Goal: Communication & Community: Answer question/provide support

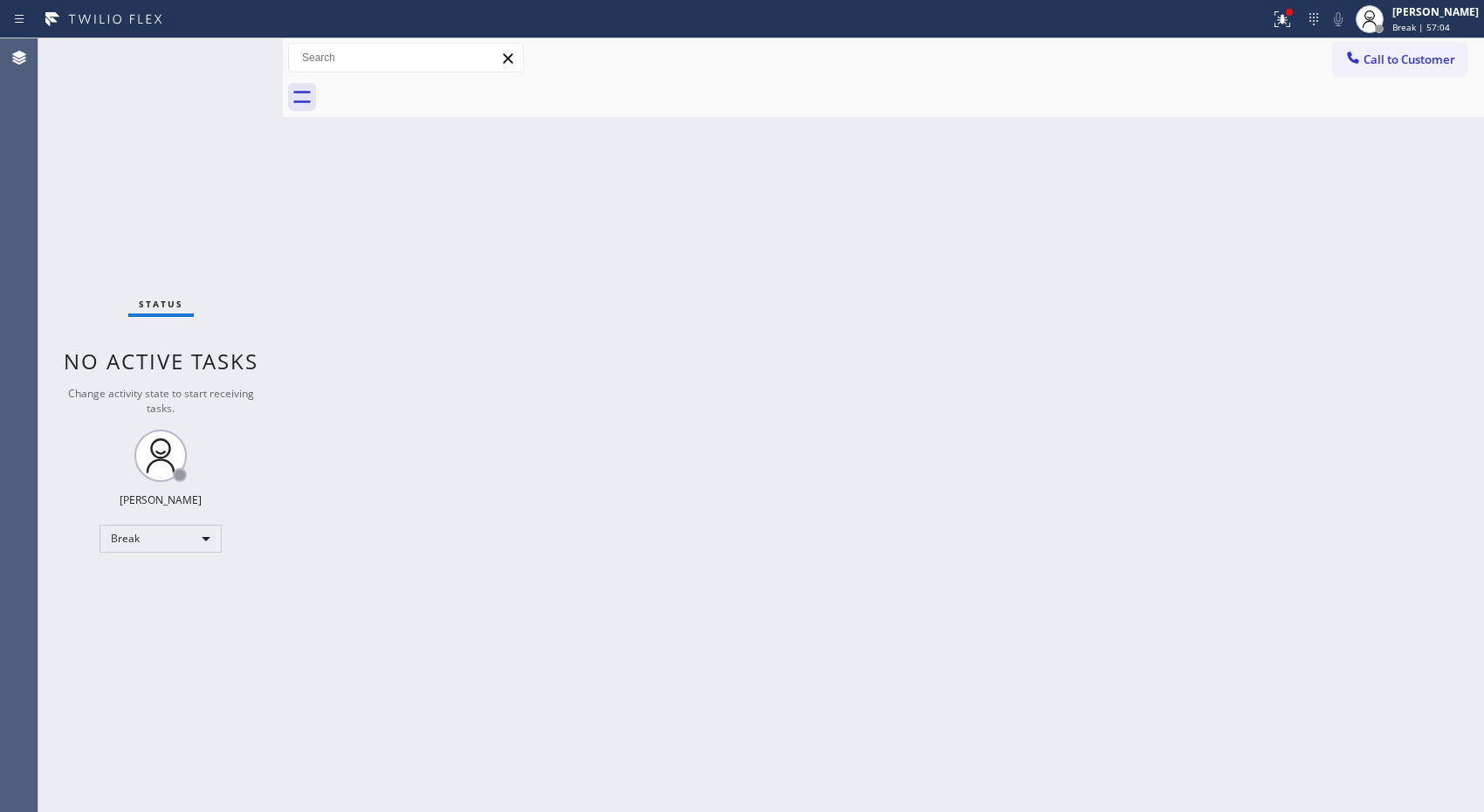
click at [554, 343] on div "Back to Dashboard Change Sender ID Customers Technicians Select a contact Outbo…" at bounding box center [884, 425] width 1202 height 773
click at [573, 326] on div "Back to Dashboard Change Sender ID Customers Technicians Select a contact Outbo…" at bounding box center [884, 425] width 1202 height 773
click at [1455, 14] on div "[PERSON_NAME]" at bounding box center [1435, 12] width 86 height 15
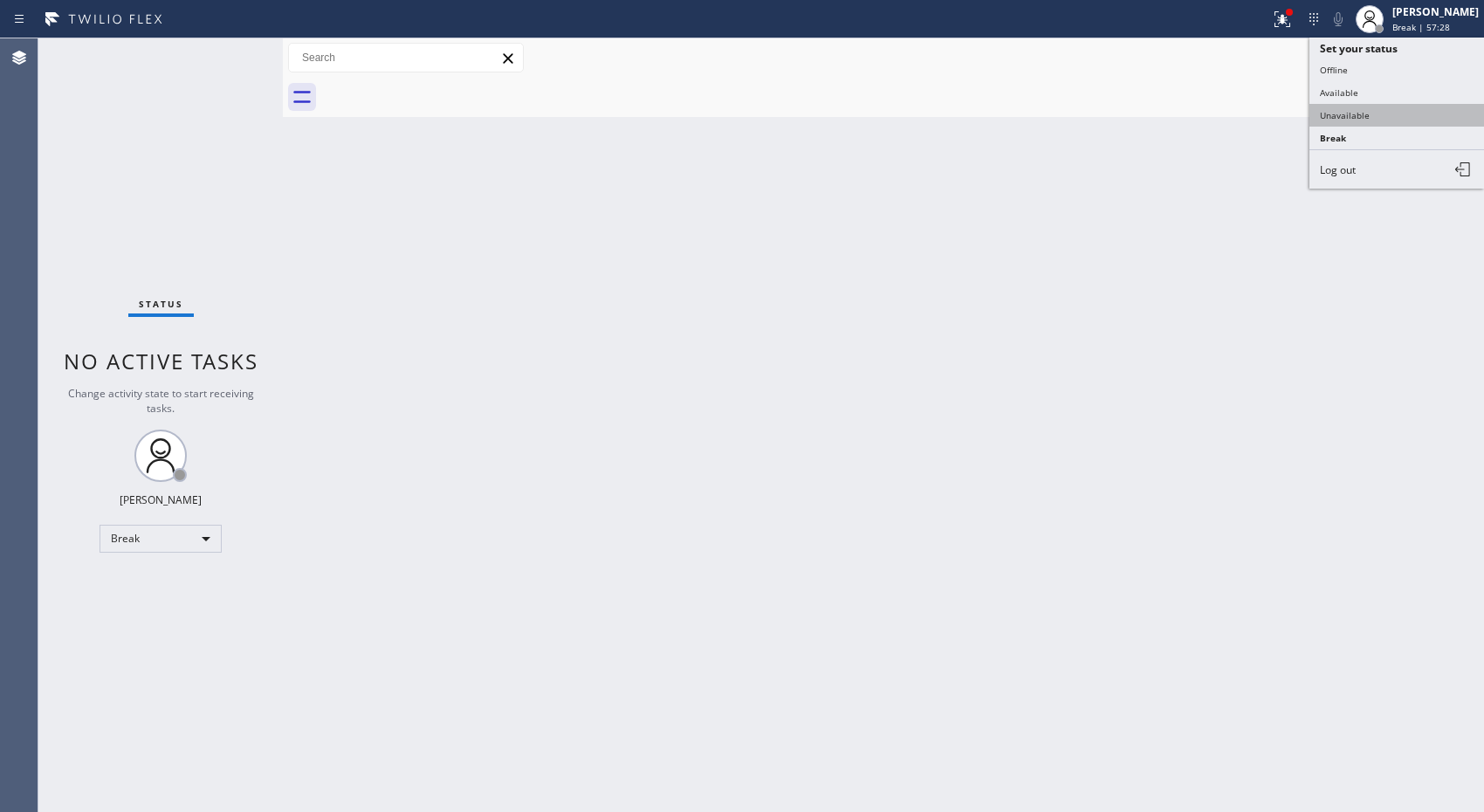
click at [1366, 110] on button "Unavailable" at bounding box center [1397, 115] width 175 height 22
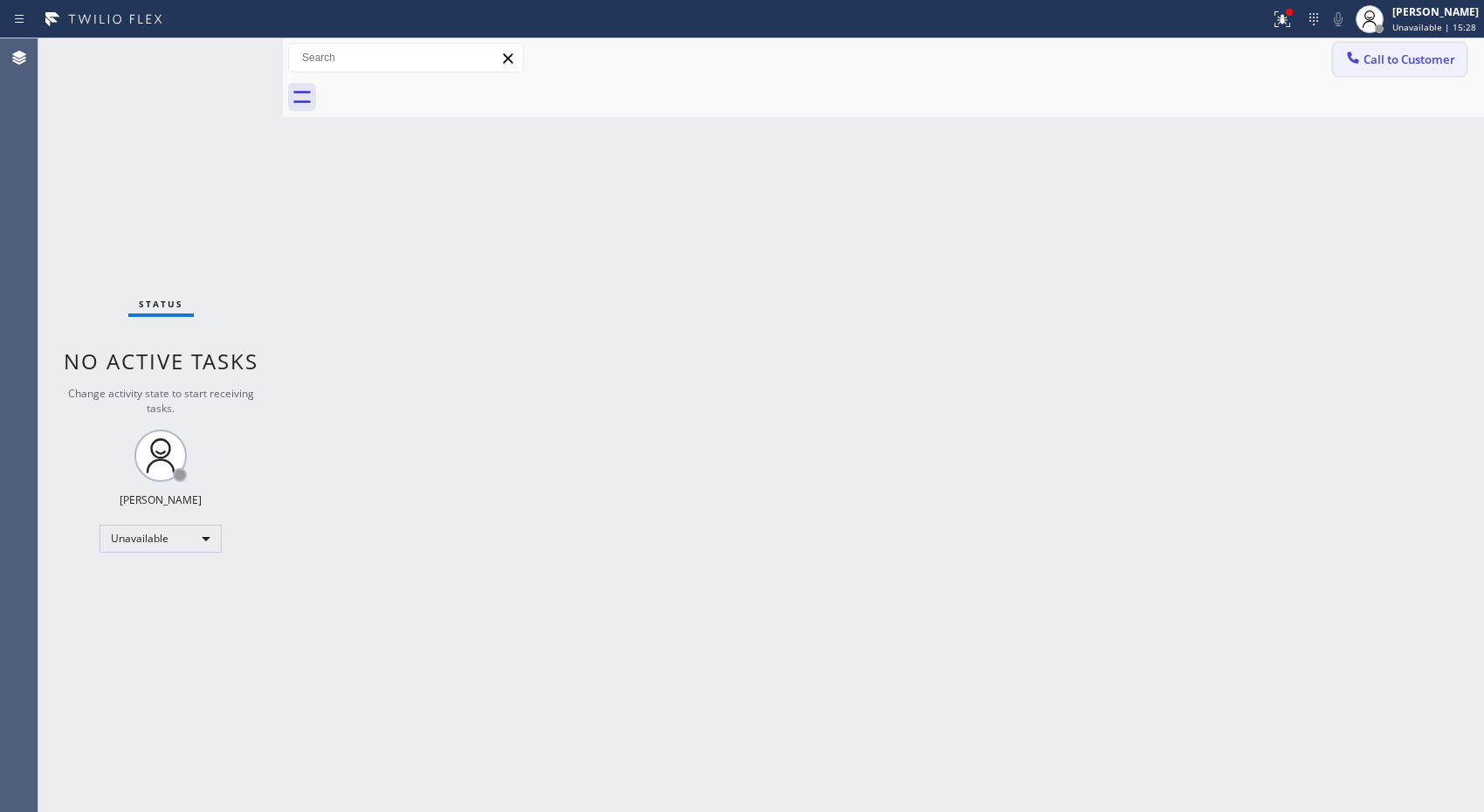
click at [1366, 64] on span "Call to Customer" at bounding box center [1409, 60] width 92 height 16
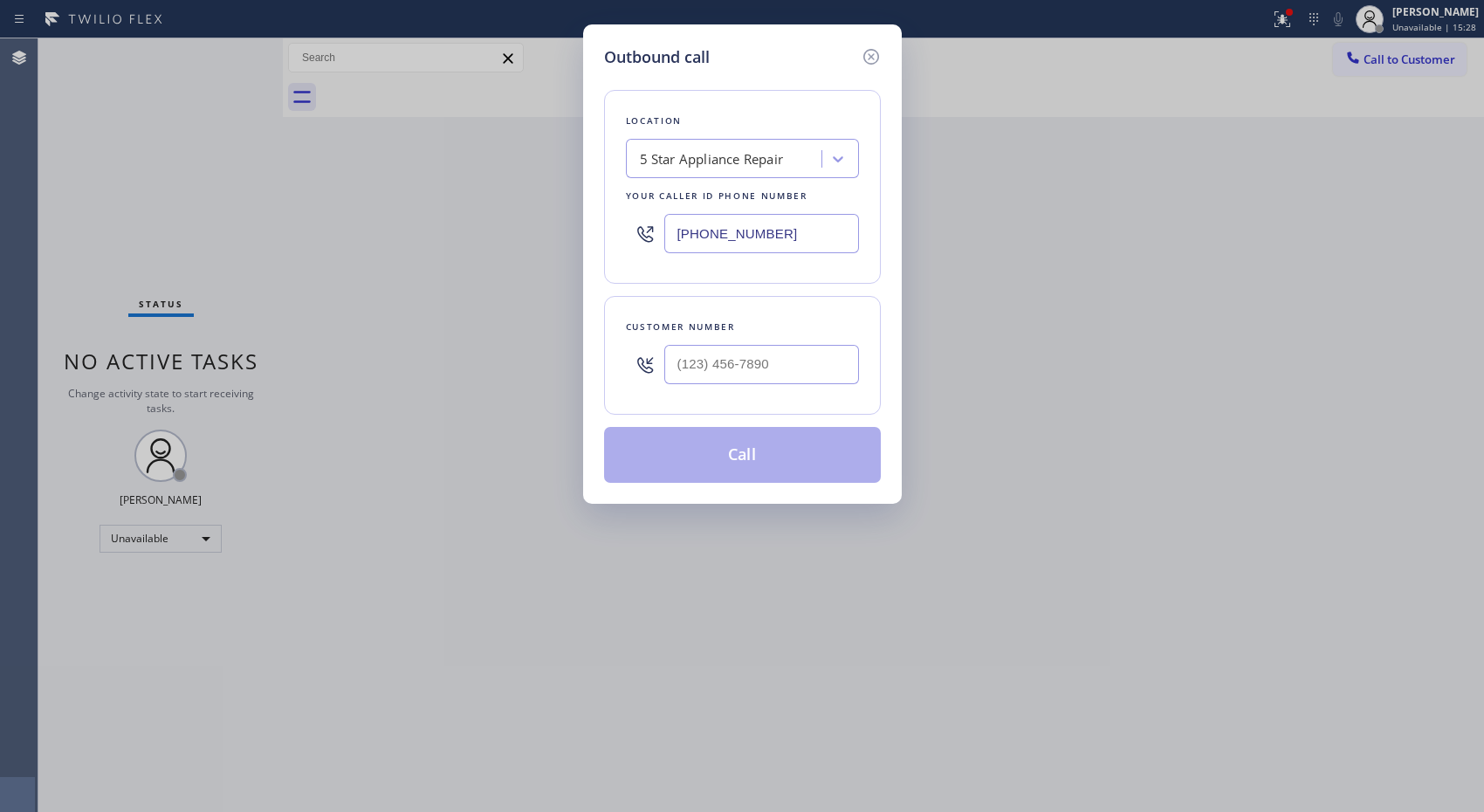
drag, startPoint x: 636, startPoint y: 218, endPoint x: 626, endPoint y: 213, distance: 11.2
click at [632, 218] on div "[PHONE_NUMBER]" at bounding box center [743, 233] width 233 height 57
paste input "213) 855-3858"
type input "[PHONE_NUMBER]"
drag, startPoint x: 809, startPoint y: 351, endPoint x: 549, endPoint y: 335, distance: 260.5
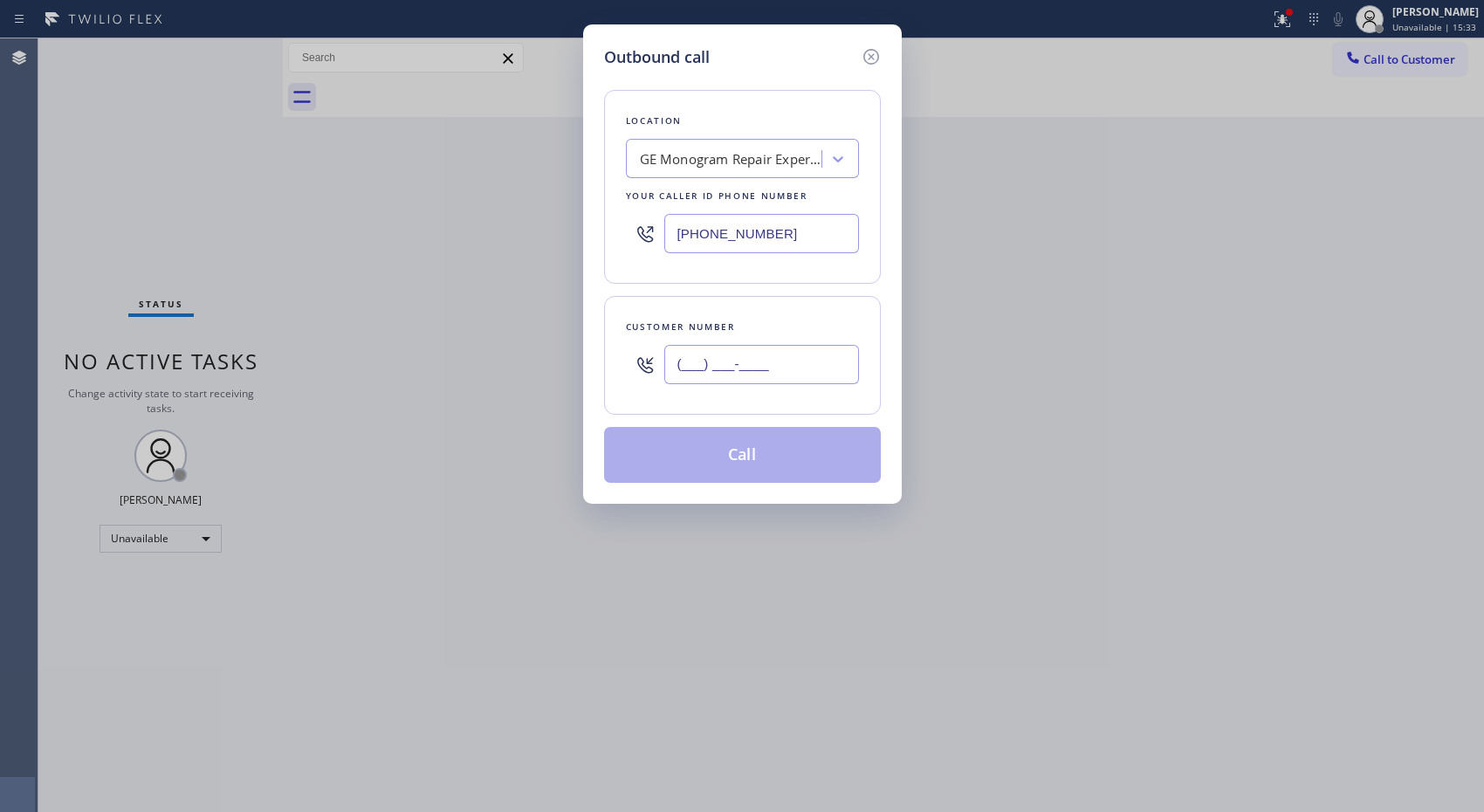
click at [554, 344] on div "Outbound call Location GE Monogram Repair Expert [GEOGRAPHIC_DATA] Your caller …" at bounding box center [742, 406] width 1484 height 812
paste input "949) 738-3107"
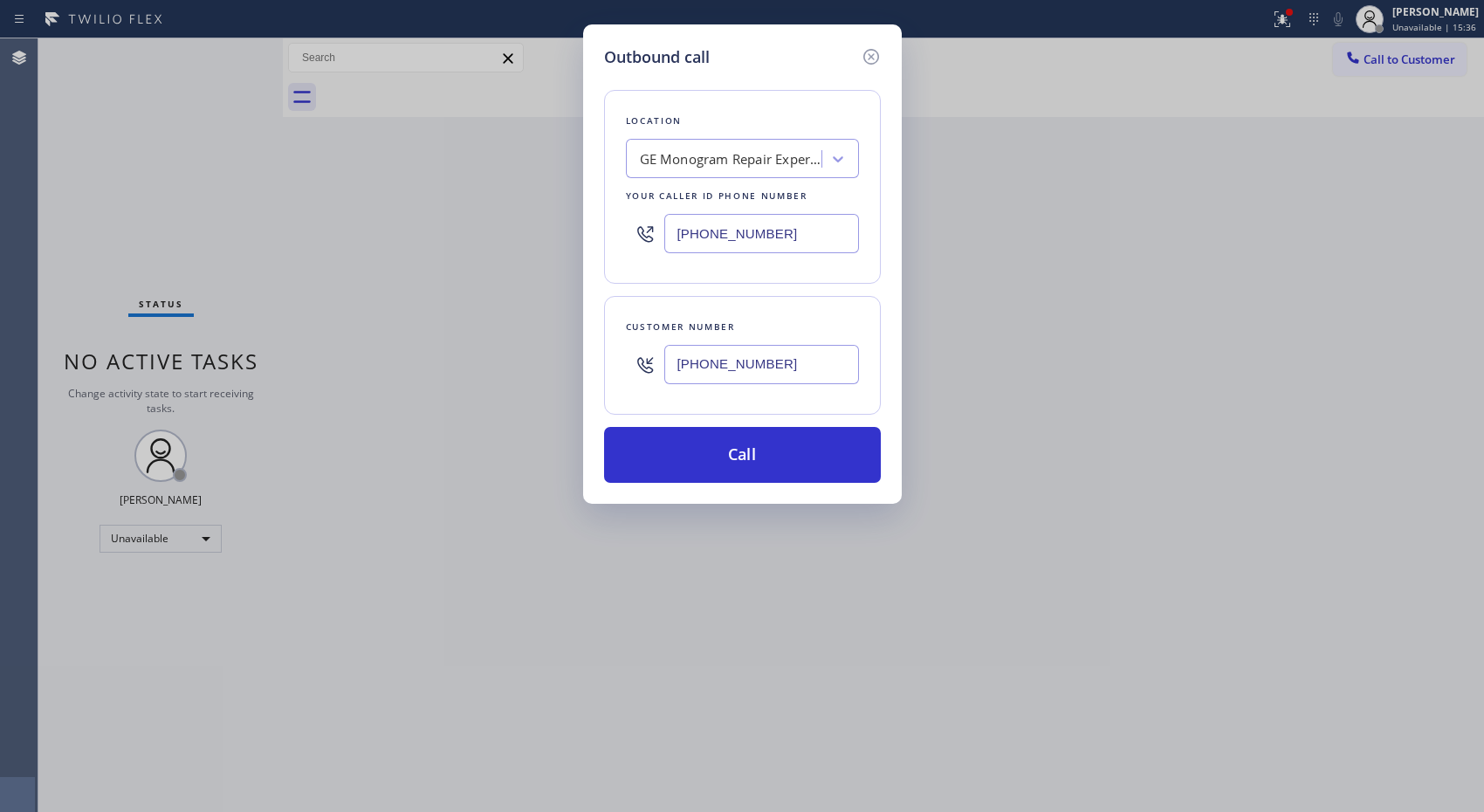
type input "[PHONE_NUMBER]"
click at [771, 451] on button "Call" at bounding box center [742, 454] width 277 height 56
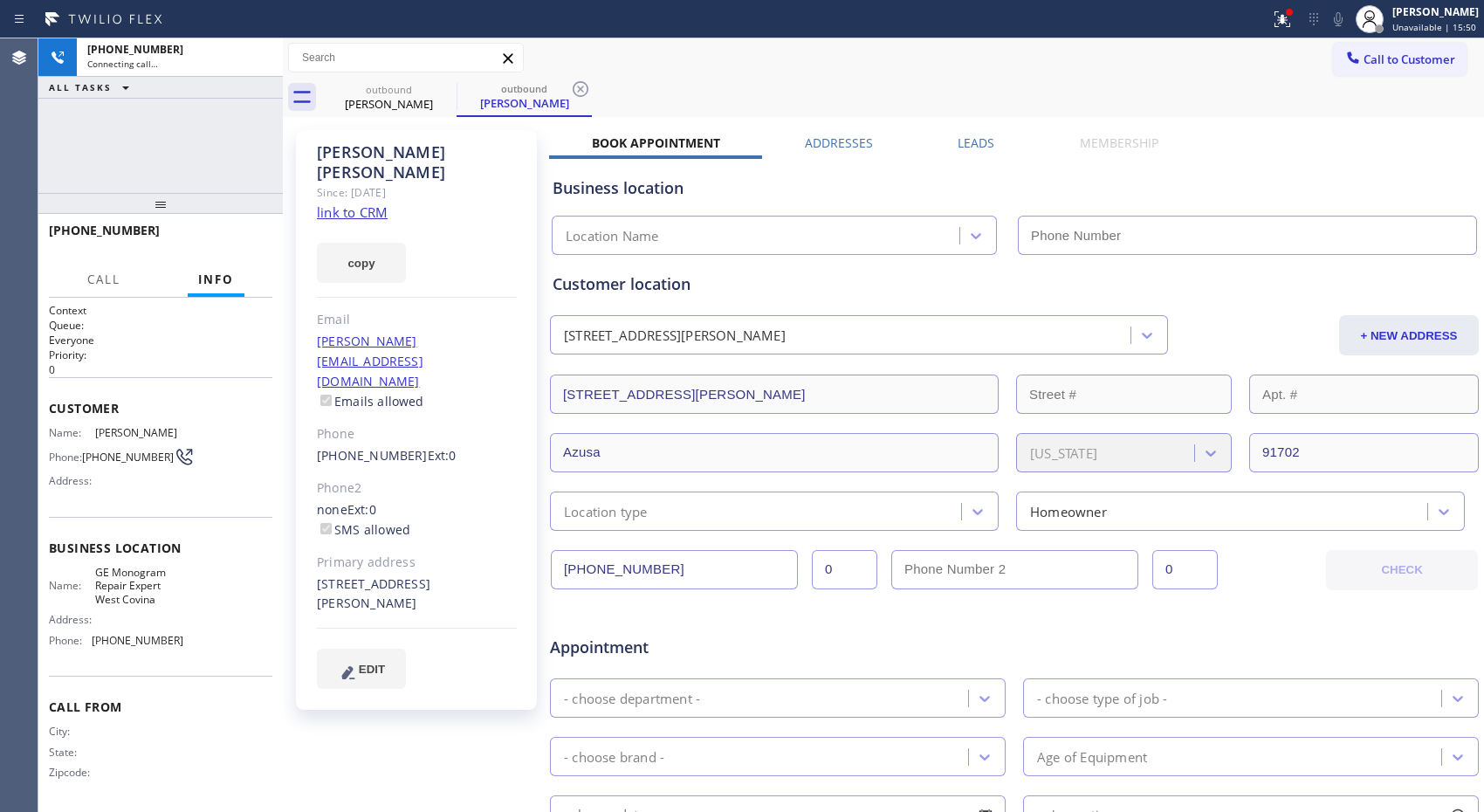
type input "[PHONE_NUMBER]"
click at [599, 91] on div "outbound [PERSON_NAME] outbound [PERSON_NAME]" at bounding box center [903, 97] width 1163 height 39
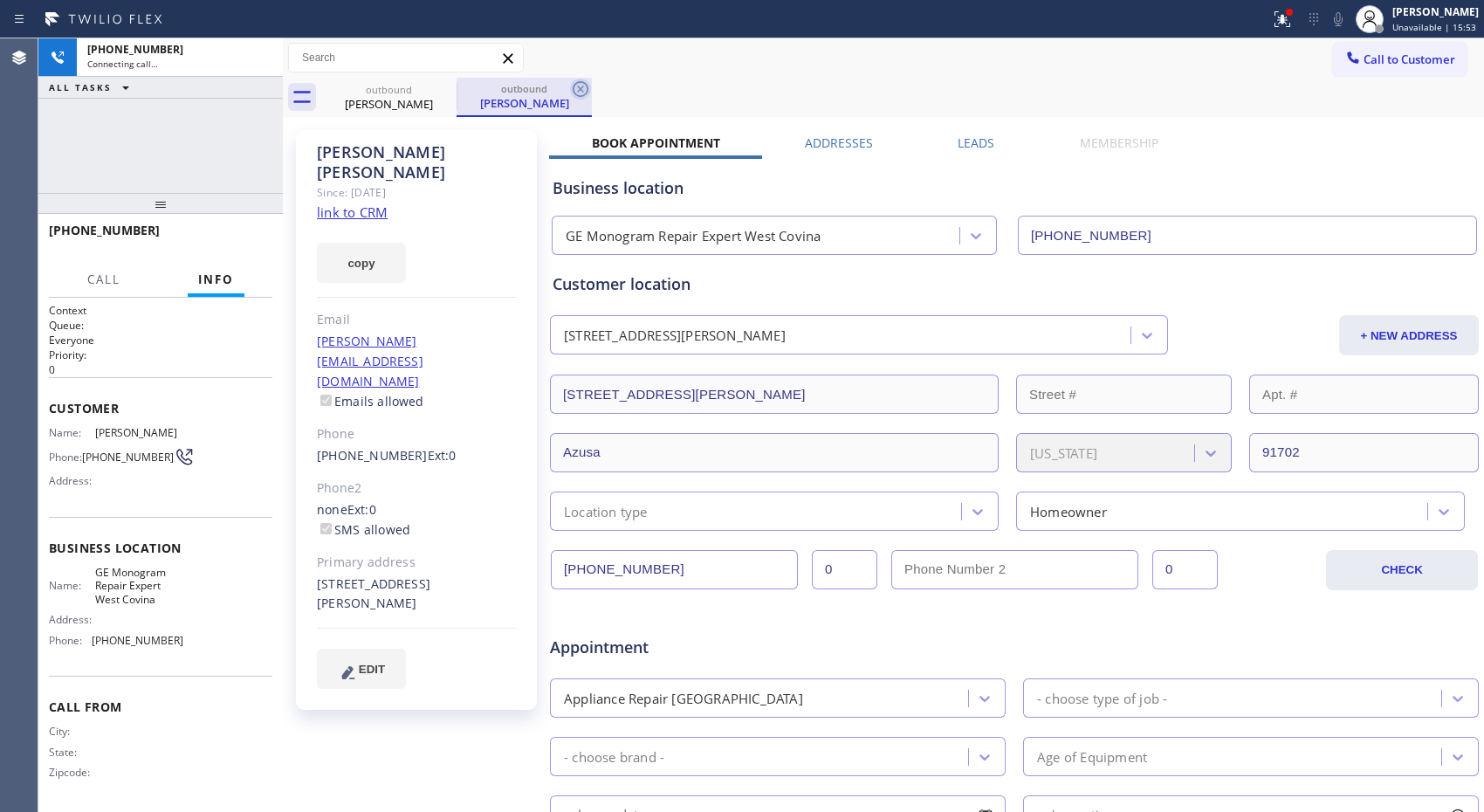
click at [589, 85] on icon at bounding box center [581, 89] width 21 height 21
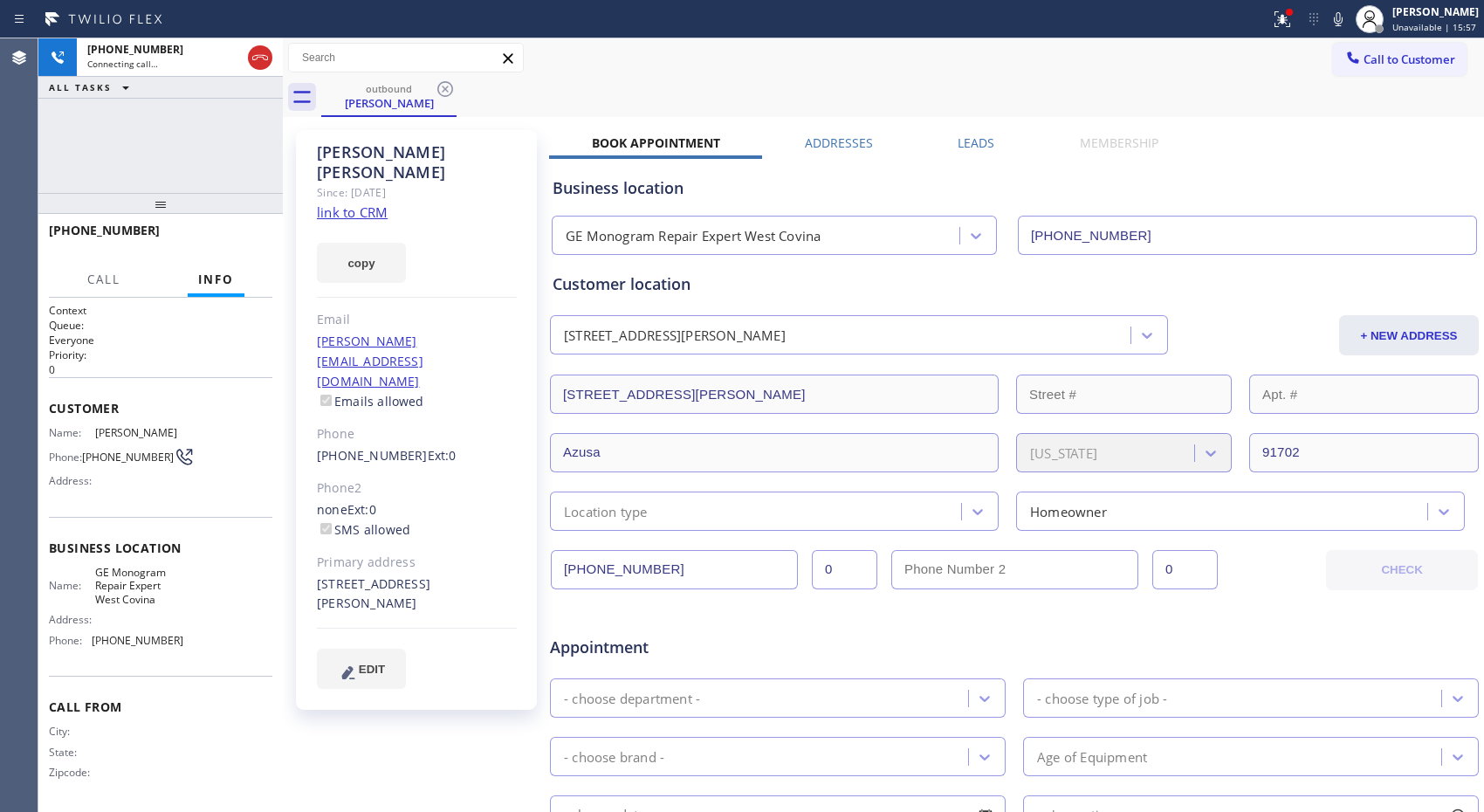
click at [260, 59] on icon at bounding box center [260, 58] width 21 height 21
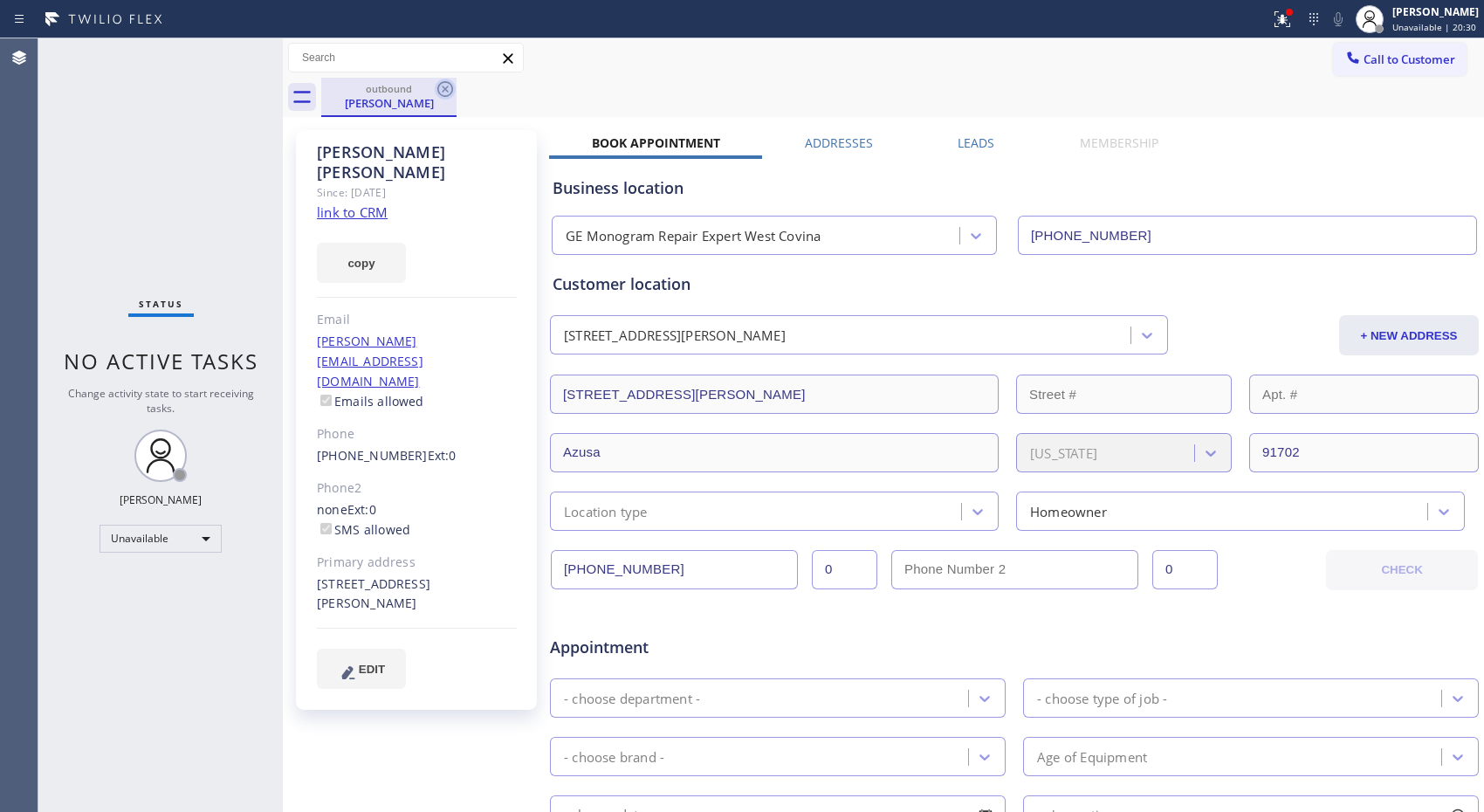
click at [452, 89] on icon at bounding box center [445, 89] width 21 height 21
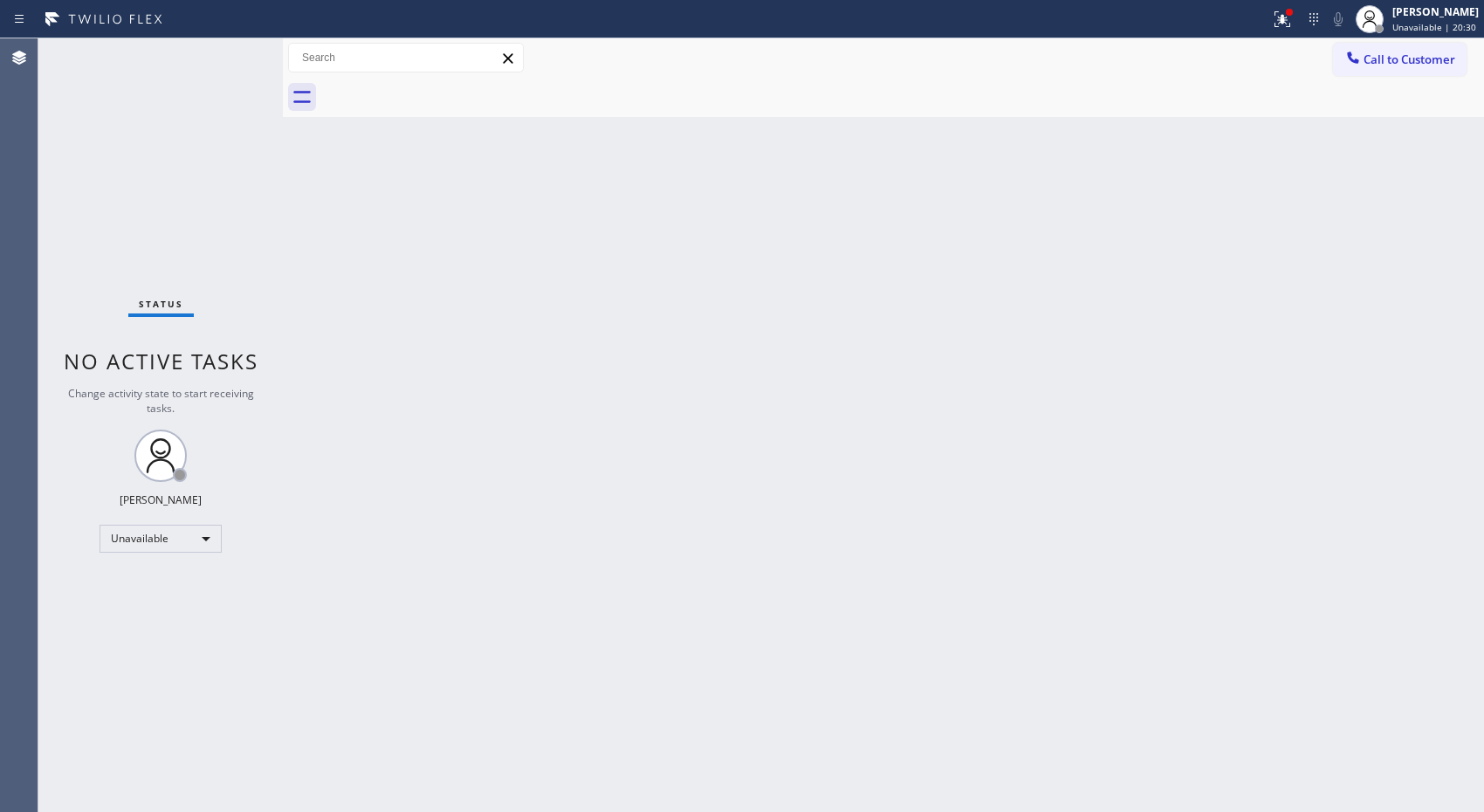
click at [1389, 70] on button "Call to Customer" at bounding box center [1400, 59] width 134 height 33
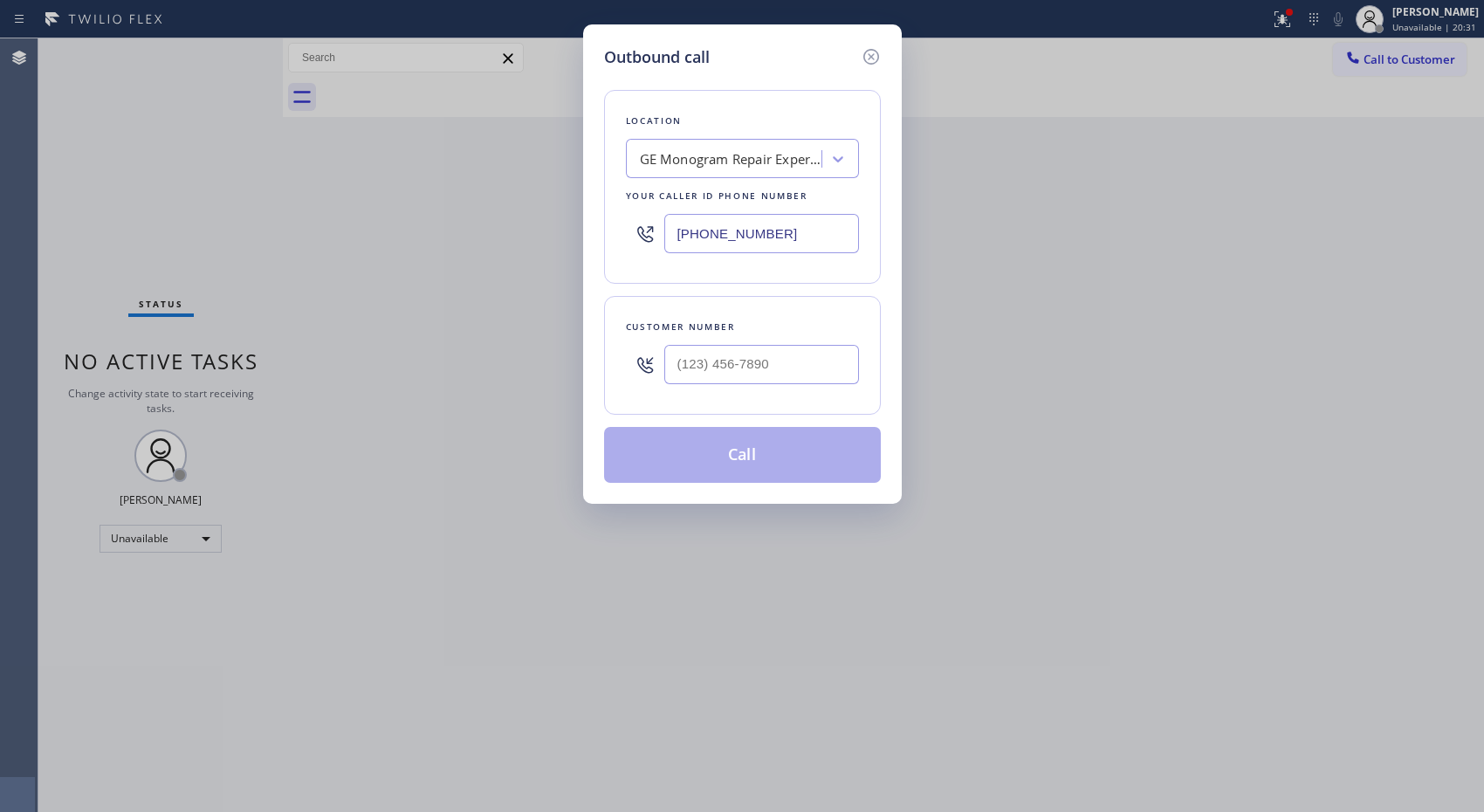
drag, startPoint x: 651, startPoint y: 207, endPoint x: 616, endPoint y: 202, distance: 35.4
click at [616, 202] on div "Location GE Monogram Repair Expert [GEOGRAPHIC_DATA] Your caller id phone numbe…" at bounding box center [742, 187] width 277 height 194
click at [762, 361] on input "(___) ___-____" at bounding box center [762, 364] width 195 height 39
paste input "818) 262-8621"
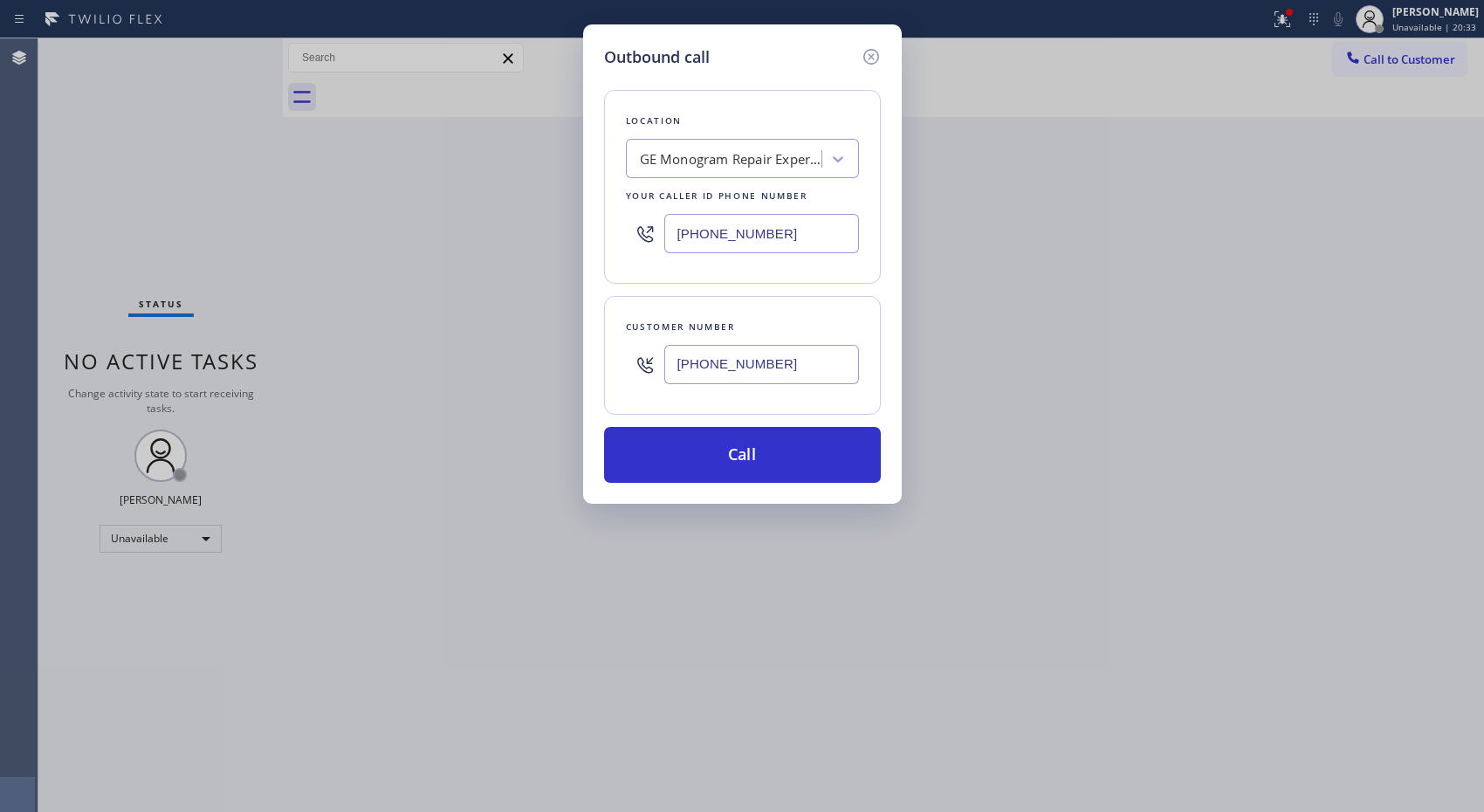
type input "[PHONE_NUMBER]"
drag, startPoint x: 540, startPoint y: 219, endPoint x: 531, endPoint y: 218, distance: 9.1
click at [531, 218] on div "Outbound call Location GE Monogram Repair Expert [GEOGRAPHIC_DATA] Your caller …" at bounding box center [742, 406] width 1484 height 812
paste input "855) 920-083"
type input "[PHONE_NUMBER]"
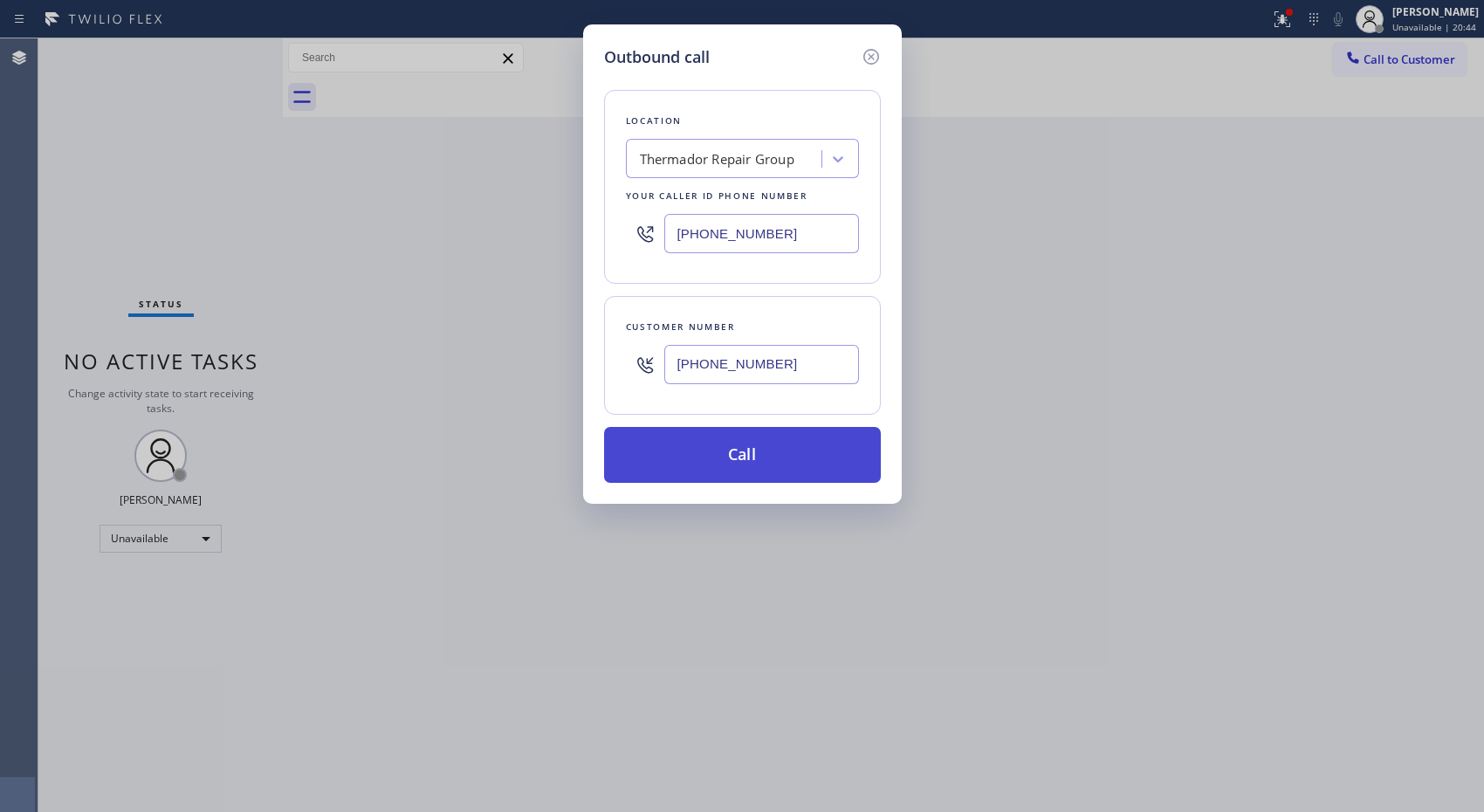
click at [771, 457] on button "Call" at bounding box center [742, 454] width 277 height 56
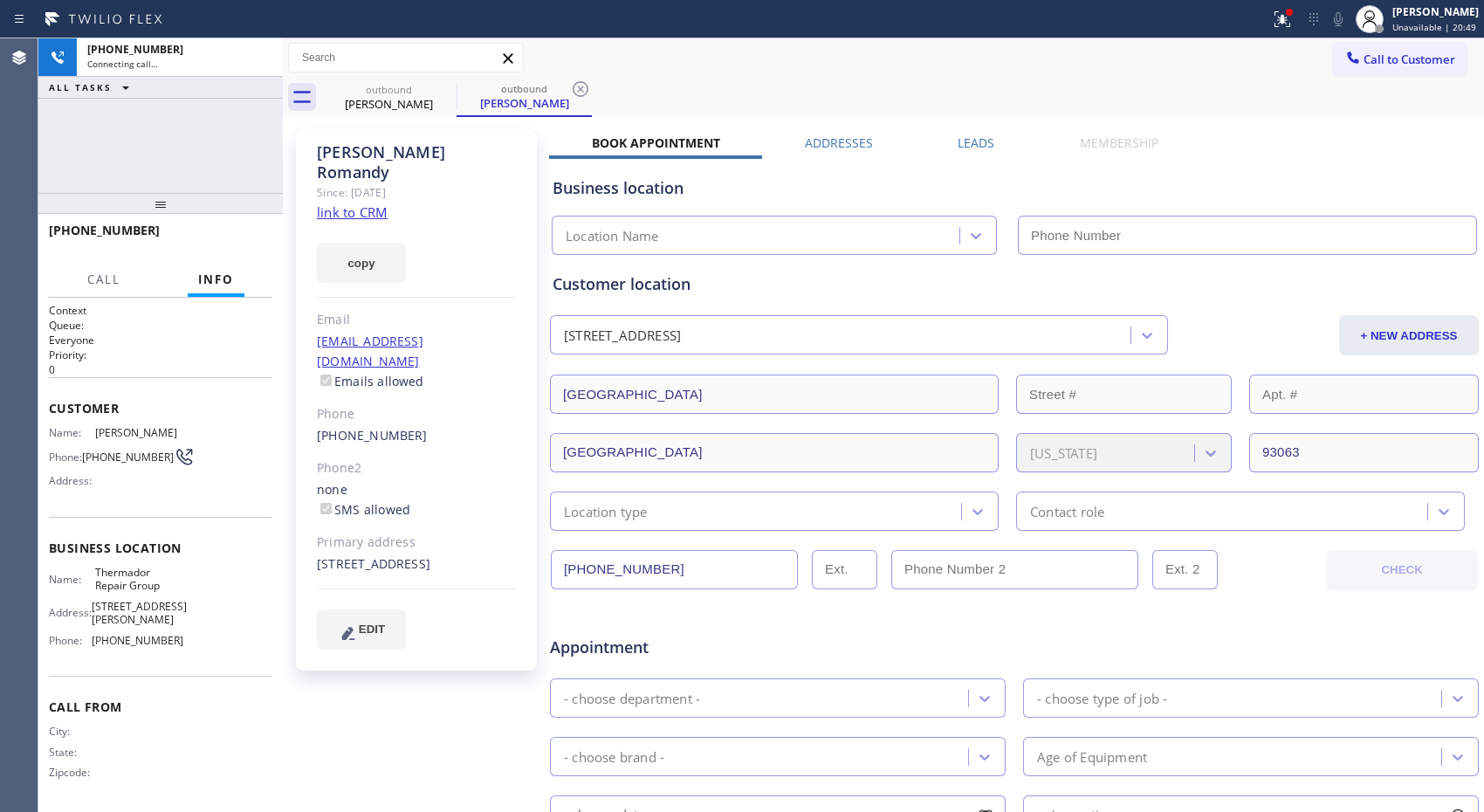
type input "[PHONE_NUMBER]"
click at [106, 240] on div "[PHONE_NUMBER]" at bounding box center [160, 238] width 224 height 45
click at [110, 229] on span "[PHONE_NUMBER]" at bounding box center [104, 230] width 110 height 17
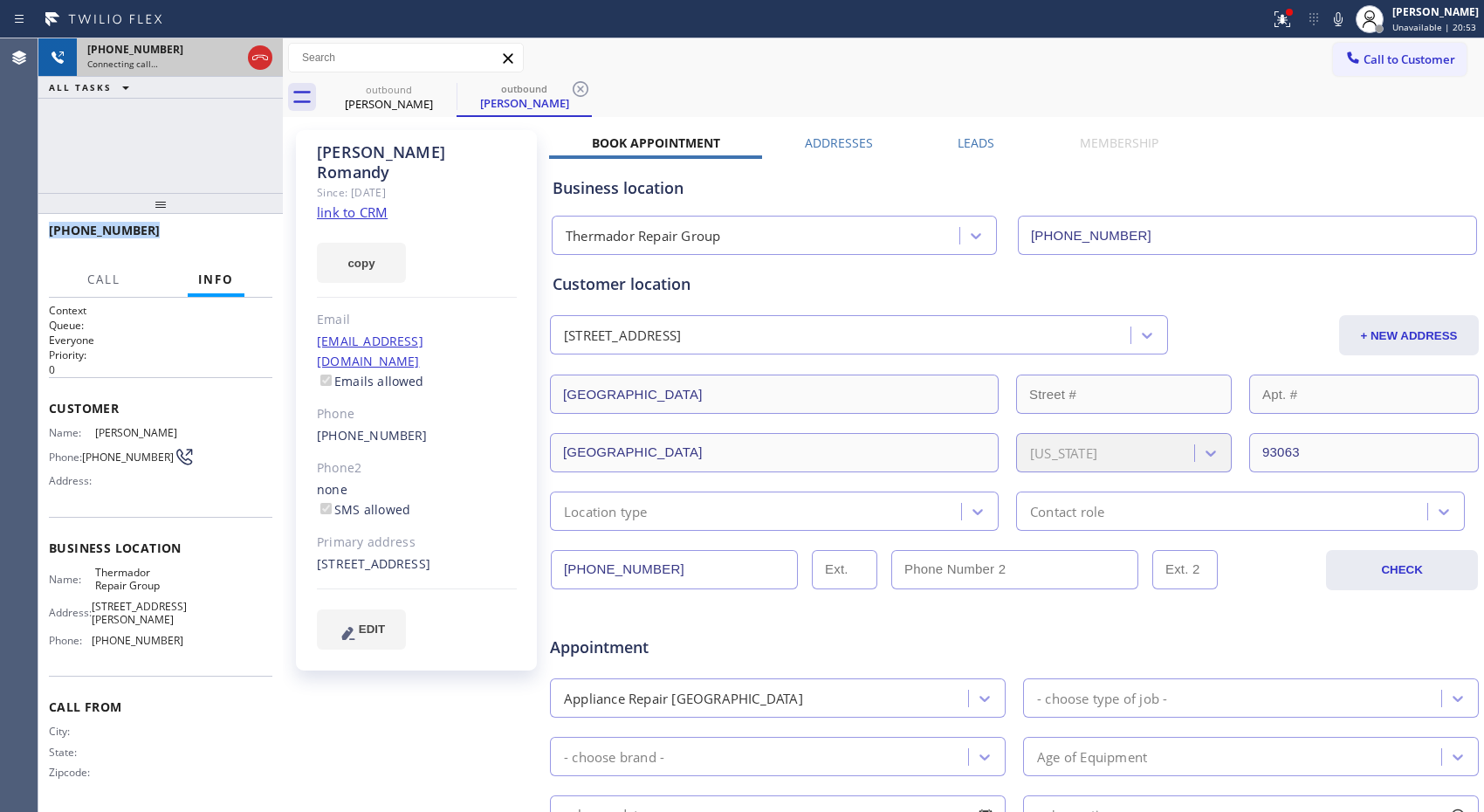
copy span "[PHONE_NUMBER]"
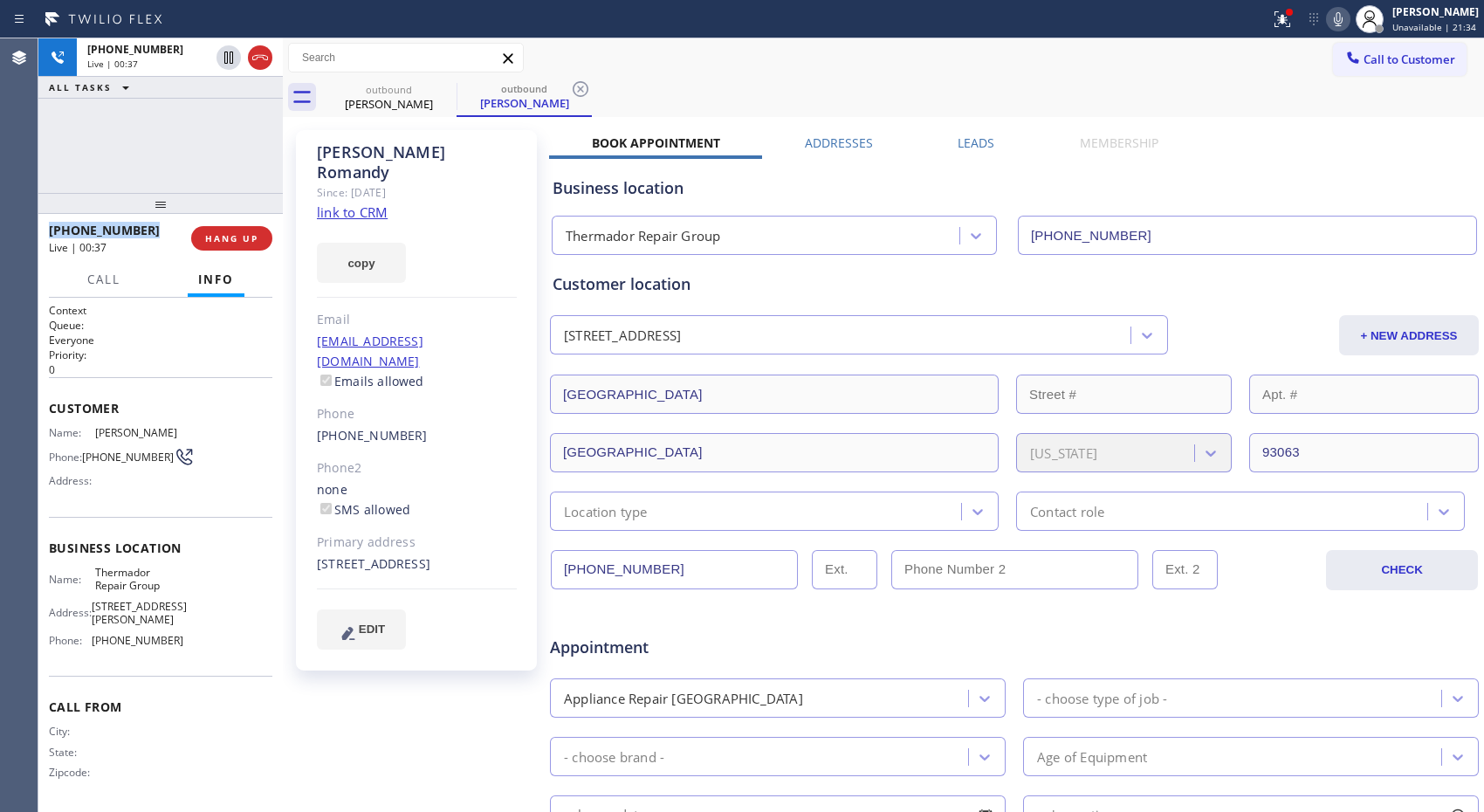
click at [1342, 24] on icon at bounding box center [1339, 20] width 9 height 14
click at [1342, 22] on icon at bounding box center [1339, 20] width 9 height 14
click at [586, 91] on icon at bounding box center [581, 89] width 21 height 21
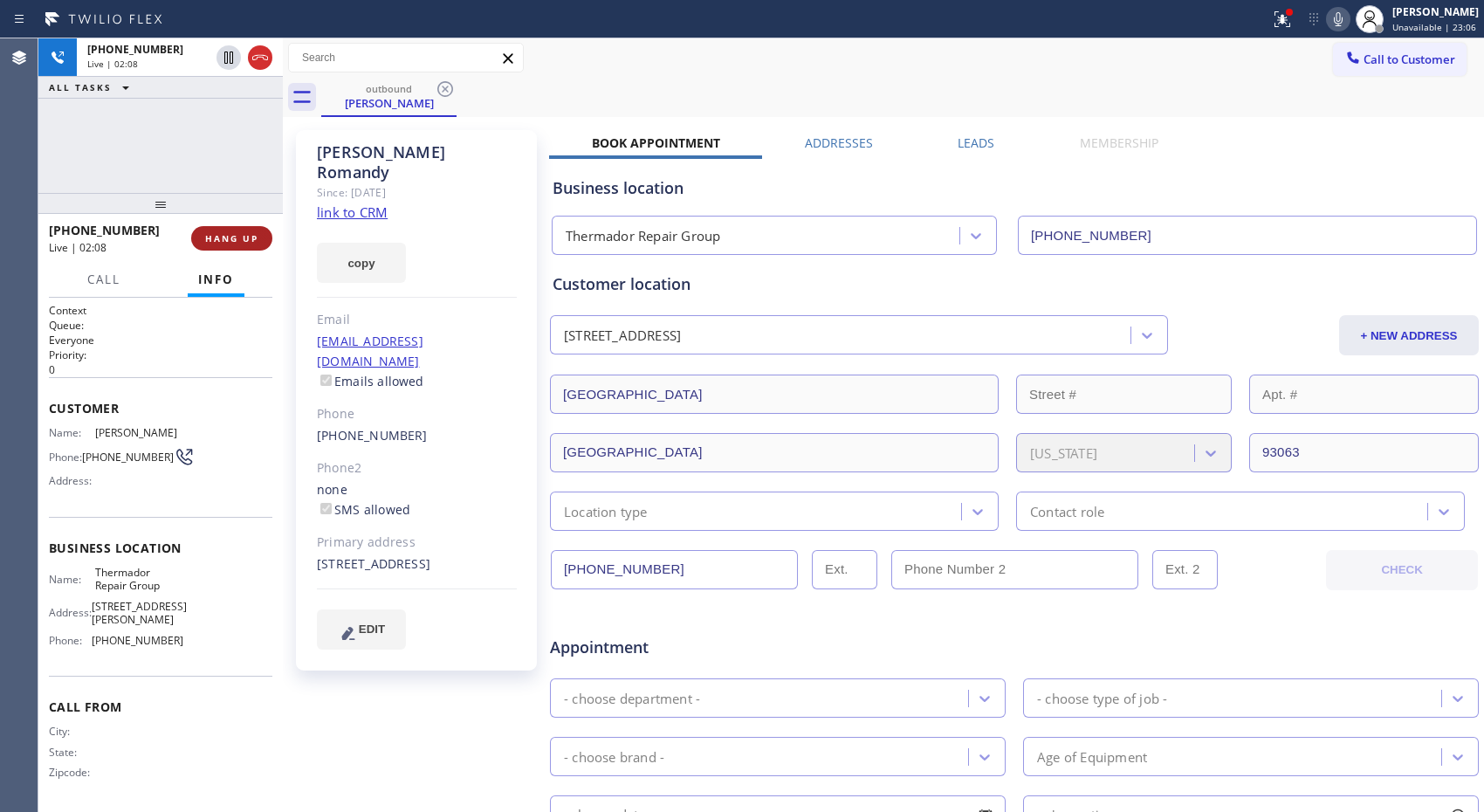
click at [251, 236] on span "HANG UP" at bounding box center [232, 239] width 53 height 12
click at [227, 240] on span "COMPLETE" at bounding box center [228, 239] width 61 height 12
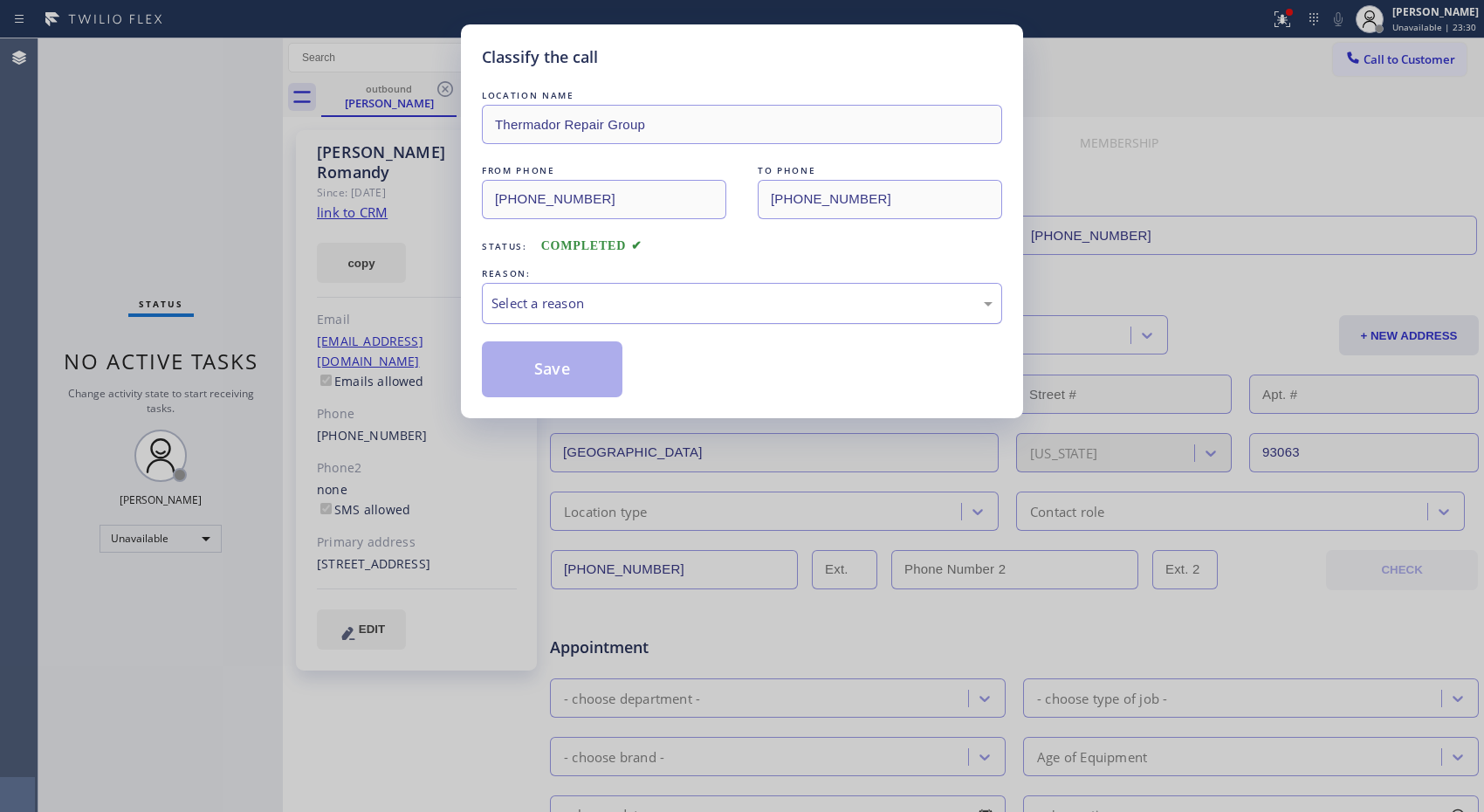
click at [690, 312] on div "Select a reason" at bounding box center [742, 303] width 501 height 20
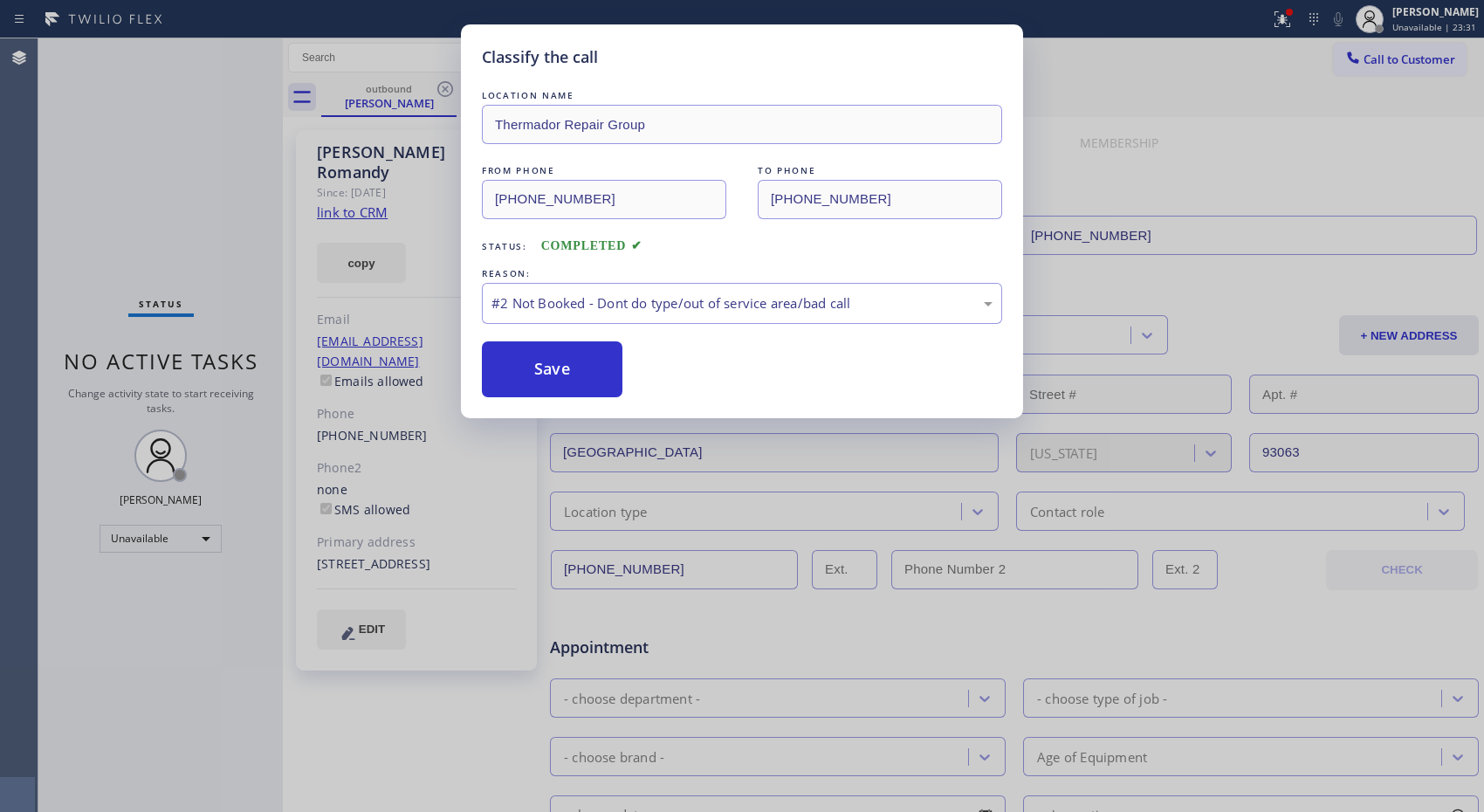
click at [583, 370] on button "Save" at bounding box center [552, 369] width 141 height 56
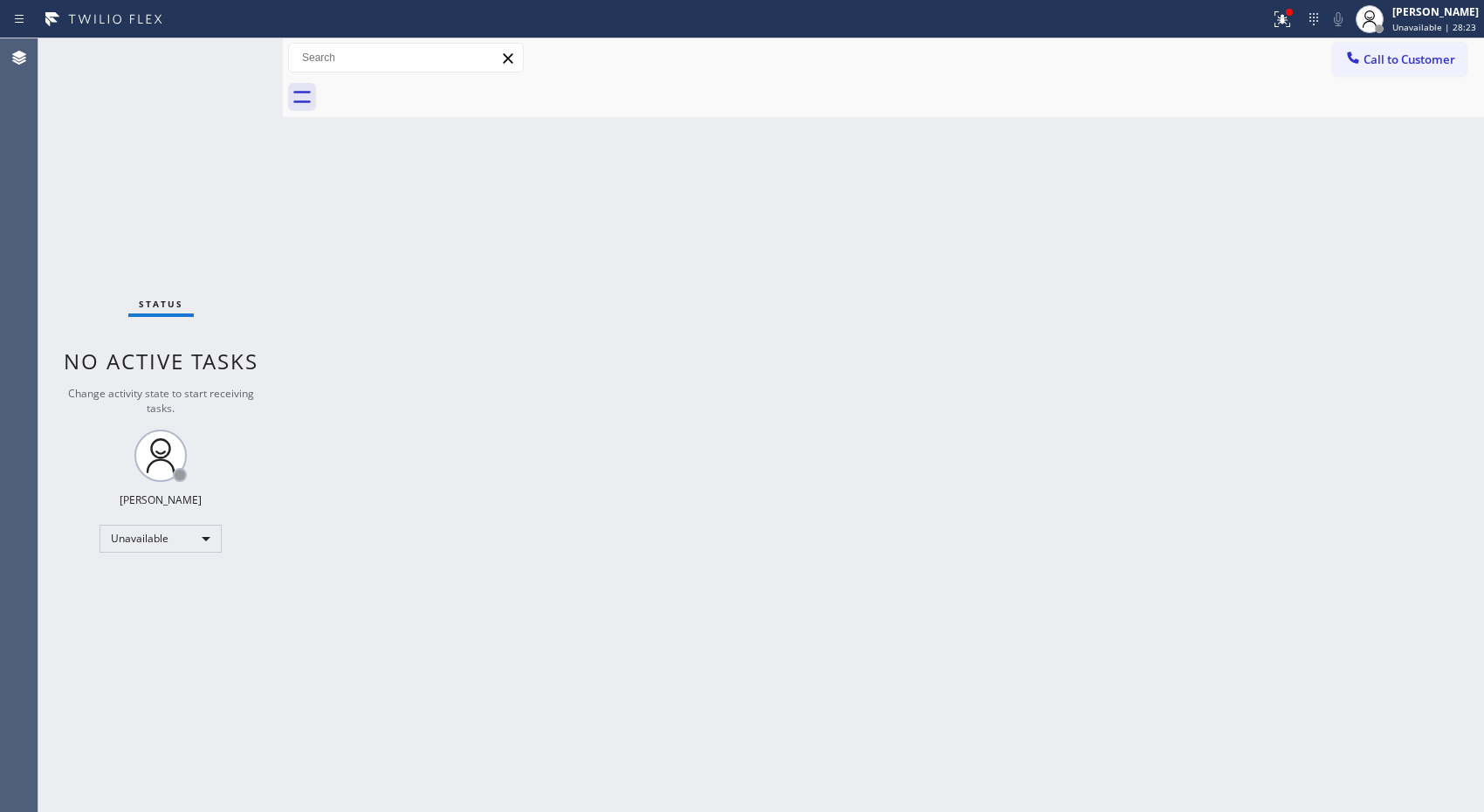
click at [653, 493] on div "Back to Dashboard Change Sender ID Customers Technicians Select a contact Outbo…" at bounding box center [884, 425] width 1202 height 773
click at [1378, 67] on button "Call to Customer" at bounding box center [1400, 59] width 134 height 33
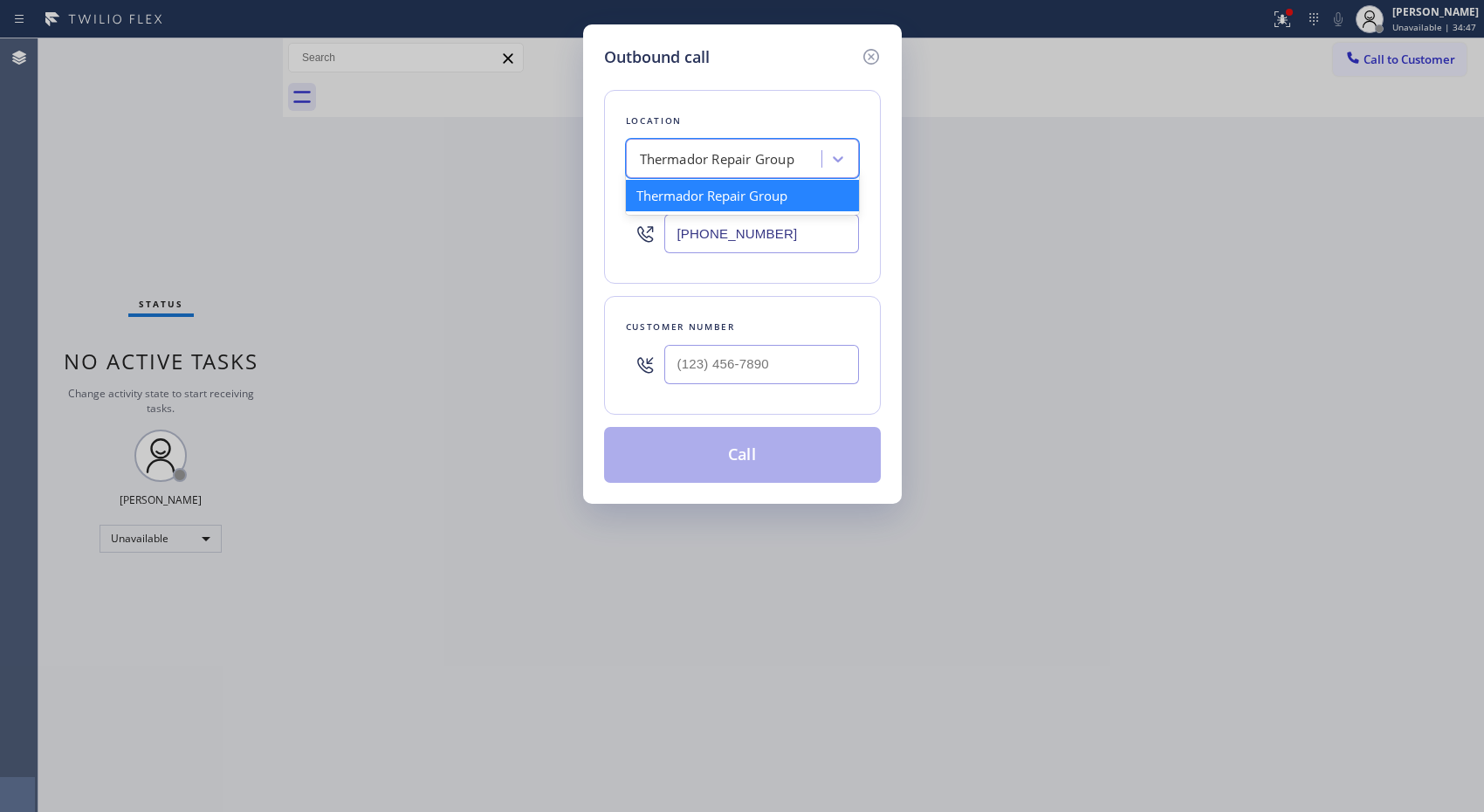
click at [709, 150] on div "Thermador Repair Group" at bounding box center [716, 159] width 154 height 20
paste input "Viking Repair Pro"
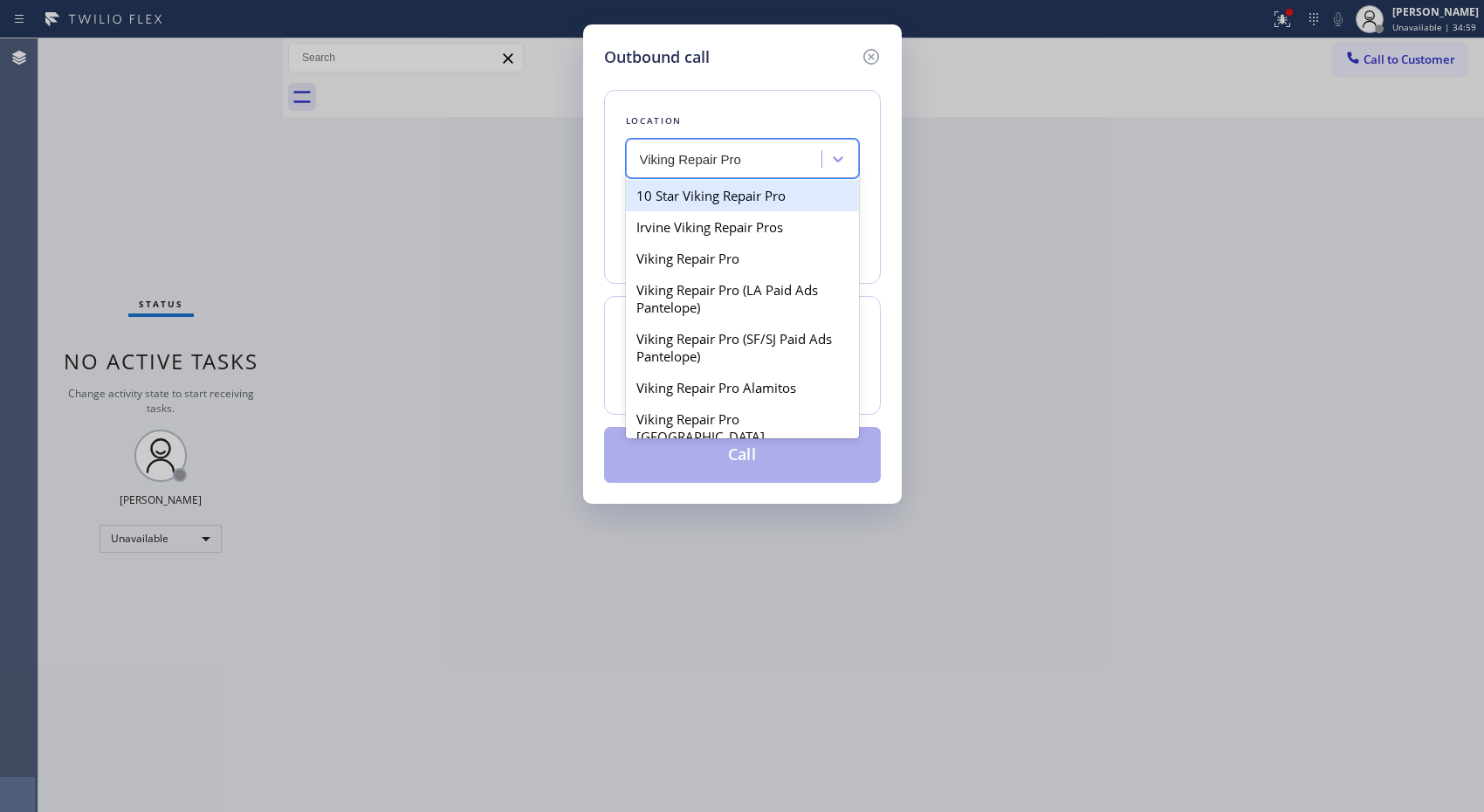
type input "Viking Repair Pro"
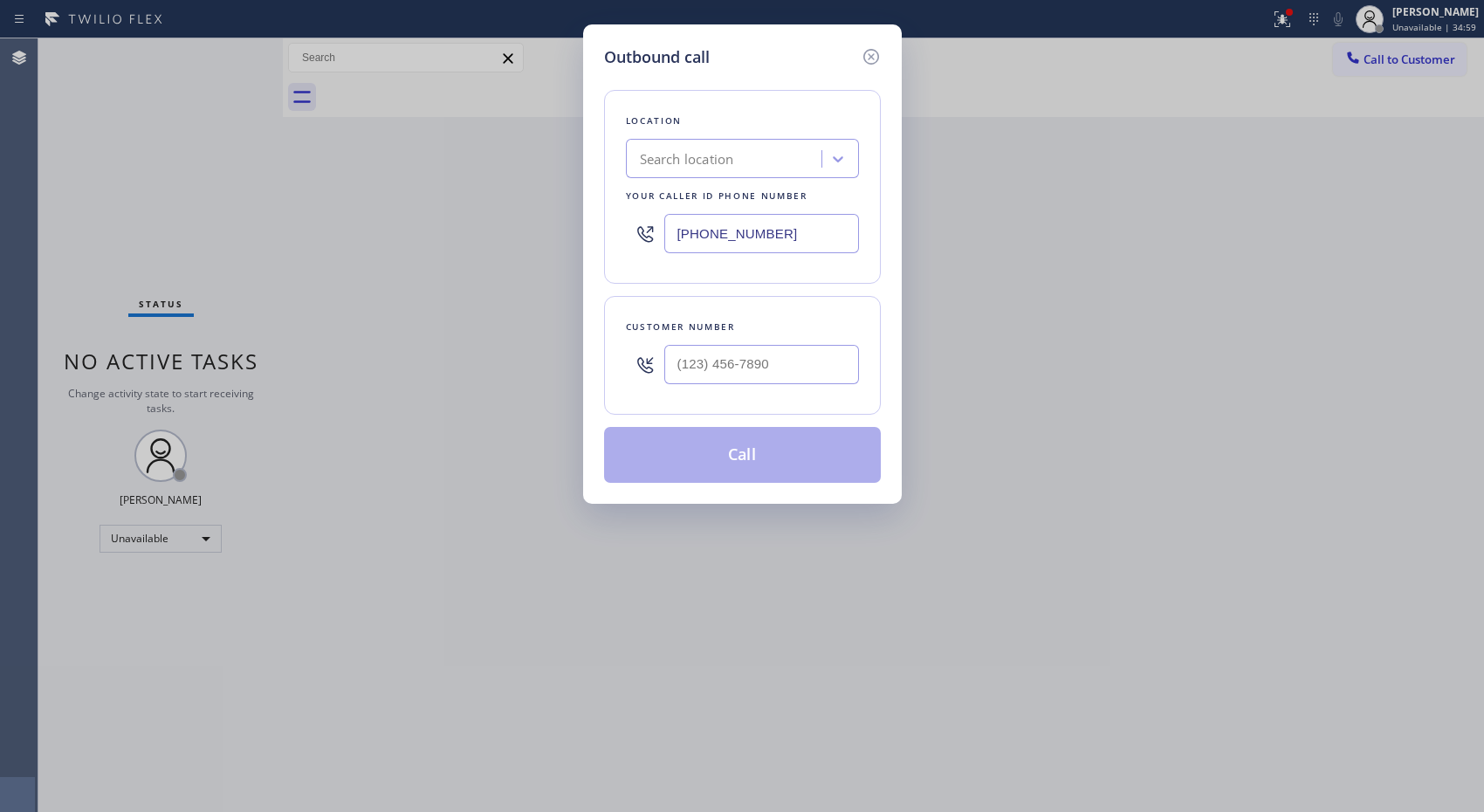
click at [884, 178] on div "Outbound call Location Search location Your caller id phone number [PHONE_NUMBE…" at bounding box center [743, 264] width 319 height 479
drag, startPoint x: 600, startPoint y: 241, endPoint x: 572, endPoint y: 241, distance: 28.0
click at [572, 241] on div "Outbound call Location Search location Your caller id phone number [PHONE_NUMBE…" at bounding box center [742, 406] width 1484 height 812
paste input "44) 988-006"
type input "[PHONE_NUMBER]"
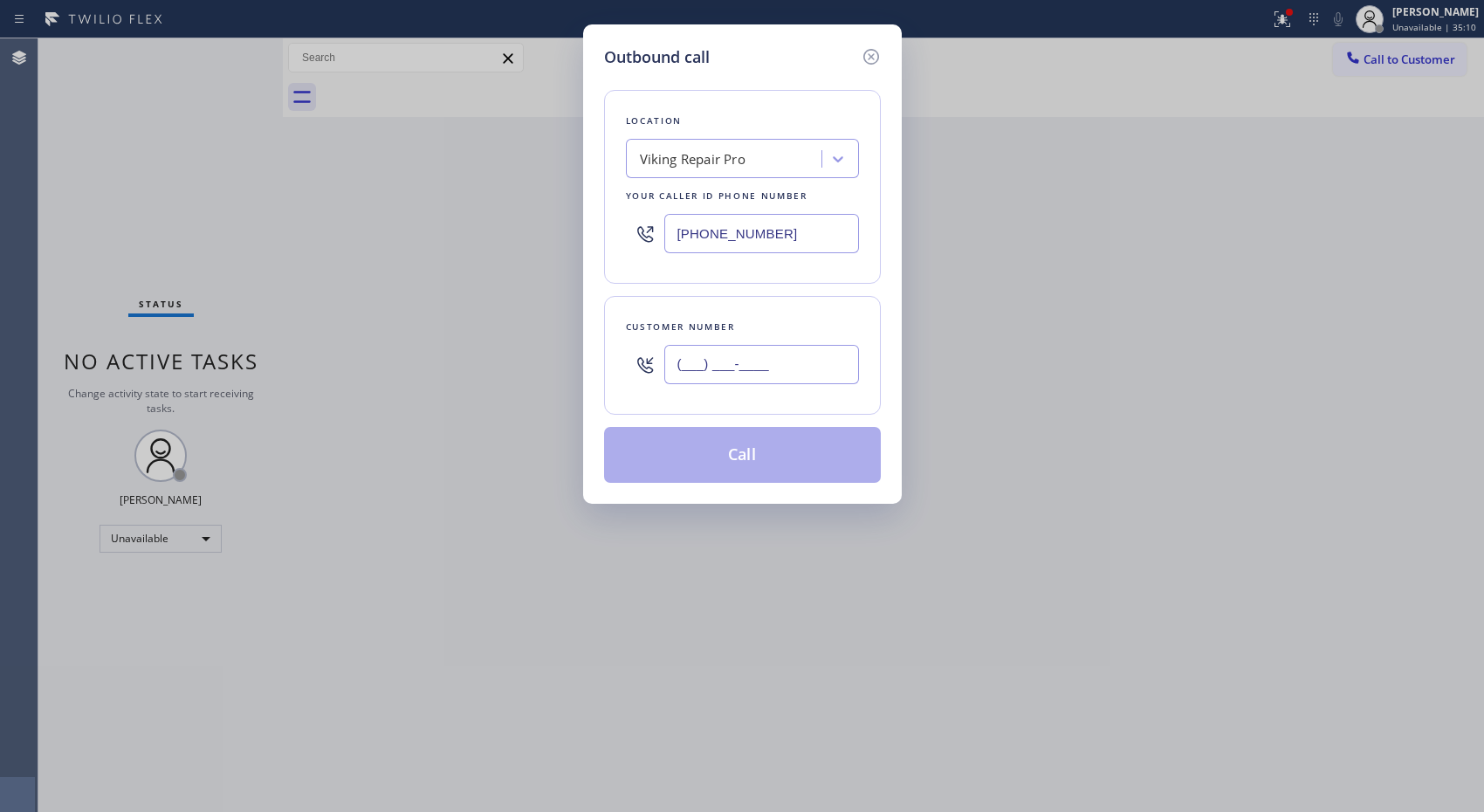
drag, startPoint x: 720, startPoint y: 345, endPoint x: 576, endPoint y: 329, distance: 144.9
click at [577, 329] on div "Outbound call Location Viking Repair Pro Your caller id phone number [PHONE_NUM…" at bounding box center [742, 406] width 1484 height 812
paste input "818) 917-3658"
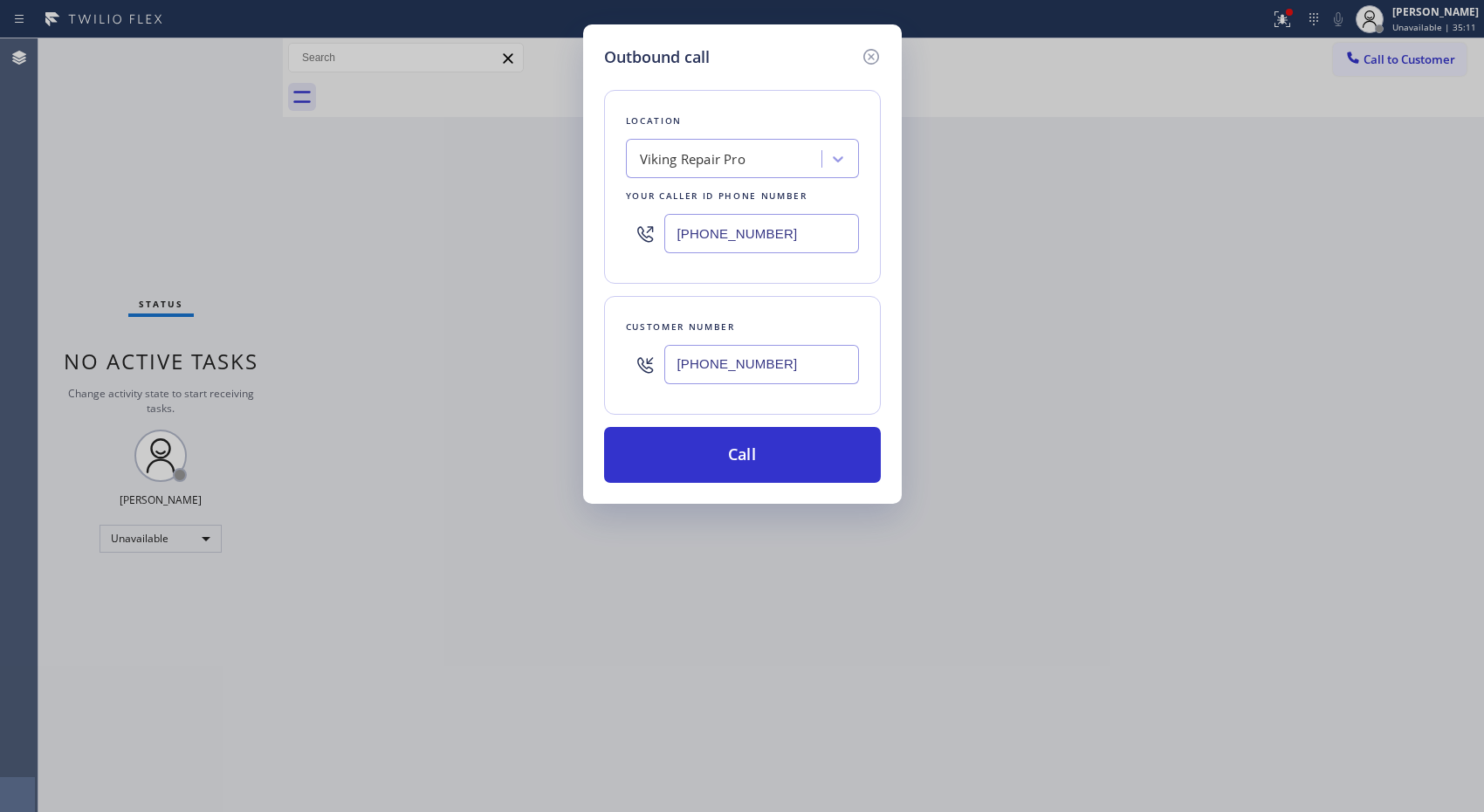
type input "[PHONE_NUMBER]"
click at [796, 450] on button "Call" at bounding box center [742, 454] width 277 height 56
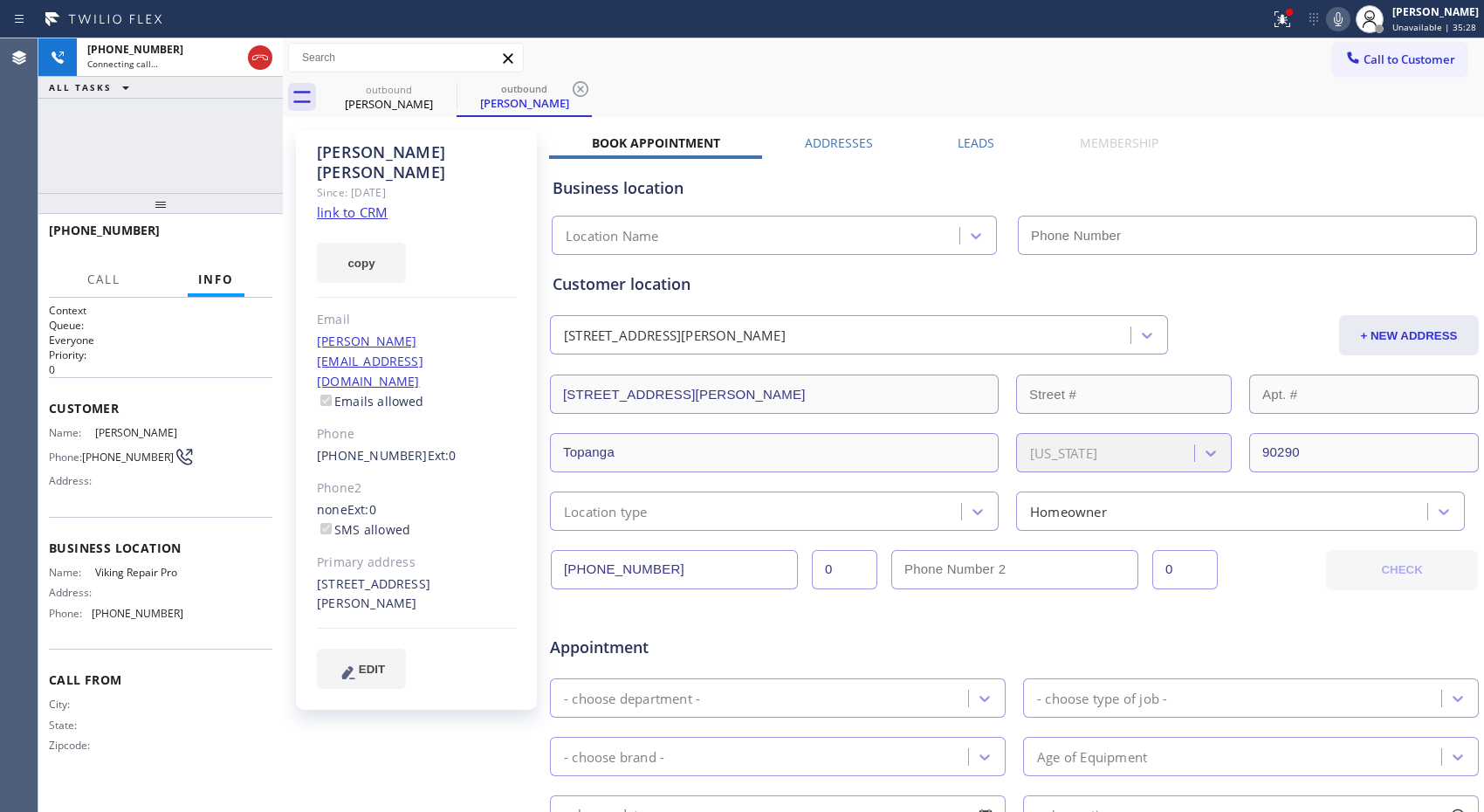
type input "[PHONE_NUMBER]"
drag, startPoint x: 260, startPoint y: 59, endPoint x: 583, endPoint y: 131, distance: 330.9
click at [521, 210] on div "[PHONE_NUMBER] Connecting call… ALL TASKS ALL TASKS ACTIVE TASKS TASKS IN WRAP …" at bounding box center [761, 425] width 1446 height 773
click at [579, 91] on icon at bounding box center [581, 89] width 16 height 16
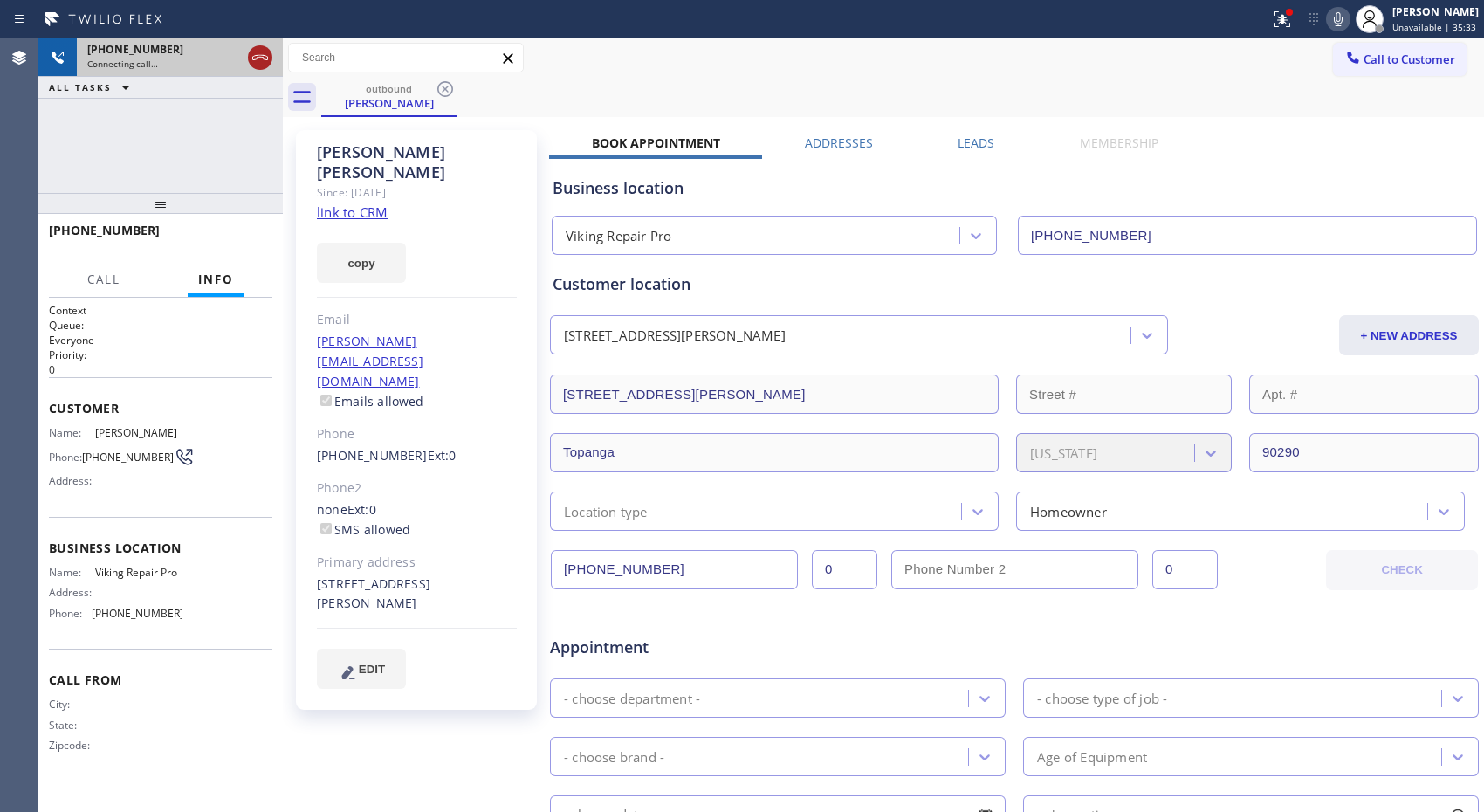
click at [257, 59] on icon at bounding box center [260, 58] width 21 height 21
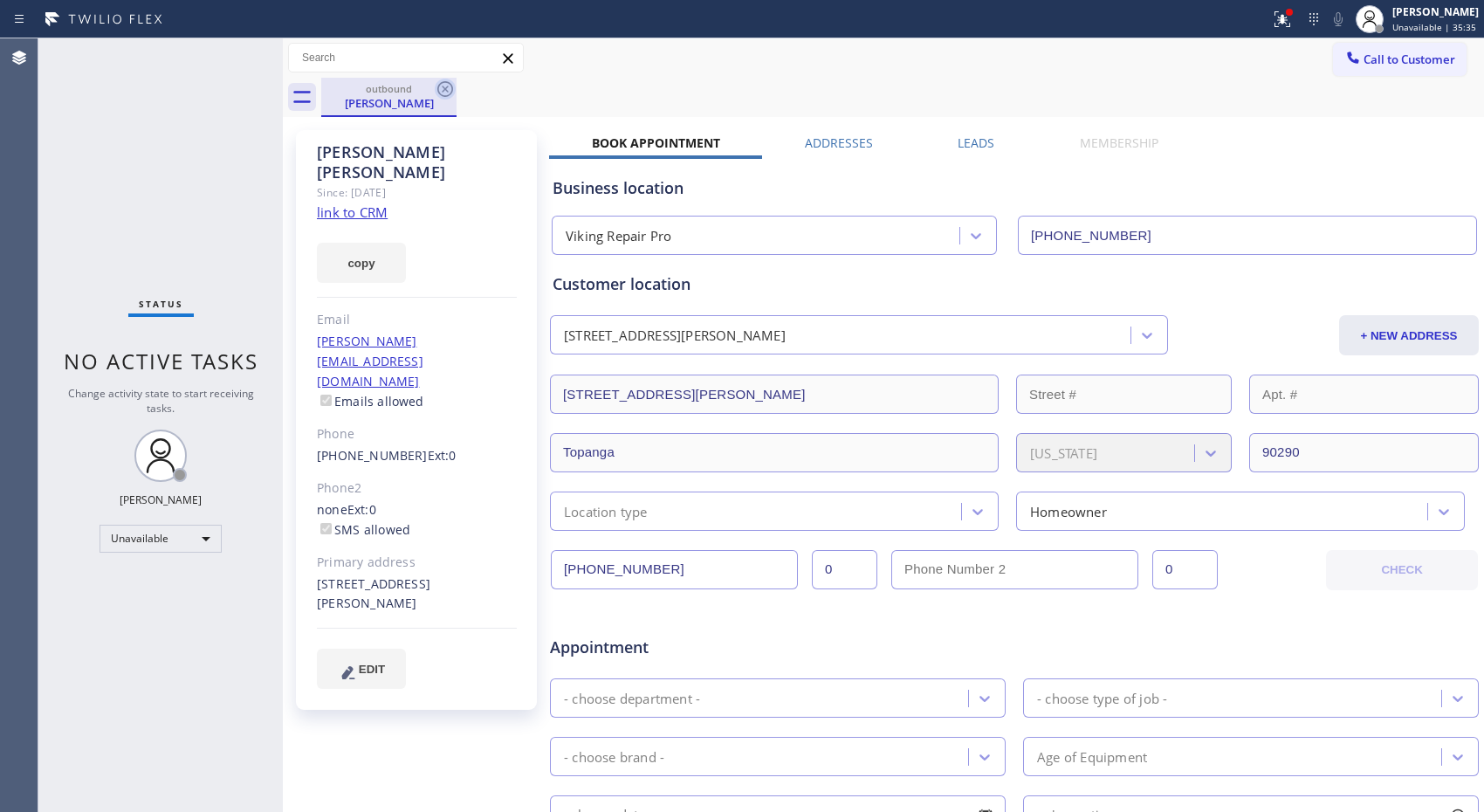
click at [437, 89] on icon at bounding box center [445, 89] width 16 height 16
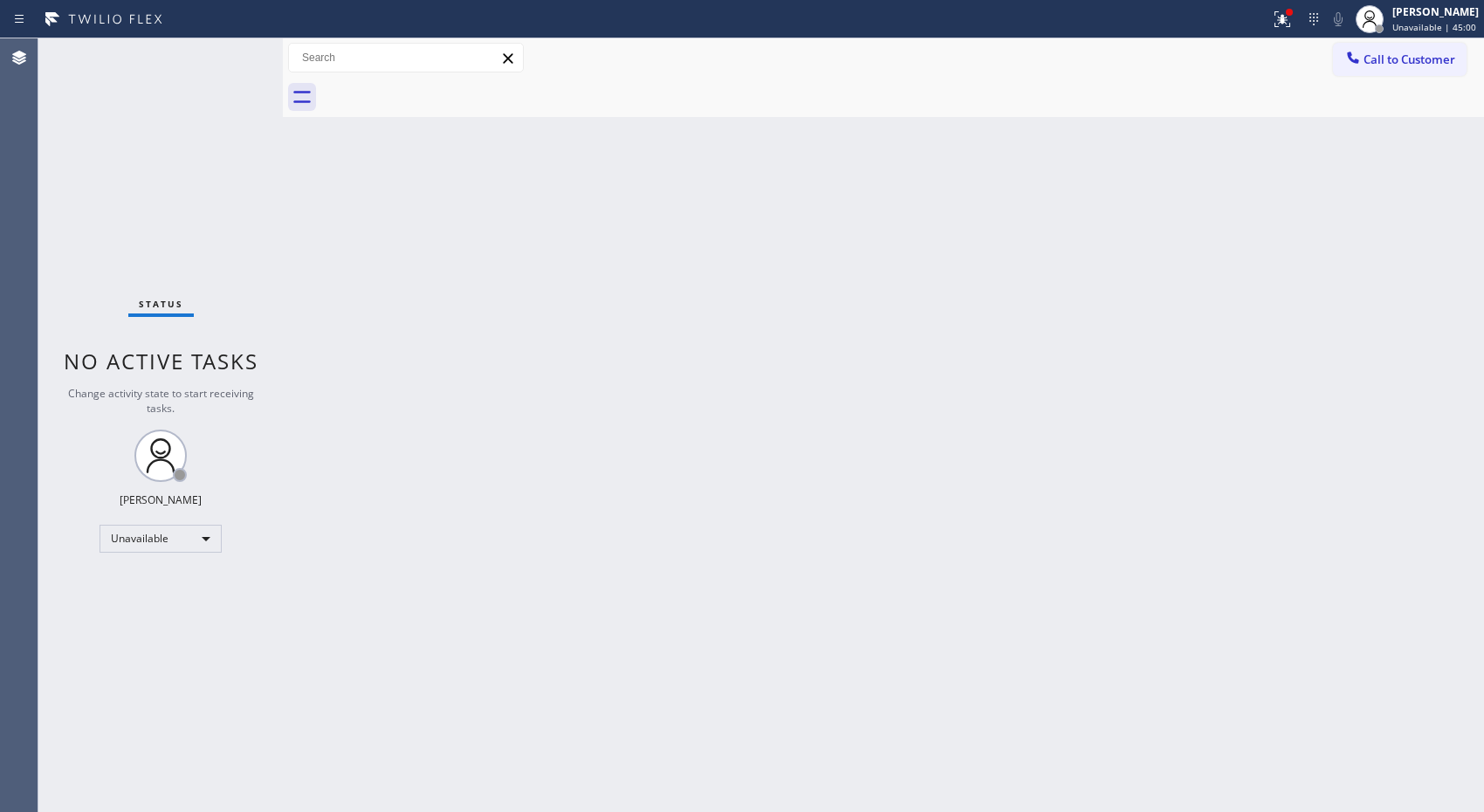
click at [1340, 58] on button "Call to Customer" at bounding box center [1400, 59] width 134 height 33
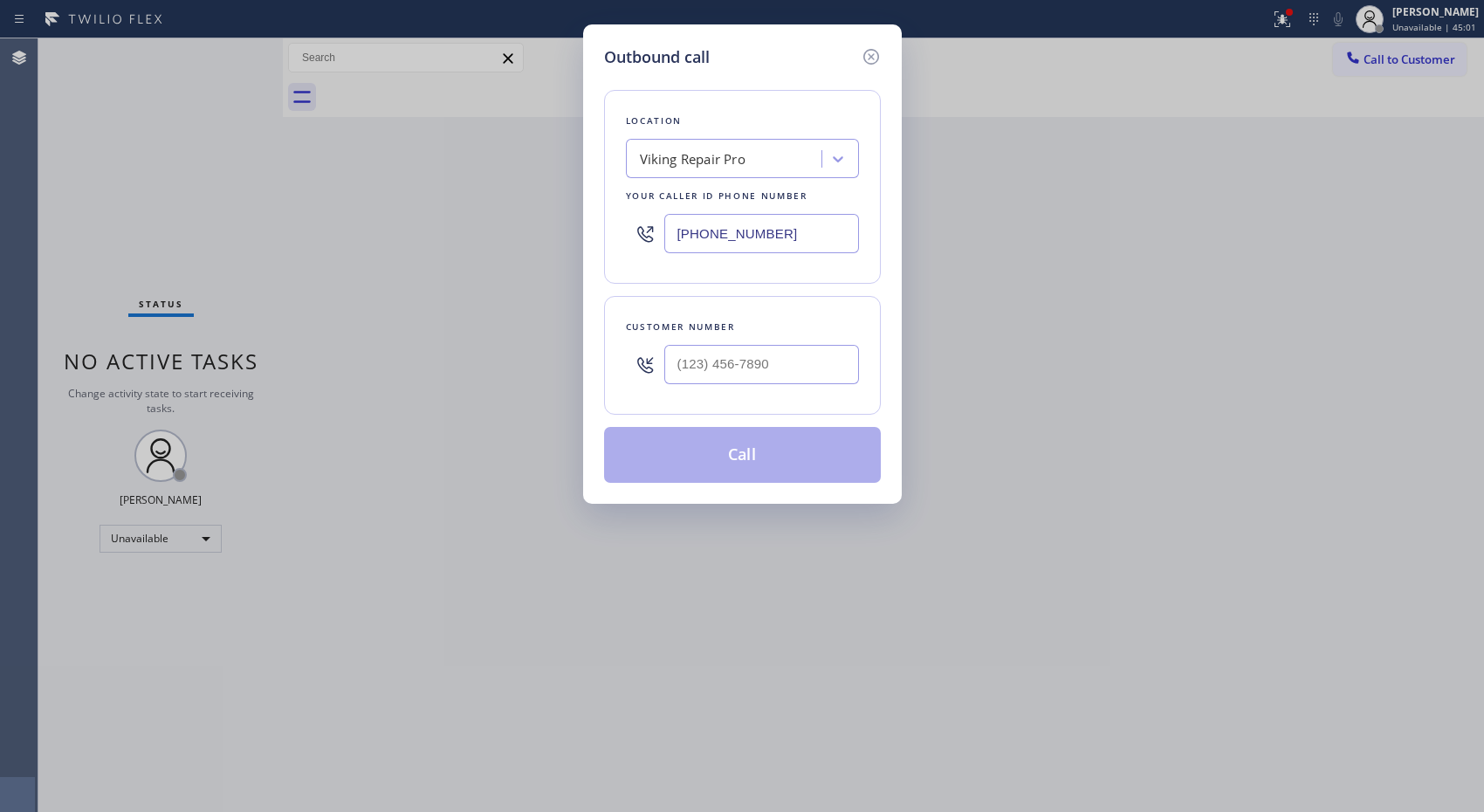
drag, startPoint x: 778, startPoint y: 234, endPoint x: 482, endPoint y: 106, distance: 322.5
click at [583, 202] on div "Outbound call Location Viking Repair Pro Your caller id phone number [PHONE_NUM…" at bounding box center [743, 264] width 319 height 479
paste input "562) 489-9480"
type input "[PHONE_NUMBER]"
drag, startPoint x: 761, startPoint y: 365, endPoint x: 559, endPoint y: 271, distance: 222.8
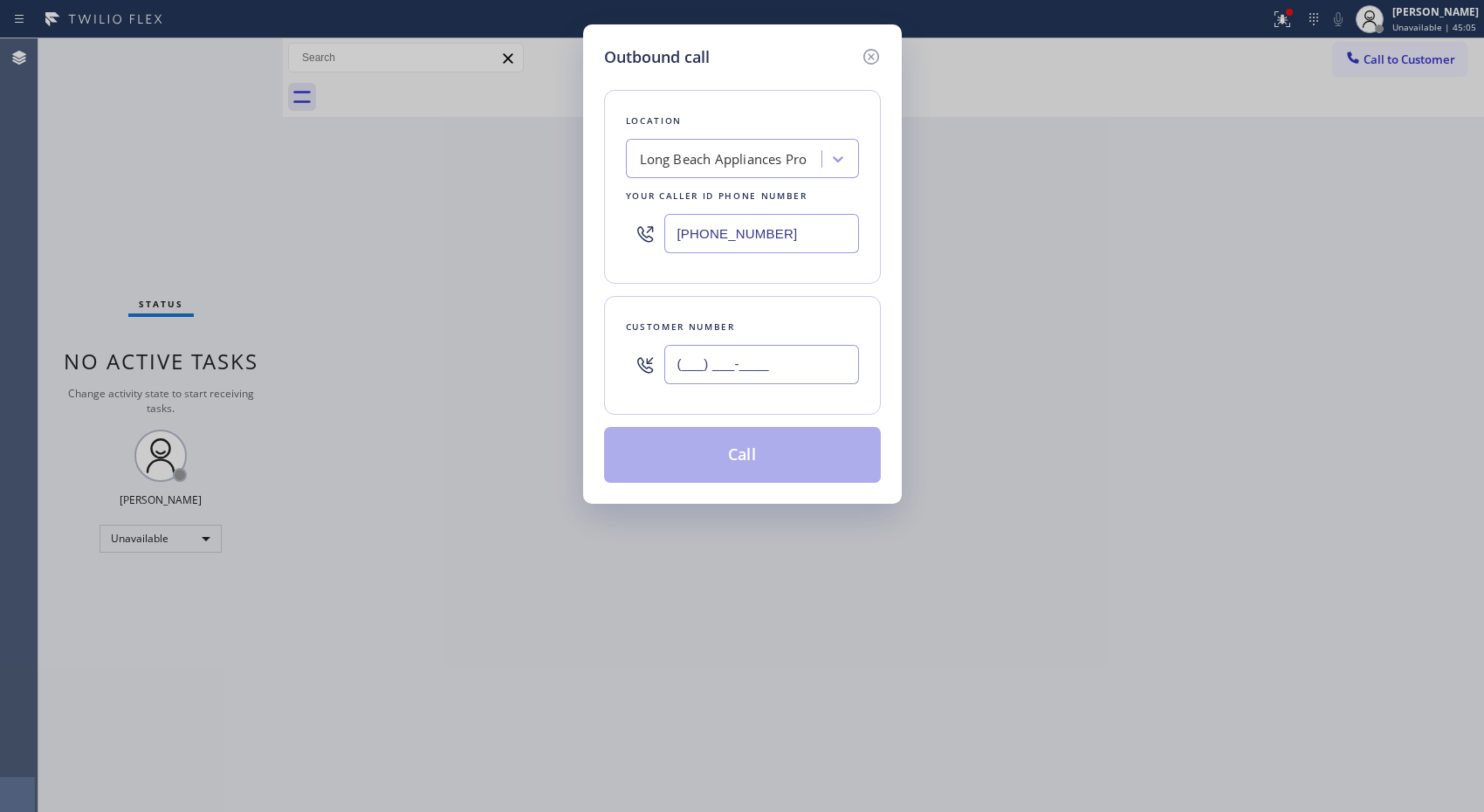
click at [609, 346] on div "Customer number (___) ___-____" at bounding box center [742, 354] width 277 height 118
paste input "714) 253-2086"
type input "[PHONE_NUMBER]"
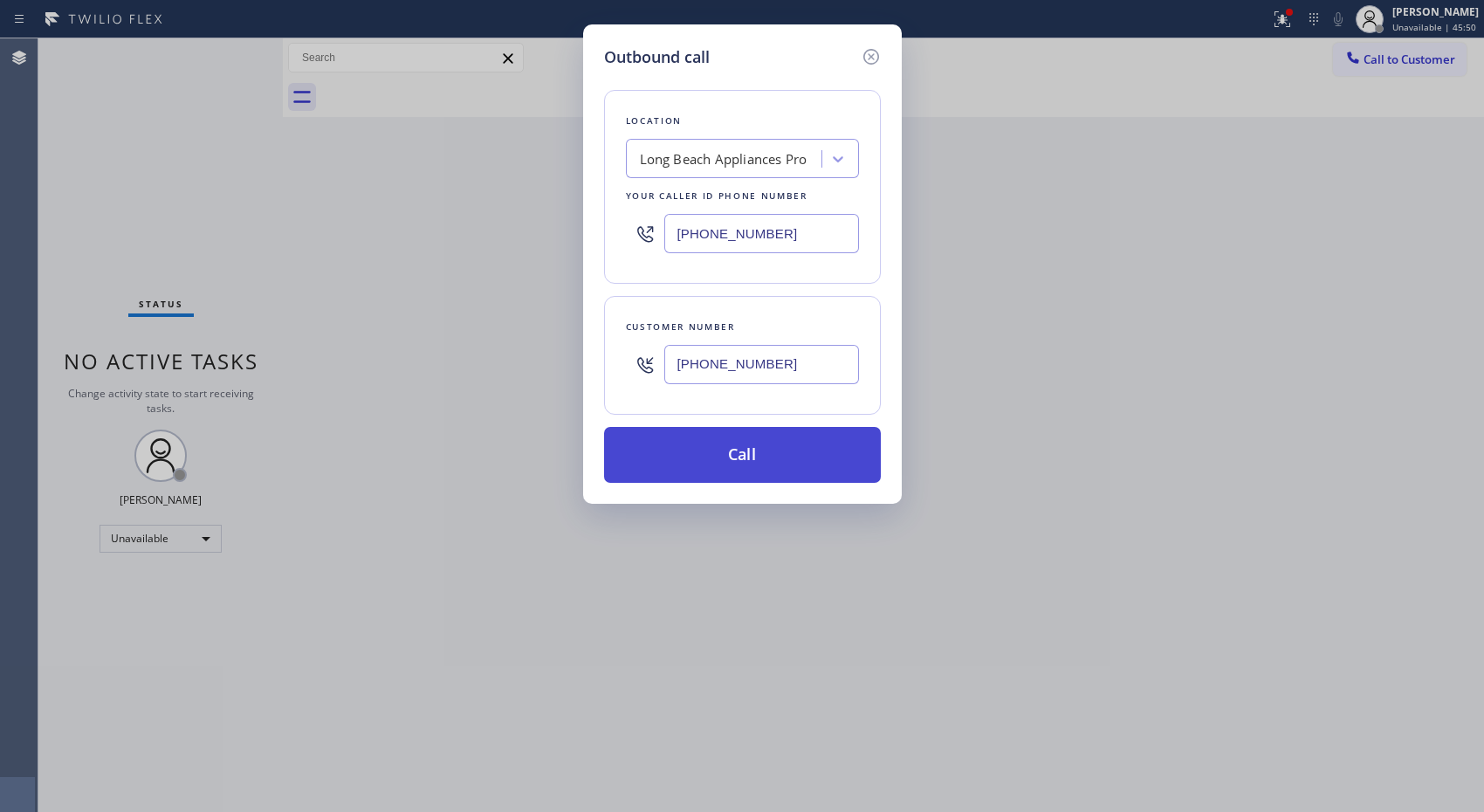
click at [822, 450] on button "Call" at bounding box center [742, 454] width 277 height 56
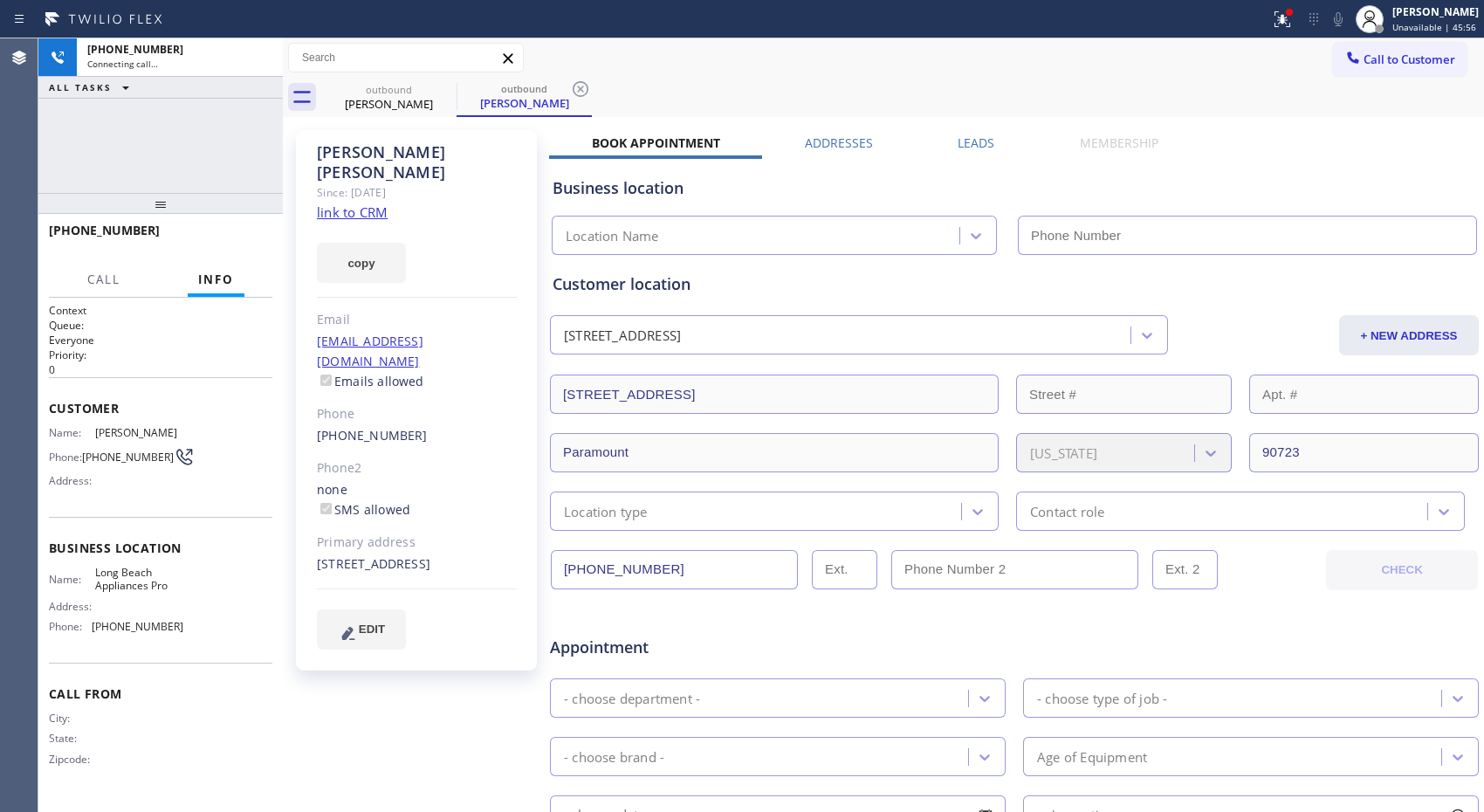
type input "[PHONE_NUMBER]"
drag, startPoint x: 140, startPoint y: 225, endPoint x: 46, endPoint y: 231, distance: 94.2
click at [46, 231] on div "[PHONE_NUMBER]" at bounding box center [160, 238] width 244 height 49
copy span "[PHONE_NUMBER]"
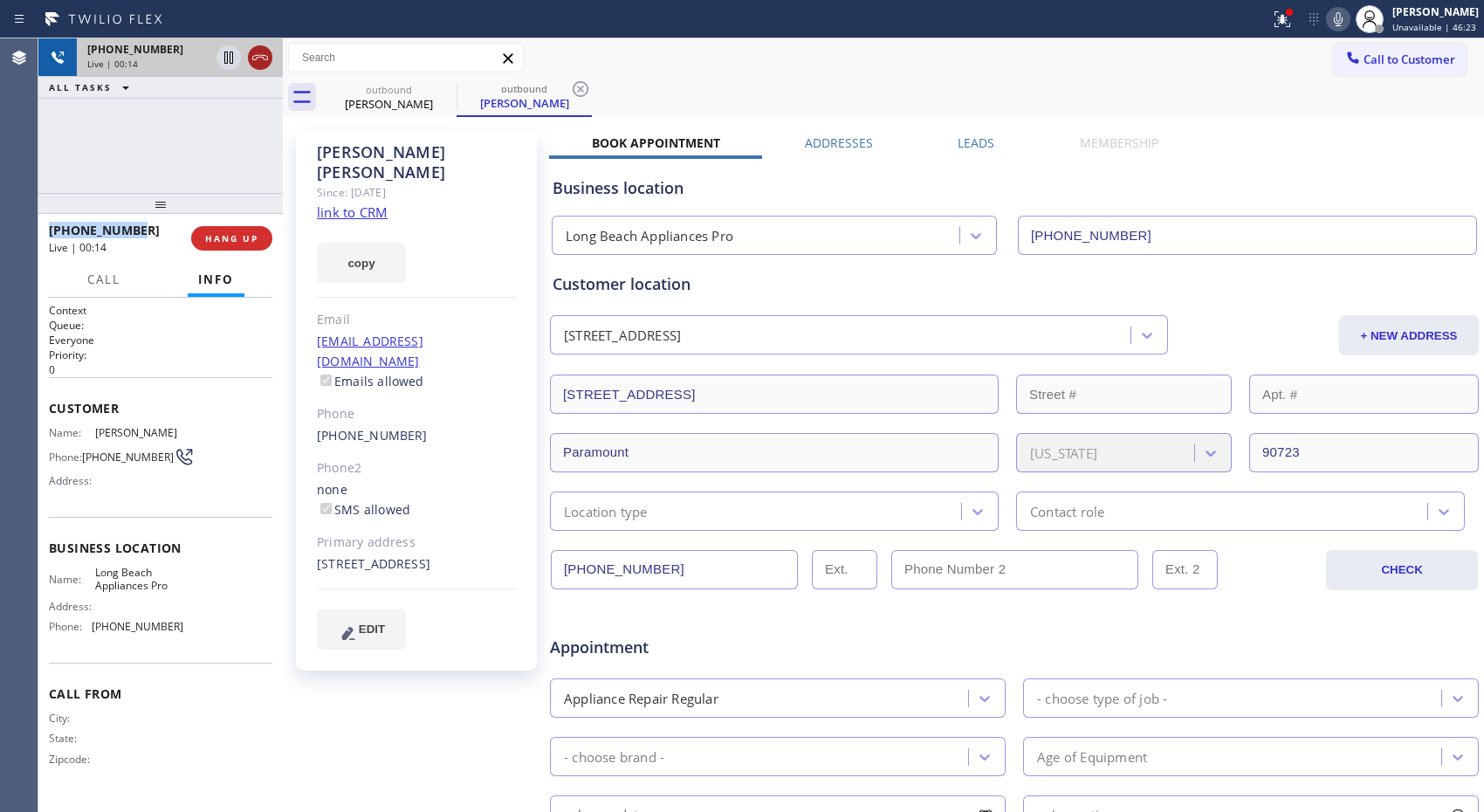
click at [265, 59] on icon at bounding box center [260, 58] width 21 height 21
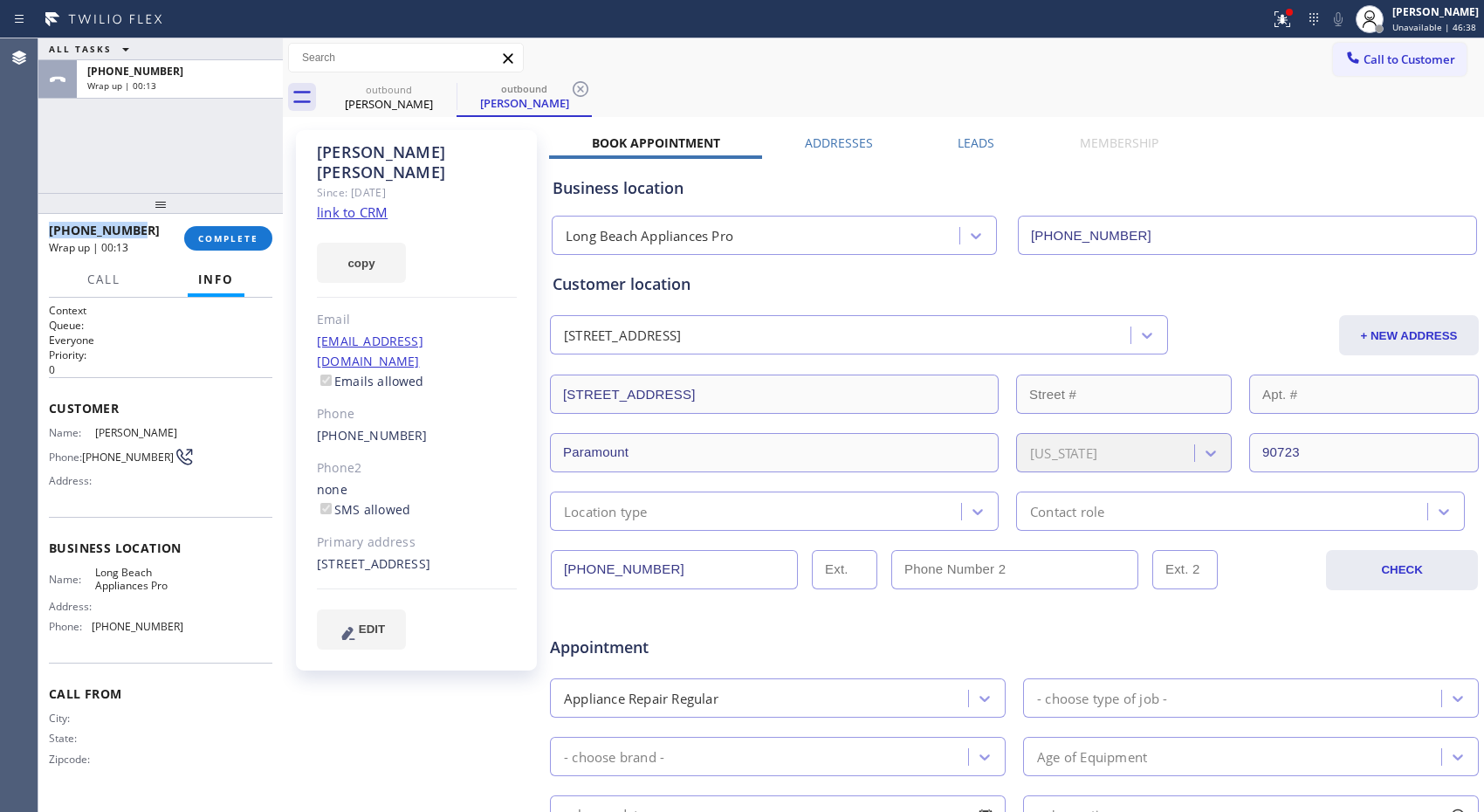
click at [126, 227] on span "[PHONE_NUMBER]" at bounding box center [104, 230] width 110 height 17
click at [143, 231] on div "[PHONE_NUMBER]" at bounding box center [110, 230] width 123 height 17
drag, startPoint x: 144, startPoint y: 228, endPoint x: 63, endPoint y: 236, distance: 81.4
click at [63, 236] on div "[PHONE_NUMBER]" at bounding box center [110, 230] width 123 height 17
click at [239, 231] on button "COMPLETE" at bounding box center [228, 238] width 88 height 24
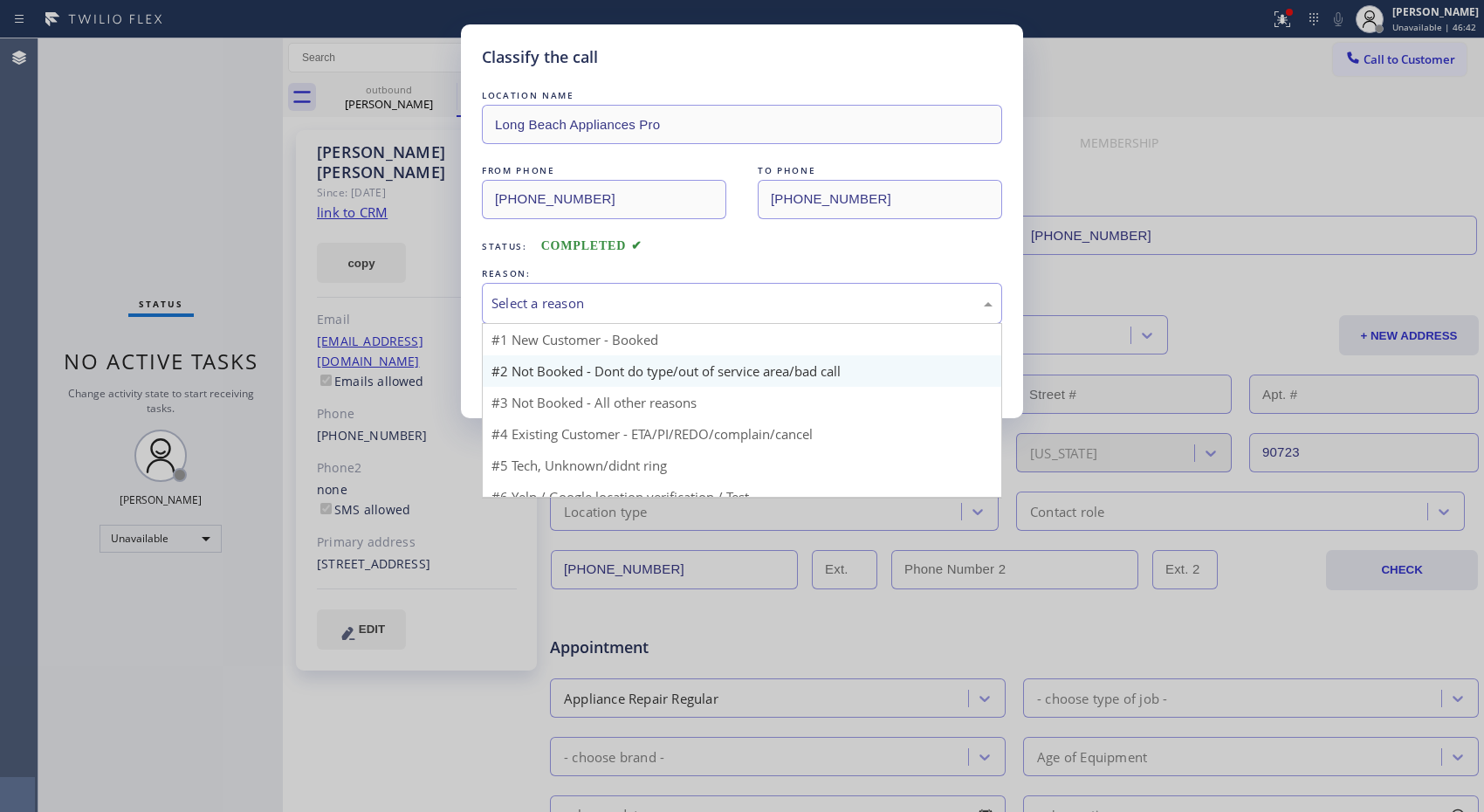
drag, startPoint x: 720, startPoint y: 311, endPoint x: 595, endPoint y: 361, distance: 134.6
click at [705, 312] on div "Select a reason" at bounding box center [742, 303] width 501 height 20
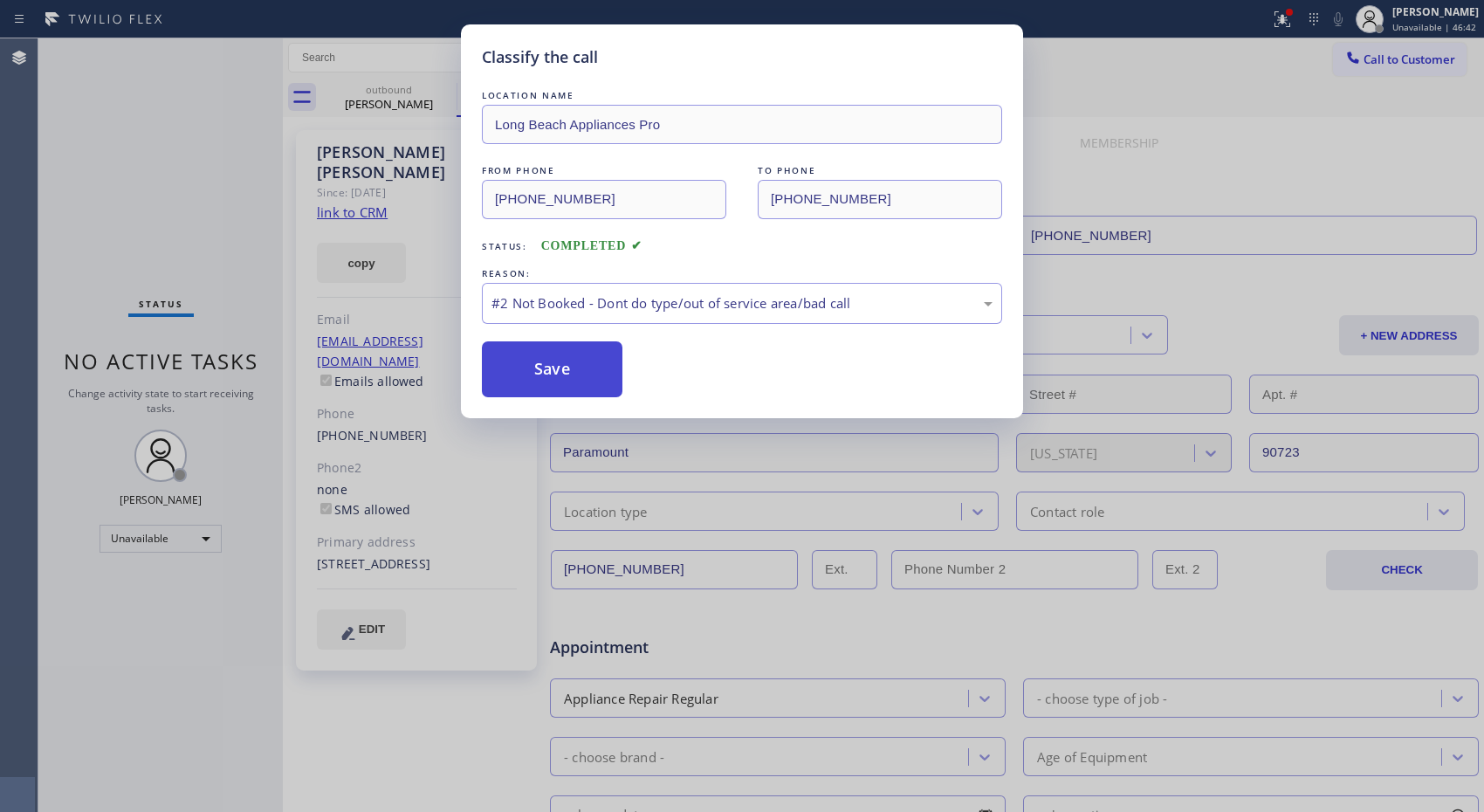
click at [574, 372] on button "Save" at bounding box center [552, 369] width 141 height 56
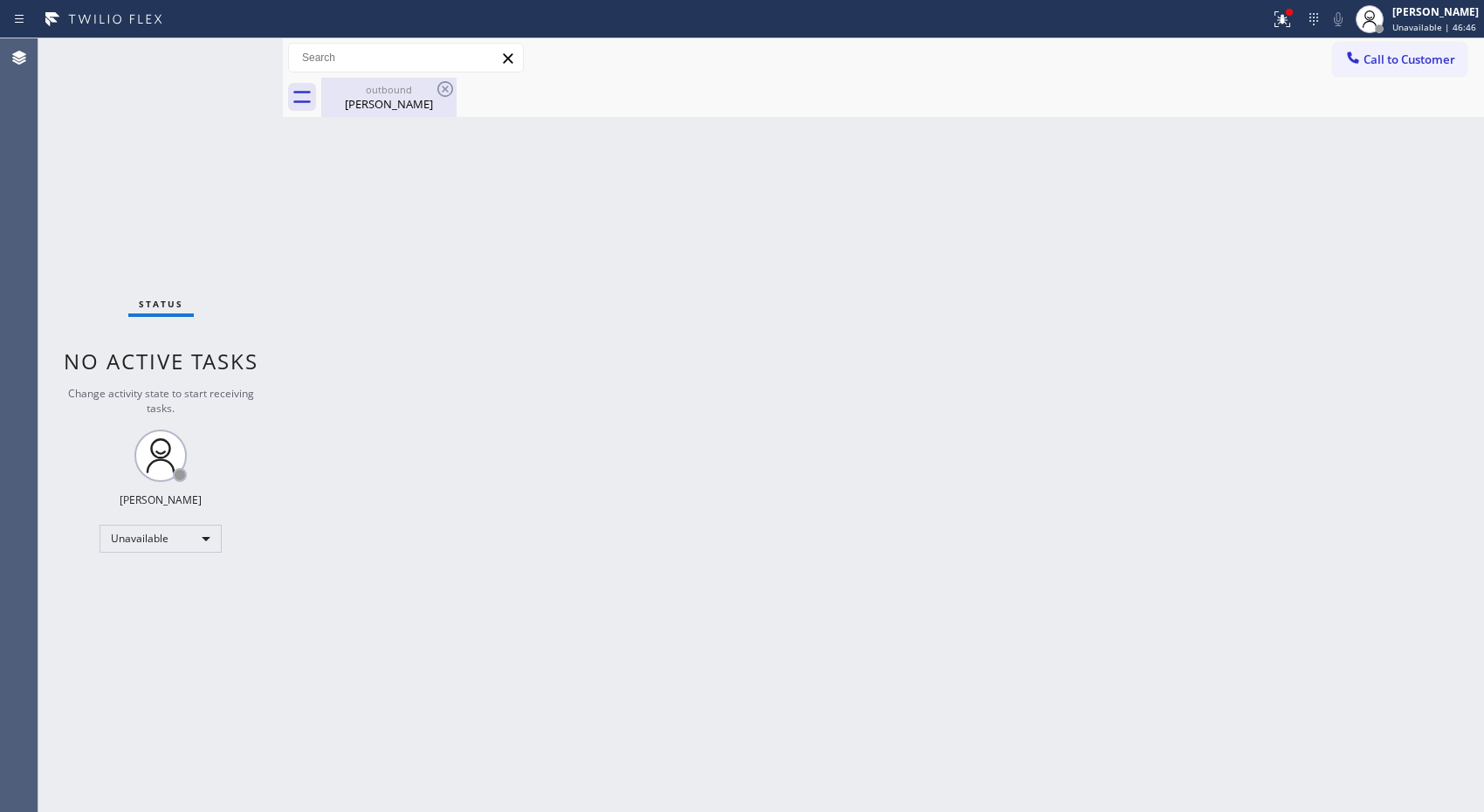
drag, startPoint x: 365, startPoint y: 97, endPoint x: 394, endPoint y: 106, distance: 30.4
click at [368, 99] on div "outbound [PERSON_NAME]" at bounding box center [389, 97] width 132 height 39
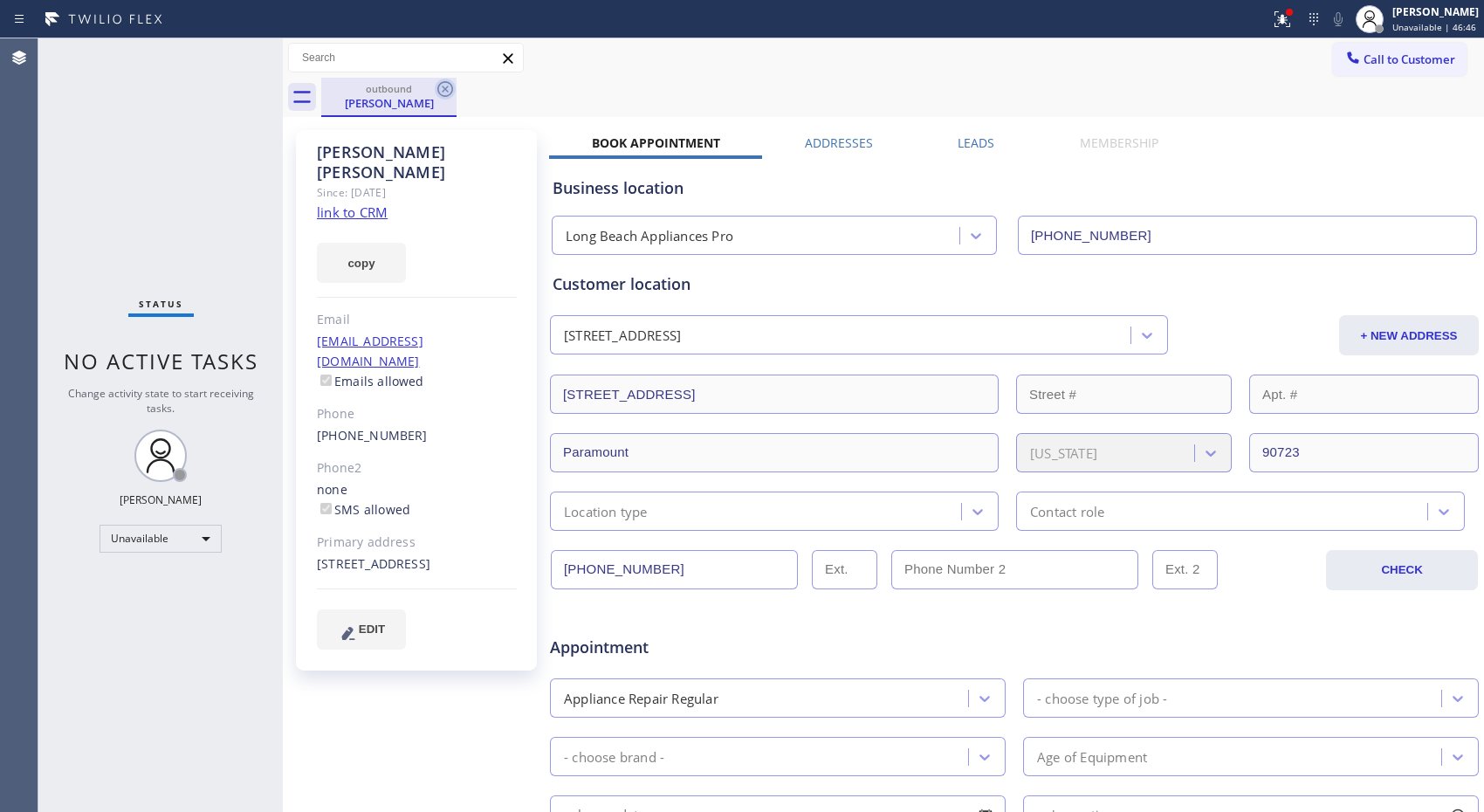
click at [443, 93] on icon at bounding box center [445, 89] width 21 height 21
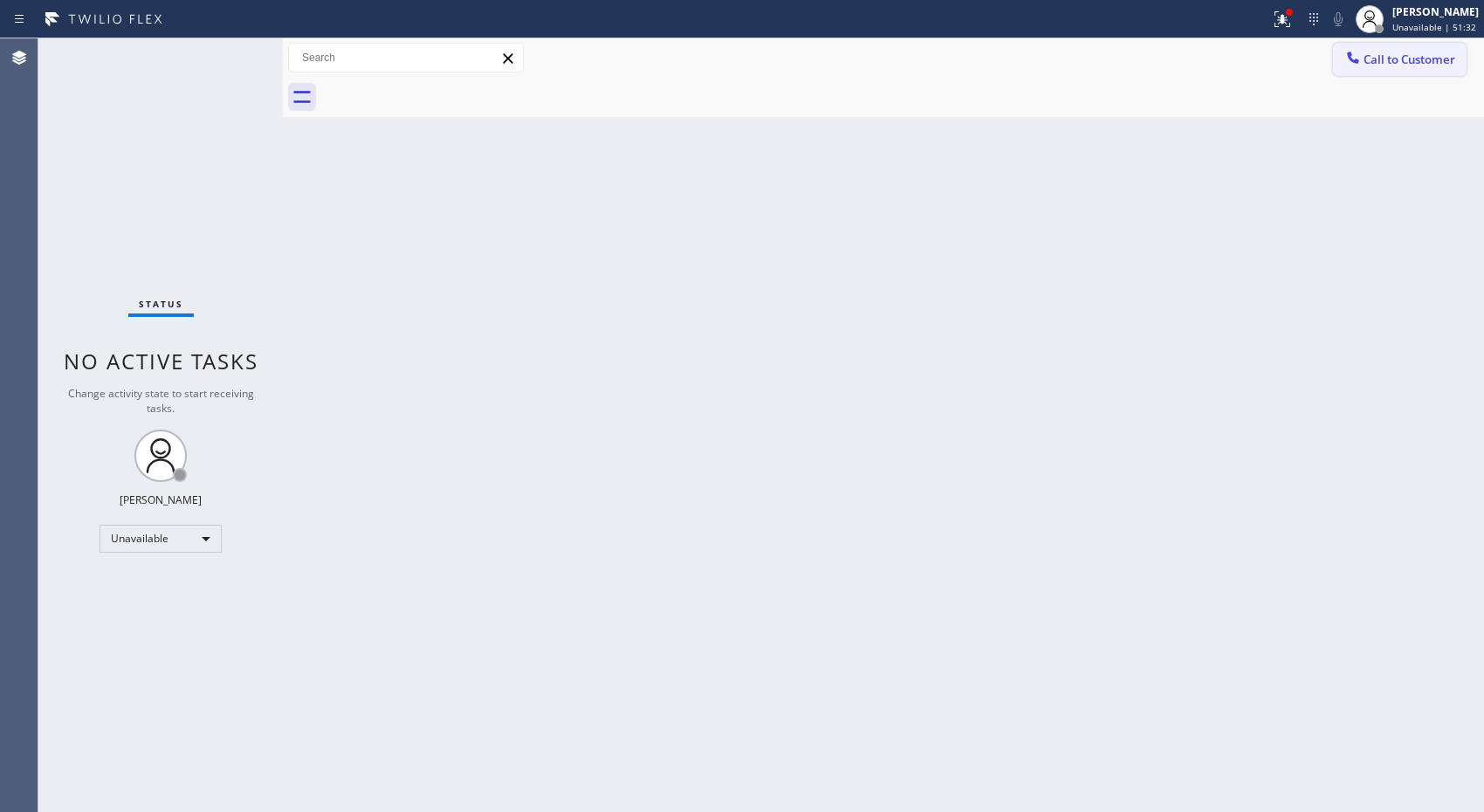
click at [1402, 67] on button "Call to Customer" at bounding box center [1400, 59] width 134 height 33
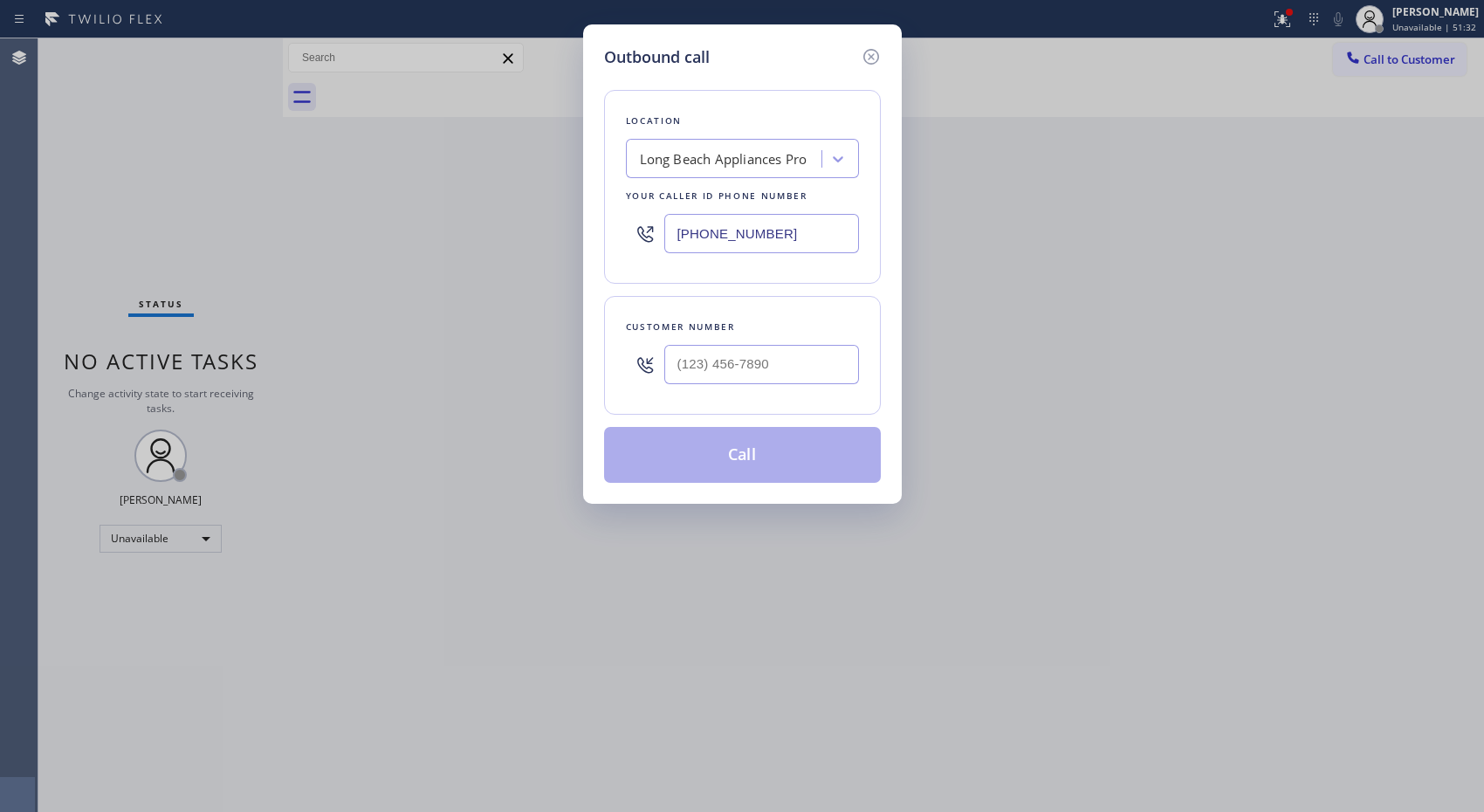
drag, startPoint x: 682, startPoint y: 218, endPoint x: 583, endPoint y: 171, distance: 109.6
click at [602, 195] on div "Outbound call Location [GEOGRAPHIC_DATA] Appliances Pro Your caller id phone nu…" at bounding box center [743, 264] width 319 height 479
paste input "855) 340-1313"
type input "[PHONE_NUMBER]"
drag, startPoint x: 823, startPoint y: 372, endPoint x: 618, endPoint y: 355, distance: 205.7
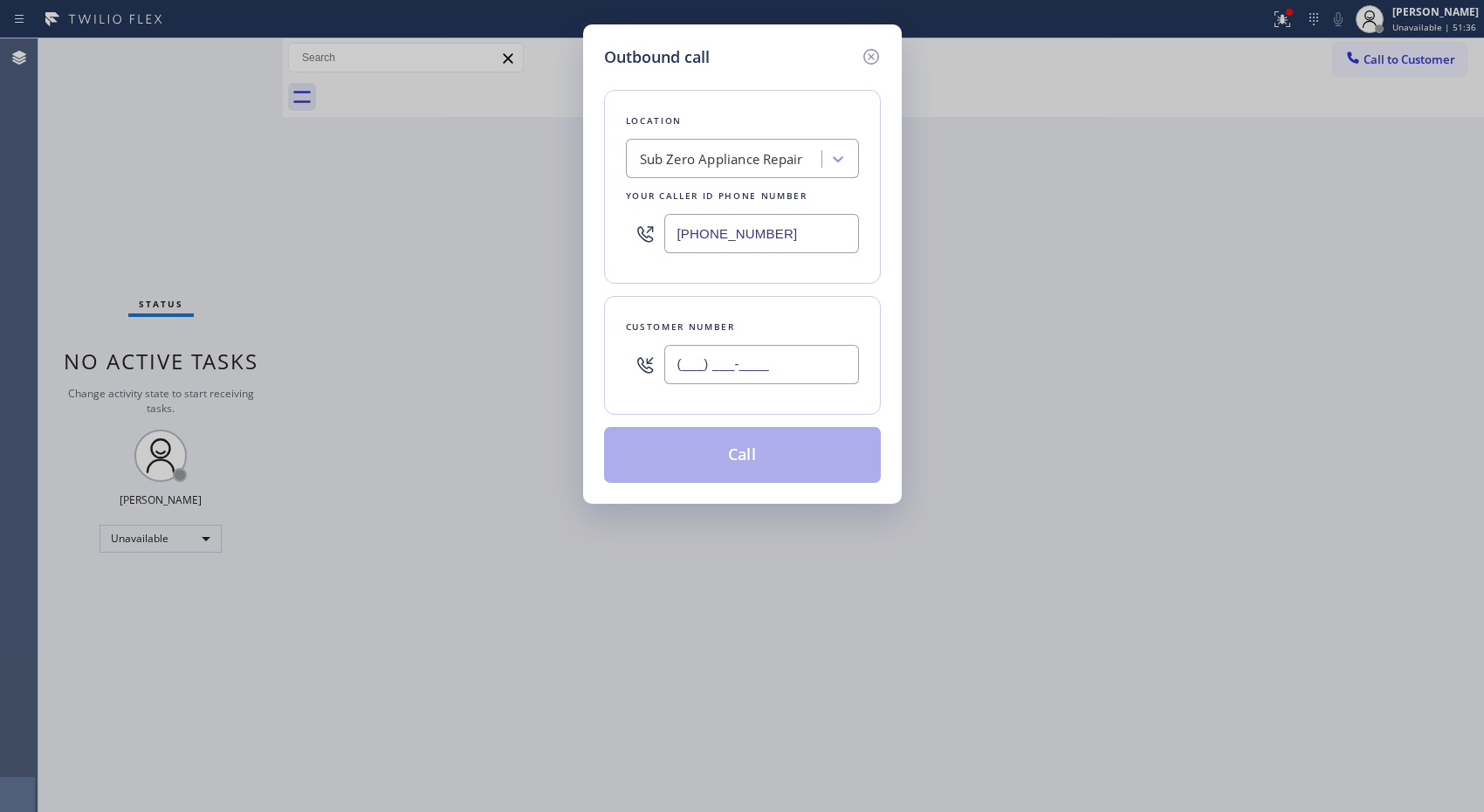
click at [621, 361] on div "Customer number (___) ___-____" at bounding box center [742, 354] width 277 height 118
paste input "949) 636-6461"
type input "[PHONE_NUMBER]"
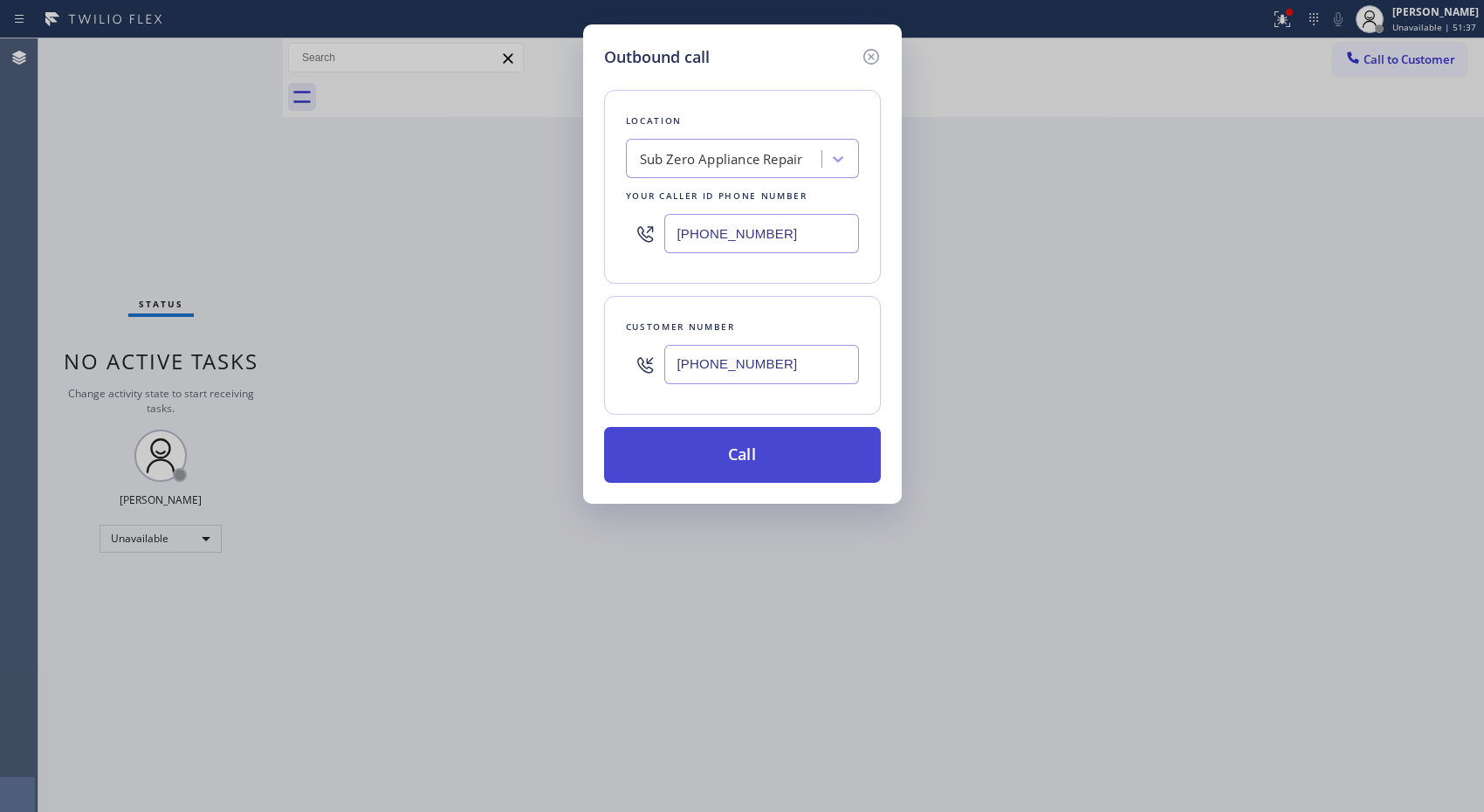
click at [762, 454] on button "Call" at bounding box center [742, 454] width 277 height 56
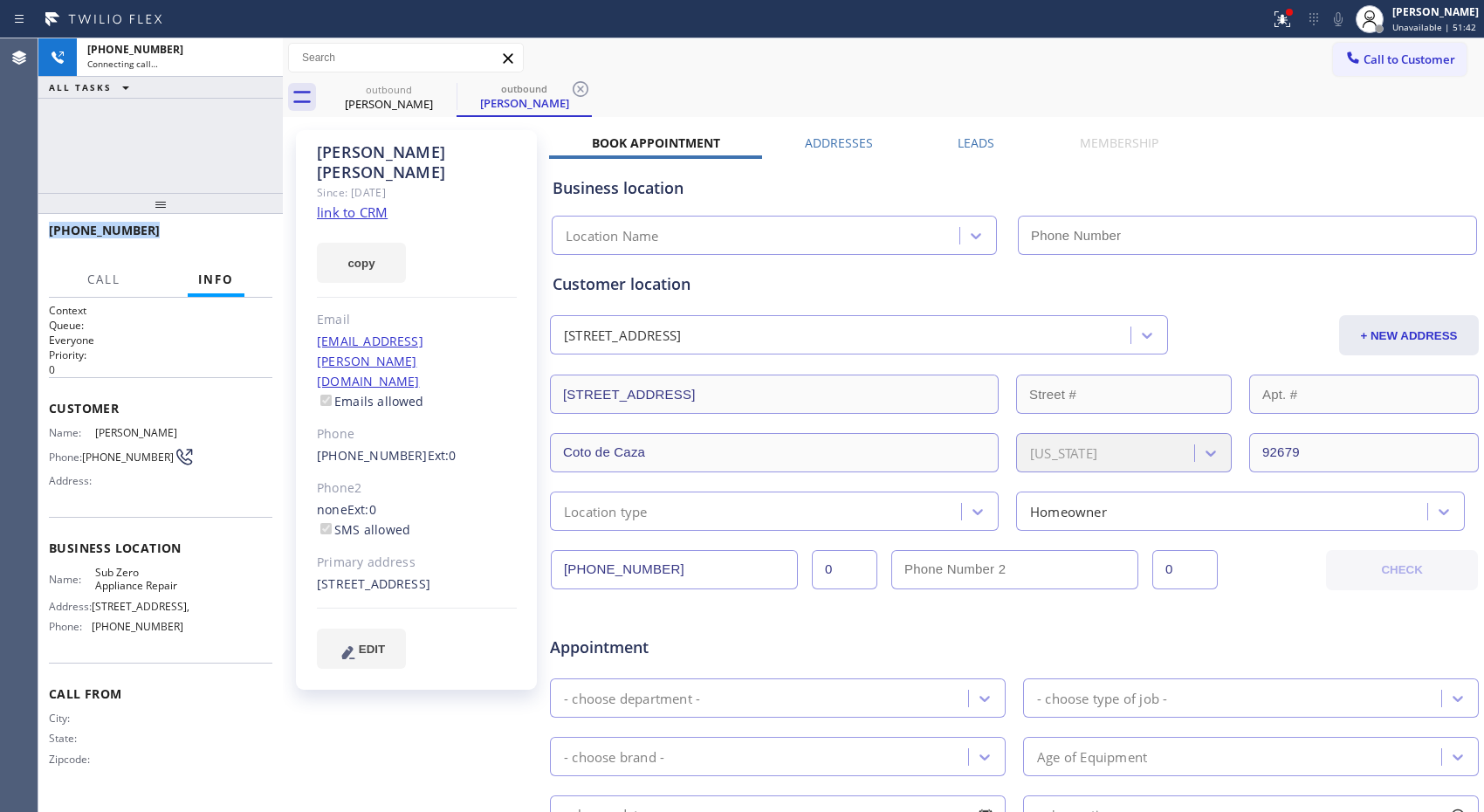
drag, startPoint x: 67, startPoint y: 223, endPoint x: 45, endPoint y: 229, distance: 22.8
click at [45, 229] on div "[PHONE_NUMBER]" at bounding box center [160, 238] width 244 height 49
type input "[PHONE_NUMBER]"
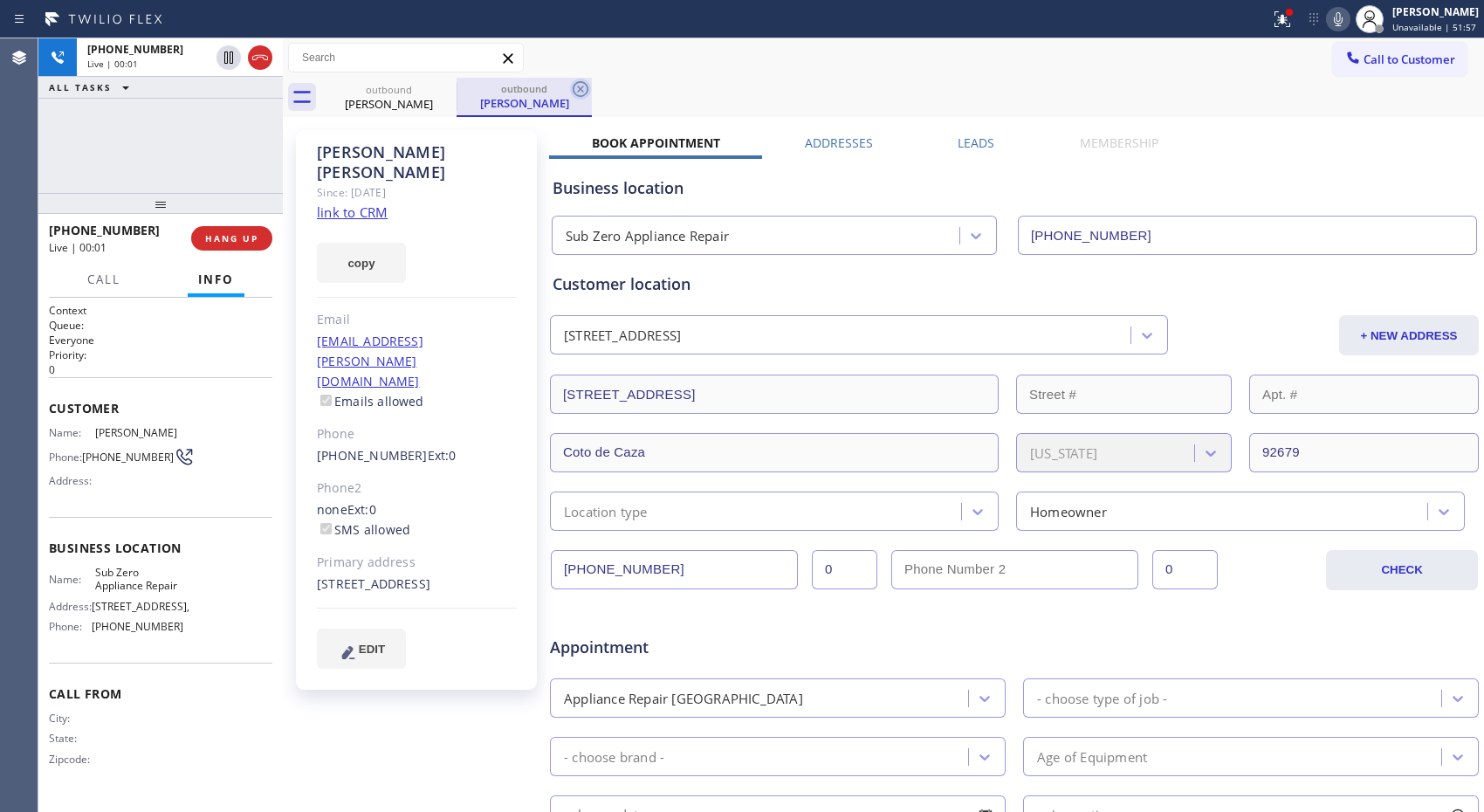
click at [580, 97] on icon at bounding box center [581, 89] width 21 height 21
click at [762, 68] on div "Call to Customer Outbound call Location Sub Zero Appliance Repair Your caller i…" at bounding box center [884, 58] width 1202 height 30
click at [222, 126] on div "[PHONE_NUMBER] Live | 01:13 ALL TASKS ALL TASKS ACTIVE TASKS TASKS IN WRAP UP" at bounding box center [160, 115] width 244 height 154
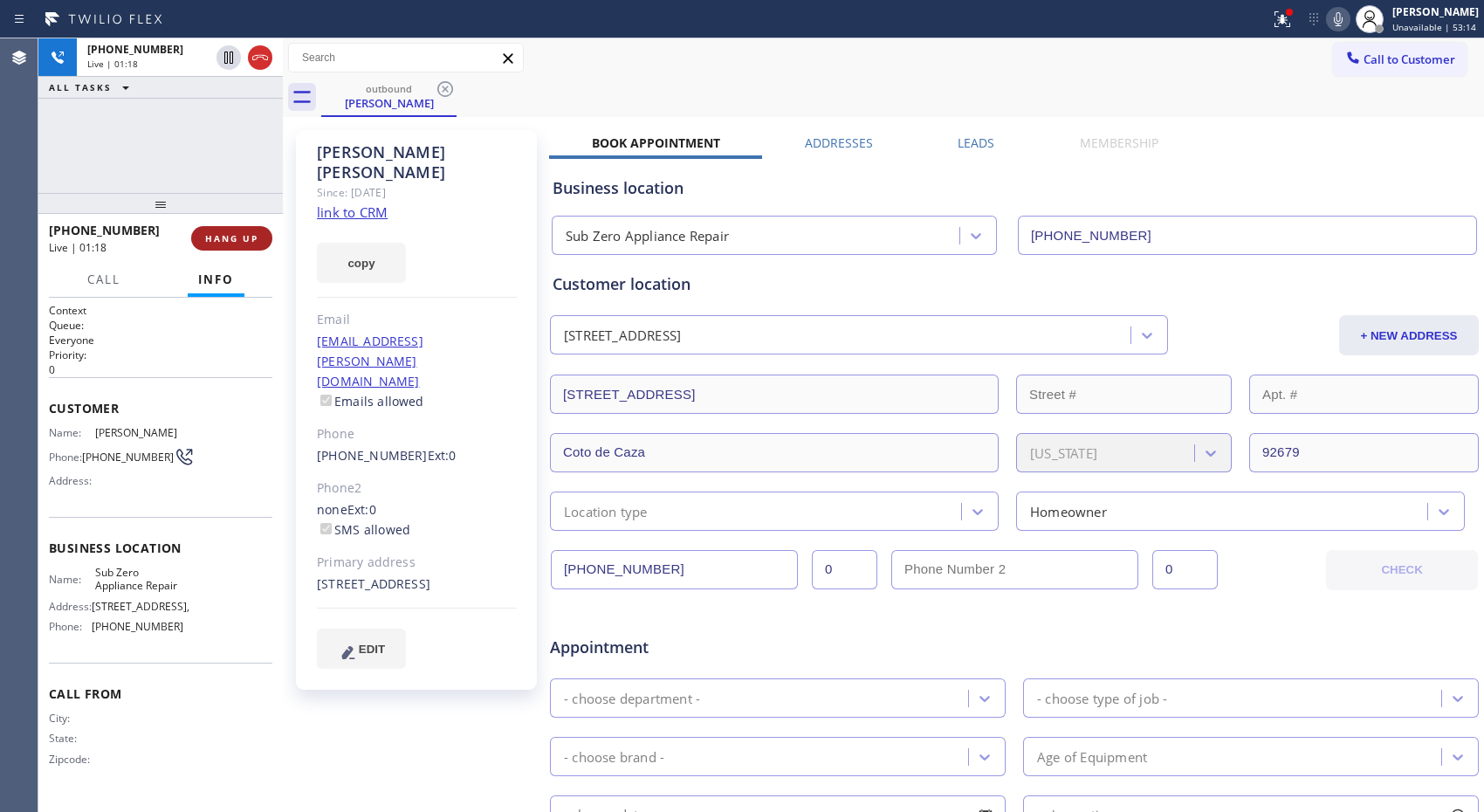
click at [255, 238] on span "HANG UP" at bounding box center [232, 239] width 53 height 12
click at [255, 238] on span "COMPLETE" at bounding box center [228, 239] width 61 height 12
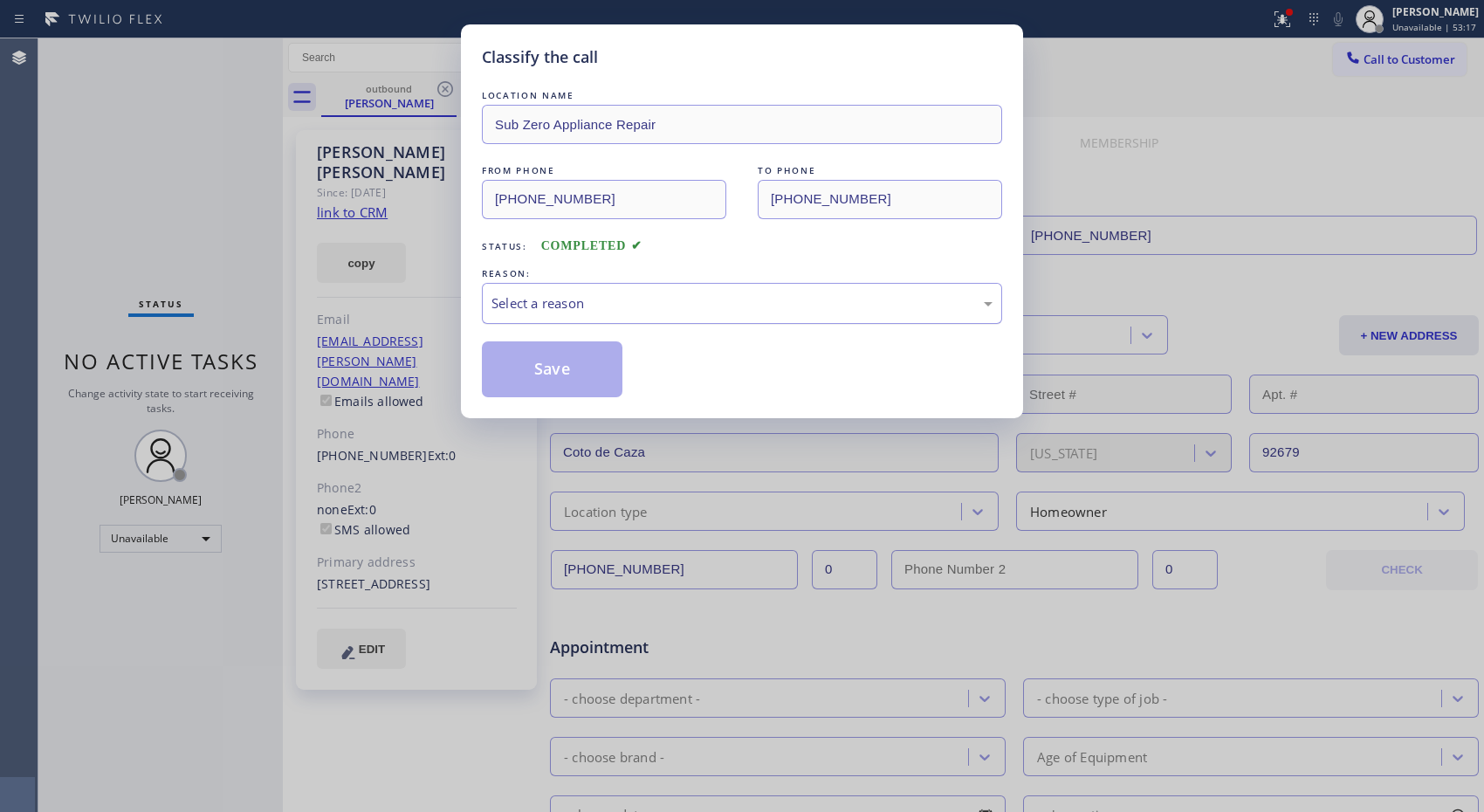
click at [763, 299] on div "Select a reason" at bounding box center [742, 303] width 501 height 20
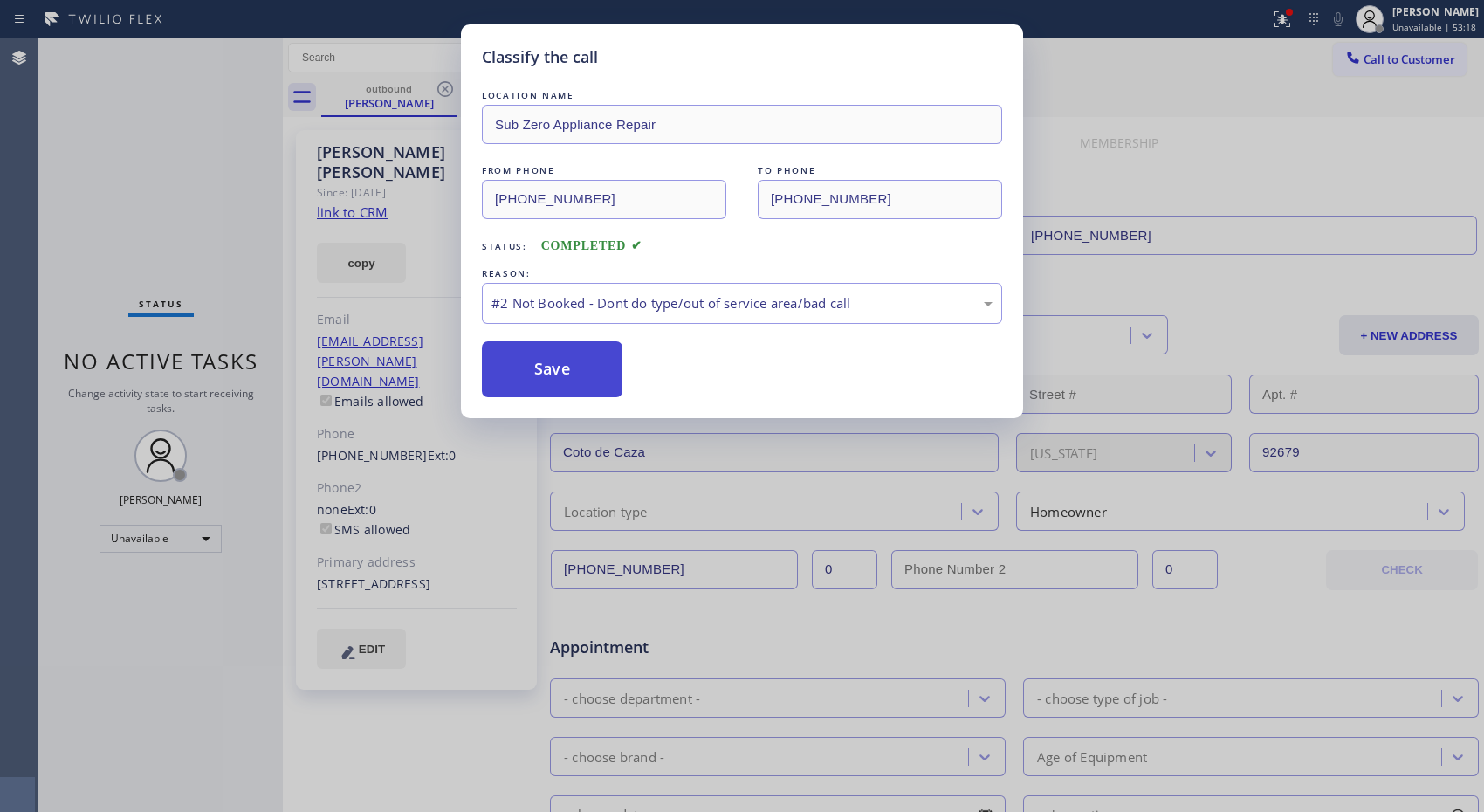
click at [581, 377] on button "Save" at bounding box center [552, 369] width 141 height 56
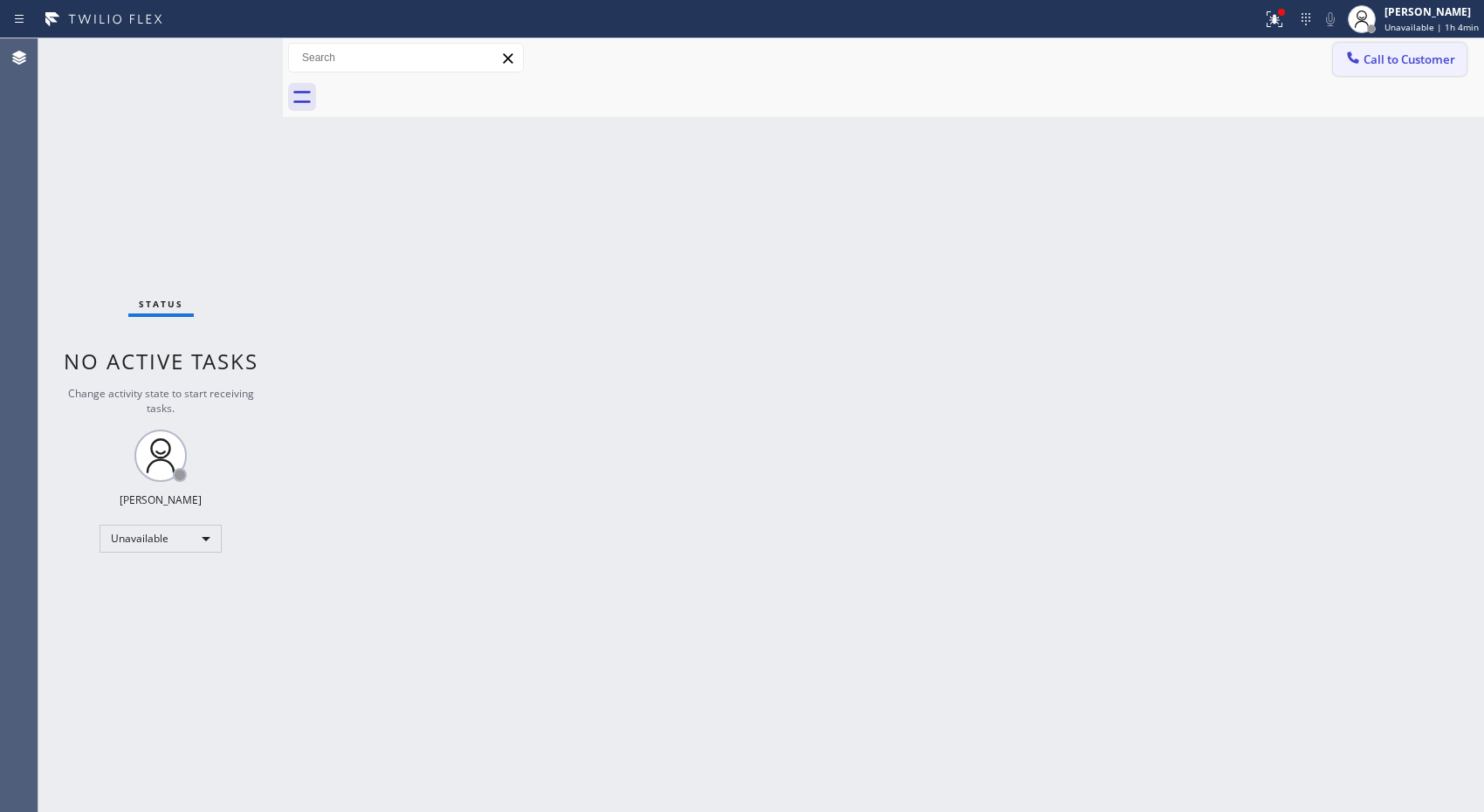
click at [1413, 59] on span "Call to Customer" at bounding box center [1409, 60] width 92 height 16
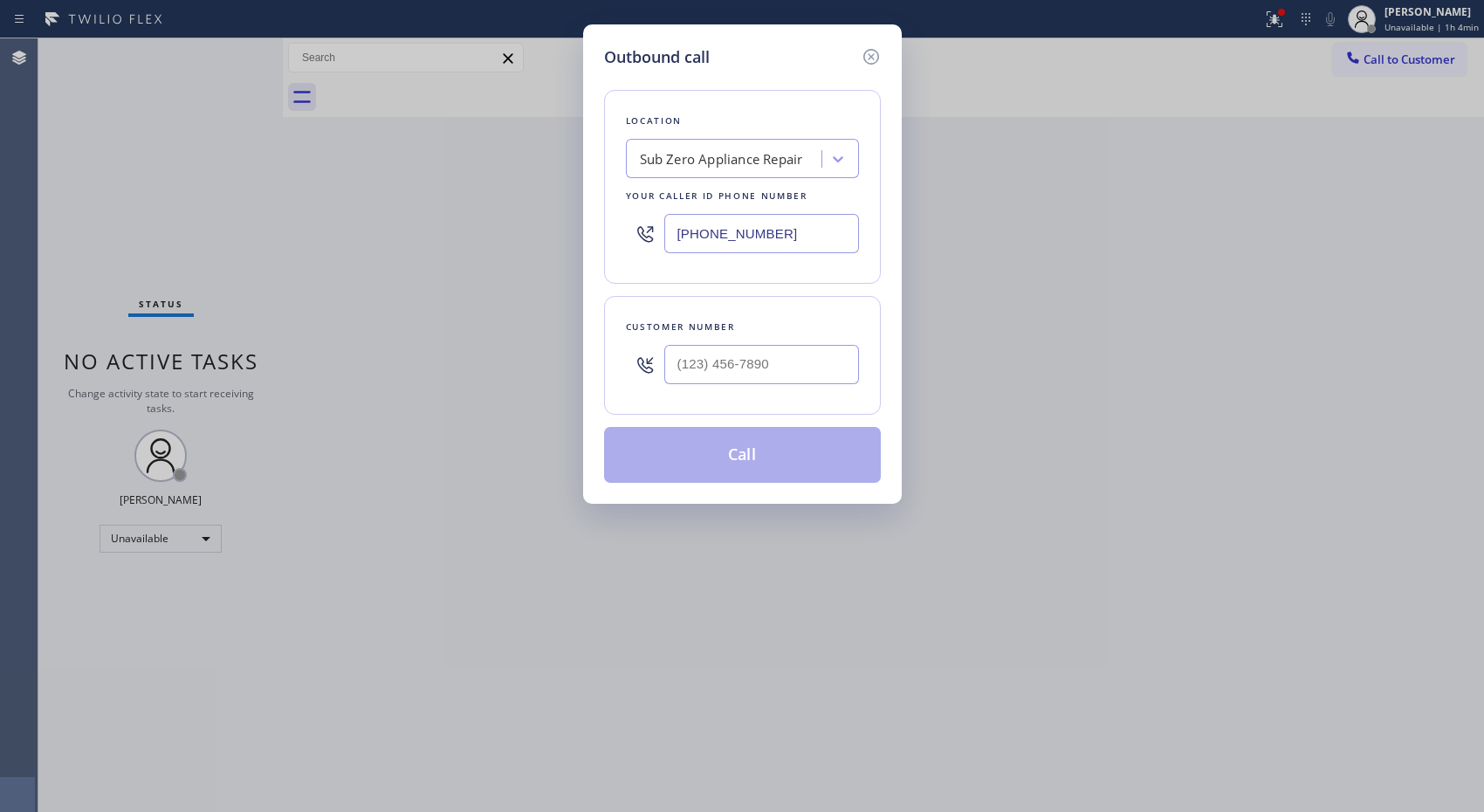
drag, startPoint x: 800, startPoint y: 251, endPoint x: 647, endPoint y: 229, distance: 154.6
click at [647, 229] on div "[PHONE_NUMBER]" at bounding box center [743, 233] width 233 height 57
paste input "18) 423-4024"
type input "[PHONE_NUMBER]"
paste input "818) 402-2451"
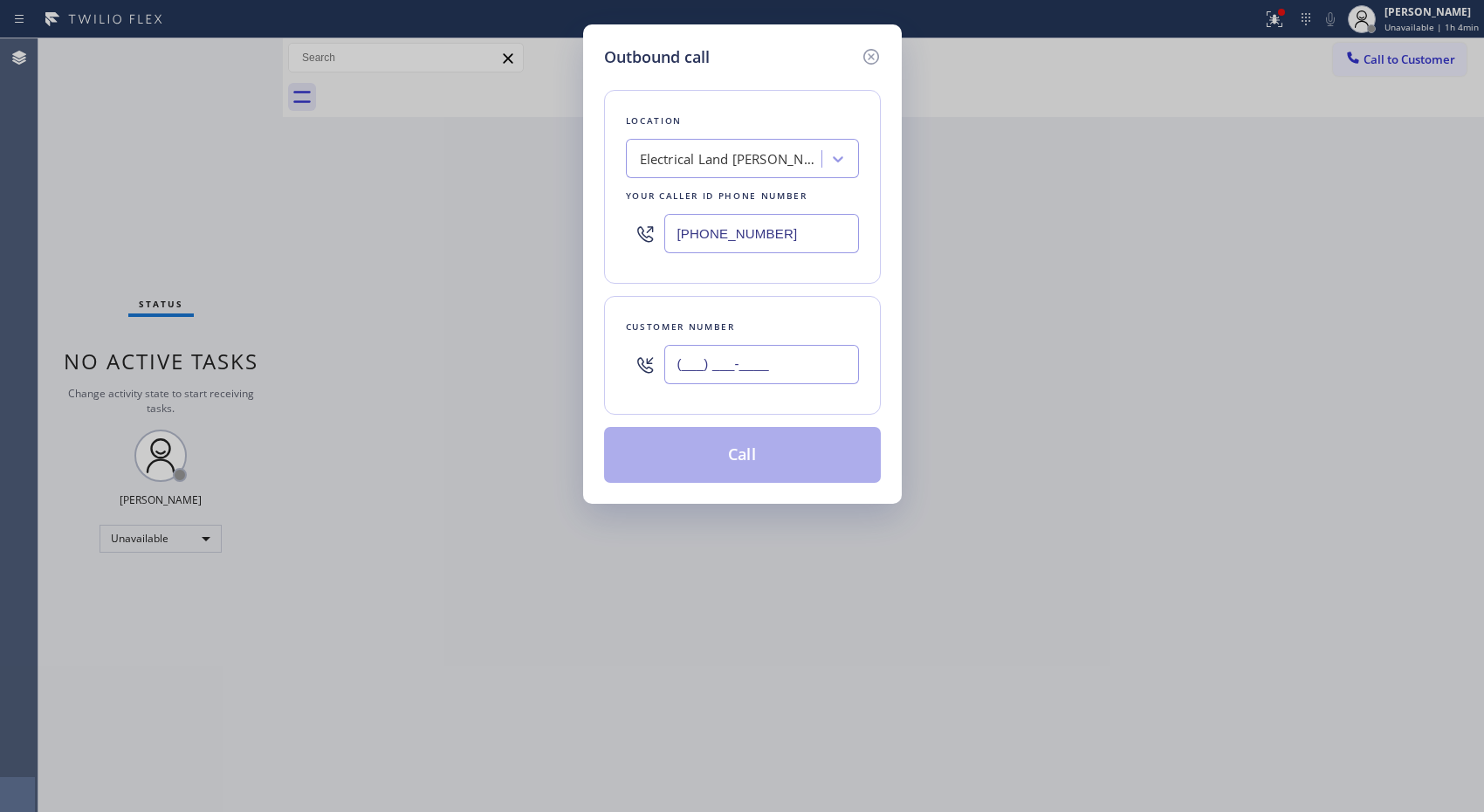
drag, startPoint x: 787, startPoint y: 369, endPoint x: 620, endPoint y: 373, distance: 167.0
click at [620, 373] on div "Customer number (___) ___-____" at bounding box center [742, 354] width 277 height 118
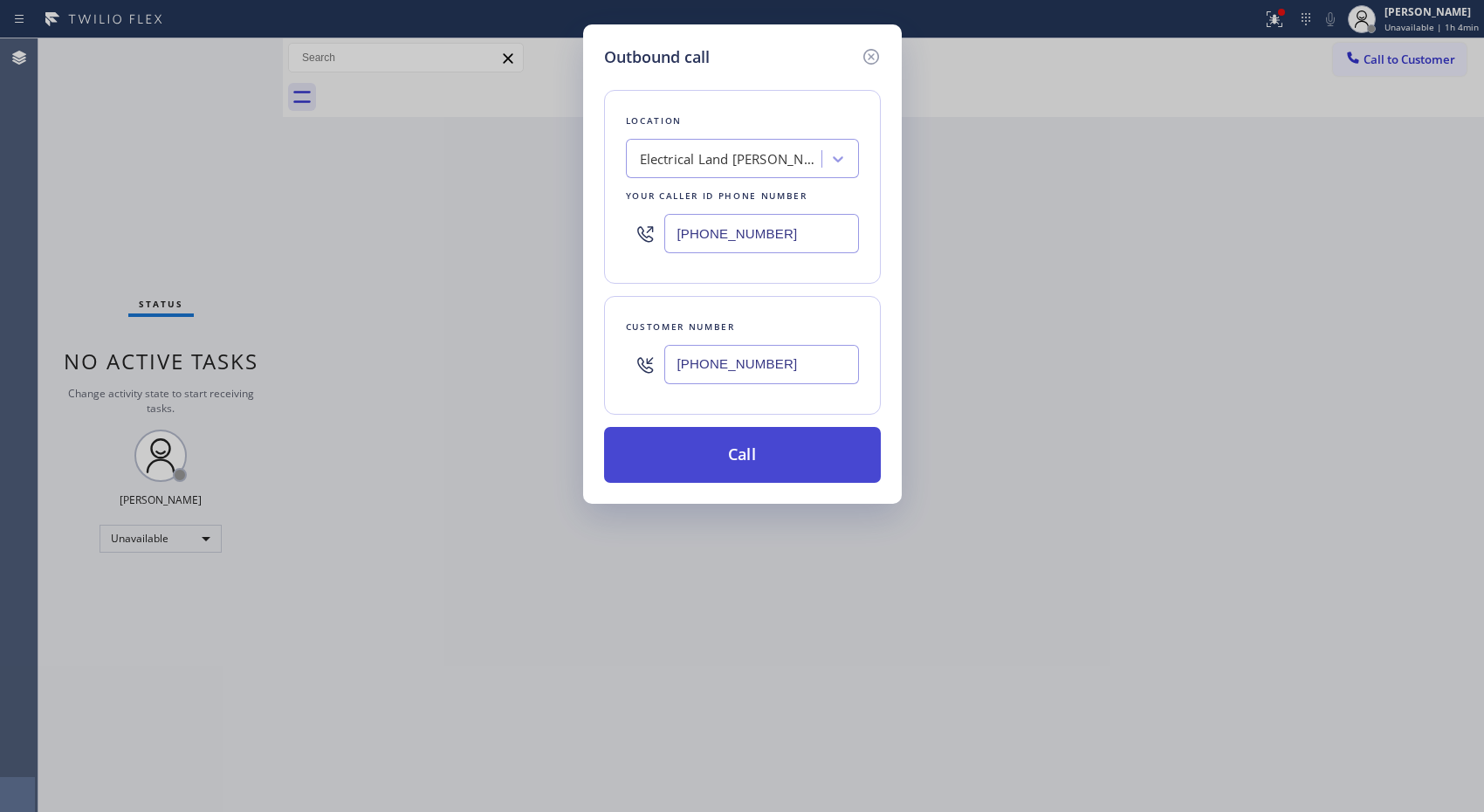
type input "[PHONE_NUMBER]"
click at [772, 461] on button "Call" at bounding box center [742, 454] width 277 height 56
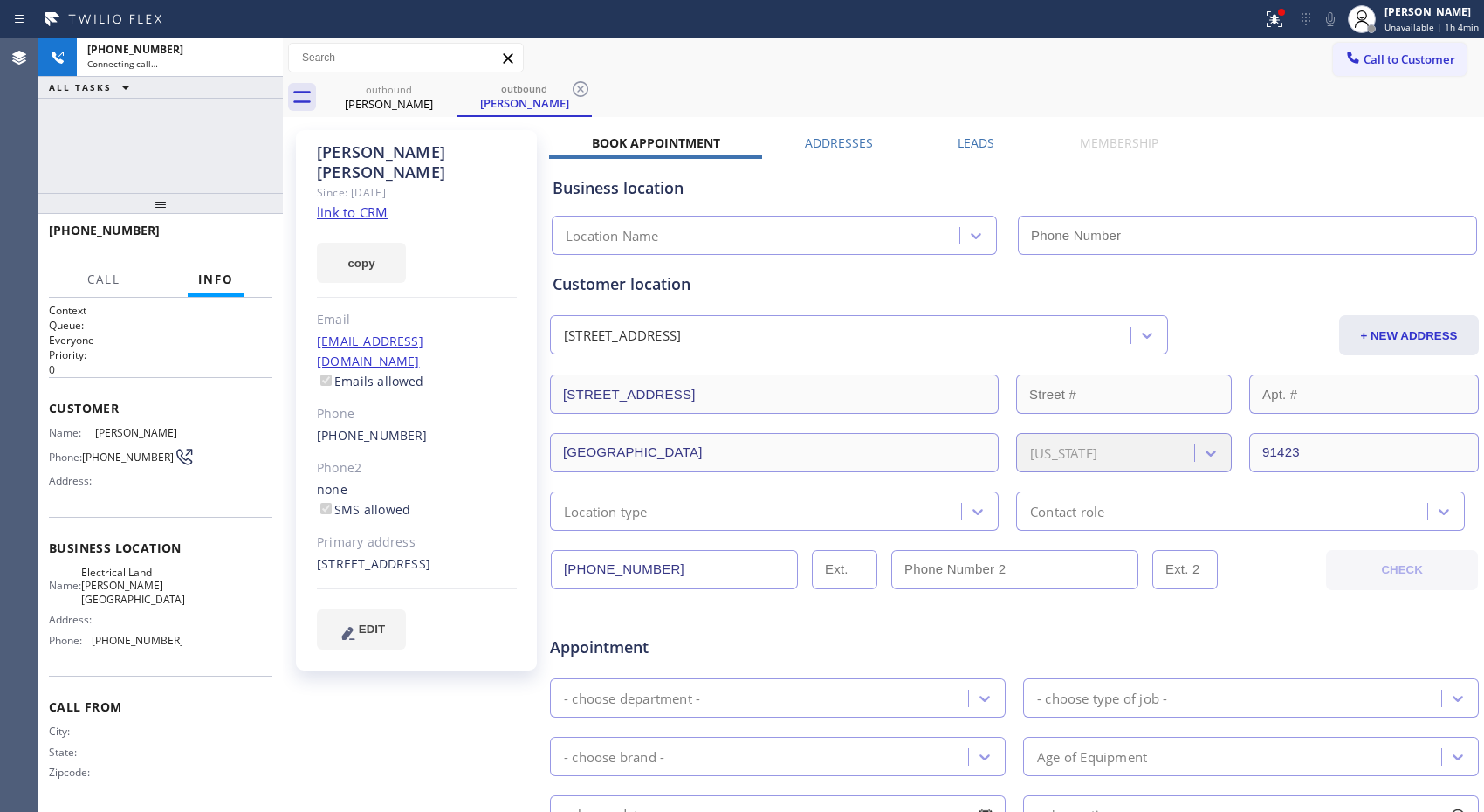
type input "[PHONE_NUMBER]"
click at [585, 84] on icon at bounding box center [581, 89] width 21 height 21
click at [618, 68] on div "Call to Customer Outbound call Location Electrical Land [PERSON_NAME][GEOGRAPHI…" at bounding box center [884, 58] width 1202 height 30
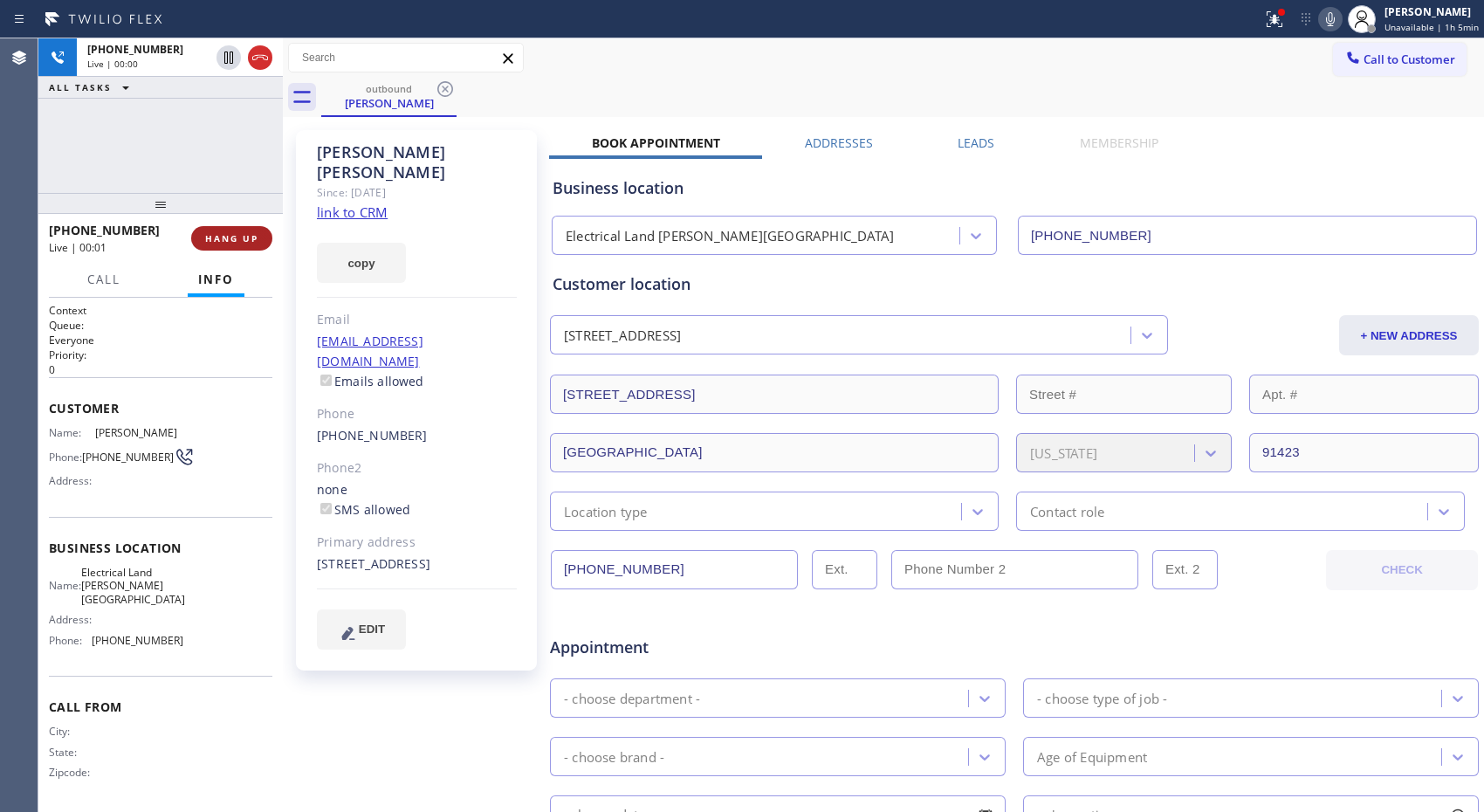
click at [241, 238] on span "HANG UP" at bounding box center [232, 239] width 53 height 12
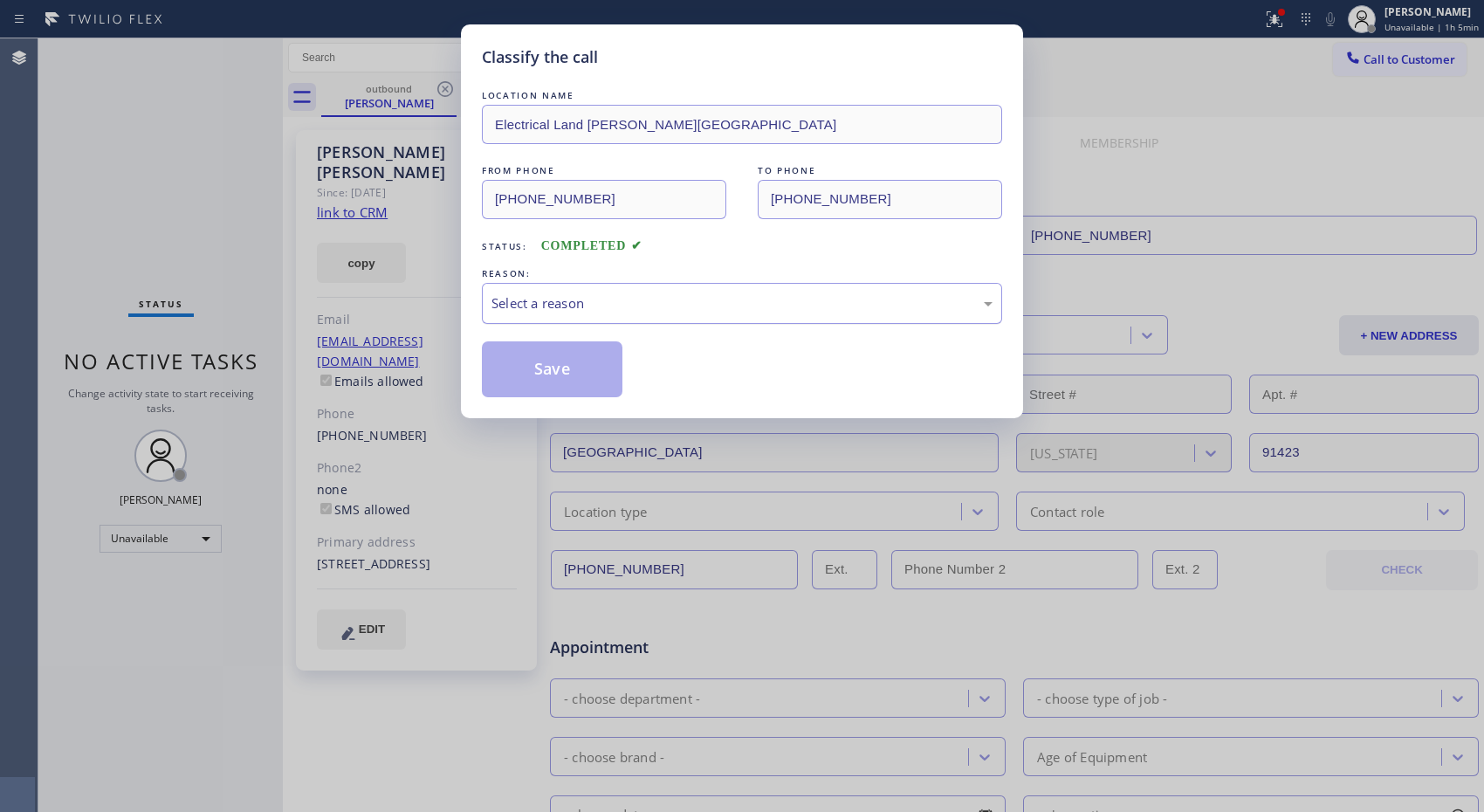
click at [716, 316] on div "Select a reason" at bounding box center [742, 304] width 520 height 41
click at [540, 376] on button "Save" at bounding box center [552, 369] width 141 height 56
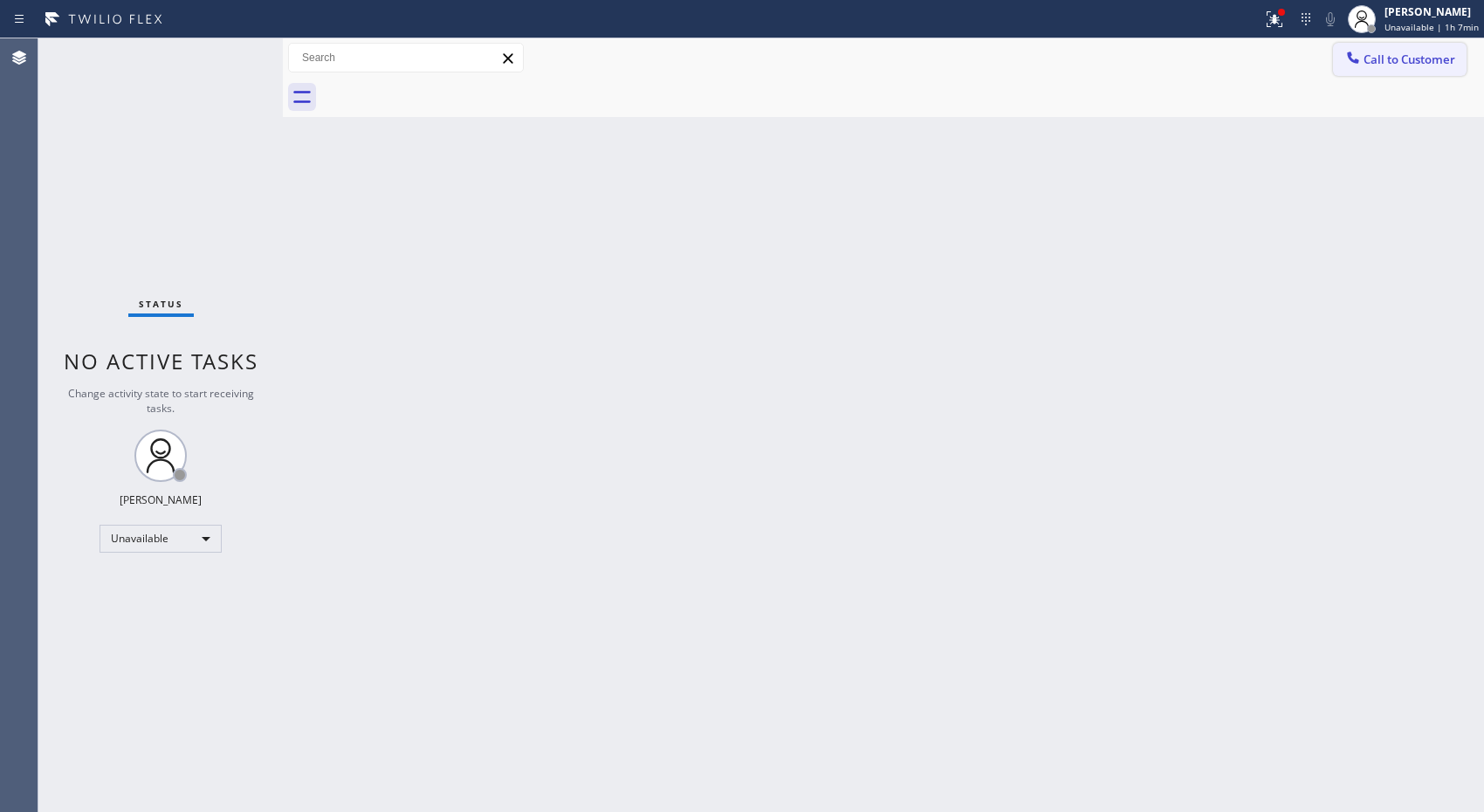
click at [1388, 66] on span "Call to Customer" at bounding box center [1409, 60] width 92 height 16
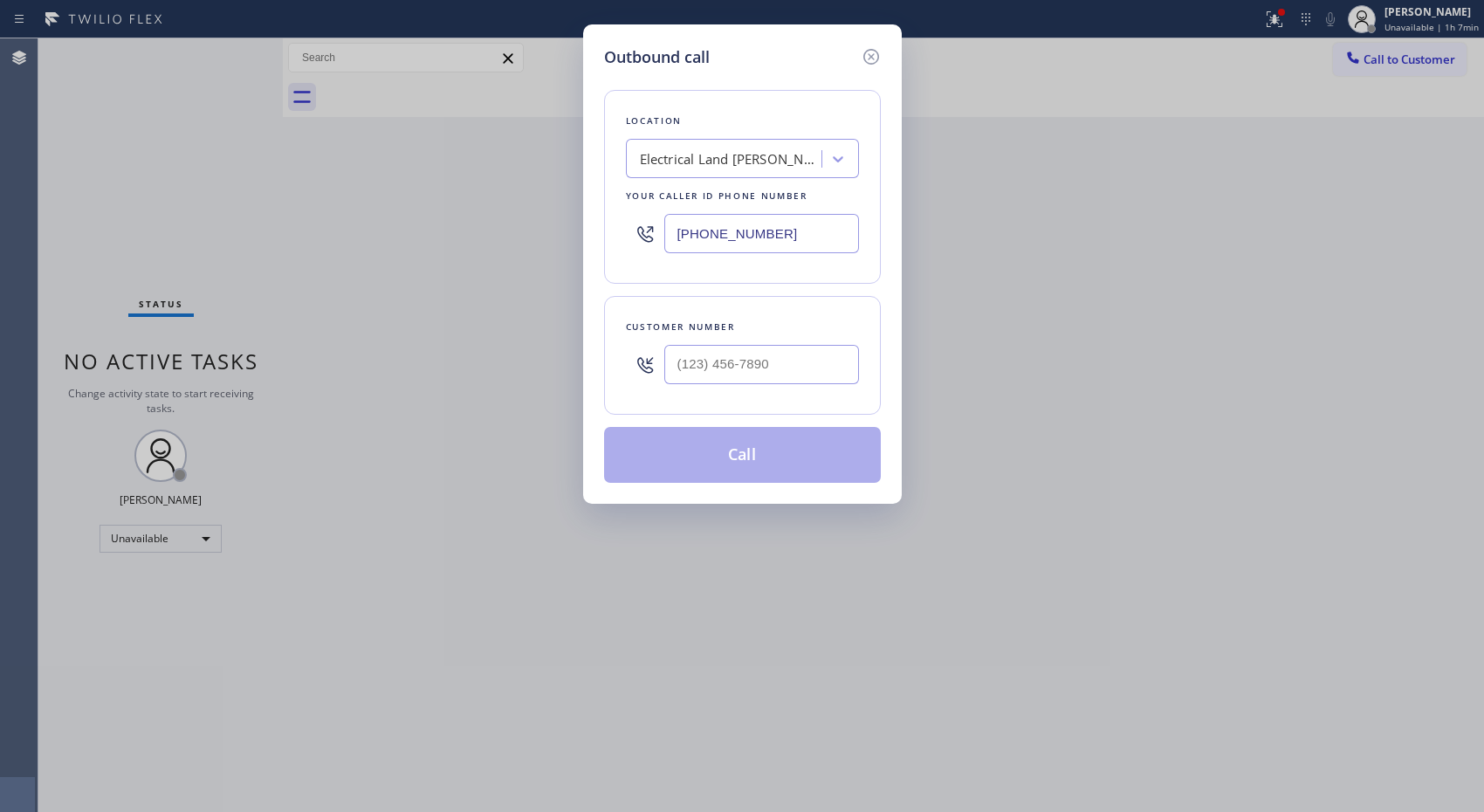
drag, startPoint x: 787, startPoint y: 236, endPoint x: 457, endPoint y: 92, distance: 360.0
click at [556, 203] on div "Outbound call Location Electrical Land [PERSON_NAME][GEOGRAPHIC_DATA] Your call…" at bounding box center [742, 406] width 1484 height 812
paste input "55) 919-3265"
type input "[PHONE_NUMBER]"
click at [729, 362] on input "(___) ___-____" at bounding box center [762, 364] width 195 height 39
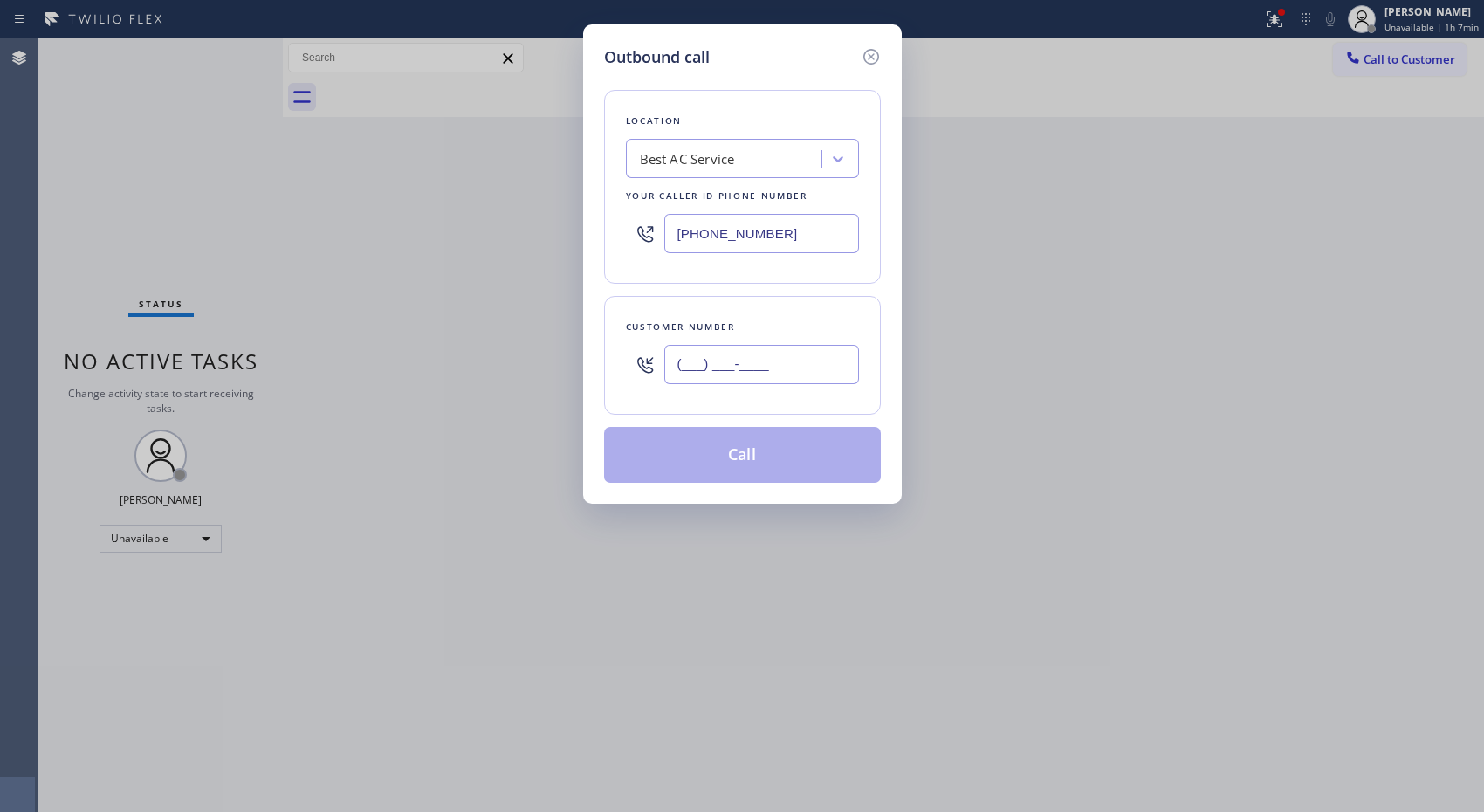
paste input "248) 766-2668"
type input "[PHONE_NUMBER]"
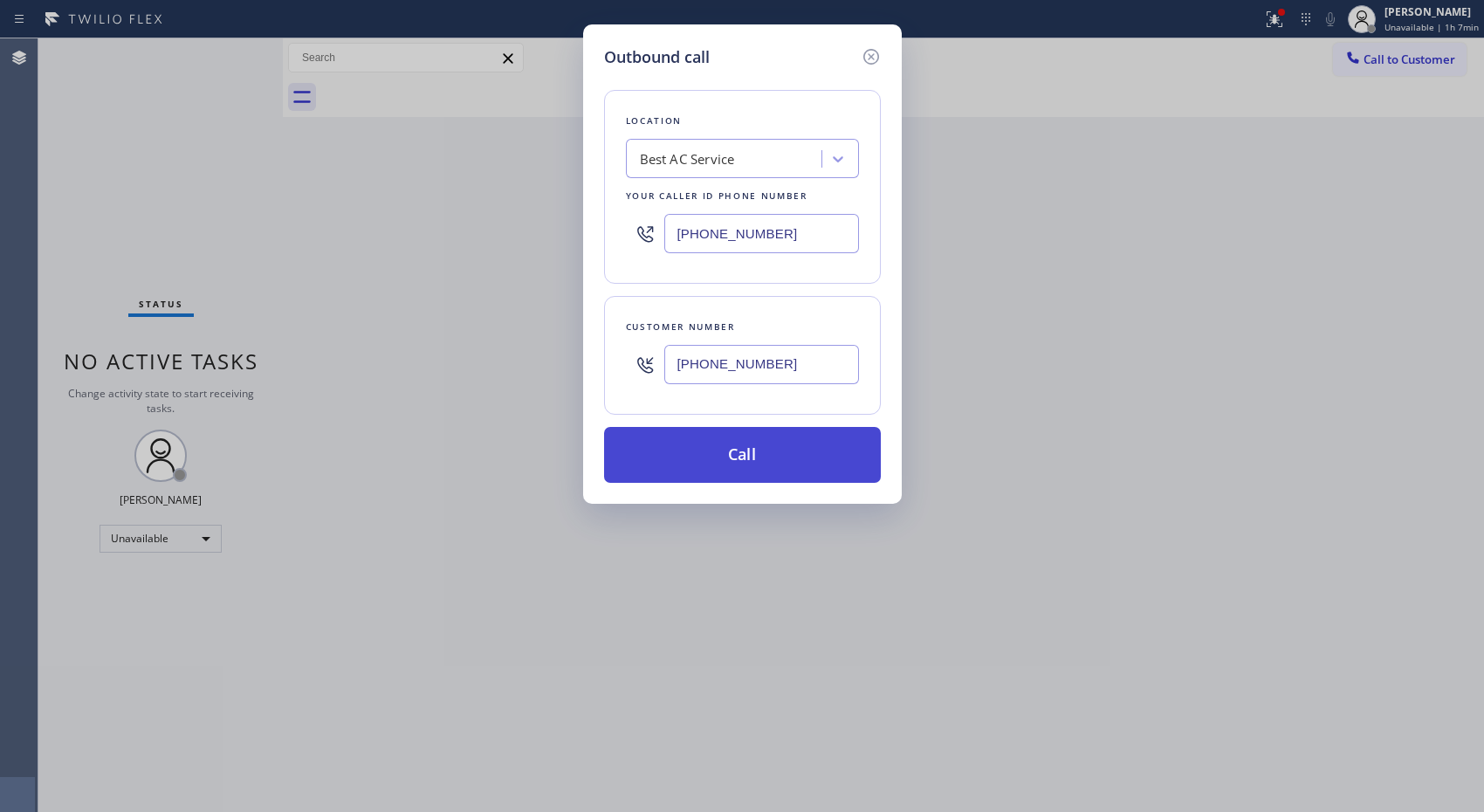
click at [757, 467] on button "Call" at bounding box center [742, 454] width 277 height 56
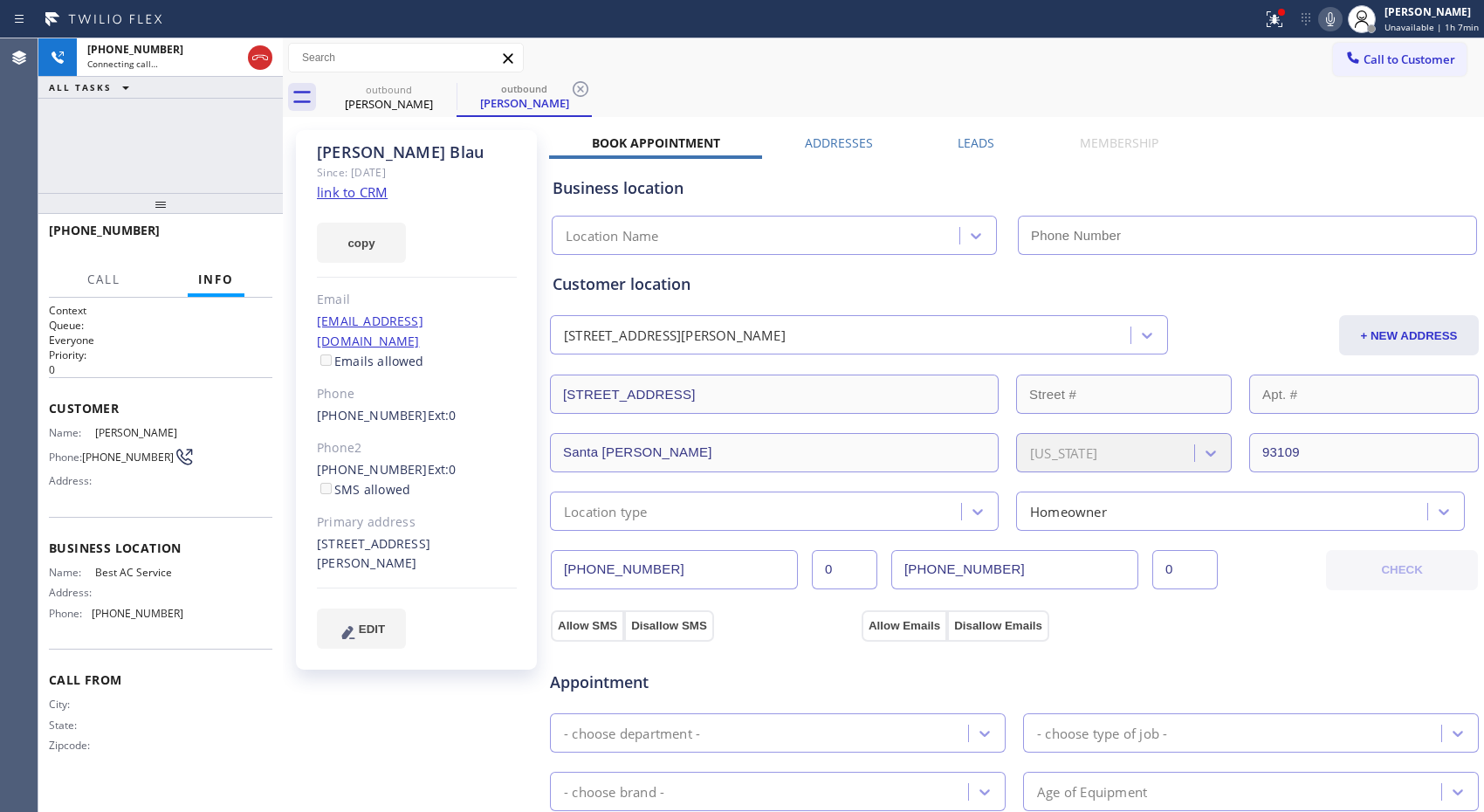
click at [578, 84] on icon at bounding box center [581, 89] width 21 height 21
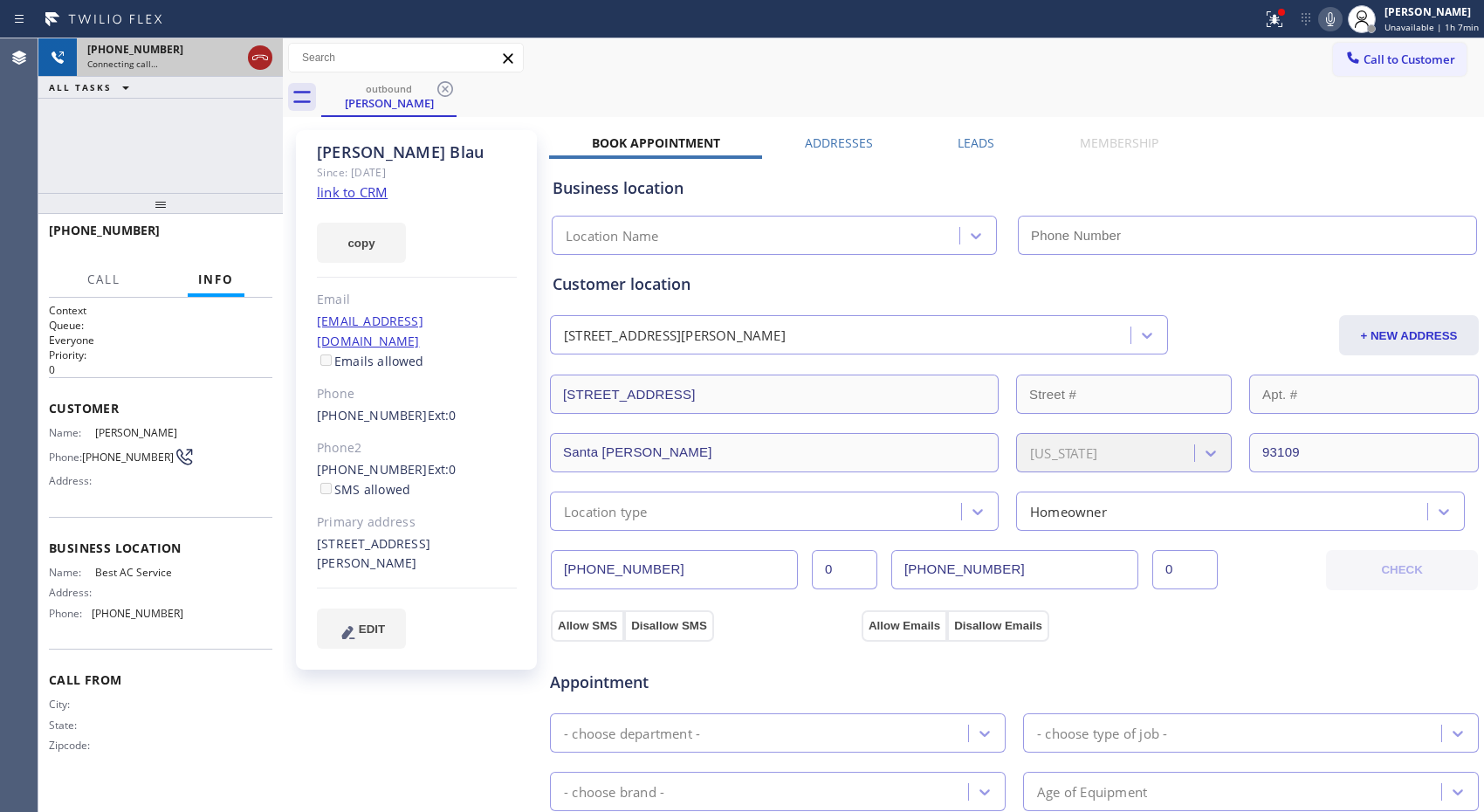
type input "[PHONE_NUMBER]"
click at [263, 58] on icon at bounding box center [260, 58] width 21 height 21
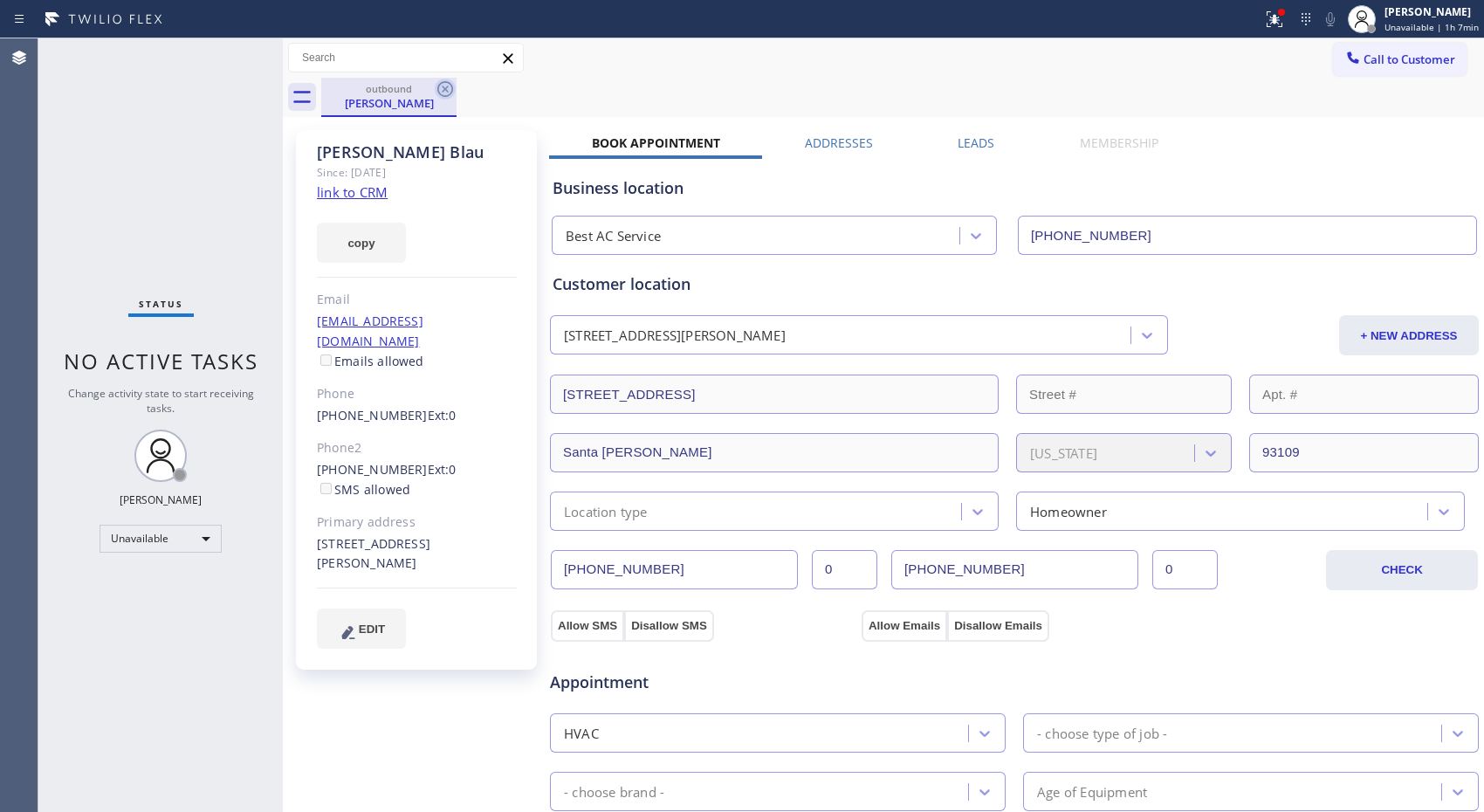
click at [445, 93] on icon at bounding box center [445, 89] width 21 height 21
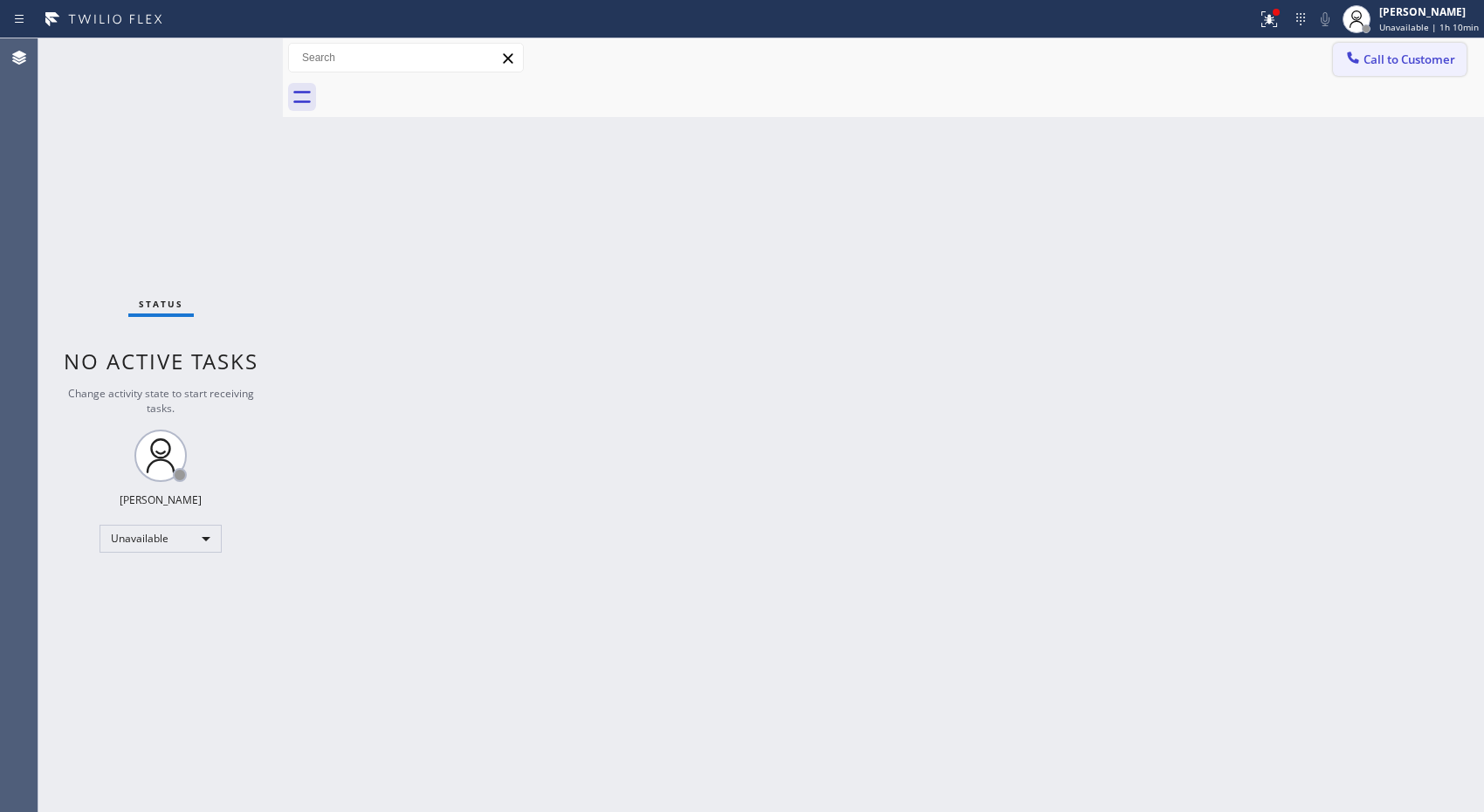
click at [1407, 59] on span "Call to Customer" at bounding box center [1409, 60] width 92 height 16
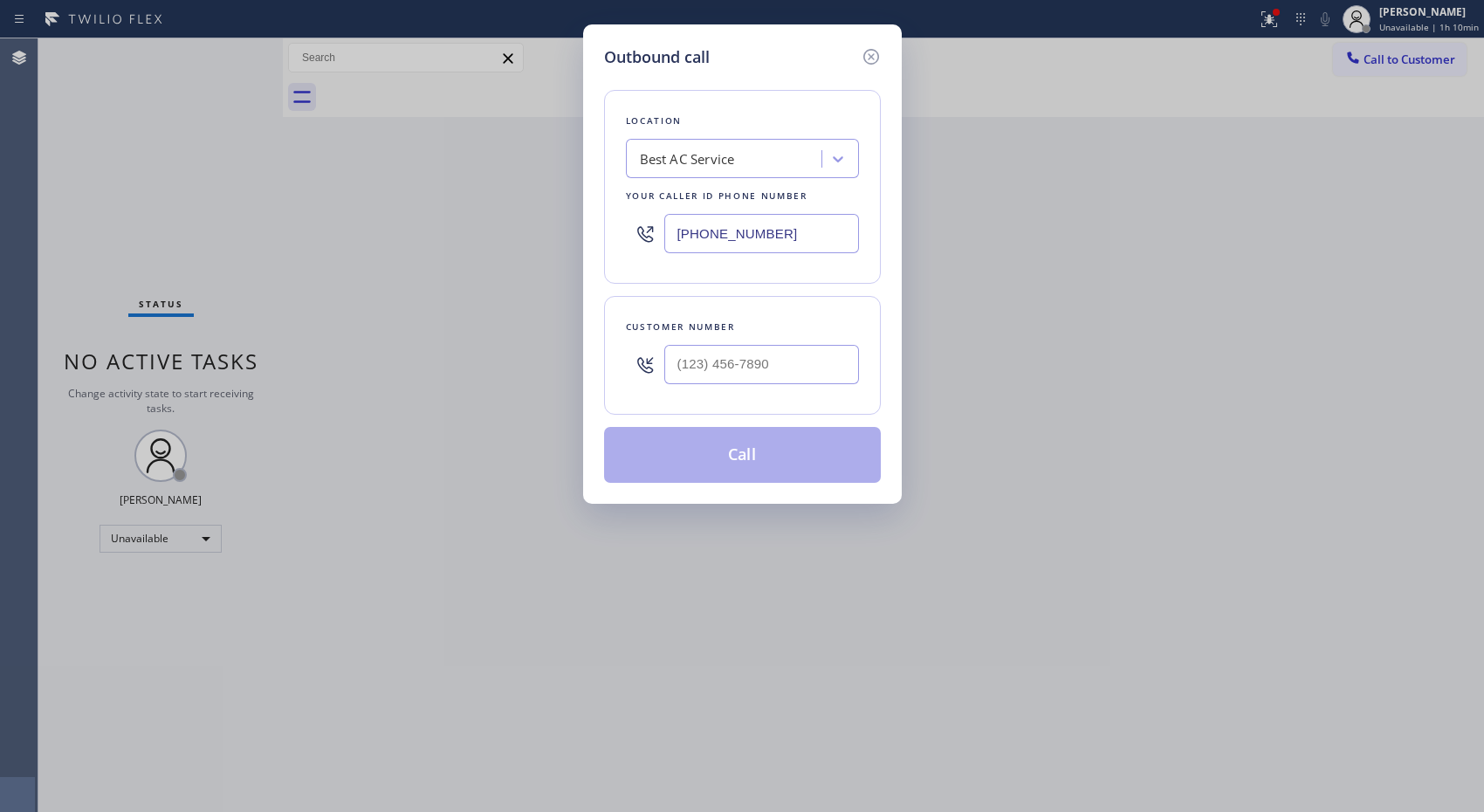
drag, startPoint x: 818, startPoint y: 231, endPoint x: 613, endPoint y: 214, distance: 205.7
click at [613, 214] on div "Location Best AC Service Your caller id phone number [PHONE_NUMBER]" at bounding box center [742, 187] width 277 height 194
paste input "text"
type input "[PHONE_NUMBER]"
drag, startPoint x: 631, startPoint y: 345, endPoint x: 550, endPoint y: 342, distance: 81.1
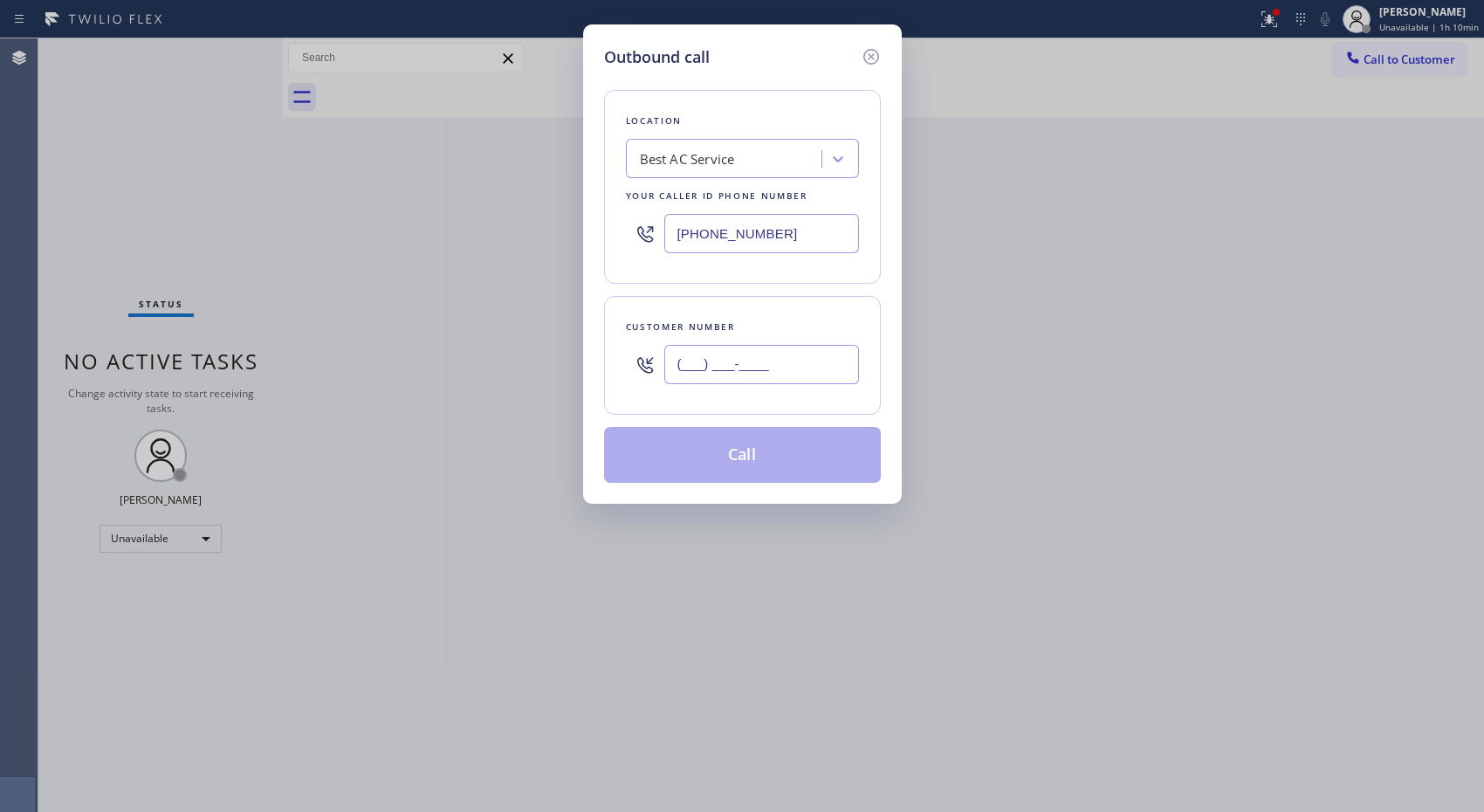
click at [550, 342] on div "Outbound call Location Best AC Service Your caller id phone number [PHONE_NUMBE…" at bounding box center [742, 406] width 1484 height 812
paste input "248) 766-2668"
type input "[PHONE_NUMBER]"
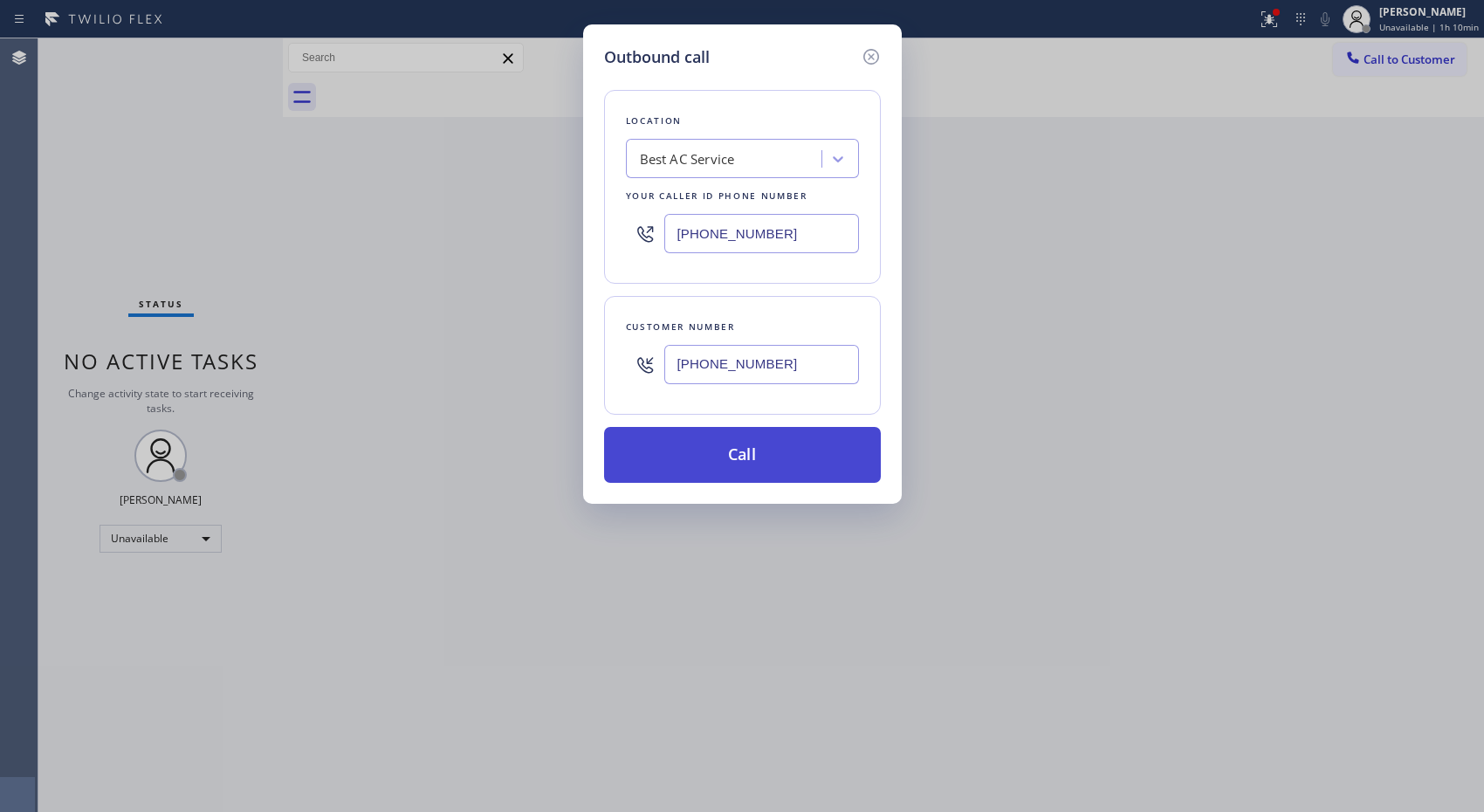
click at [718, 455] on button "Call" at bounding box center [742, 454] width 277 height 56
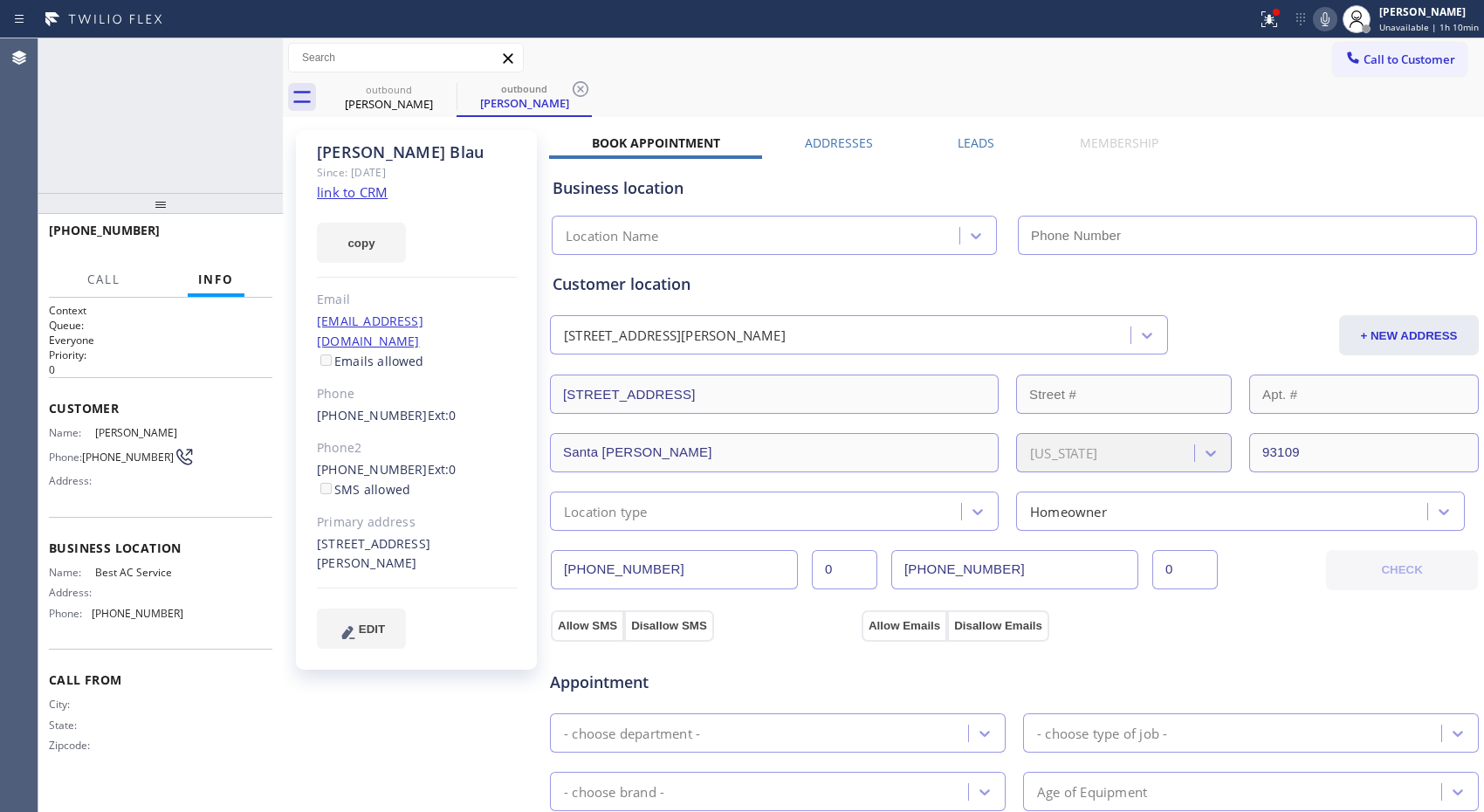
type input "[PHONE_NUMBER]"
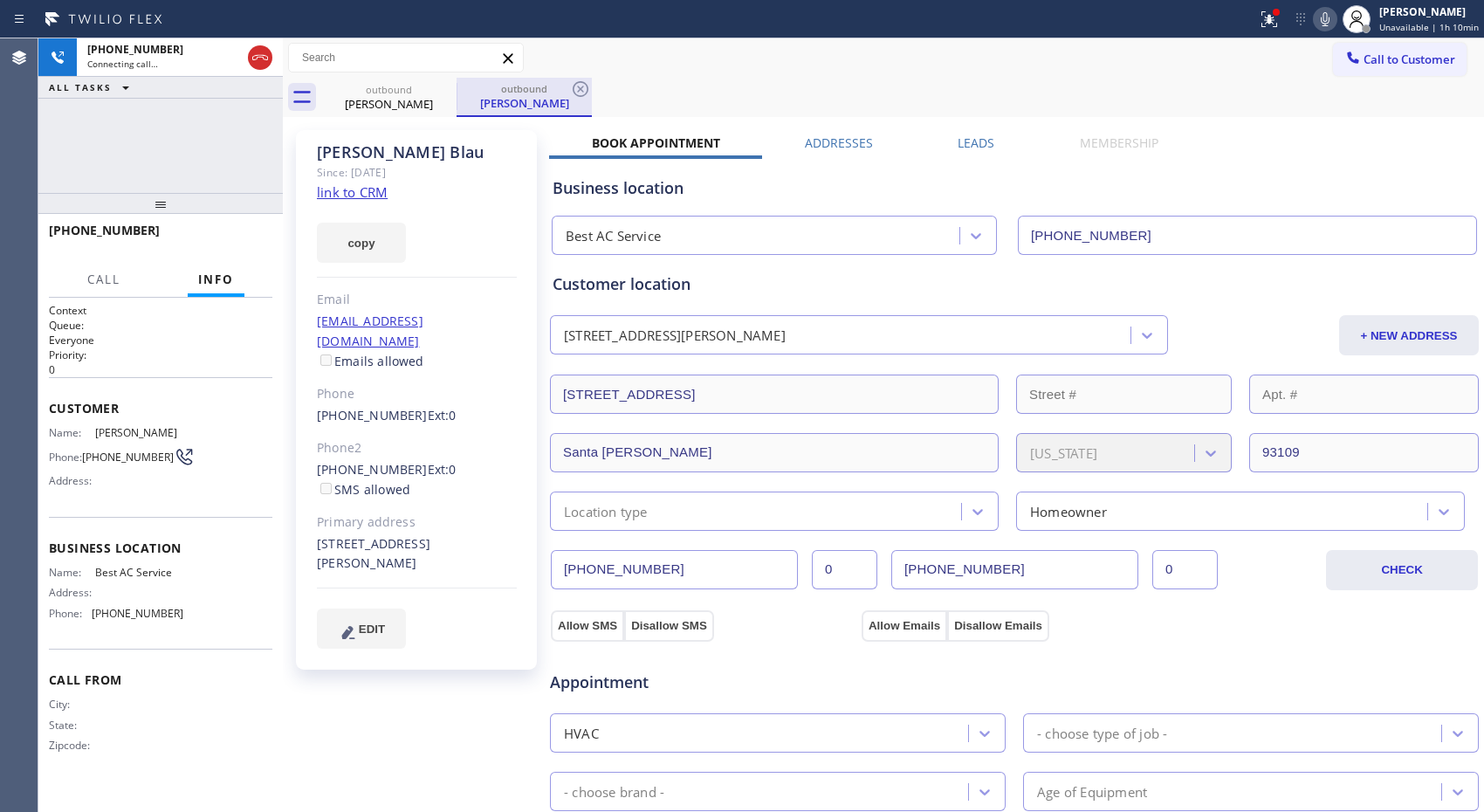
click at [567, 92] on div "outbound" at bounding box center [525, 88] width 132 height 13
click at [579, 85] on icon at bounding box center [581, 89] width 21 height 21
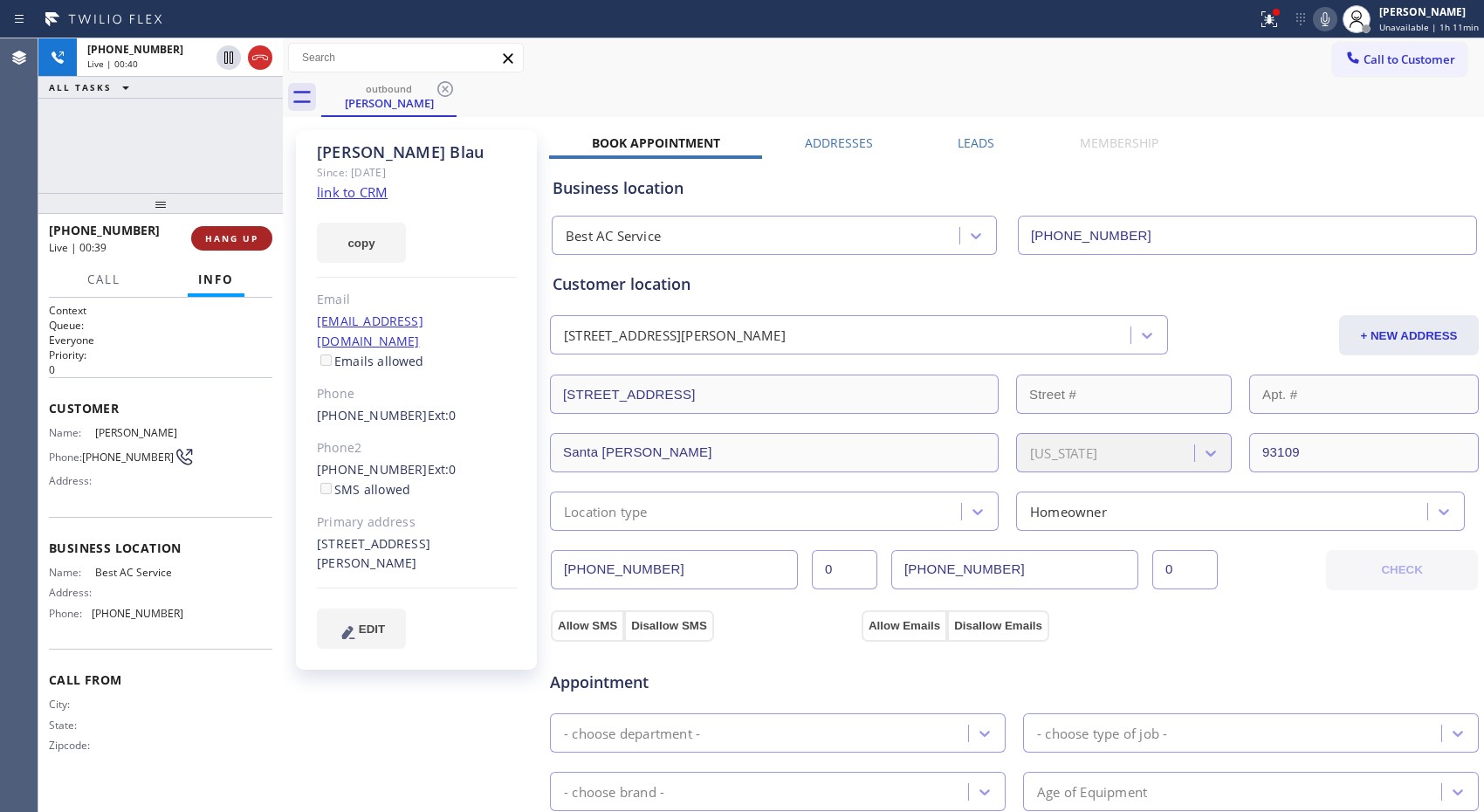
click at [251, 232] on span "HANG UP" at bounding box center [232, 239] width 53 height 12
click at [496, 414] on div "[PERSON_NAME] Since: [DATE] link to CRM copy Email [EMAIL_ADDRESS][DOMAIN_NAME]…" at bounding box center [416, 400] width 241 height 540
click at [221, 237] on span "COMPLETE" at bounding box center [228, 239] width 61 height 12
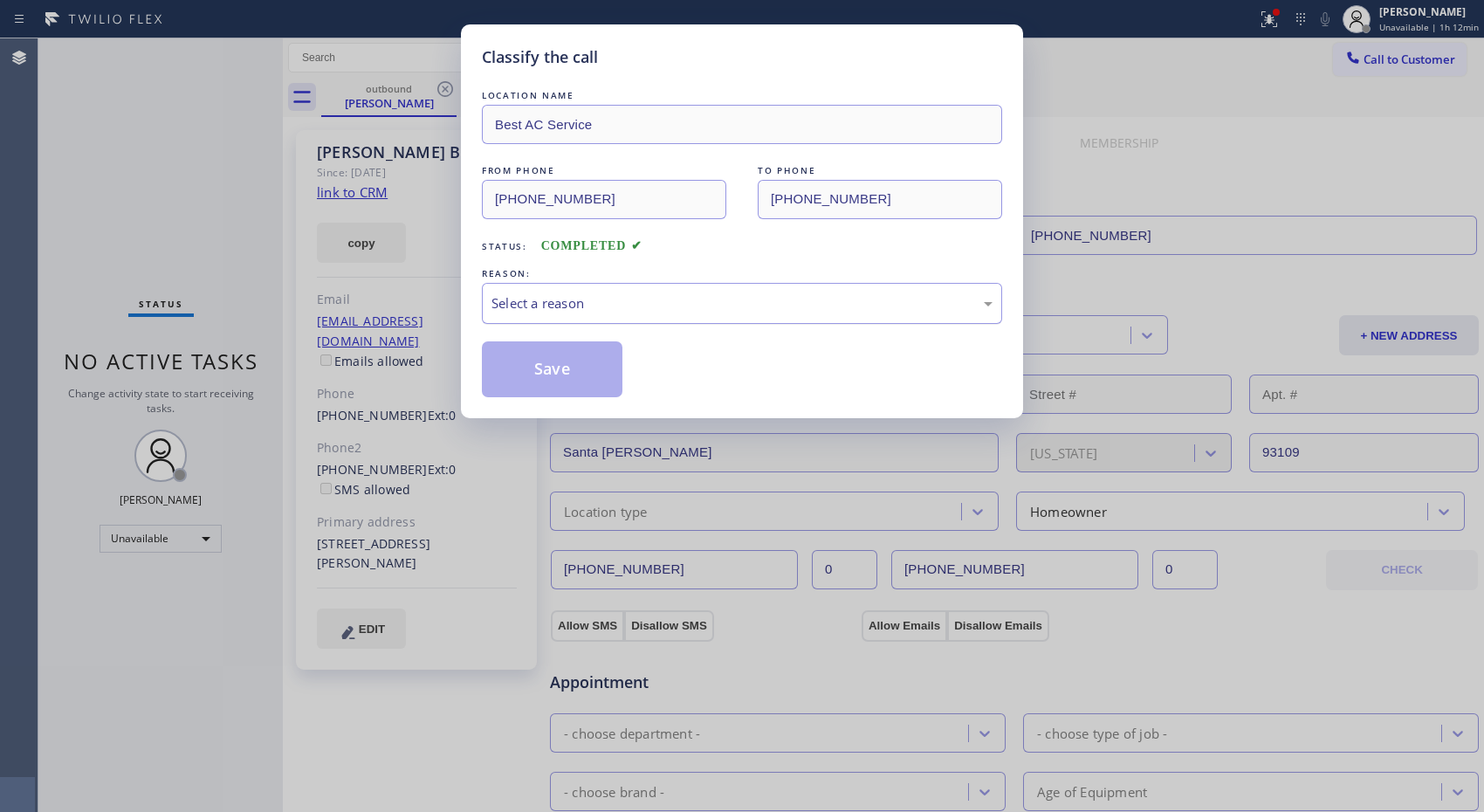
click at [616, 317] on div "Select a reason" at bounding box center [742, 304] width 520 height 41
click at [528, 364] on button "Save" at bounding box center [552, 369] width 141 height 56
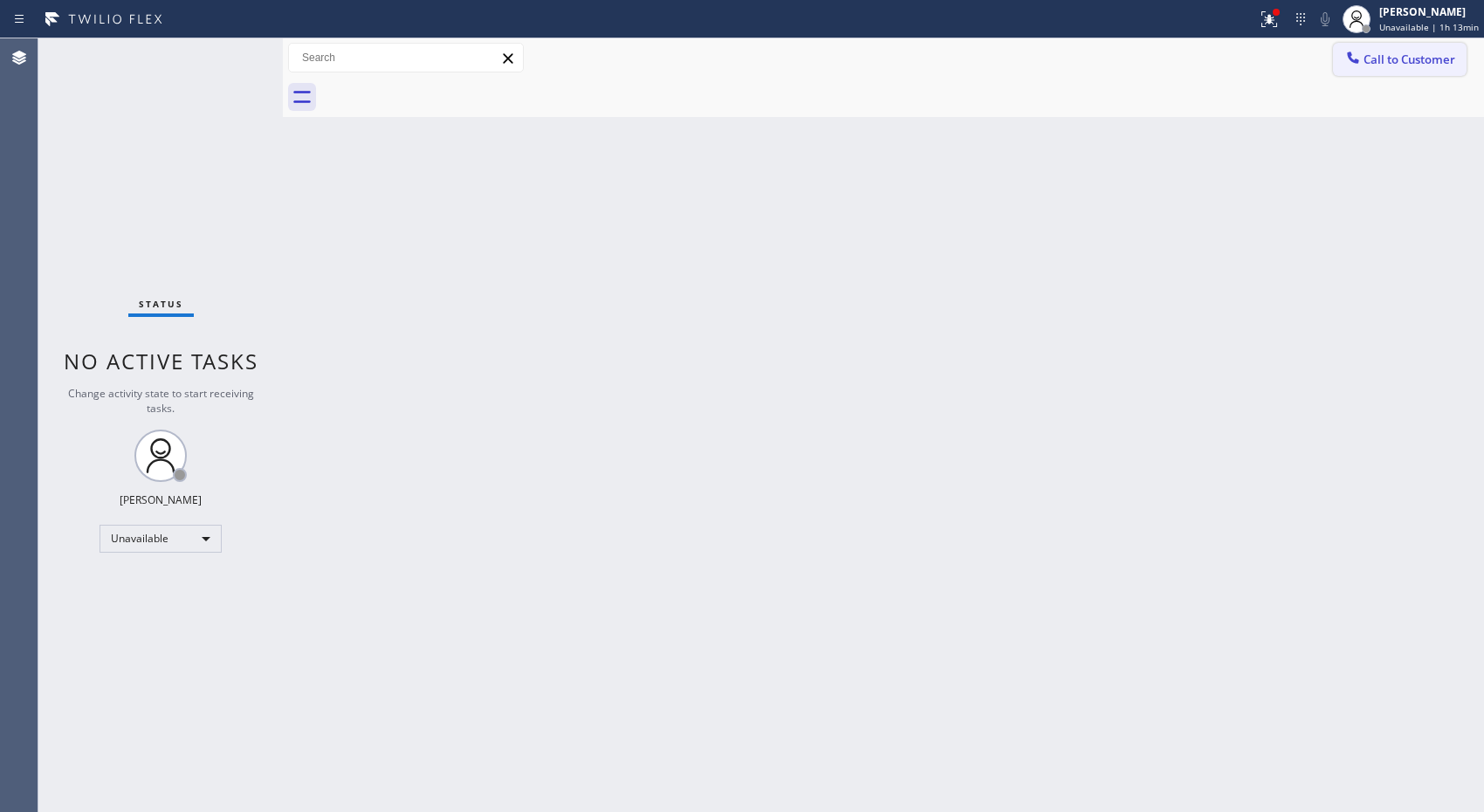
click at [1382, 48] on button "Call to Customer" at bounding box center [1400, 59] width 134 height 33
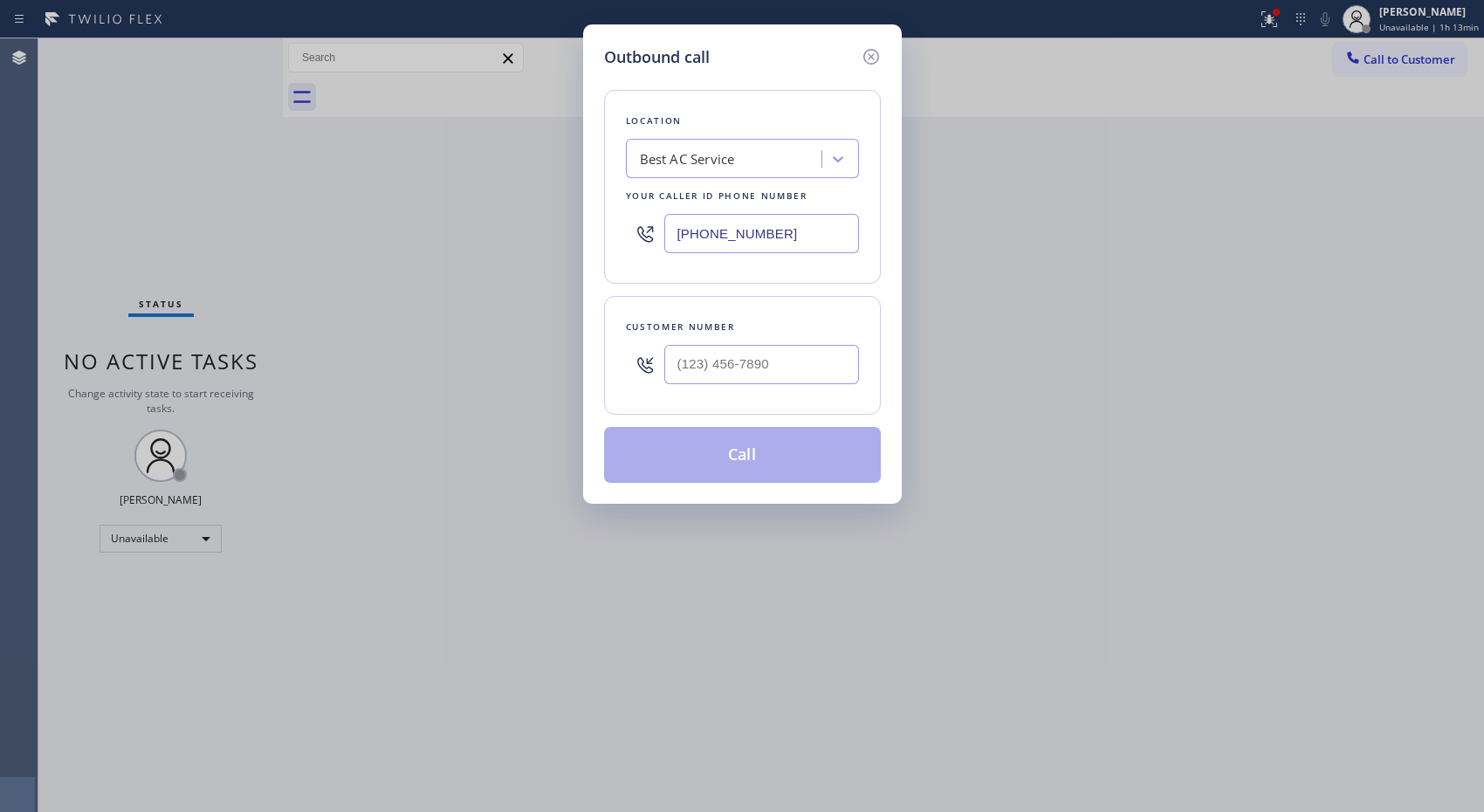
drag, startPoint x: 829, startPoint y: 340, endPoint x: 721, endPoint y: 364, distance: 110.6
click at [714, 359] on div at bounding box center [762, 364] width 195 height 57
drag, startPoint x: 813, startPoint y: 364, endPoint x: 621, endPoint y: 333, distance: 194.5
click at [631, 336] on div "(___) ___-____" at bounding box center [743, 364] width 233 height 57
paste input "554) 588-3020"
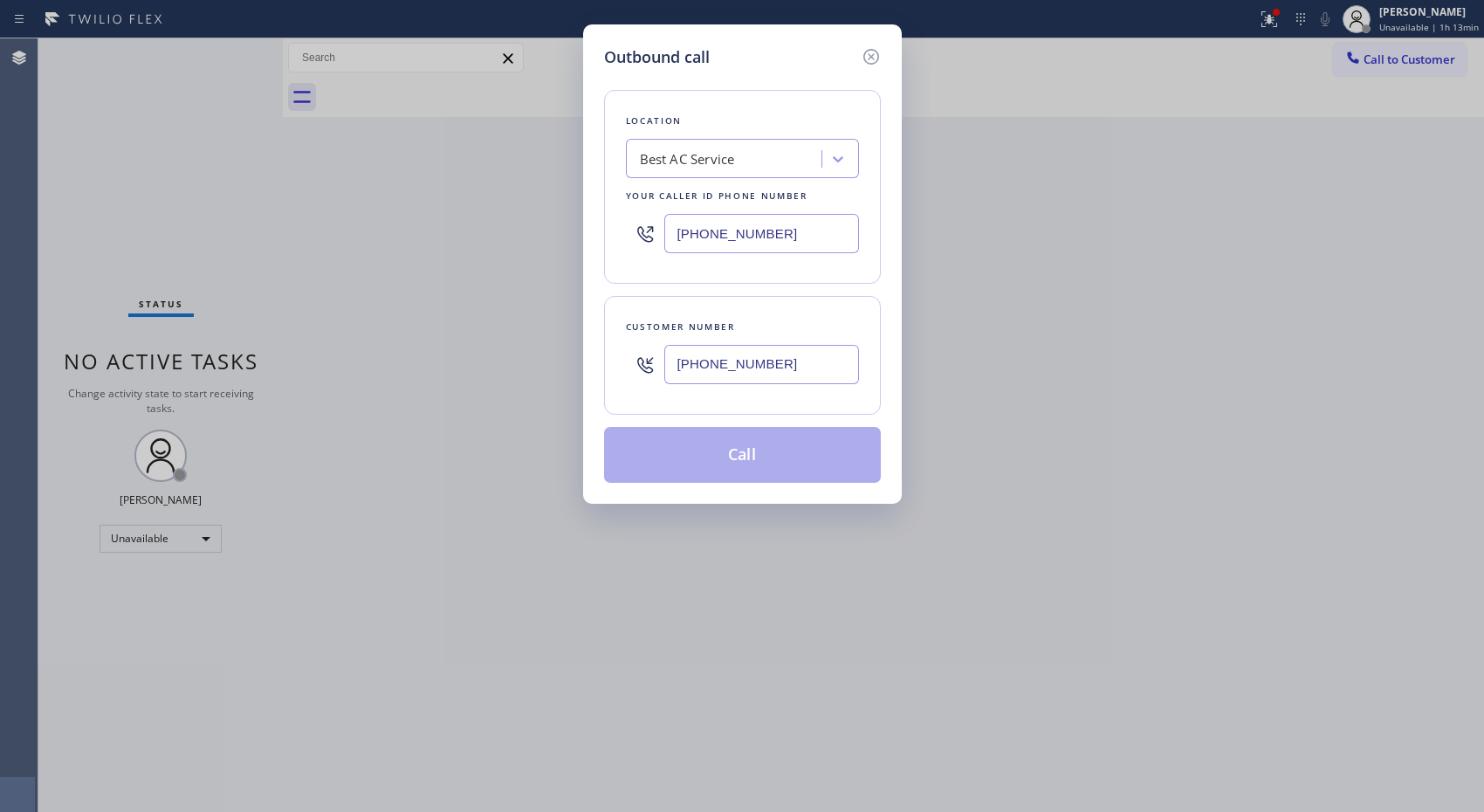
type input "[PHONE_NUMBER]"
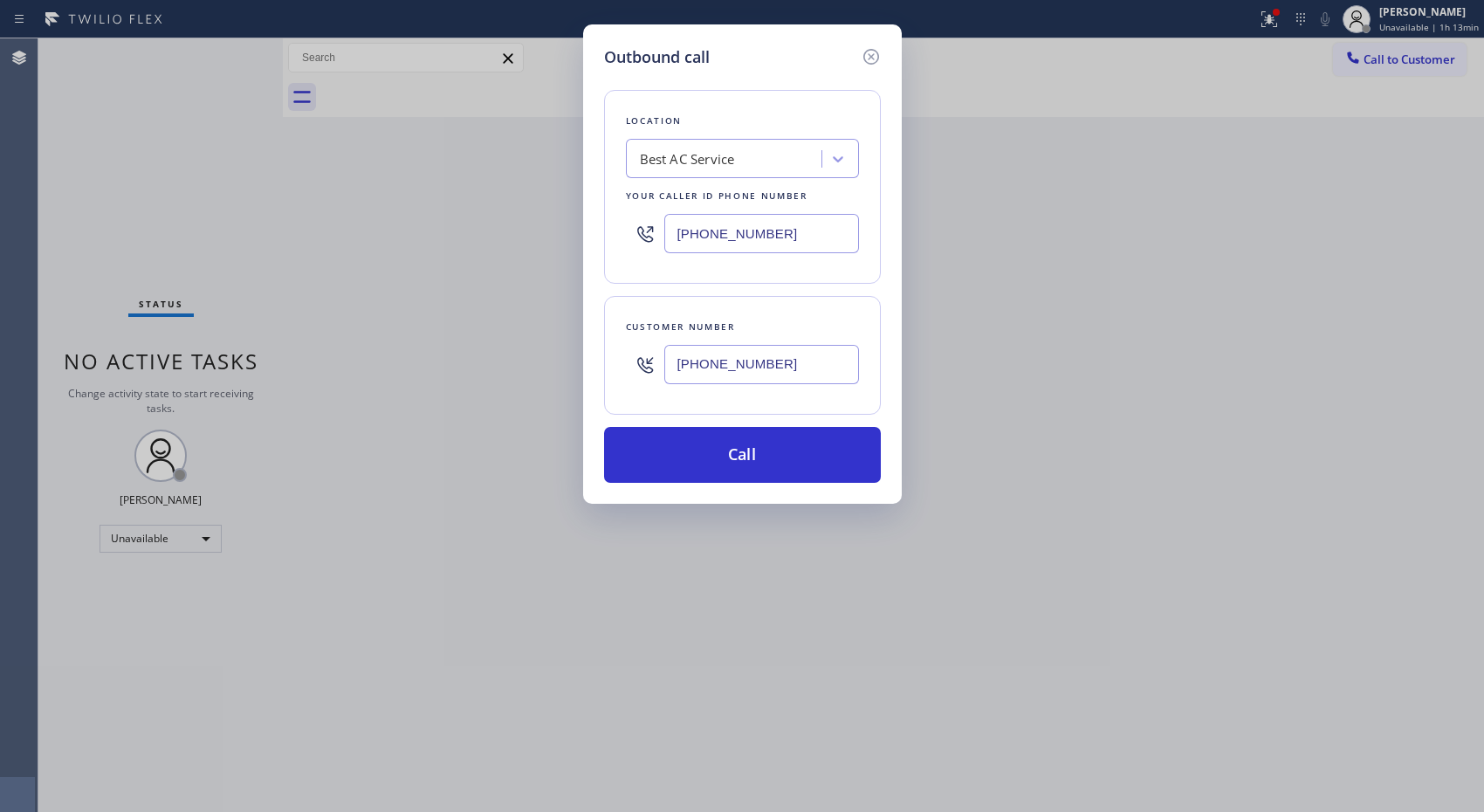
drag, startPoint x: 791, startPoint y: 248, endPoint x: 615, endPoint y: 212, distance: 179.6
click at [615, 212] on div "Location Best AC Service Your caller id phone number [PHONE_NUMBER]" at bounding box center [742, 187] width 277 height 194
paste input "8) 465-447"
type input "[PHONE_NUMBER]"
click at [779, 456] on button "Call" at bounding box center [742, 454] width 277 height 56
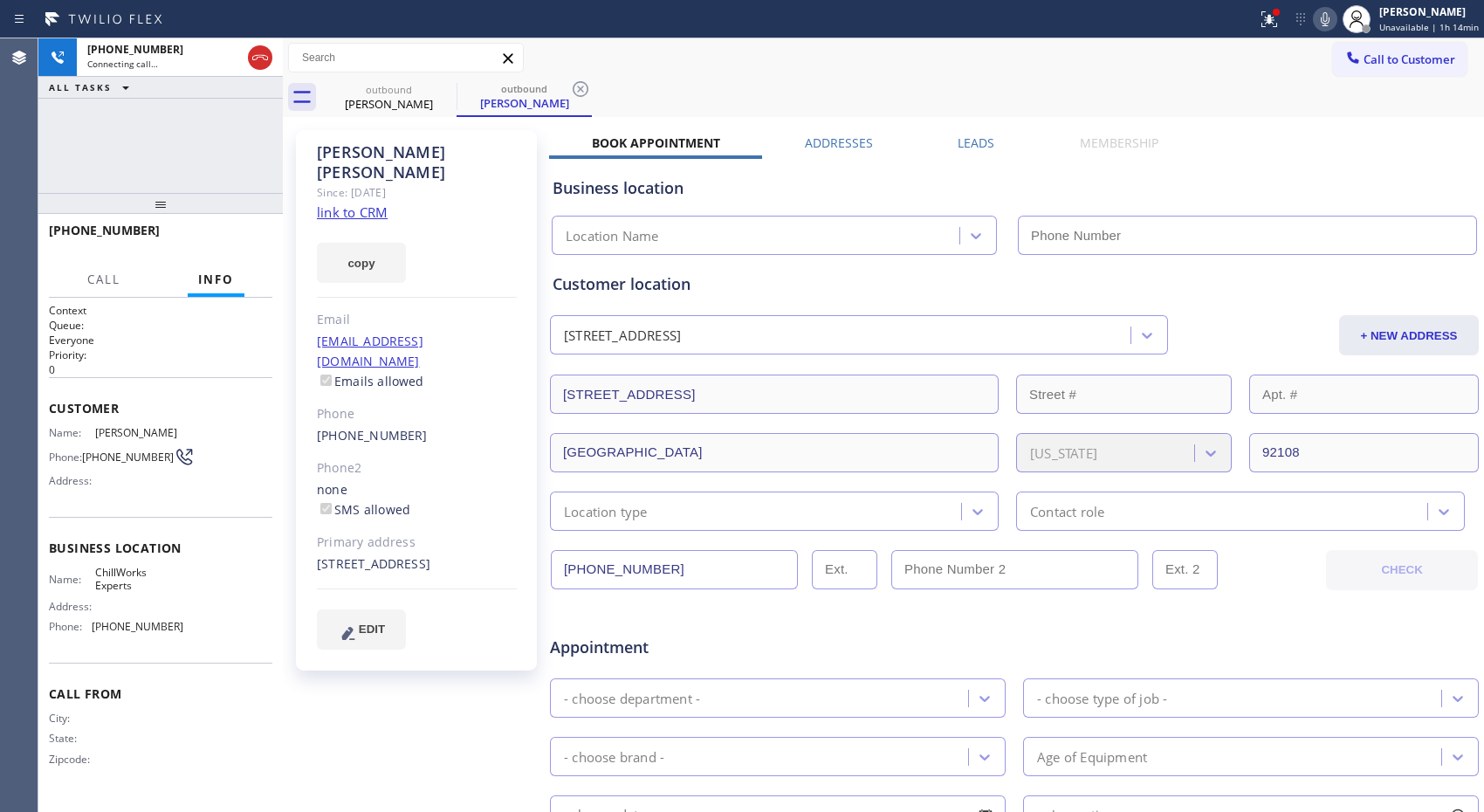
type input "[PHONE_NUMBER]"
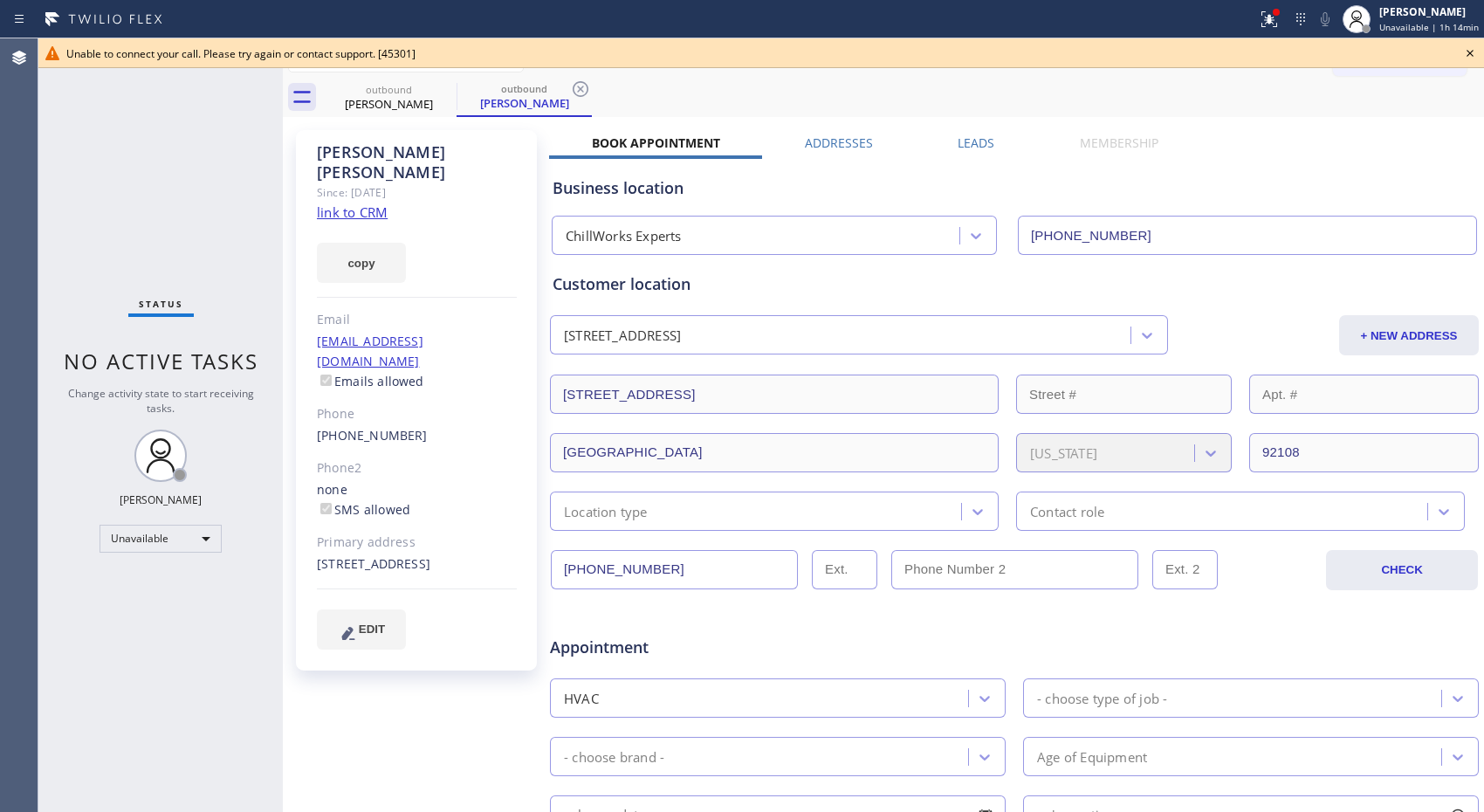
drag, startPoint x: 579, startPoint y: 90, endPoint x: 513, endPoint y: 93, distance: 66.1
click at [579, 90] on icon at bounding box center [581, 89] width 16 height 16
click at [447, 93] on icon at bounding box center [445, 89] width 21 height 21
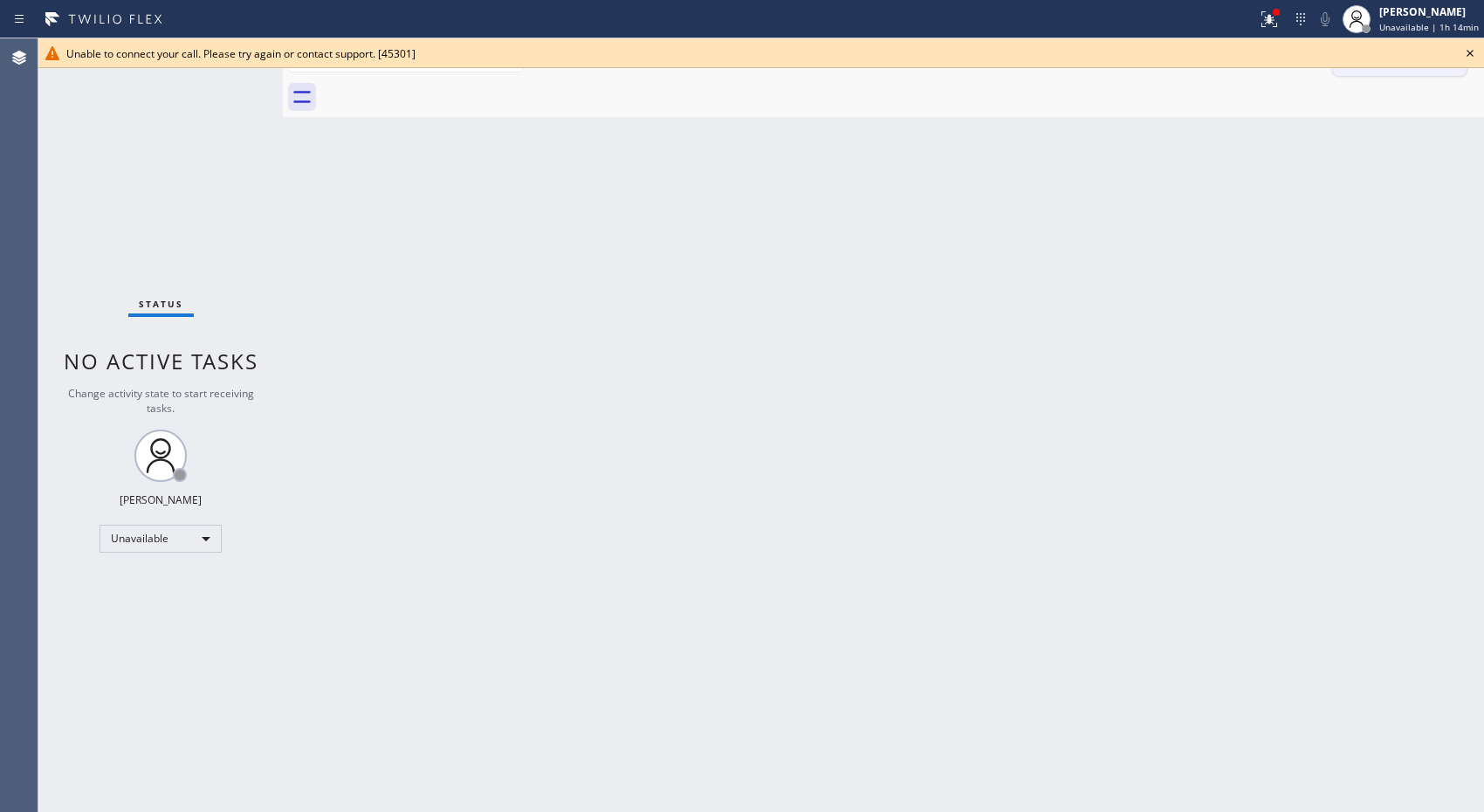
drag, startPoint x: 1472, startPoint y: 46, endPoint x: 1460, endPoint y: 50, distance: 12.6
click at [1472, 47] on icon at bounding box center [1471, 53] width 21 height 21
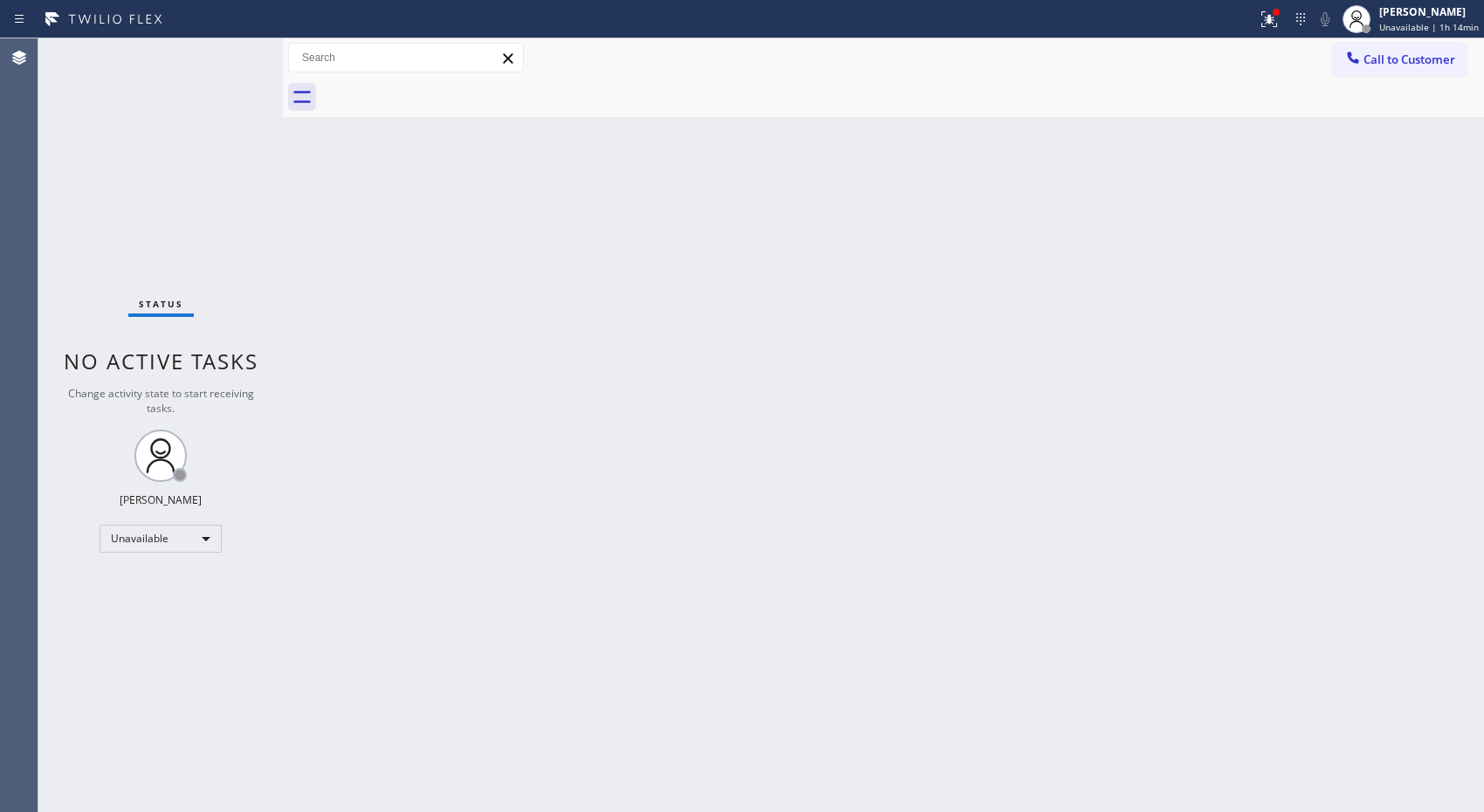
drag, startPoint x: 1397, startPoint y: 70, endPoint x: 1289, endPoint y: 69, distance: 108.0
click at [1377, 68] on button "Call to Customer" at bounding box center [1400, 59] width 134 height 33
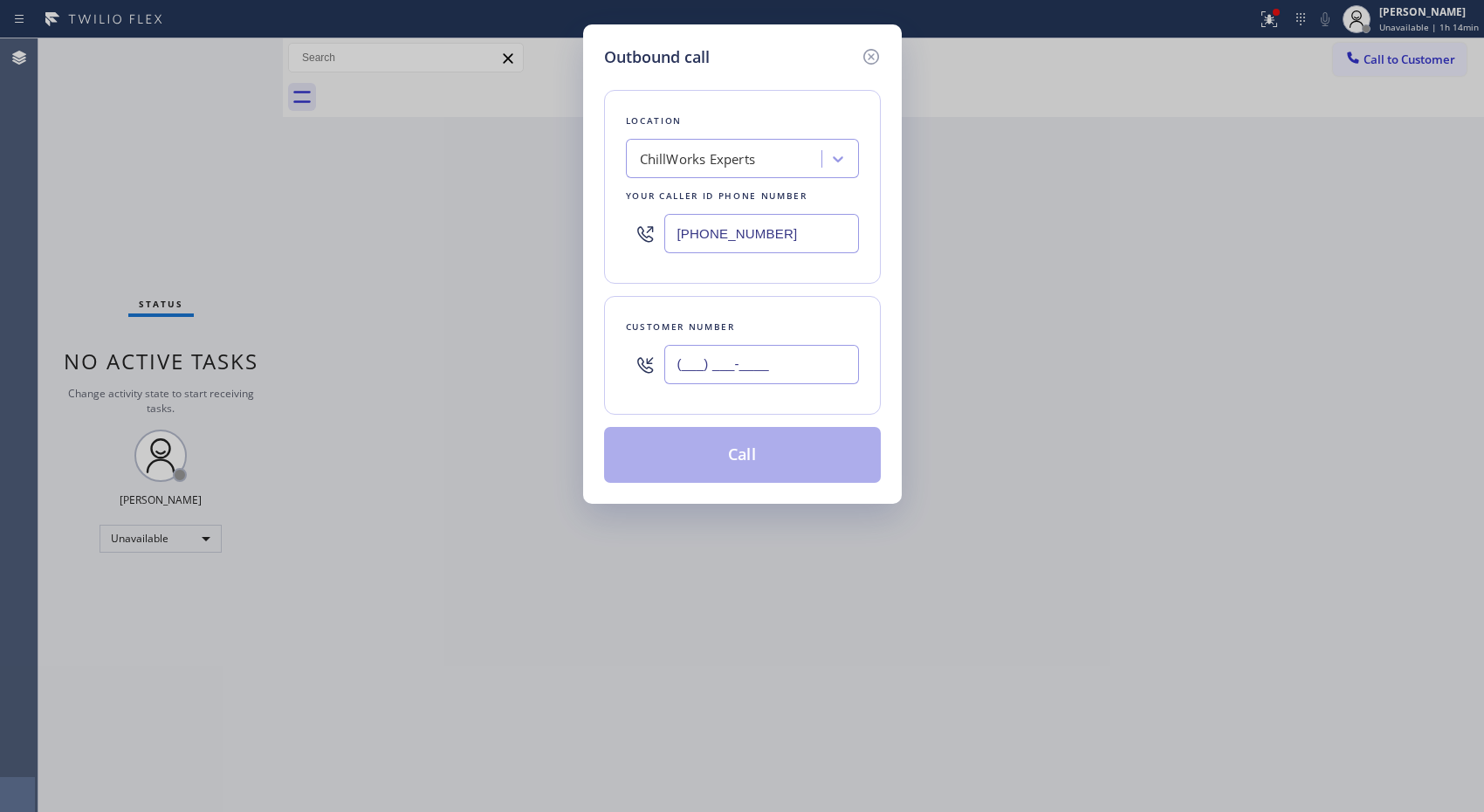
drag, startPoint x: 726, startPoint y: 345, endPoint x: 578, endPoint y: 328, distance: 149.0
click at [588, 337] on div "Outbound call Location ChillWorks Experts Your caller id phone number [PHONE_NU…" at bounding box center [743, 264] width 319 height 479
paste input "858) 465-4475"
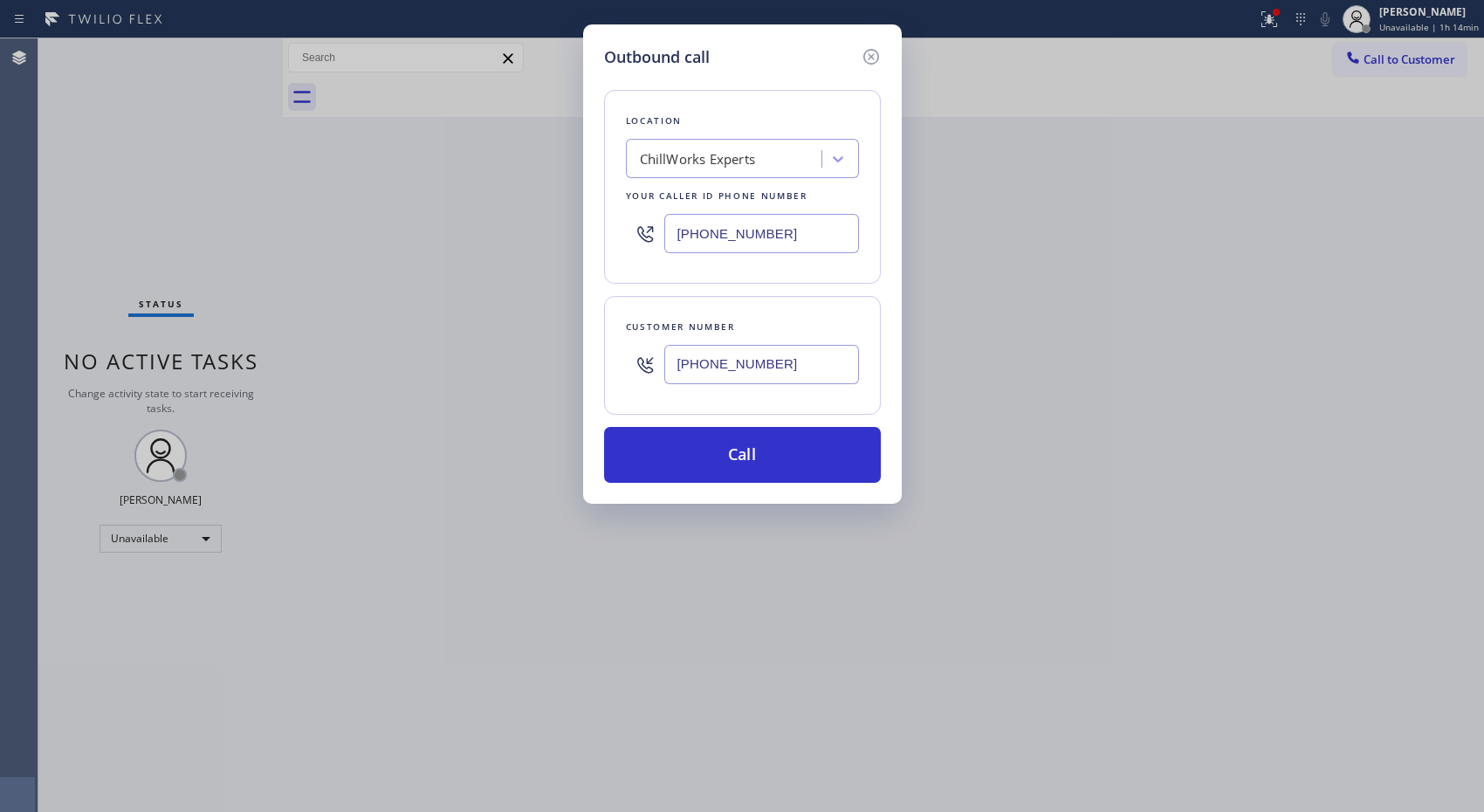
drag, startPoint x: 704, startPoint y: 340, endPoint x: 574, endPoint y: 328, distance: 130.6
click at [574, 328] on div "Outbound call Location ChillWorks Experts Your caller id phone number [PHONE_NU…" at bounding box center [742, 406] width 1484 height 812
paste input "415) 336-6487"
drag, startPoint x: 802, startPoint y: 369, endPoint x: 554, endPoint y: 347, distance: 249.0
click at [554, 347] on div "Outbound call Location ChillWorks Experts Your caller id phone number [PHONE_NU…" at bounding box center [742, 406] width 1484 height 812
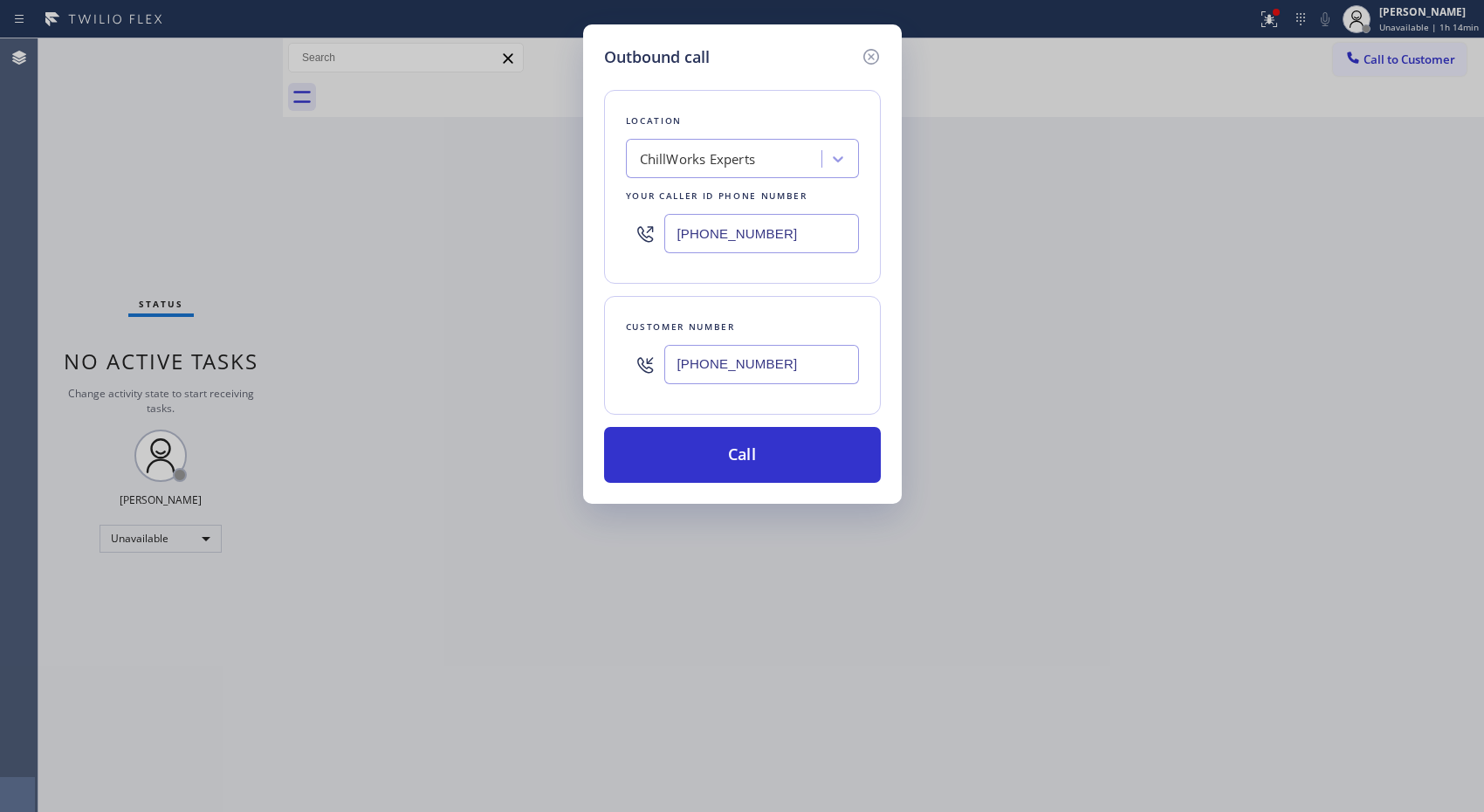
paste input "554) 588-3020"
type input "[PHONE_NUMBER]"
click at [773, 459] on button "Call" at bounding box center [742, 454] width 277 height 56
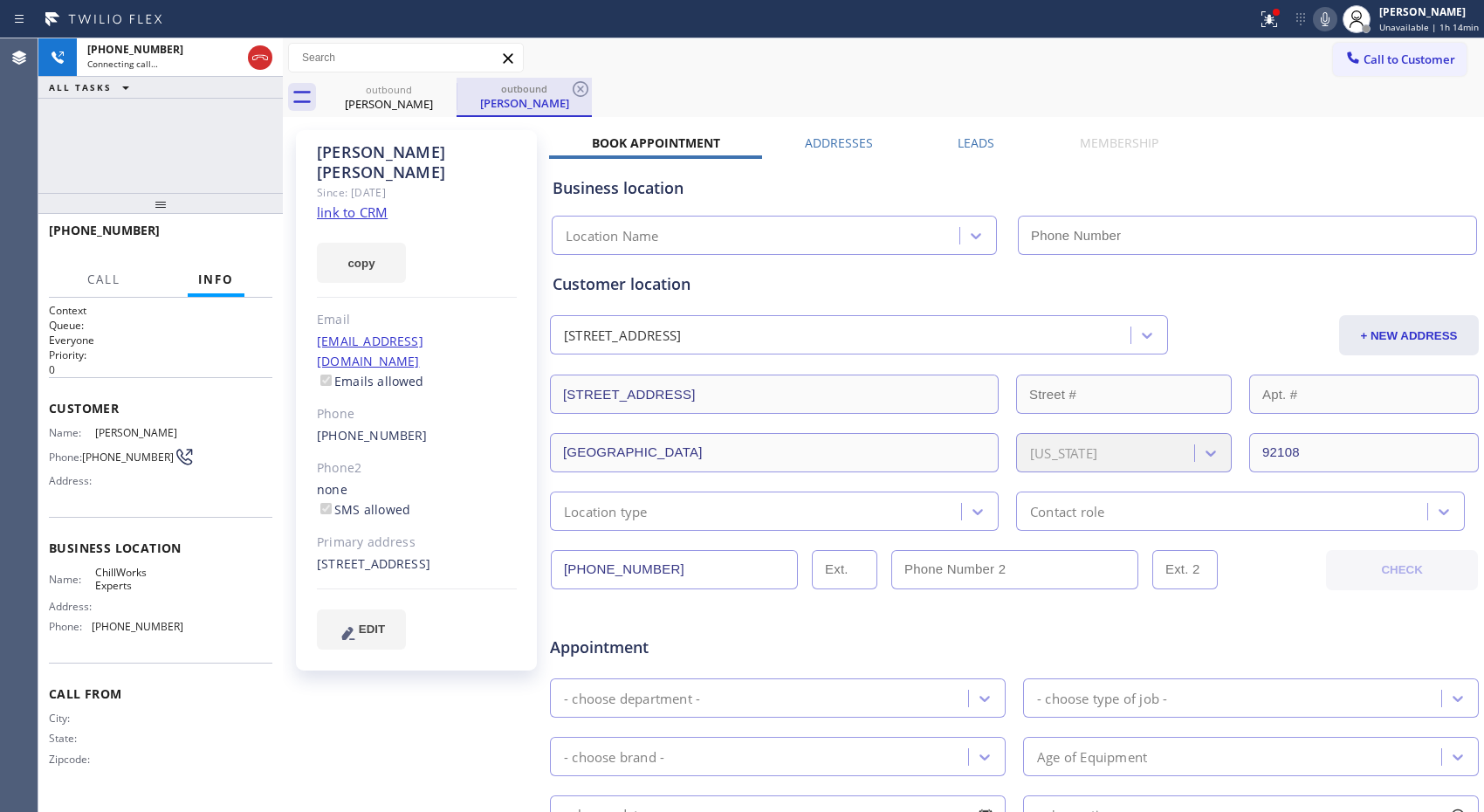
drag, startPoint x: 578, startPoint y: 96, endPoint x: 477, endPoint y: 94, distance: 101.0
click at [557, 93] on div "outbound [PERSON_NAME]" at bounding box center [525, 97] width 135 height 39
click at [574, 85] on icon at bounding box center [581, 89] width 21 height 21
click at [440, 80] on icon at bounding box center [445, 89] width 21 height 21
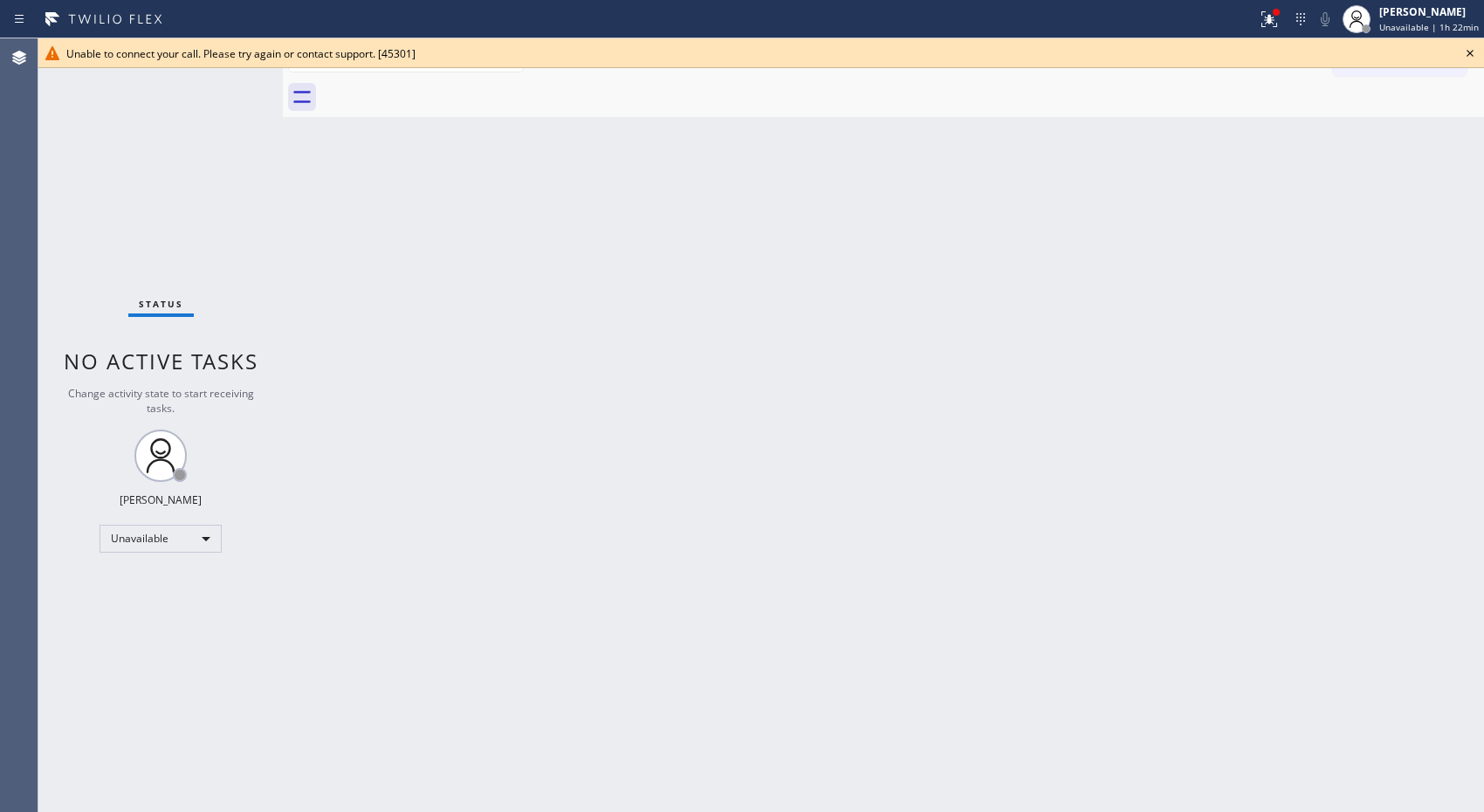
click at [1473, 44] on icon at bounding box center [1471, 53] width 21 height 21
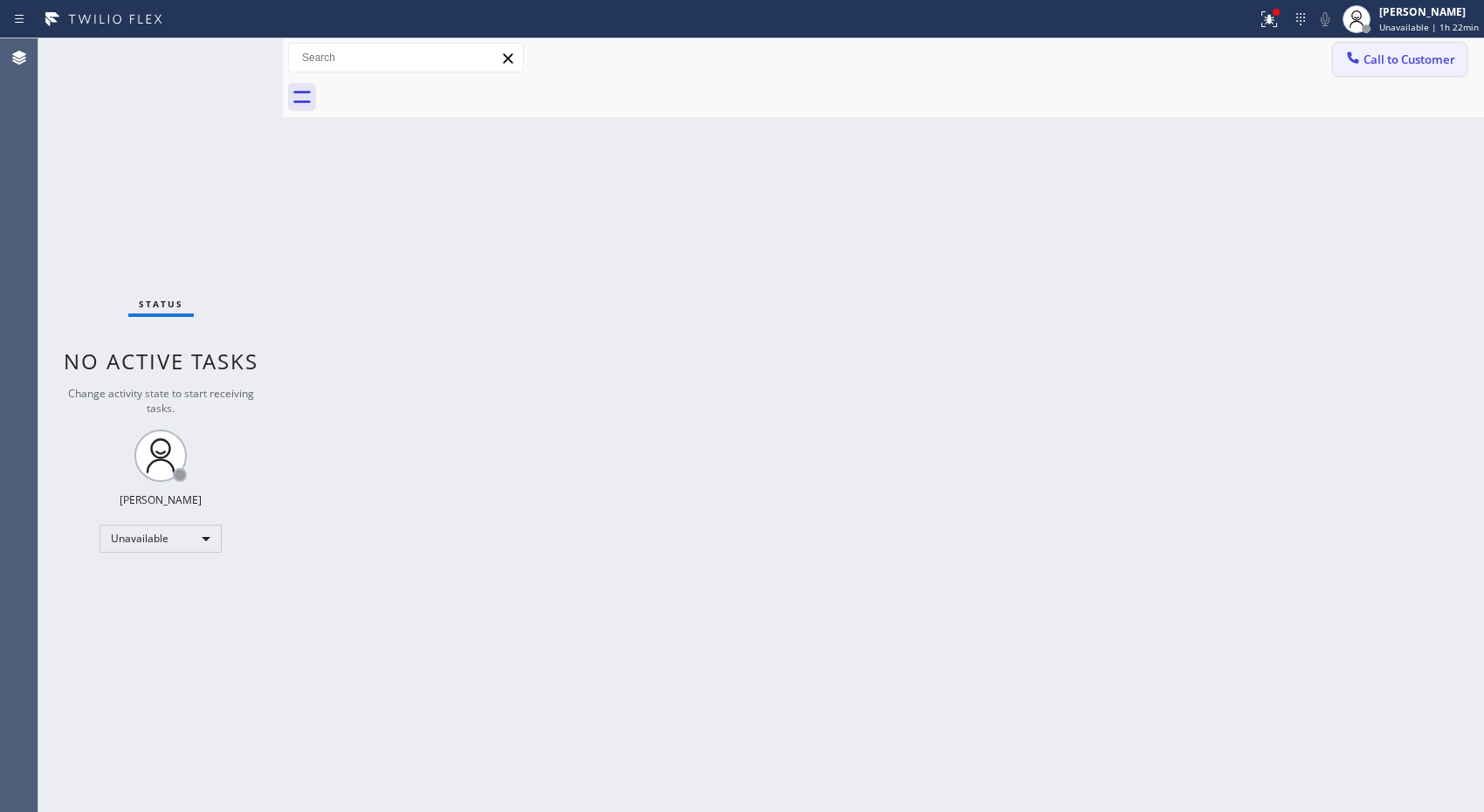
drag, startPoint x: 1398, startPoint y: 65, endPoint x: 1319, endPoint y: 82, distance: 80.8
click at [1392, 65] on span "Call to Customer" at bounding box center [1409, 60] width 92 height 16
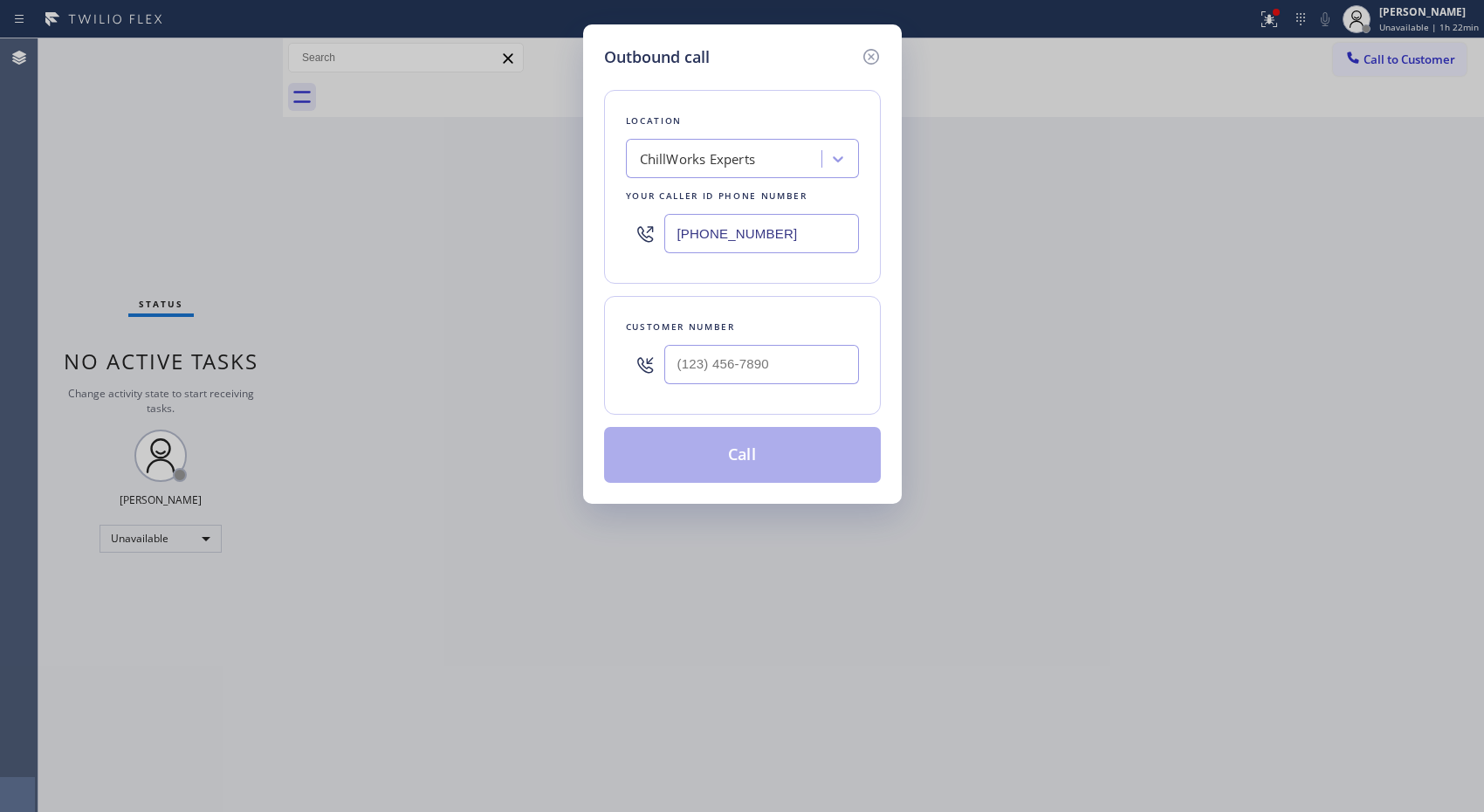
drag, startPoint x: 836, startPoint y: 239, endPoint x: 592, endPoint y: 232, distance: 244.1
click at [592, 232] on div "Outbound call Location ChillWorks Experts Your caller id phone number [PHONE_NU…" at bounding box center [743, 264] width 319 height 479
paste input "510) 880-1580"
type input "[PHONE_NUMBER]"
drag, startPoint x: 800, startPoint y: 363, endPoint x: 627, endPoint y: 378, distance: 173.6
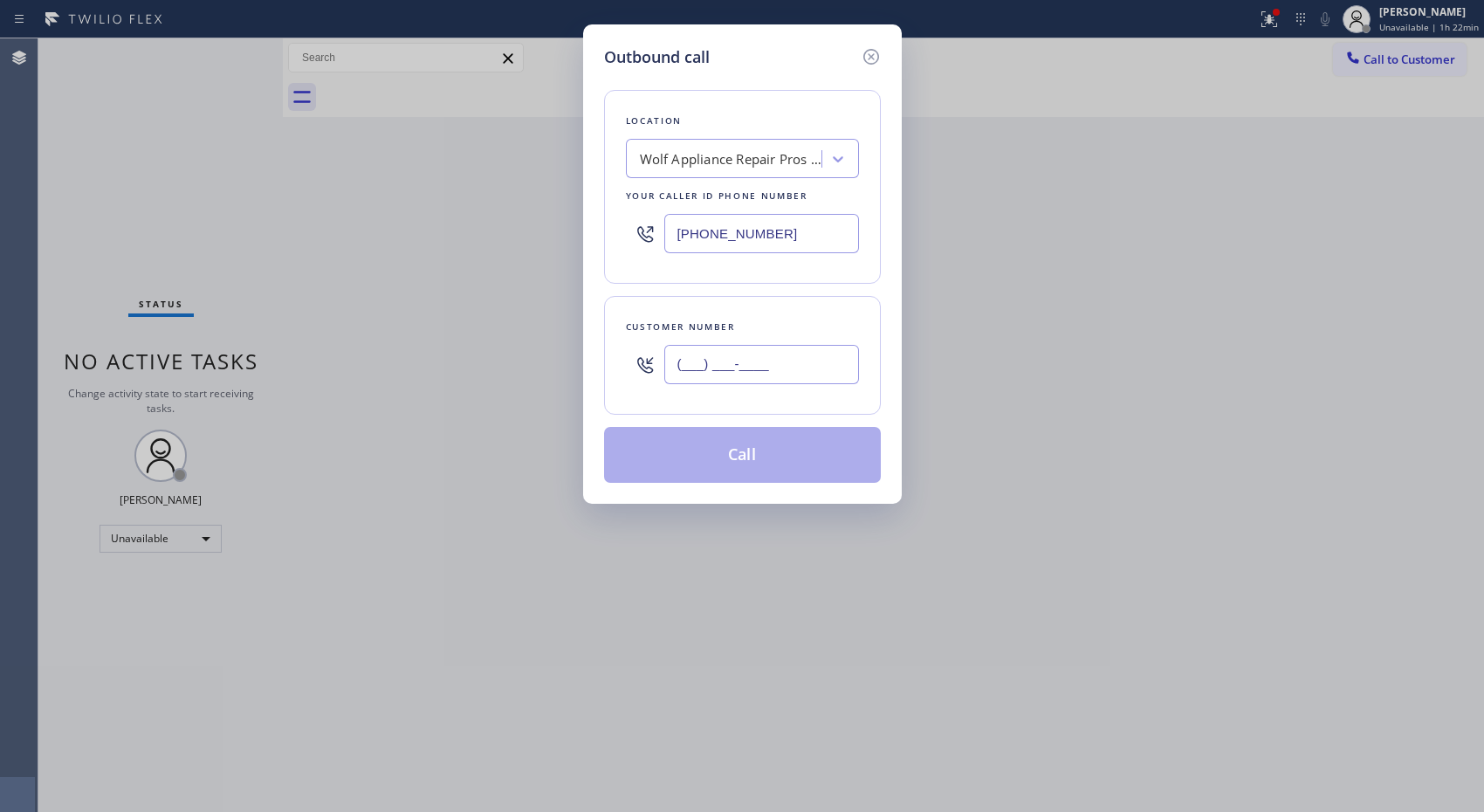
click at [627, 378] on div "(___) ___-____" at bounding box center [743, 364] width 233 height 57
paste input "415) 336-6487"
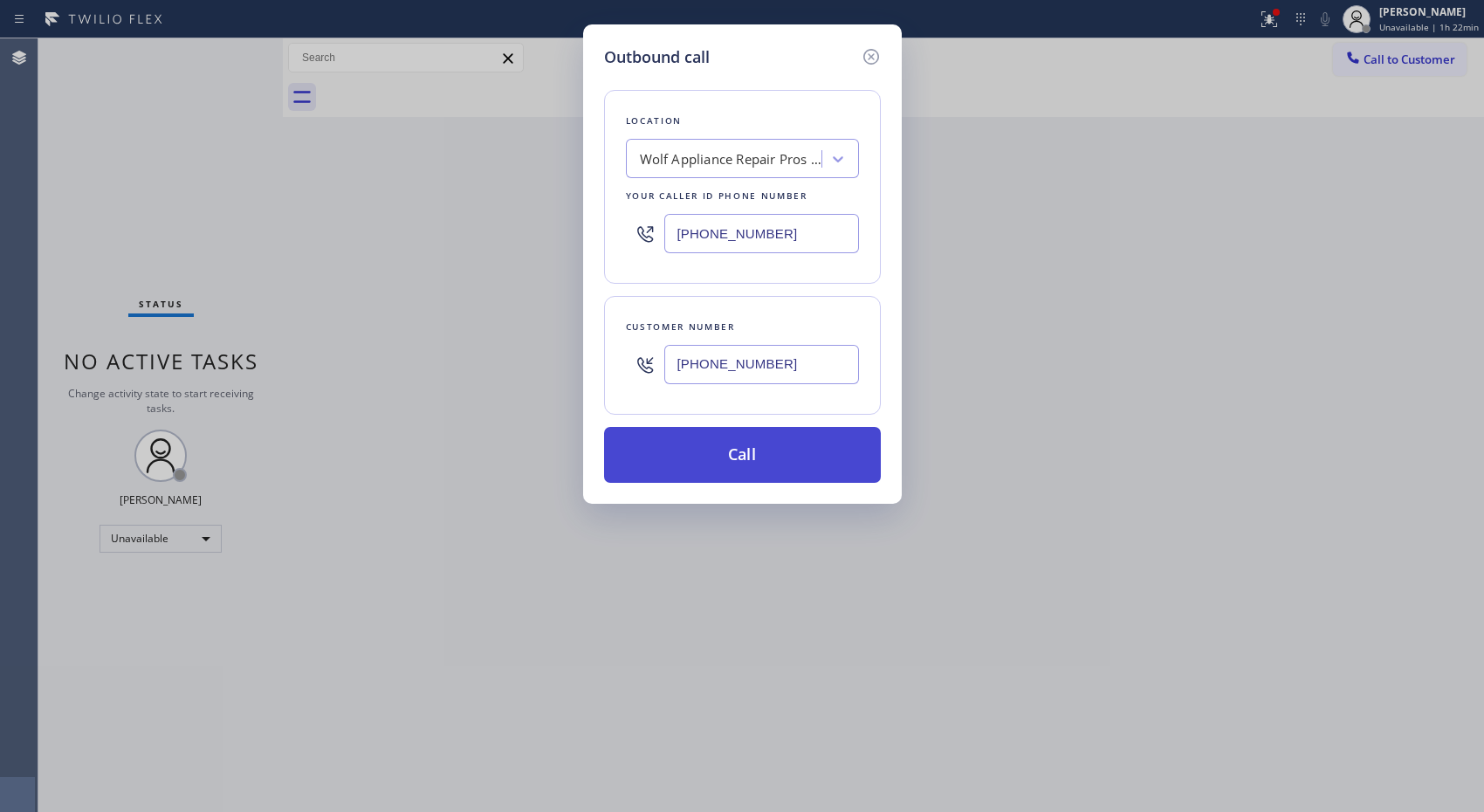
type input "[PHONE_NUMBER]"
click at [769, 452] on button "Call" at bounding box center [742, 454] width 277 height 56
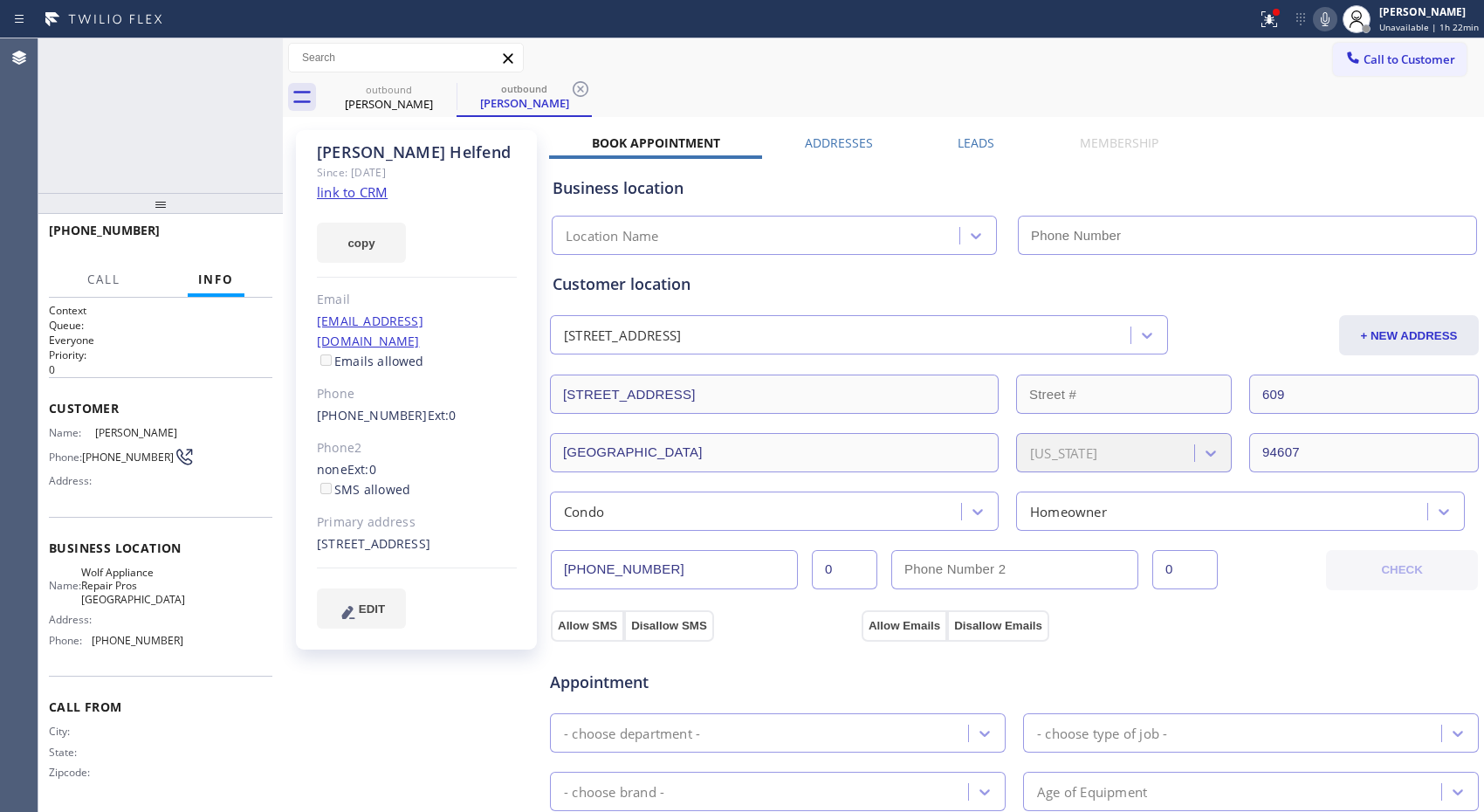
type input "[PHONE_NUMBER]"
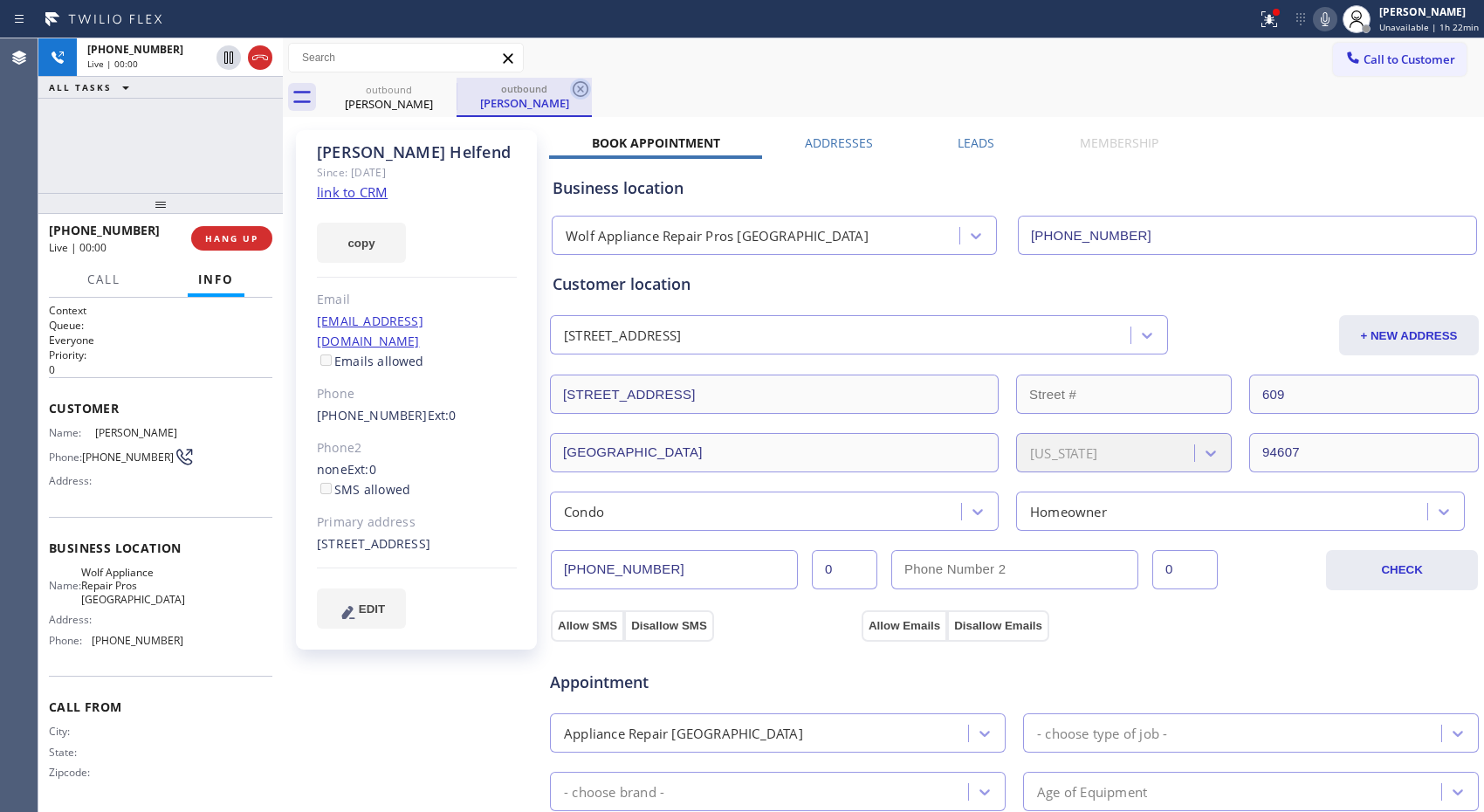
click at [582, 93] on icon at bounding box center [581, 89] width 21 height 21
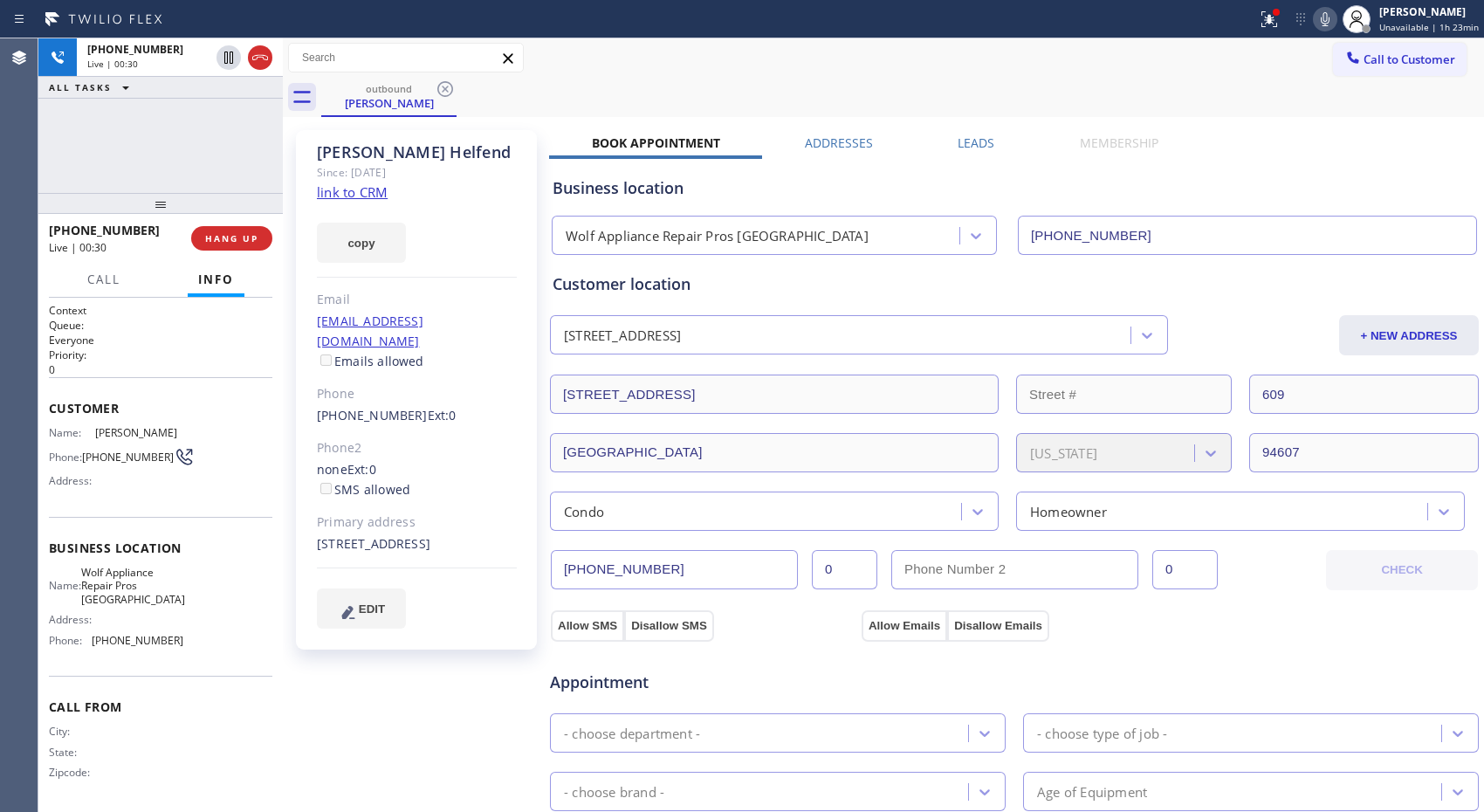
click at [1328, 21] on icon at bounding box center [1325, 20] width 21 height 21
click at [746, 68] on div "Call to Customer Outbound call Location Wolf Appliance Repair Pros [GEOGRAPHIC_…" at bounding box center [884, 58] width 1202 height 30
click at [251, 238] on span "HANG UP" at bounding box center [232, 239] width 53 height 12
click at [238, 233] on span "COMPLETE" at bounding box center [228, 239] width 61 height 12
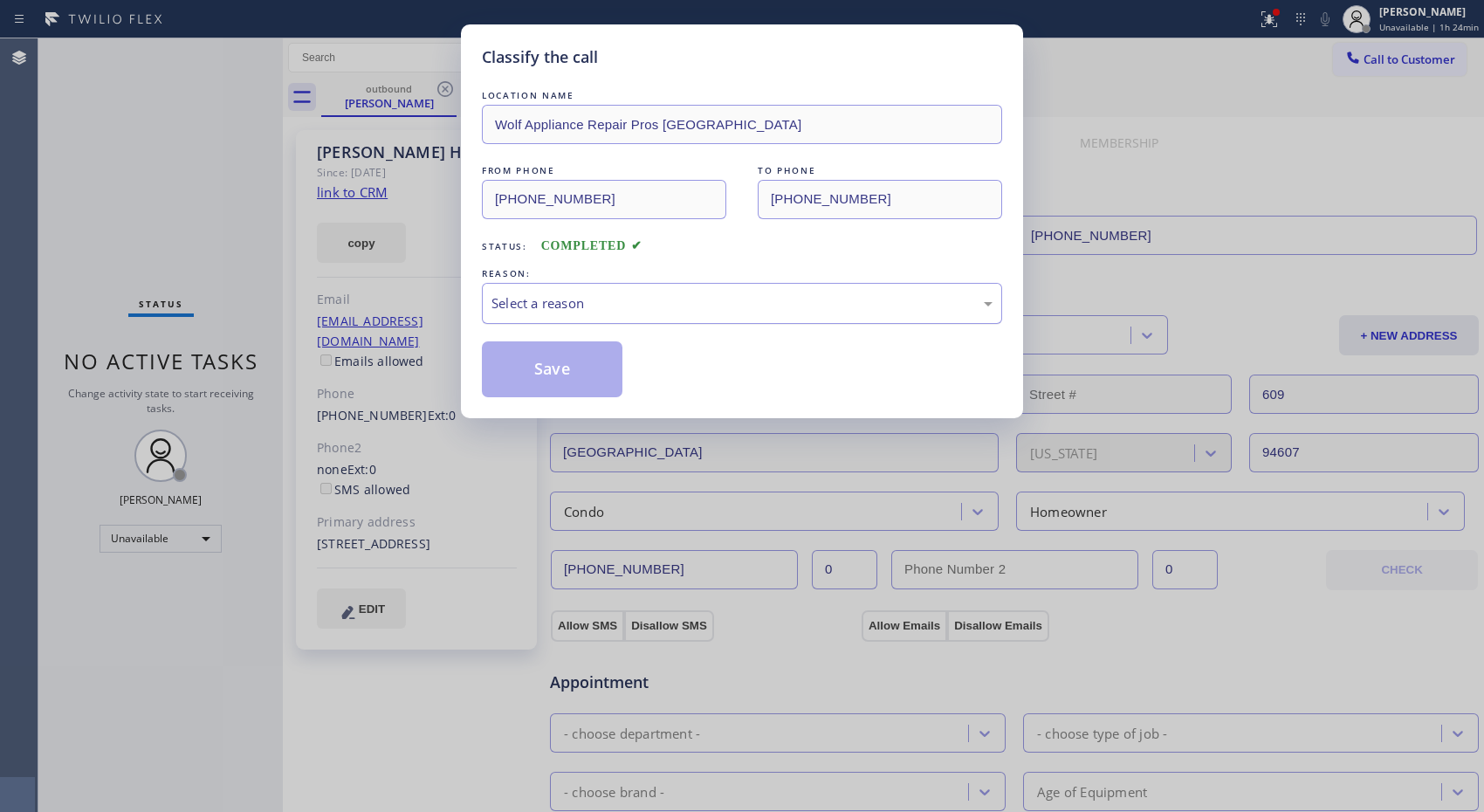
drag, startPoint x: 793, startPoint y: 310, endPoint x: 705, endPoint y: 320, distance: 88.6
click at [779, 308] on div "Select a reason" at bounding box center [742, 303] width 501 height 20
click at [566, 373] on button "Save" at bounding box center [552, 369] width 141 height 56
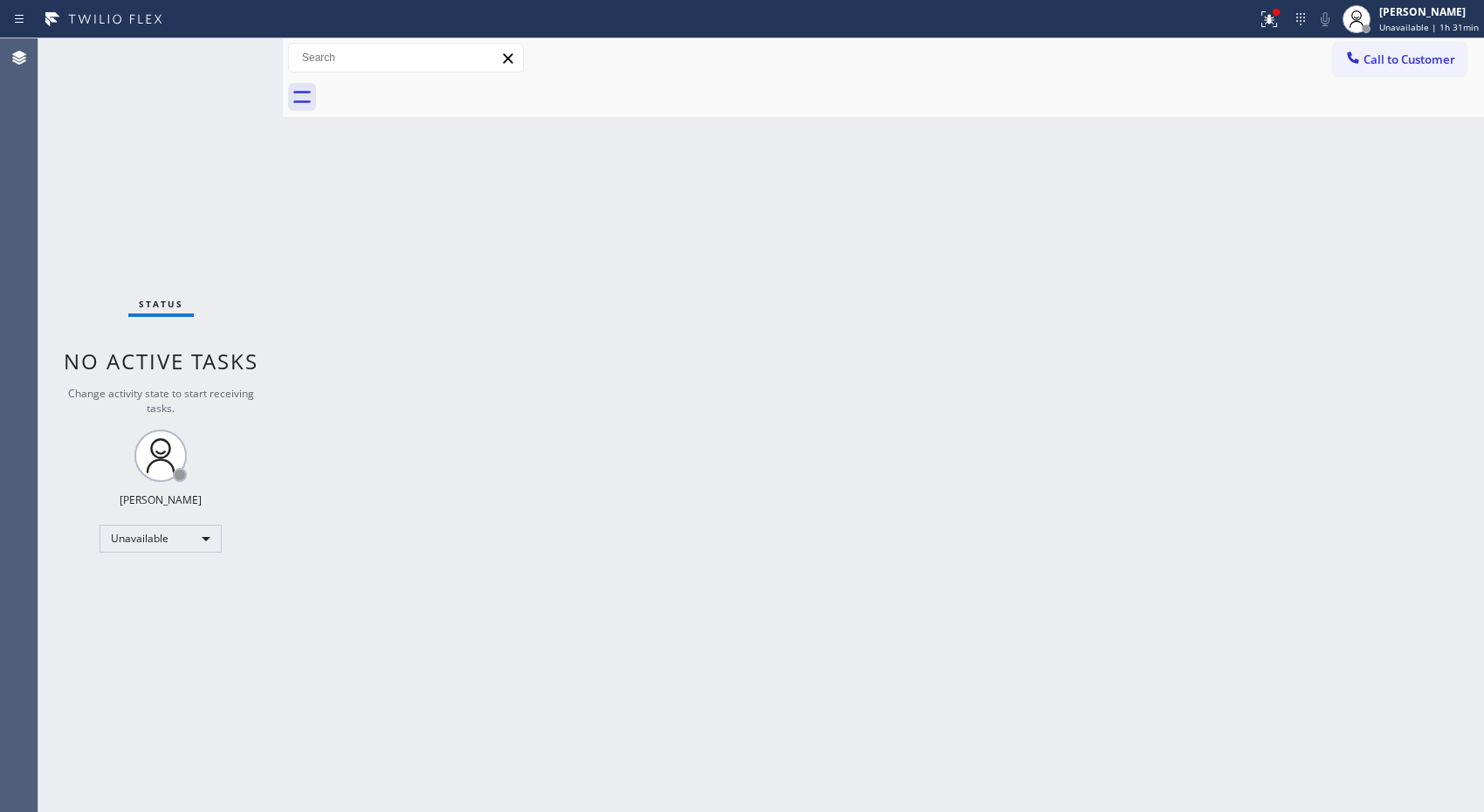
drag, startPoint x: 852, startPoint y: 434, endPoint x: 792, endPoint y: 369, distance: 88.5
click at [852, 434] on div "Back to Dashboard Change Sender ID Customers Technicians Select a contact Outbo…" at bounding box center [884, 425] width 1202 height 773
click at [191, 547] on div "Unavailable" at bounding box center [160, 538] width 122 height 28
click at [126, 627] on li "Break" at bounding box center [159, 628] width 118 height 21
click at [1450, 24] on span "Break | 15:07" at bounding box center [1421, 28] width 58 height 12
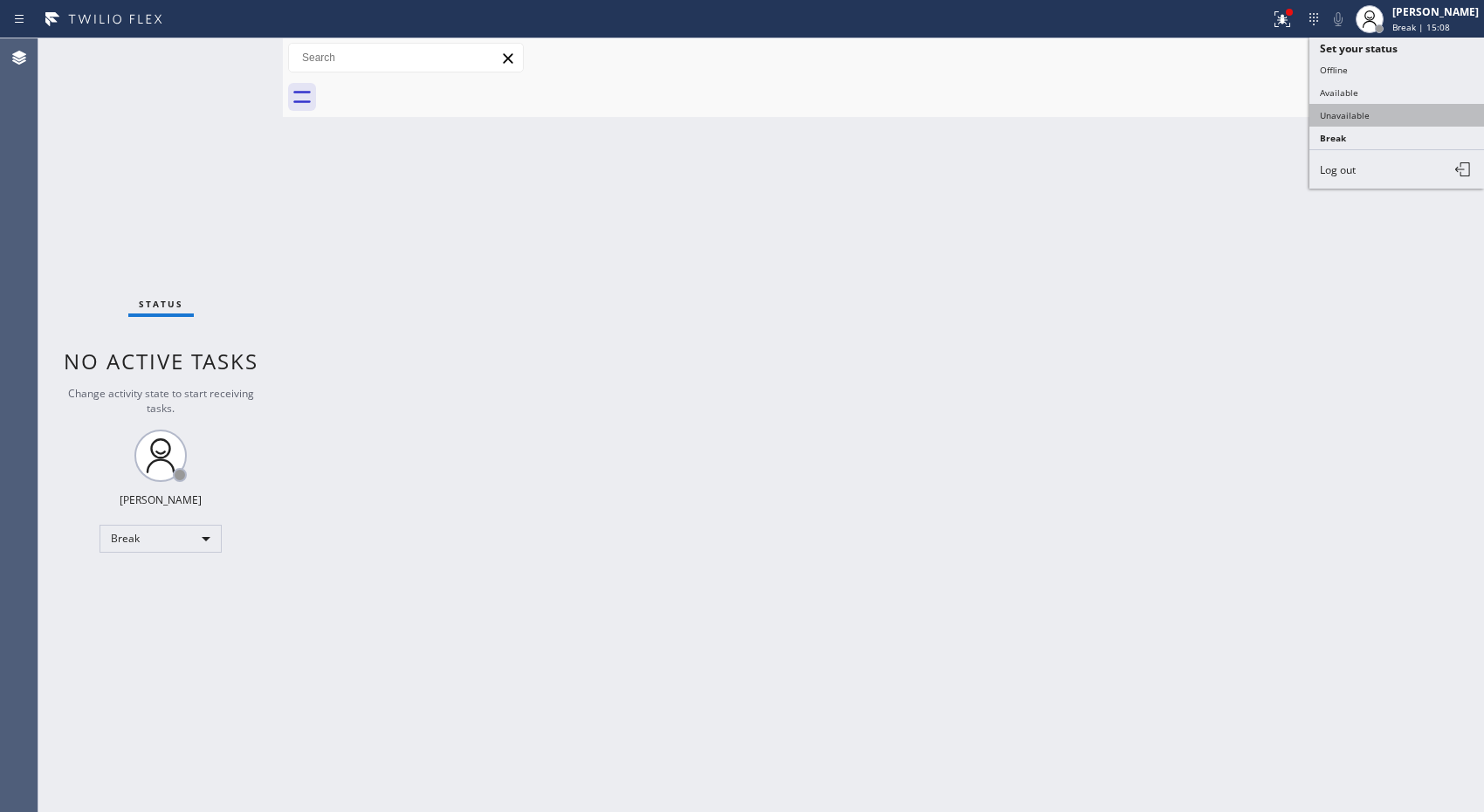
click at [1344, 113] on button "Unavailable" at bounding box center [1397, 115] width 175 height 22
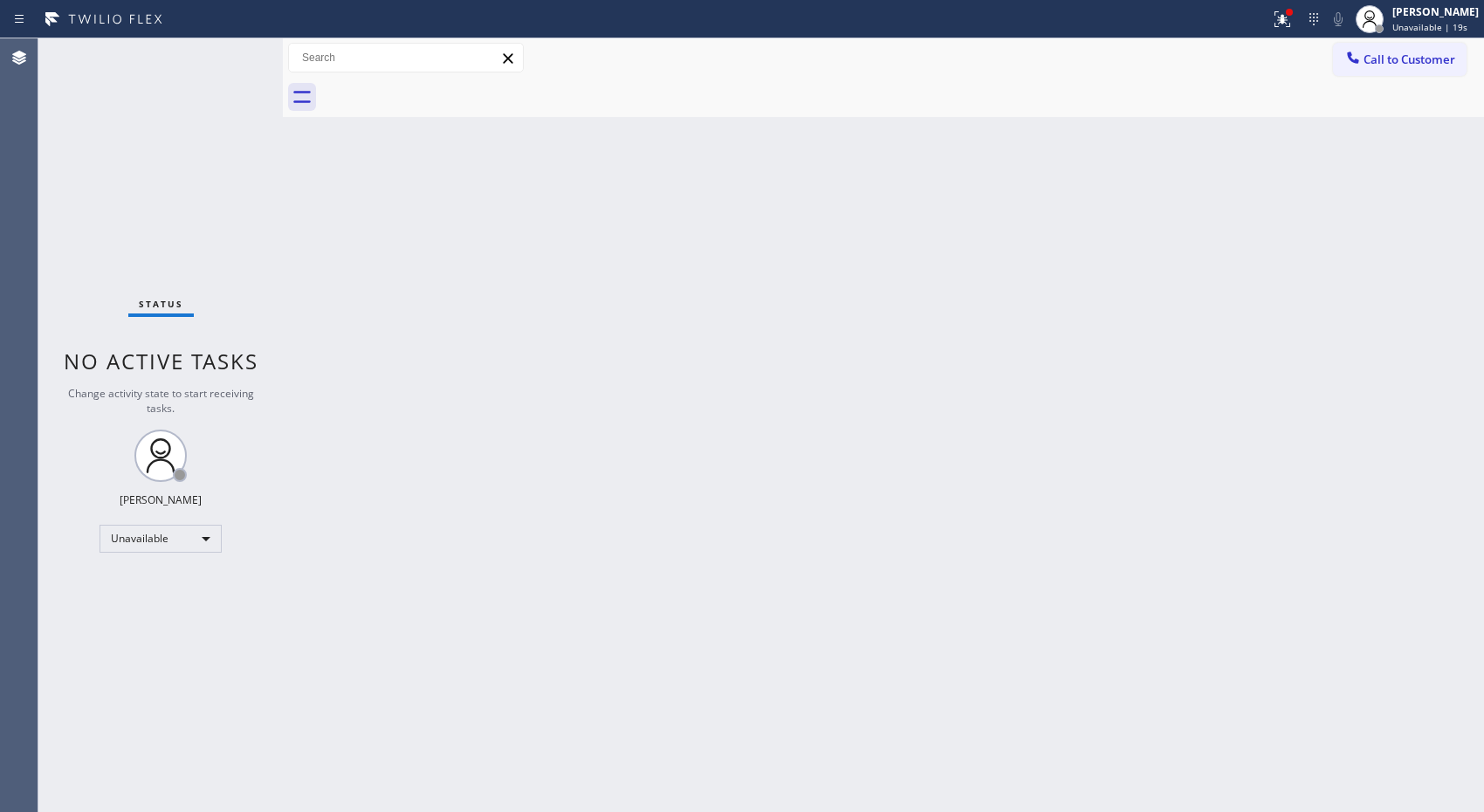
click at [823, 421] on div "Back to Dashboard Change Sender ID Customers Technicians Select a contact Outbo…" at bounding box center [884, 425] width 1202 height 773
click at [748, 230] on div "Back to Dashboard Change Sender ID Customers Technicians Select a contact Outbo…" at bounding box center [884, 425] width 1202 height 773
drag, startPoint x: 1392, startPoint y: 71, endPoint x: 1245, endPoint y: 100, distance: 149.8
click at [1384, 66] on button "Call to Customer" at bounding box center [1400, 59] width 134 height 33
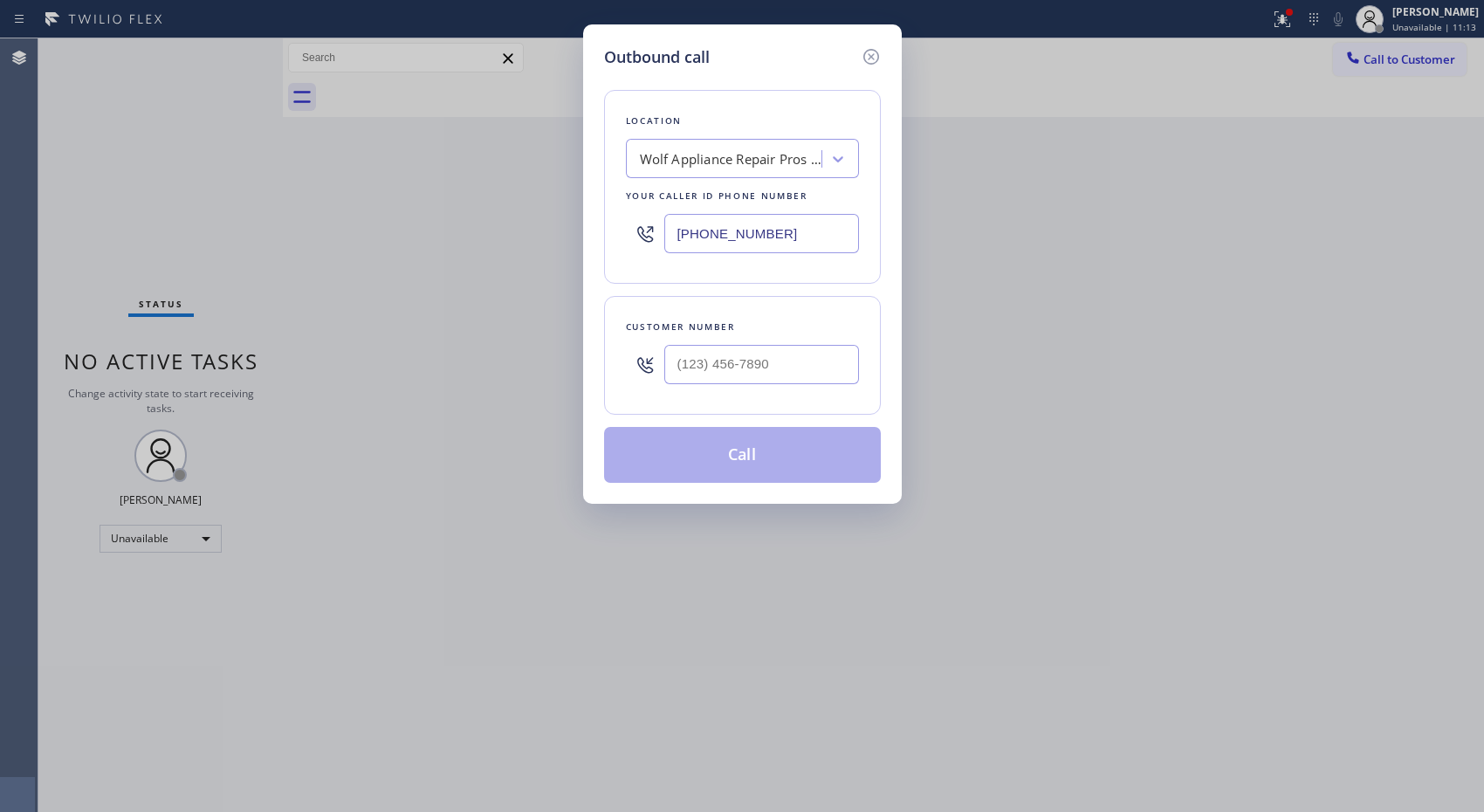
drag, startPoint x: 813, startPoint y: 233, endPoint x: 620, endPoint y: 210, distance: 194.4
click at [620, 210] on div "Location Wolf Appliance Repair Pros Alameda Your caller id phone number [PHONE_…" at bounding box center [742, 187] width 277 height 194
paste input "408) 646-5776"
drag, startPoint x: 801, startPoint y: 231, endPoint x: 607, endPoint y: 241, distance: 194.3
click at [607, 241] on div "Location Wolf Appliance Repair Pros Alameda Your caller id phone number [PHONE_…" at bounding box center [742, 187] width 277 height 194
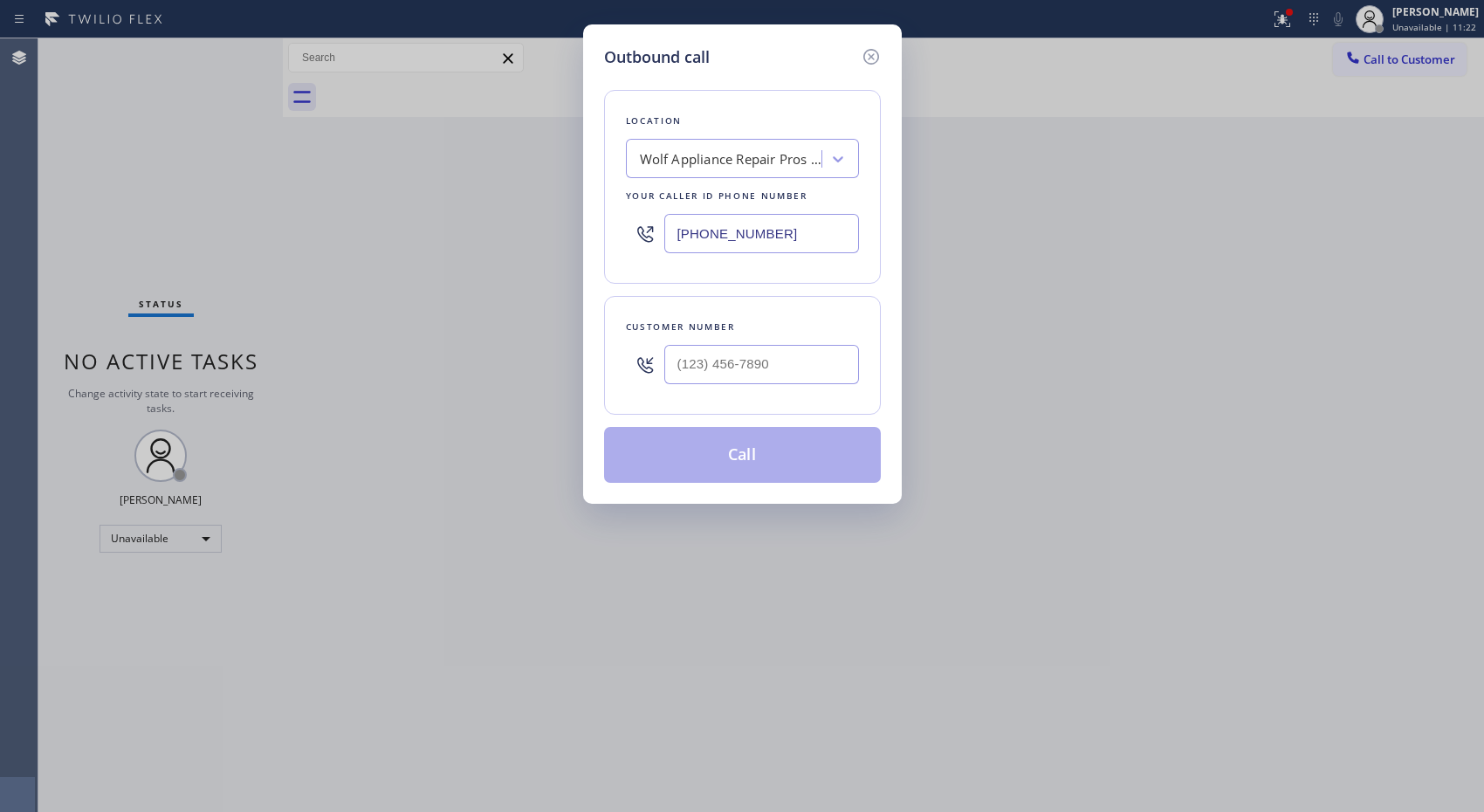
paste input "408) 752-5861"
type input "[PHONE_NUMBER]"
drag, startPoint x: 812, startPoint y: 356, endPoint x: 591, endPoint y: 347, distance: 221.2
click at [591, 347] on div "Outbound call Location PrimeTime Appliance Pros Your caller id phone number [PH…" at bounding box center [743, 264] width 319 height 479
paste input "408) 646-5776"
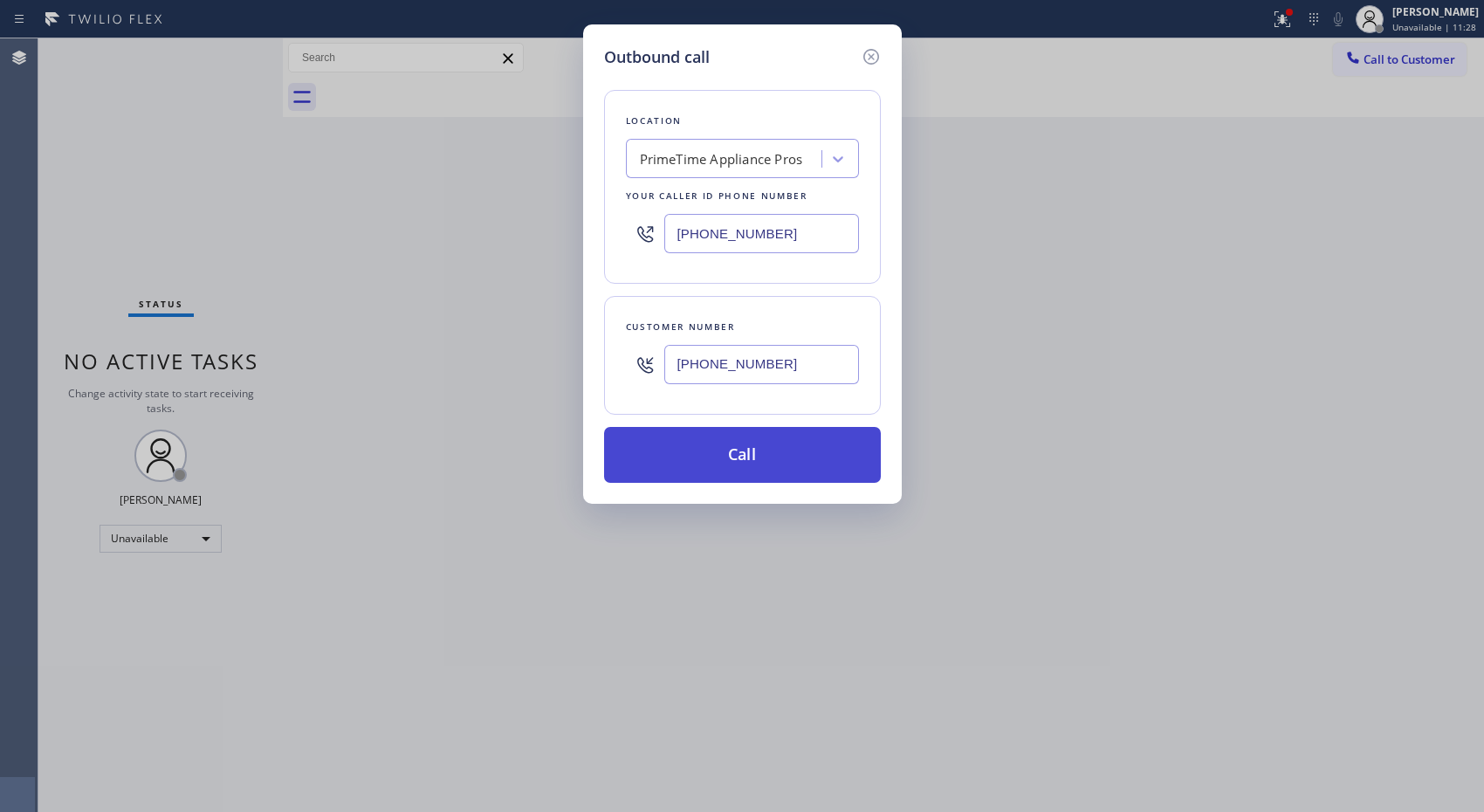
type input "[PHONE_NUMBER]"
click at [696, 449] on button "Call" at bounding box center [742, 454] width 277 height 56
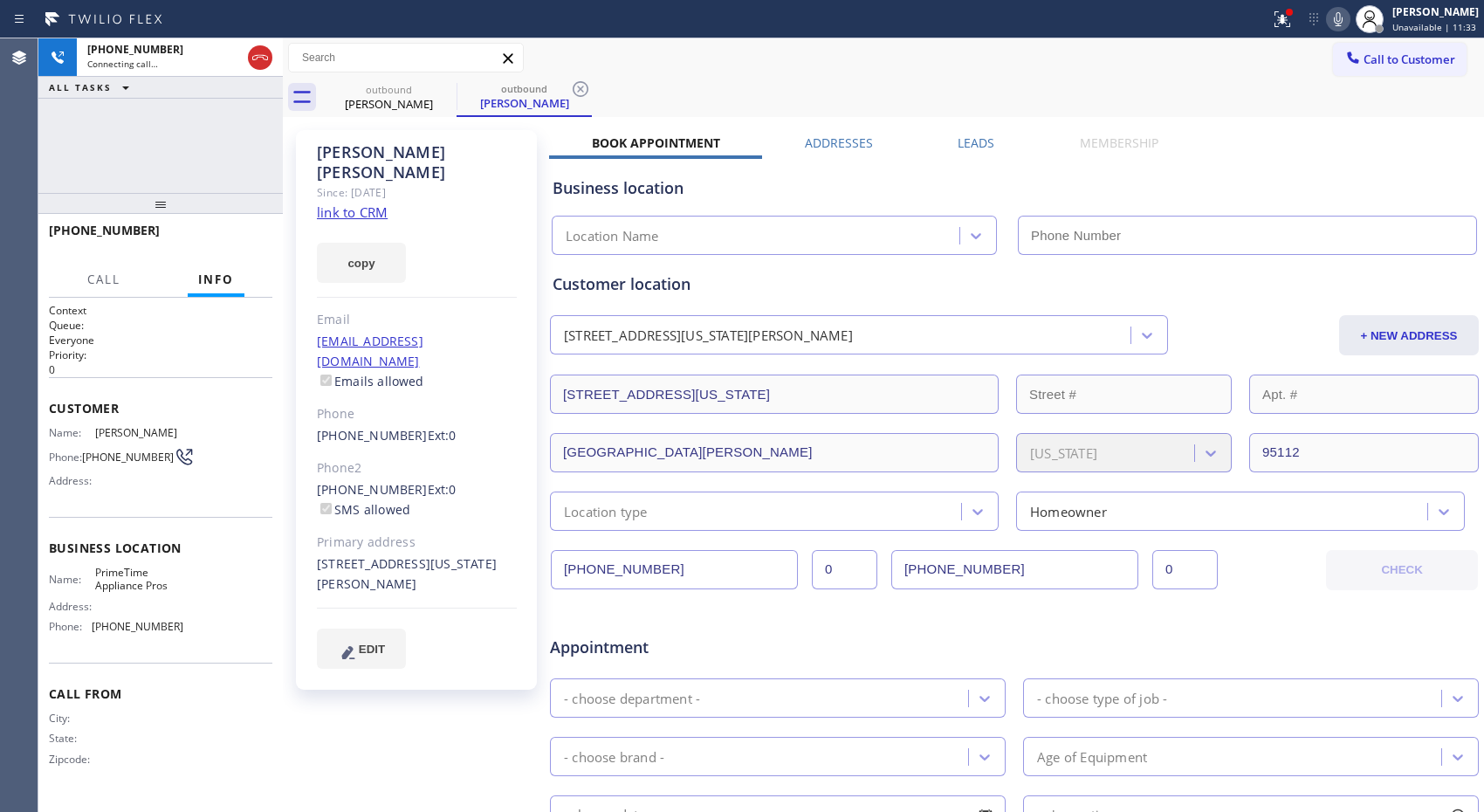
type input "[PHONE_NUMBER]"
click at [753, 66] on div "Call to Customer Outbound call Location PrimeTime Appliance Pros Your caller id…" at bounding box center [884, 58] width 1202 height 30
click at [573, 98] on icon at bounding box center [581, 89] width 21 height 21
click at [1341, 18] on icon at bounding box center [1339, 20] width 9 height 14
click at [1344, 20] on icon at bounding box center [1339, 20] width 21 height 21
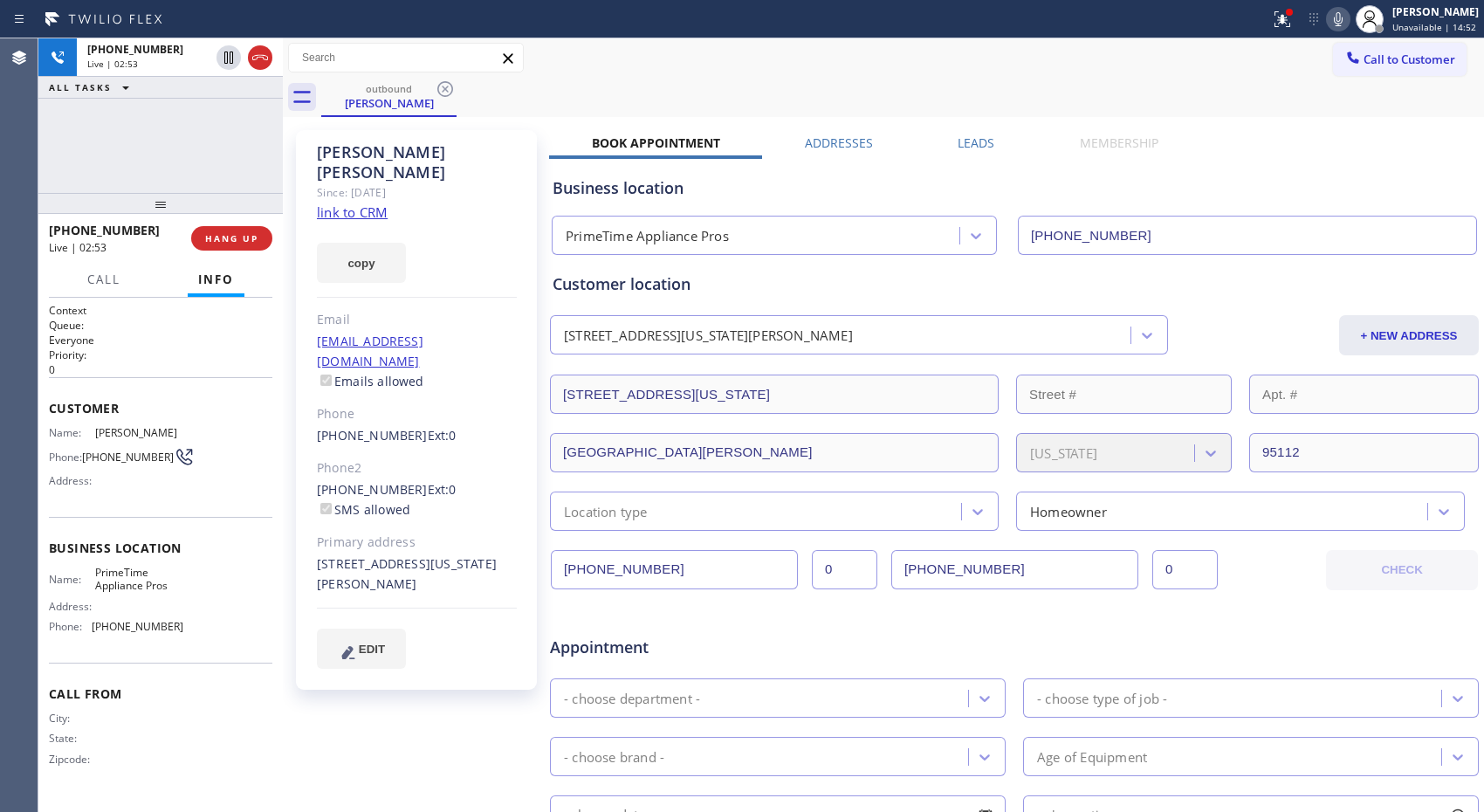
click at [575, 92] on div "outbound [PERSON_NAME]" at bounding box center [903, 97] width 1163 height 39
click at [230, 248] on button "HANG UP" at bounding box center [232, 238] width 81 height 24
drag, startPoint x: 791, startPoint y: 85, endPoint x: 777, endPoint y: 2, distance: 84.2
click at [791, 85] on div "outbound [PERSON_NAME]" at bounding box center [903, 97] width 1163 height 39
click at [234, 240] on span "COMPLETE" at bounding box center [228, 239] width 61 height 12
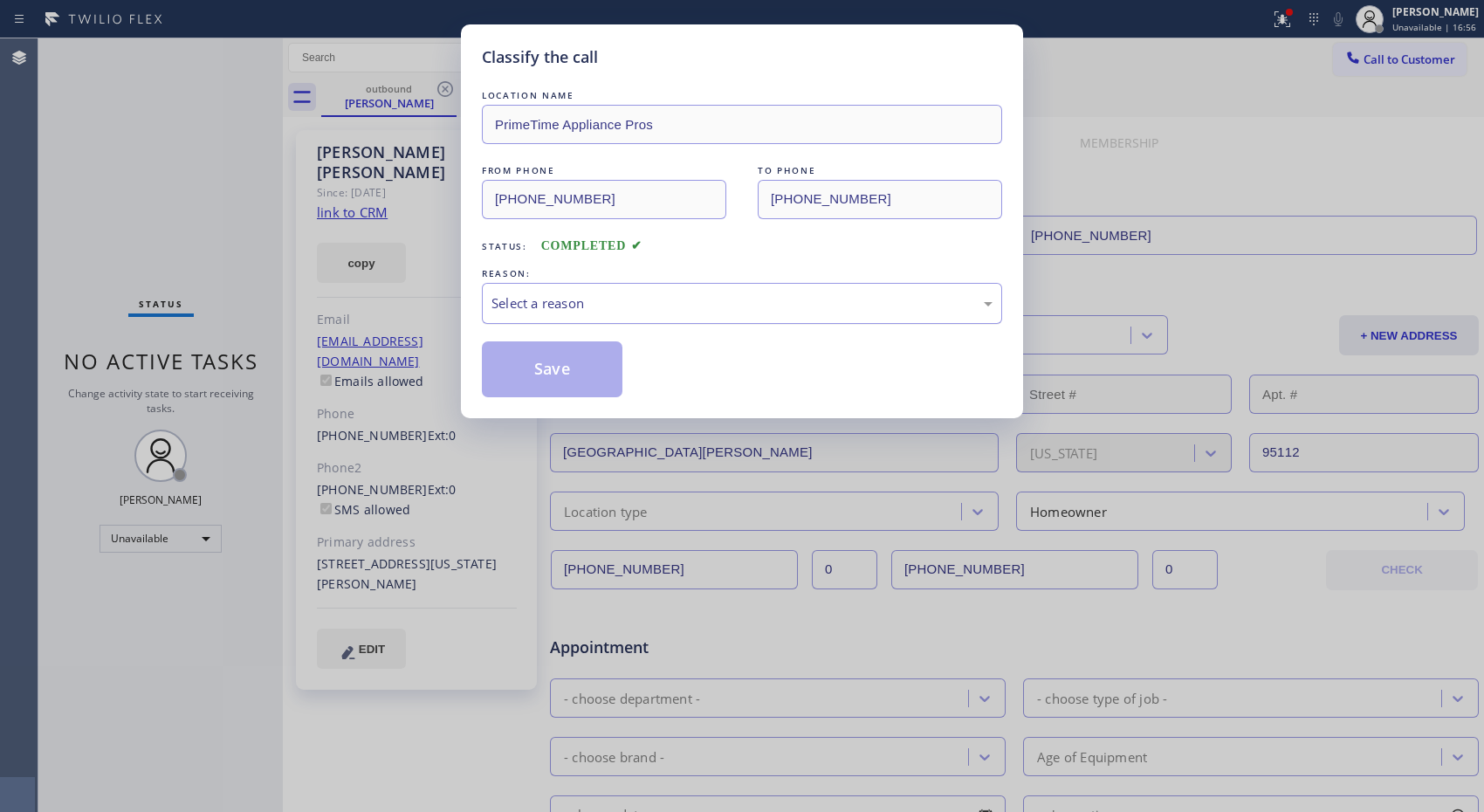
drag, startPoint x: 736, startPoint y: 309, endPoint x: 691, endPoint y: 308, distance: 45.0
click at [729, 307] on div "Select a reason" at bounding box center [742, 303] width 501 height 20
click at [586, 373] on button "Save" at bounding box center [552, 369] width 141 height 56
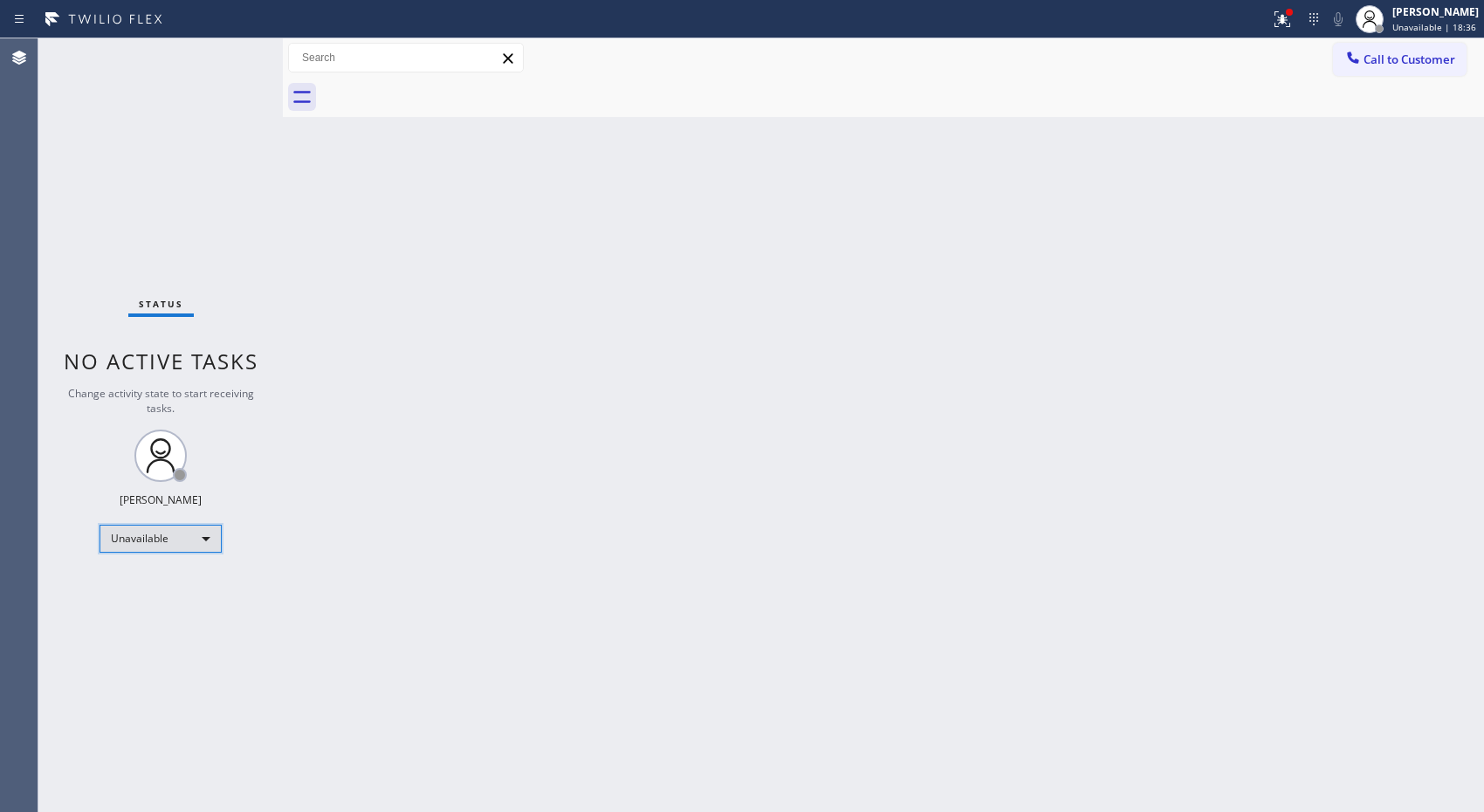
click at [204, 543] on div "Unavailable" at bounding box center [160, 538] width 122 height 28
drag, startPoint x: 163, startPoint y: 583, endPoint x: 1, endPoint y: 591, distance: 162.2
click at [162, 583] on li "Available" at bounding box center [159, 584] width 118 height 21
drag, startPoint x: 984, startPoint y: 341, endPoint x: 647, endPoint y: 262, distance: 346.1
click at [984, 341] on div "Back to Dashboard Change Sender ID Customers Technicians Select a contact Outbo…" at bounding box center [884, 425] width 1202 height 773
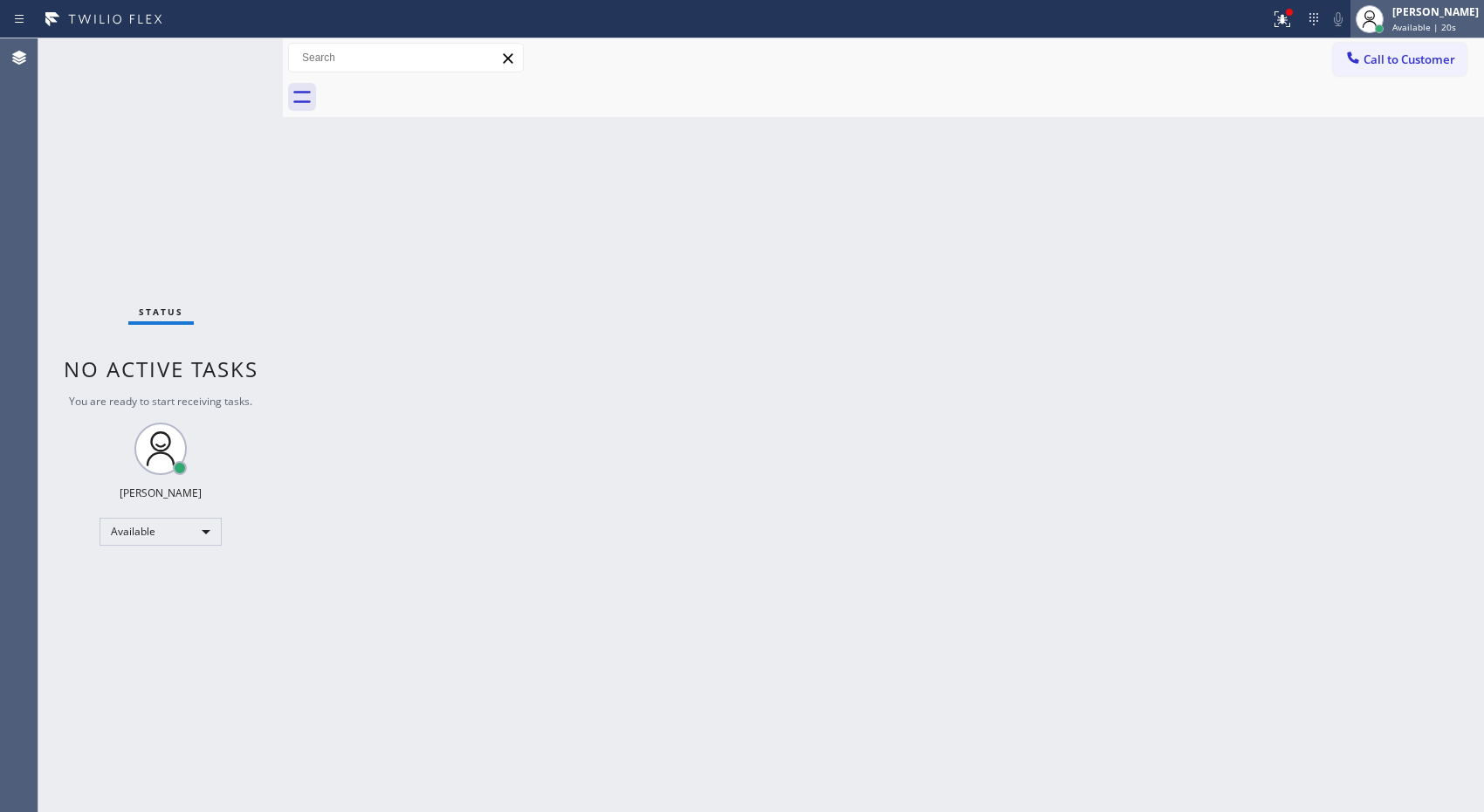
click at [1418, 22] on span "Available | 20s" at bounding box center [1424, 28] width 64 height 12
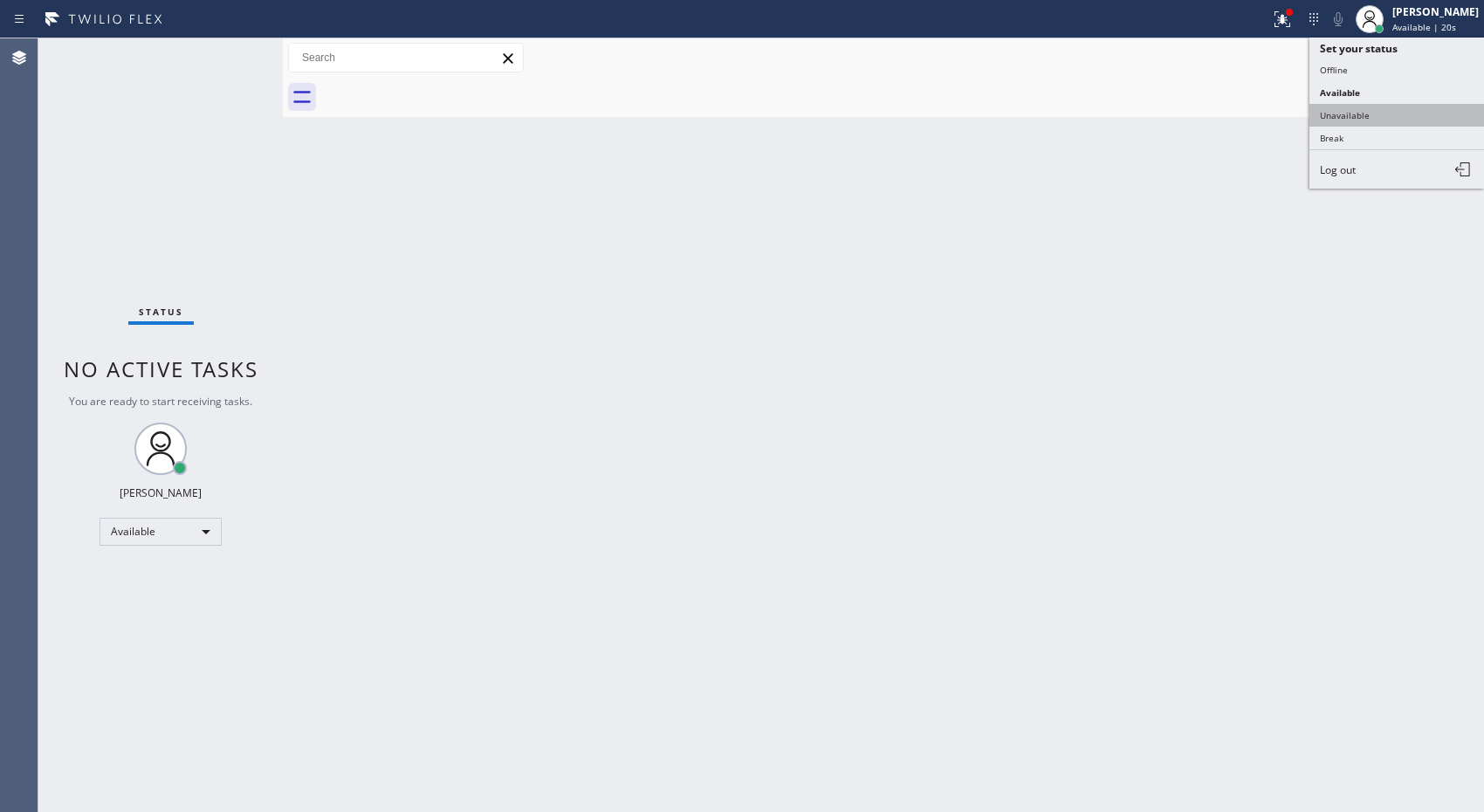
click at [1336, 118] on button "Unavailable" at bounding box center [1397, 115] width 175 height 22
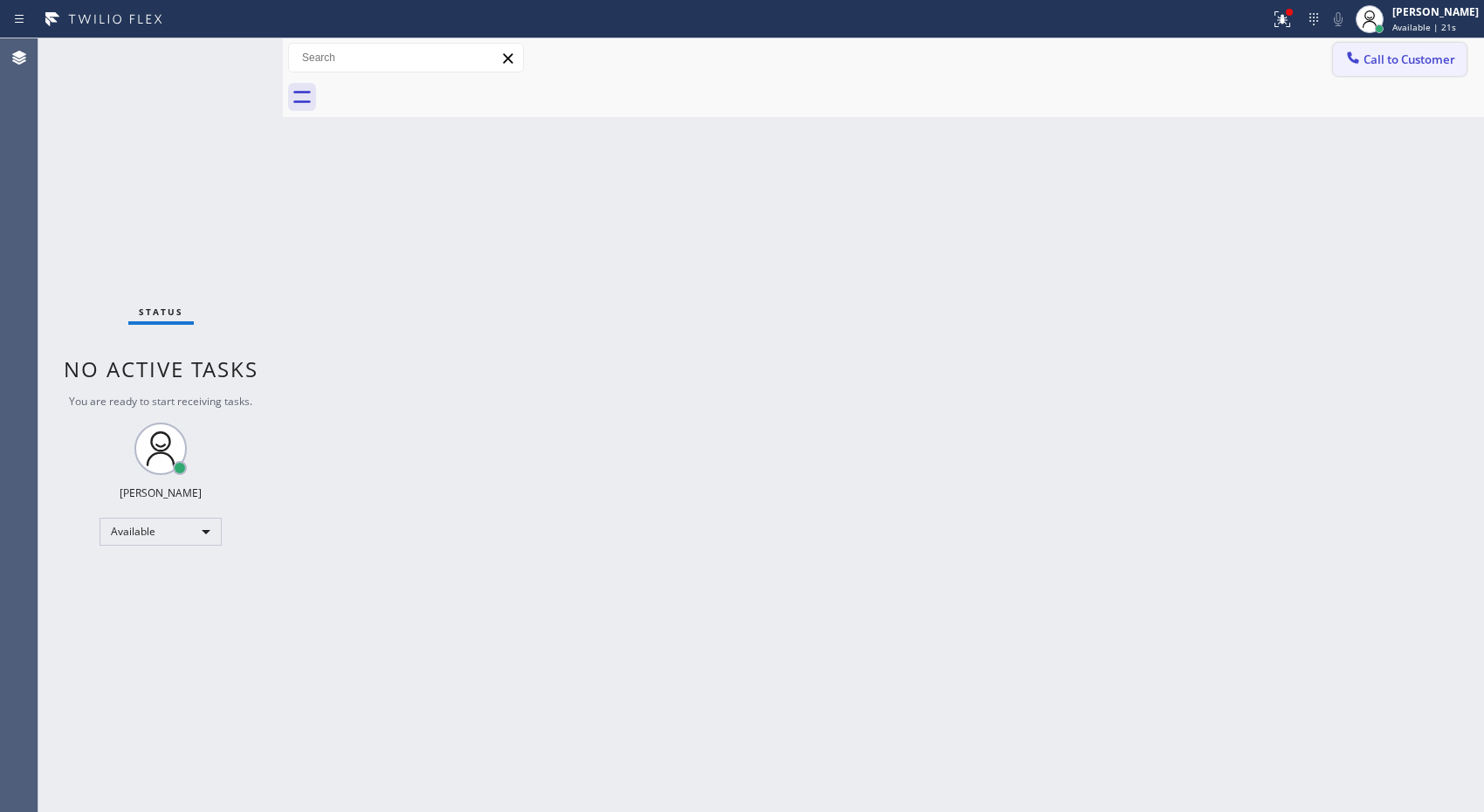
click at [1390, 57] on span "Call to Customer" at bounding box center [1409, 60] width 92 height 16
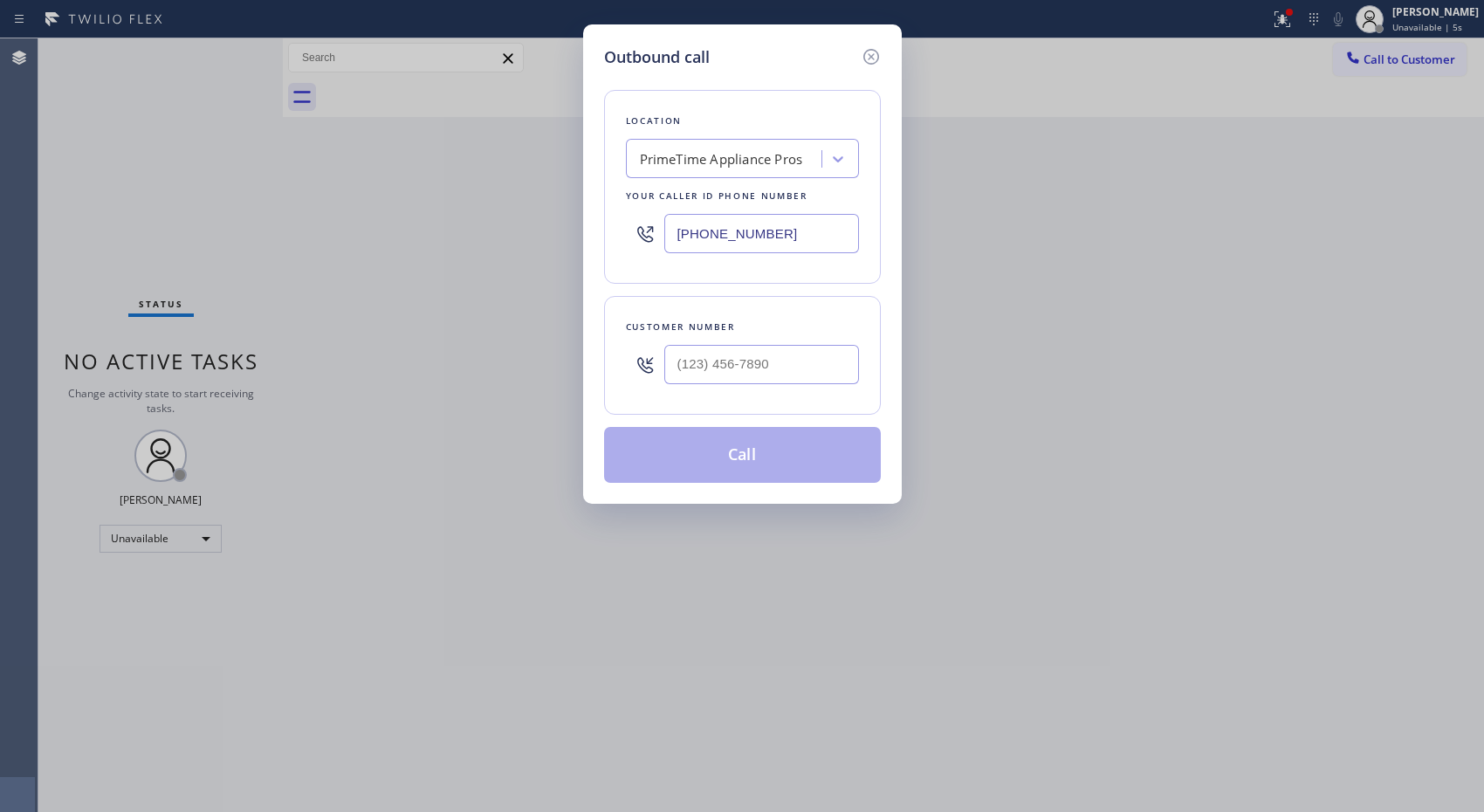
type input "(___) ___-____"
click at [805, 379] on input "(___) ___-____" at bounding box center [762, 364] width 195 height 39
drag, startPoint x: 734, startPoint y: 362, endPoint x: 666, endPoint y: 360, distance: 68.0
click at [666, 360] on input "(___) ___-____" at bounding box center [762, 364] width 195 height 39
paste input "408) 646-5776"
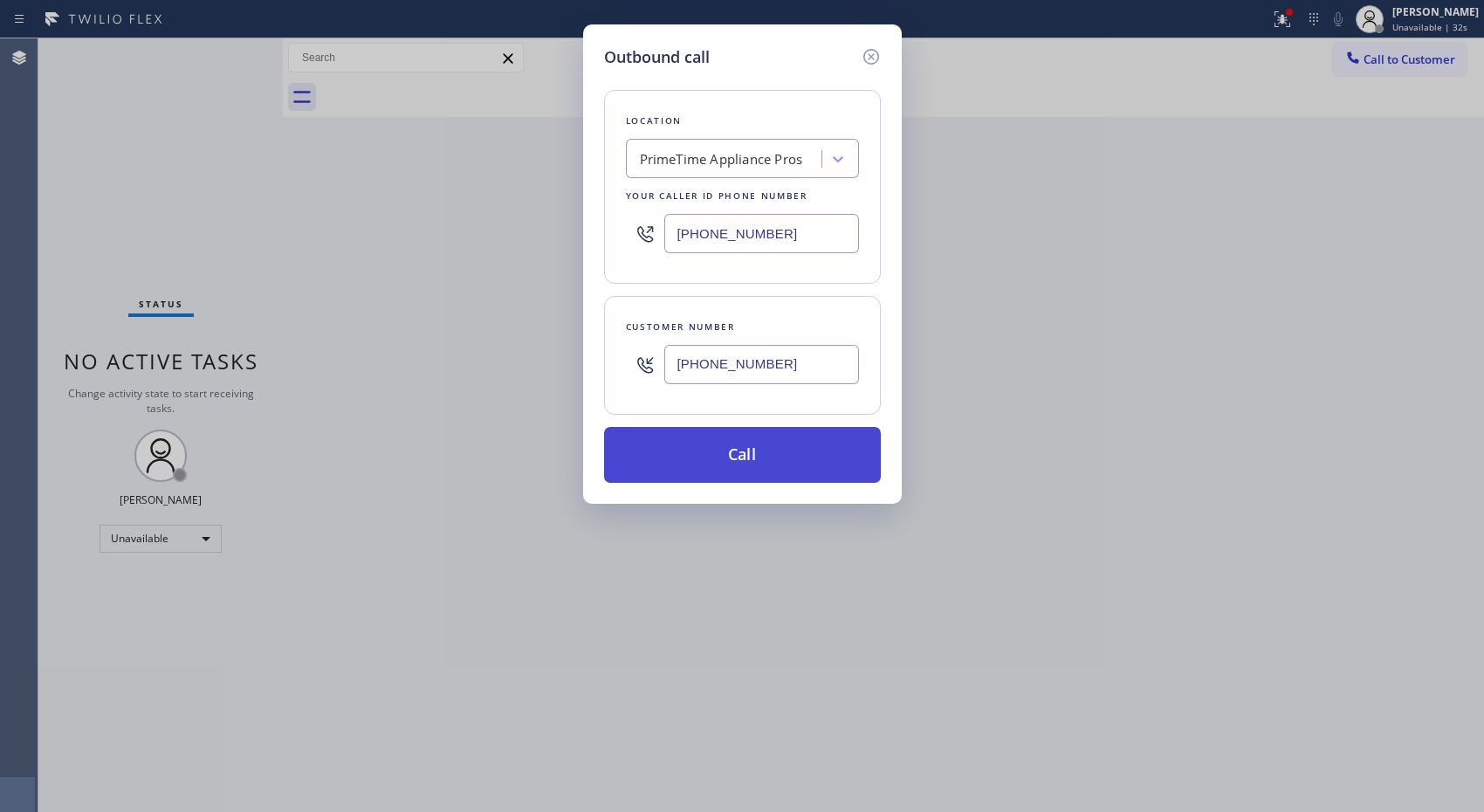
type input "[PHONE_NUMBER]"
click at [793, 458] on button "Call" at bounding box center [742, 454] width 277 height 56
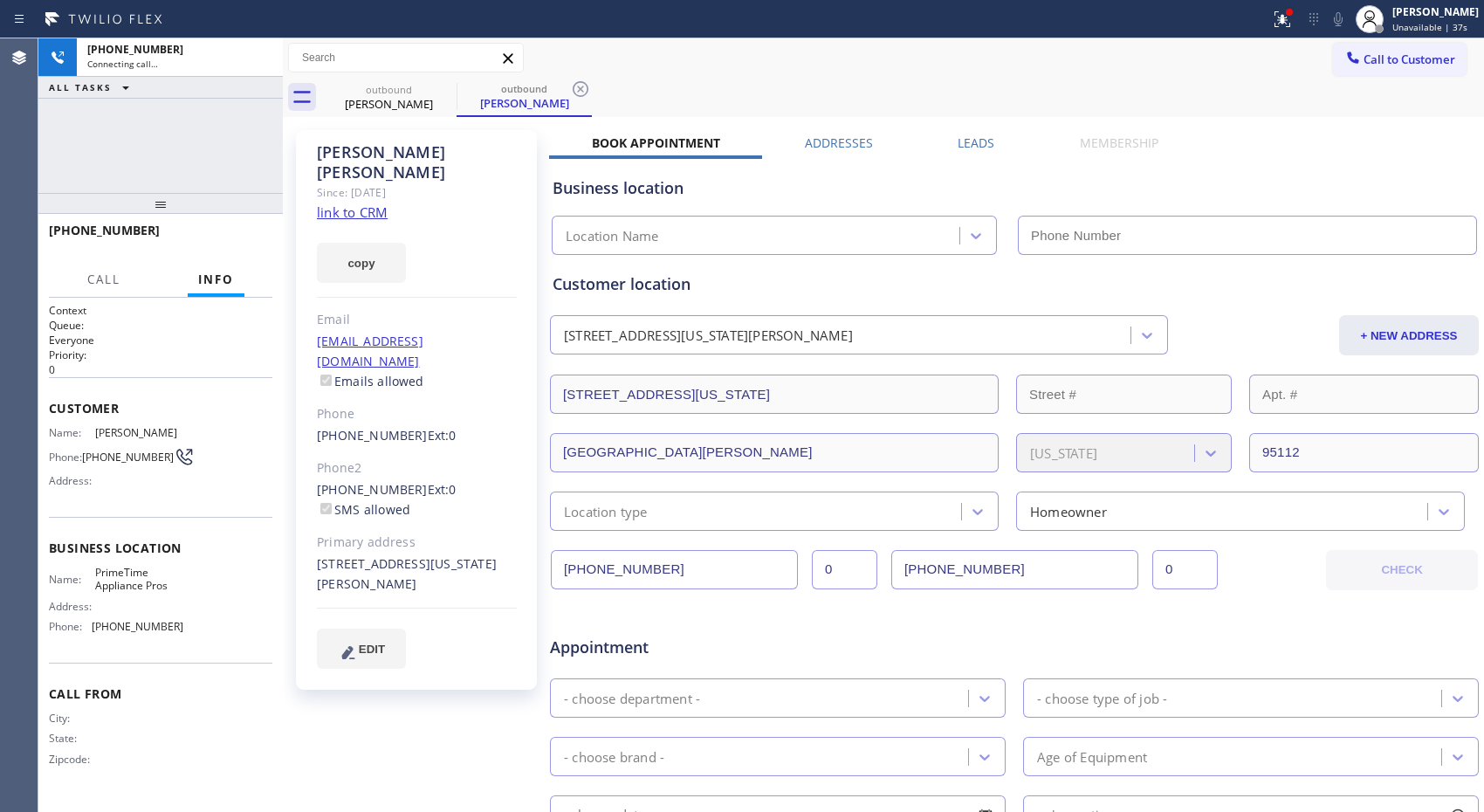
type input "[PHONE_NUMBER]"
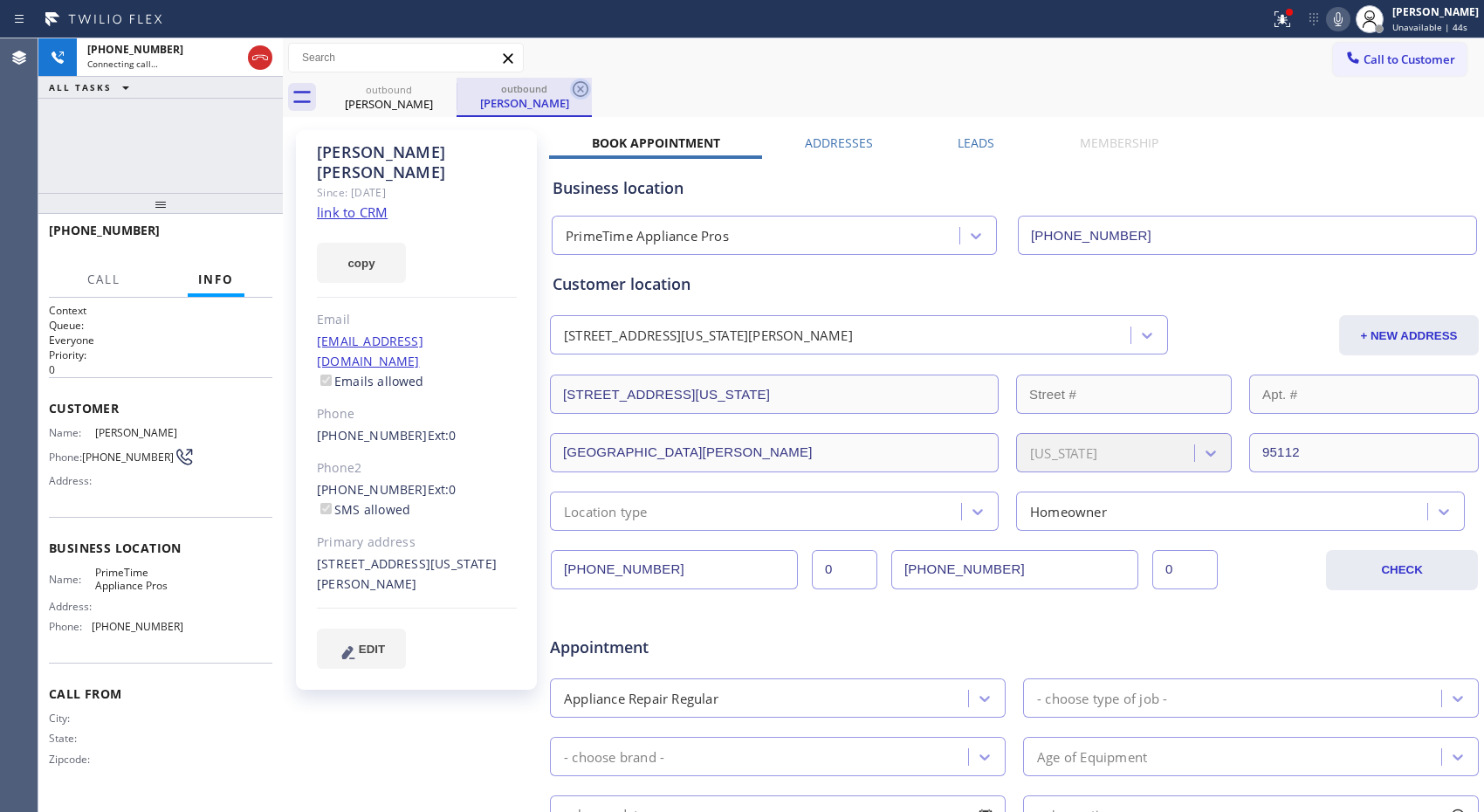
click at [589, 85] on icon at bounding box center [581, 89] width 21 height 21
click at [648, 64] on div "Call to Customer Outbound call Location PrimeTime Appliance Pros Your caller id…" at bounding box center [884, 58] width 1202 height 30
click at [611, 74] on div "Call to Customer Outbound call Location PrimeTime Appliance Pros Your caller id…" at bounding box center [884, 58] width 1202 height 39
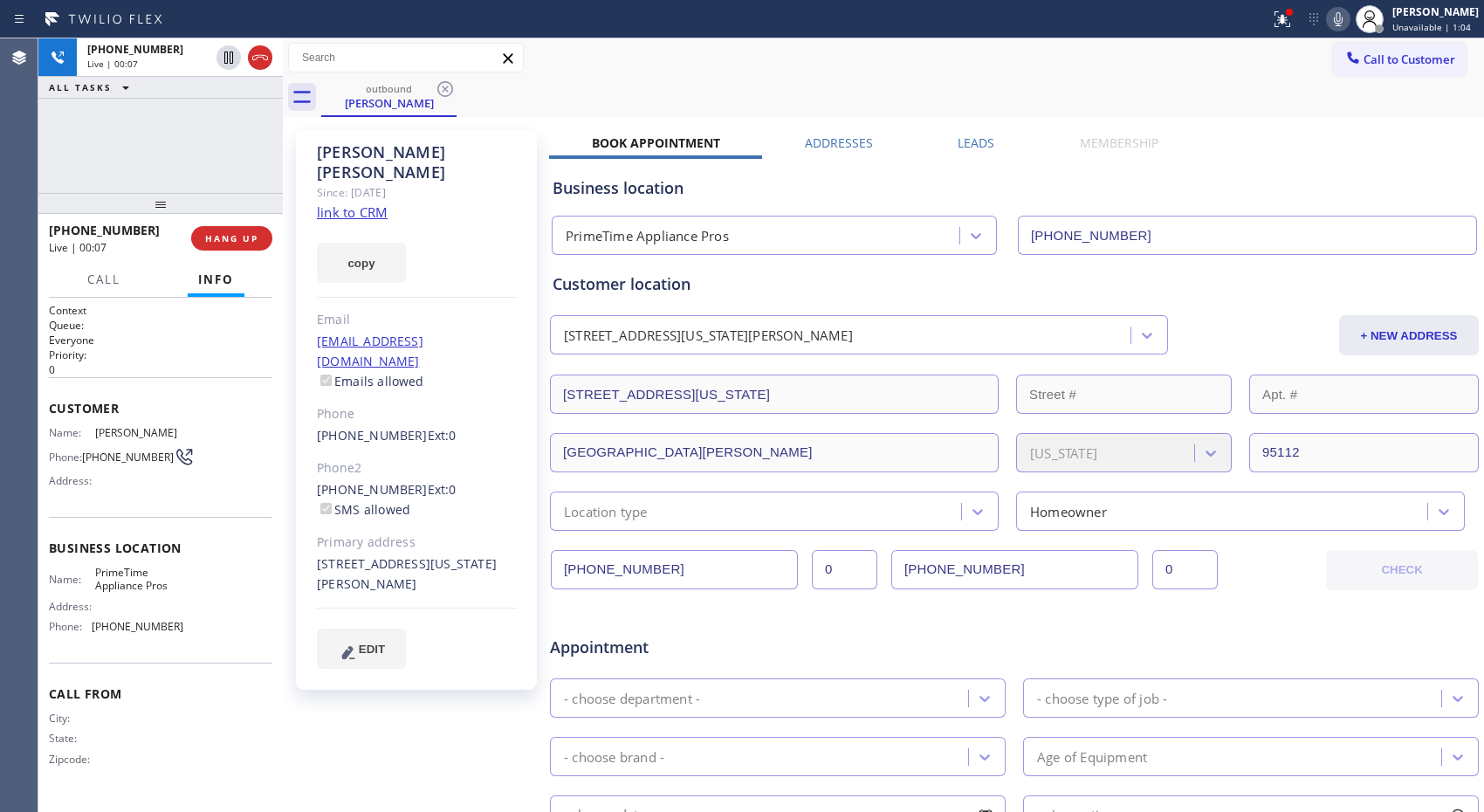
click at [708, 73] on div "Call to Customer Outbound call Location PrimeTime Appliance Pros Your caller id…" at bounding box center [884, 58] width 1202 height 39
click at [681, 82] on div "outbound [PERSON_NAME]" at bounding box center [903, 97] width 1163 height 39
click at [656, 73] on div "Call to Customer Outbound call Location PrimeTime Appliance Pros Your caller id…" at bounding box center [884, 58] width 1202 height 39
click at [800, 80] on div "outbound [PERSON_NAME]" at bounding box center [903, 97] width 1163 height 39
click at [623, 78] on div "outbound [PERSON_NAME]" at bounding box center [903, 97] width 1163 height 39
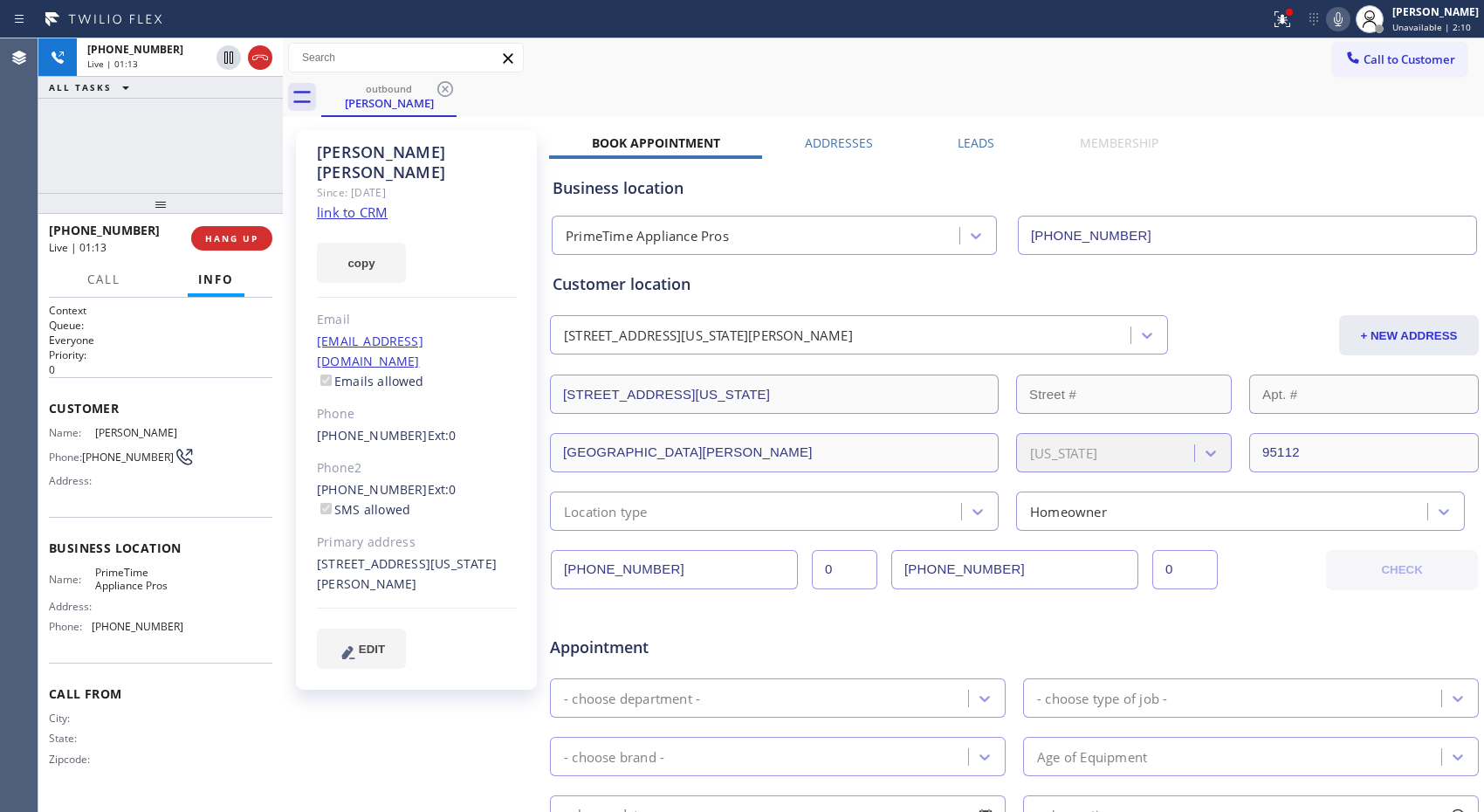
click at [730, 59] on div "Call to Customer Outbound call Location PrimeTime Appliance Pros Your caller id…" at bounding box center [884, 58] width 1202 height 30
click at [868, 79] on div "outbound [PERSON_NAME]" at bounding box center [903, 97] width 1163 height 39
click at [989, 83] on div "outbound [PERSON_NAME]" at bounding box center [903, 97] width 1163 height 39
click at [868, 62] on div "Call to Customer Outbound call Location PrimeTime Appliance Pros Your caller id…" at bounding box center [884, 58] width 1202 height 30
drag, startPoint x: 207, startPoint y: 626, endPoint x: 93, endPoint y: 637, distance: 114.5
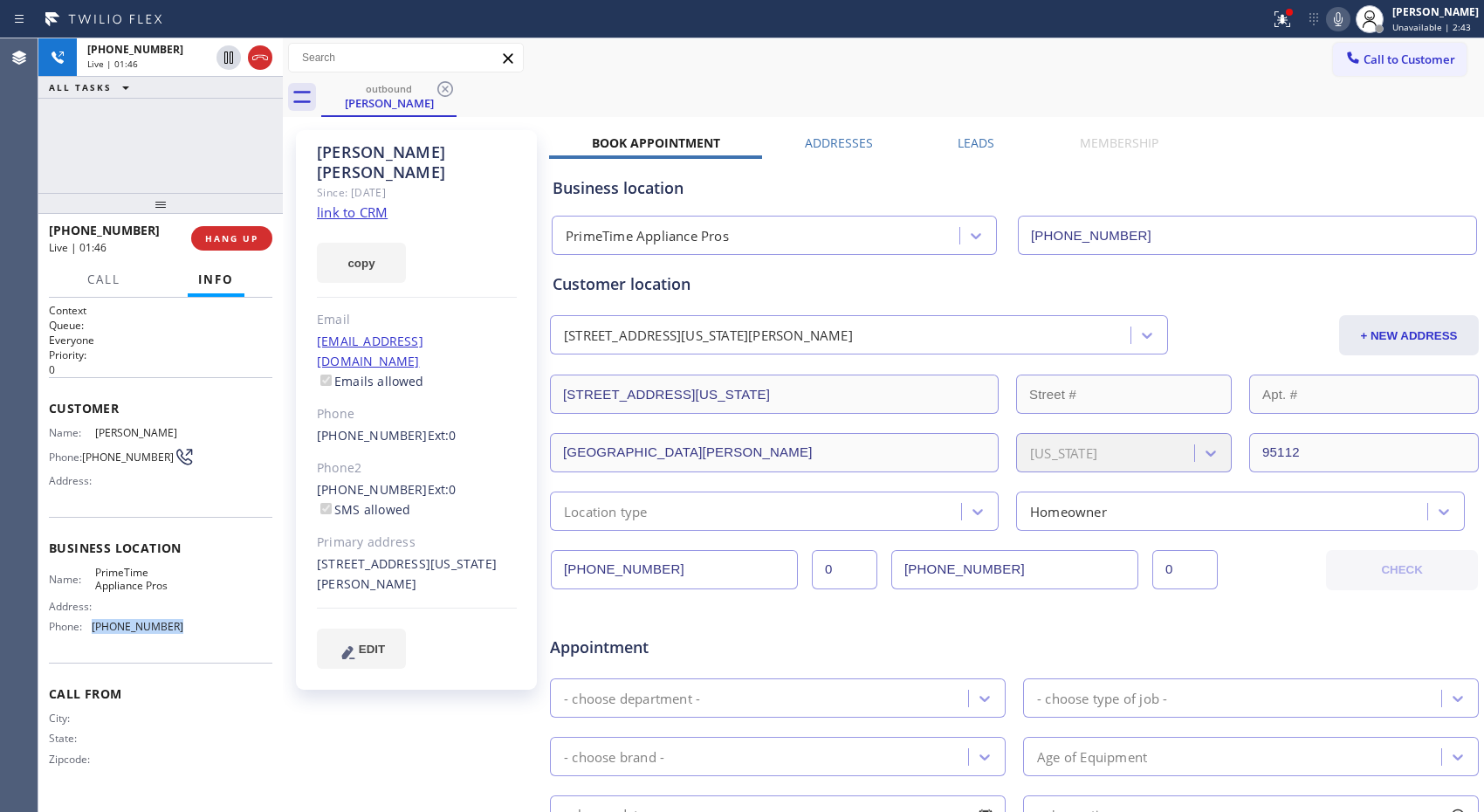
click at [93, 637] on div "Name: PrimeTime Appliance Pros Address: Phone: [PHONE_NUMBER]" at bounding box center [160, 603] width 224 height 75
click at [867, 59] on div "Call to Customer Outbound call Location PrimeTime Appliance Pros Your caller id…" at bounding box center [884, 58] width 1202 height 30
click at [909, 71] on div "Call to Customer Outbound call Location PrimeTime Appliance Pros Your caller id…" at bounding box center [884, 58] width 1202 height 30
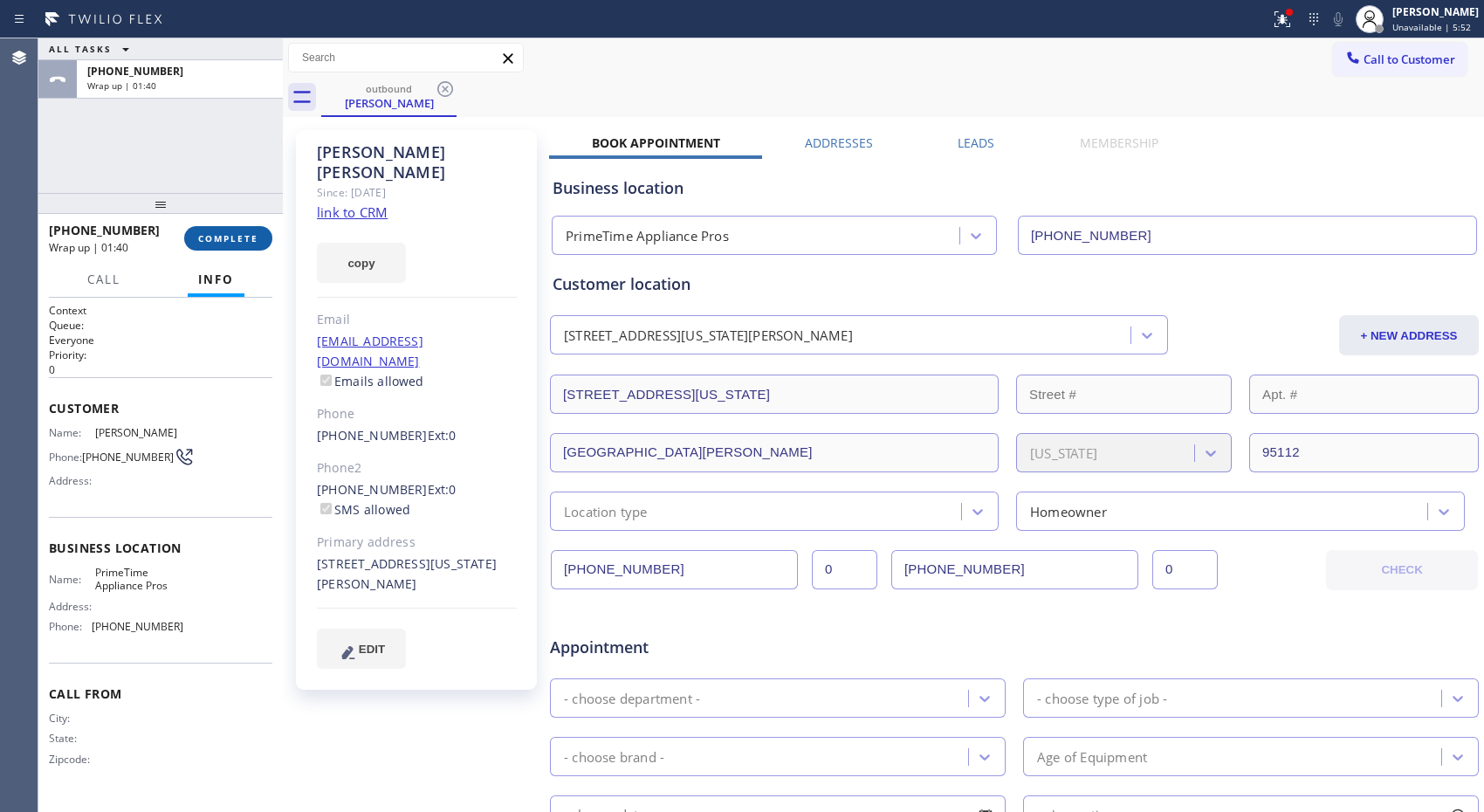
click at [232, 246] on button "COMPLETE" at bounding box center [228, 238] width 88 height 24
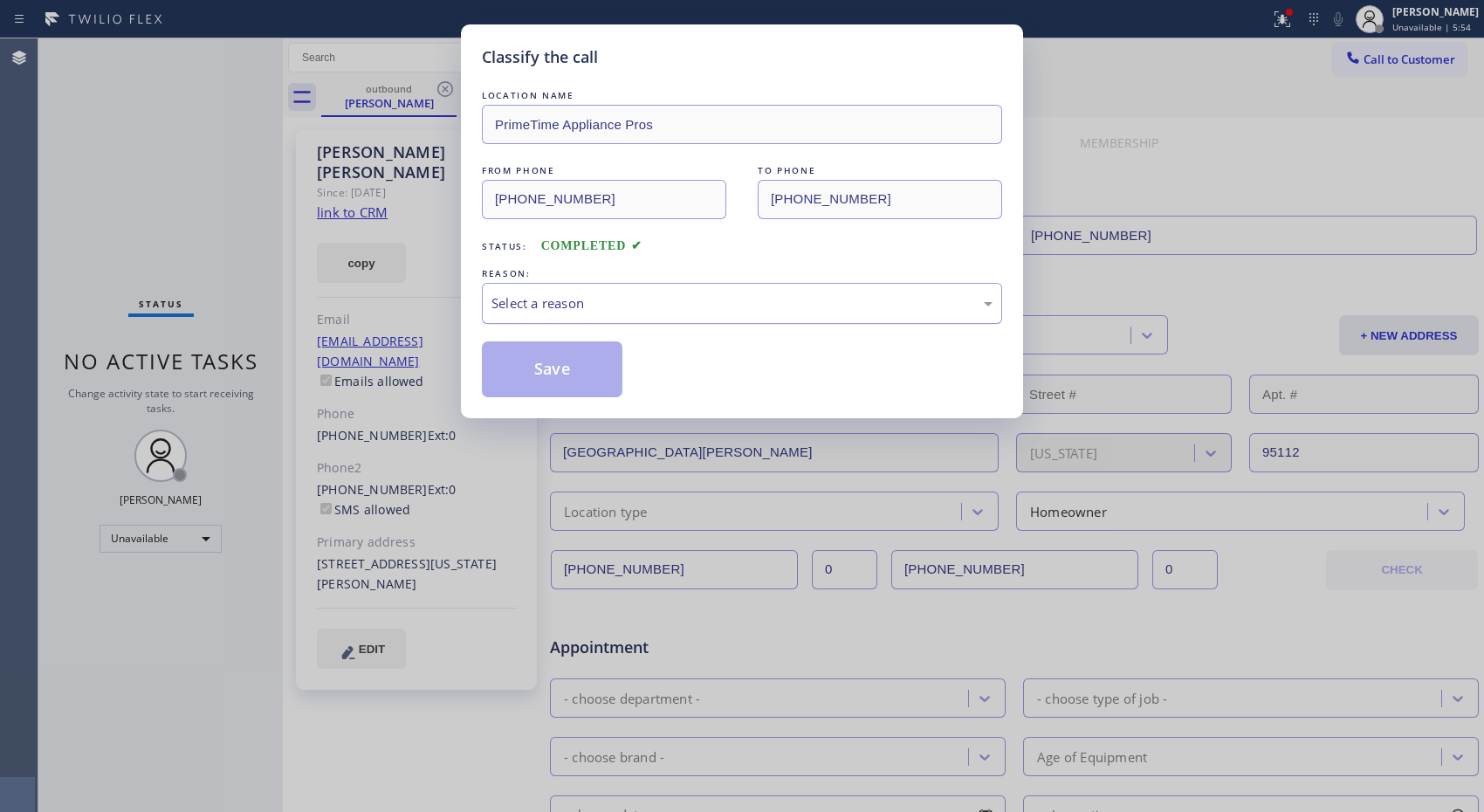
click at [797, 315] on div "Select a reason" at bounding box center [742, 304] width 520 height 41
click at [595, 369] on button "Save" at bounding box center [552, 369] width 141 height 56
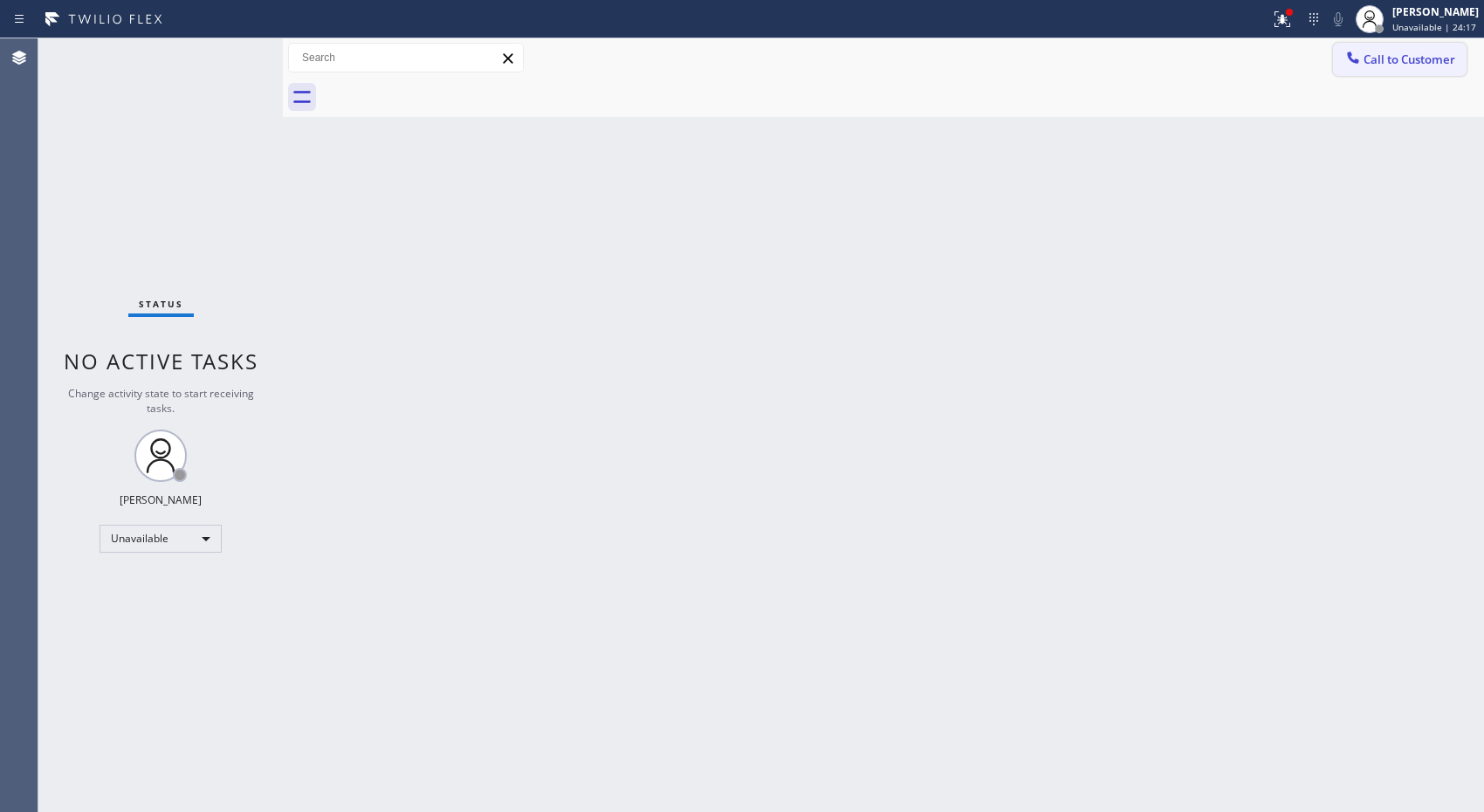
click at [1390, 52] on span "Call to Customer" at bounding box center [1409, 60] width 92 height 16
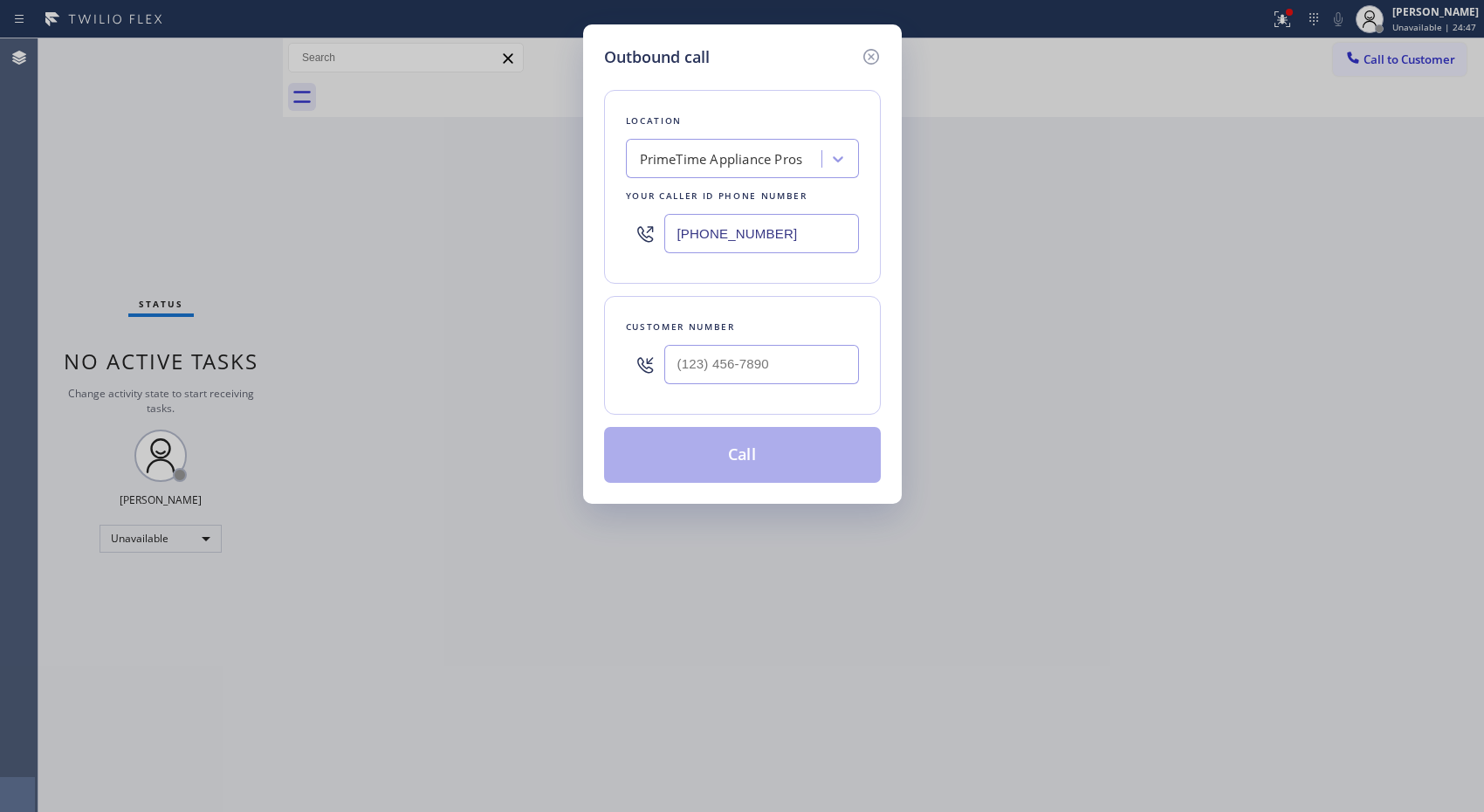
drag, startPoint x: 822, startPoint y: 240, endPoint x: 637, endPoint y: 200, distance: 189.3
click at [637, 200] on div "Location PrimeTime Appliance Pros Your caller id phone number [PHONE_NUMBER]" at bounding box center [742, 187] width 277 height 194
paste input "818) 210-4843"
type input "[PHONE_NUMBER]"
drag, startPoint x: 795, startPoint y: 370, endPoint x: 553, endPoint y: 328, distance: 245.6
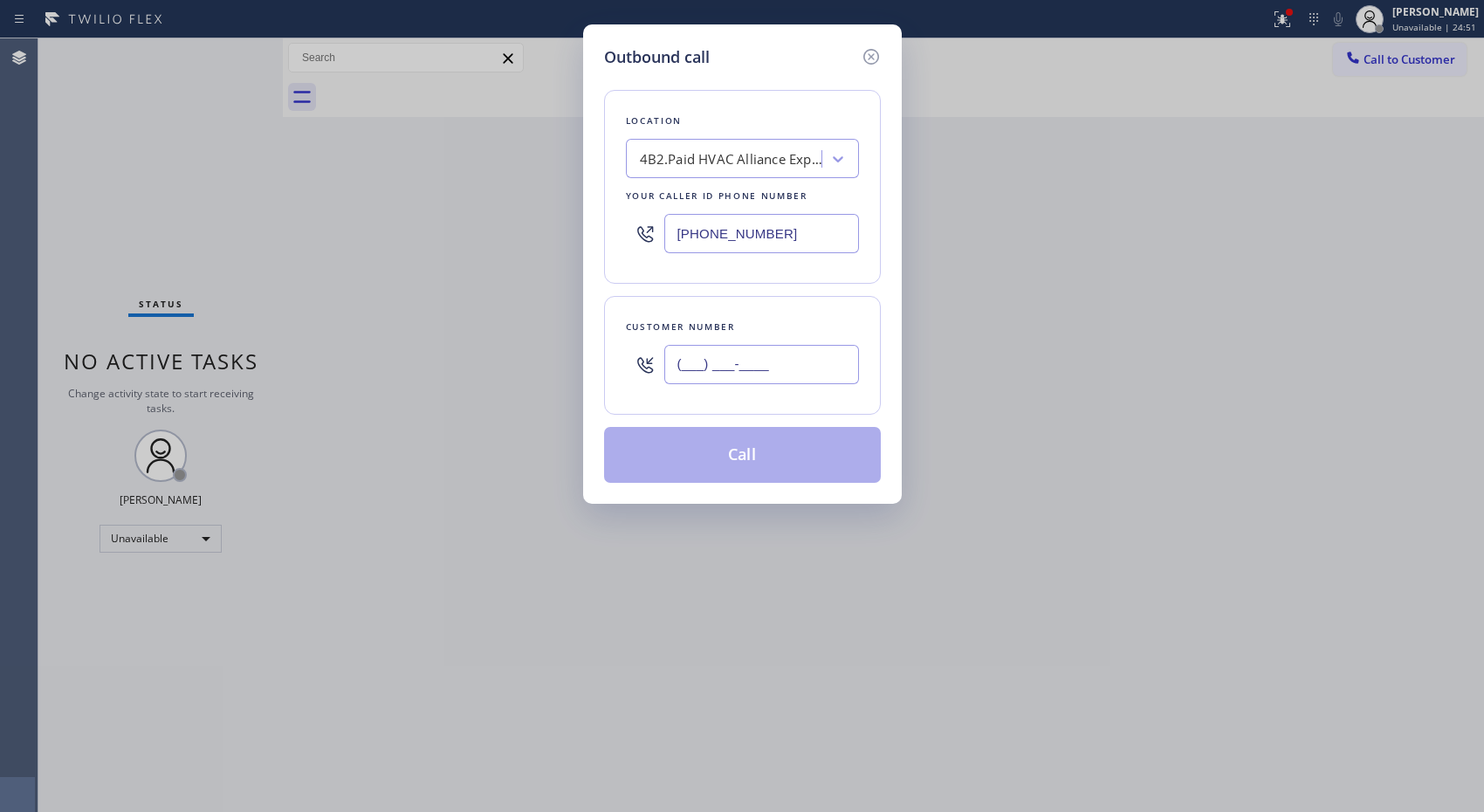
click at [553, 328] on div "Outbound call Location 4B2.Paid HVAC Alliance Expert Your caller id phone numbe…" at bounding box center [742, 406] width 1484 height 812
paste input "310) 363-0452"
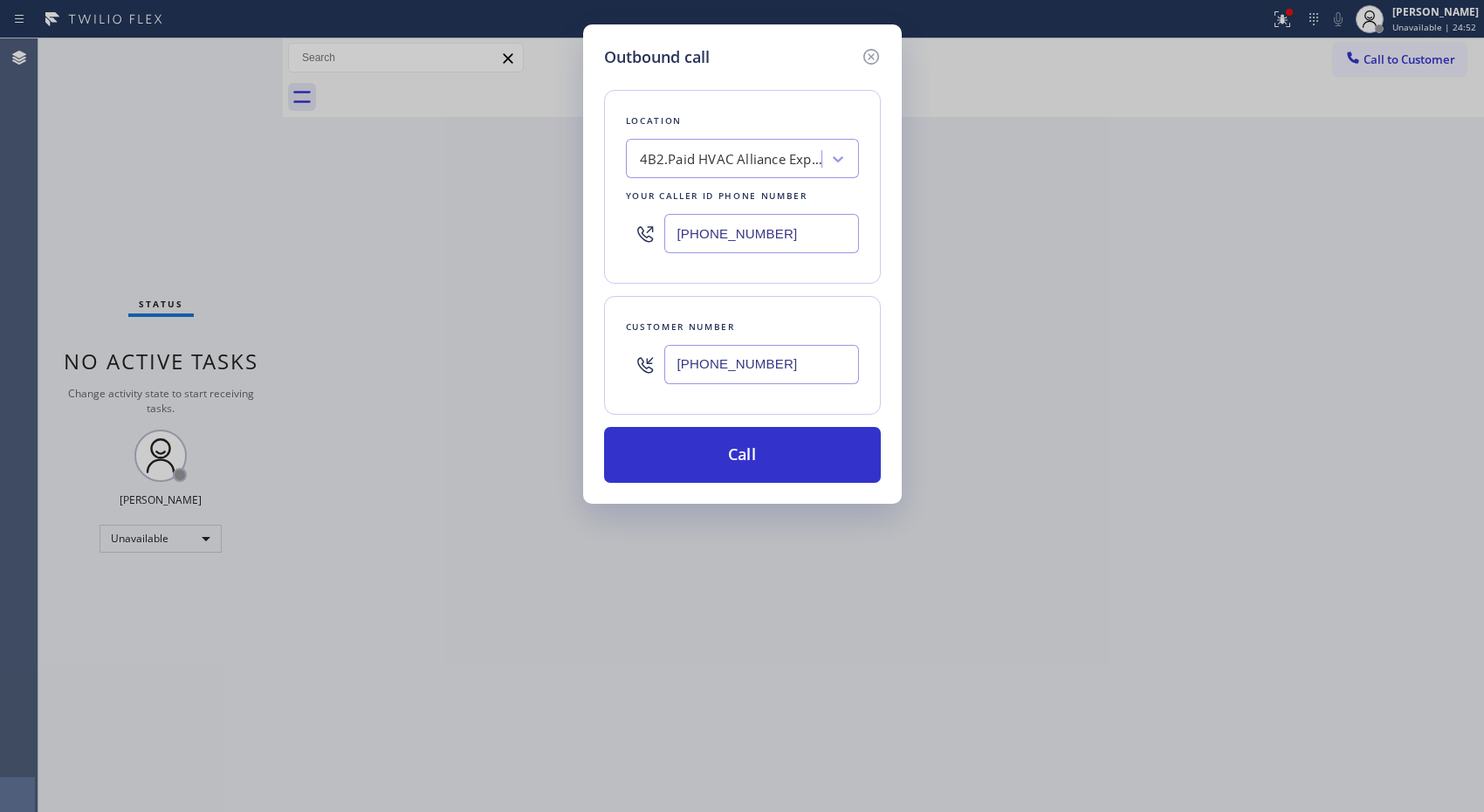
type input "[PHONE_NUMBER]"
click at [809, 446] on button "Call" at bounding box center [742, 454] width 277 height 56
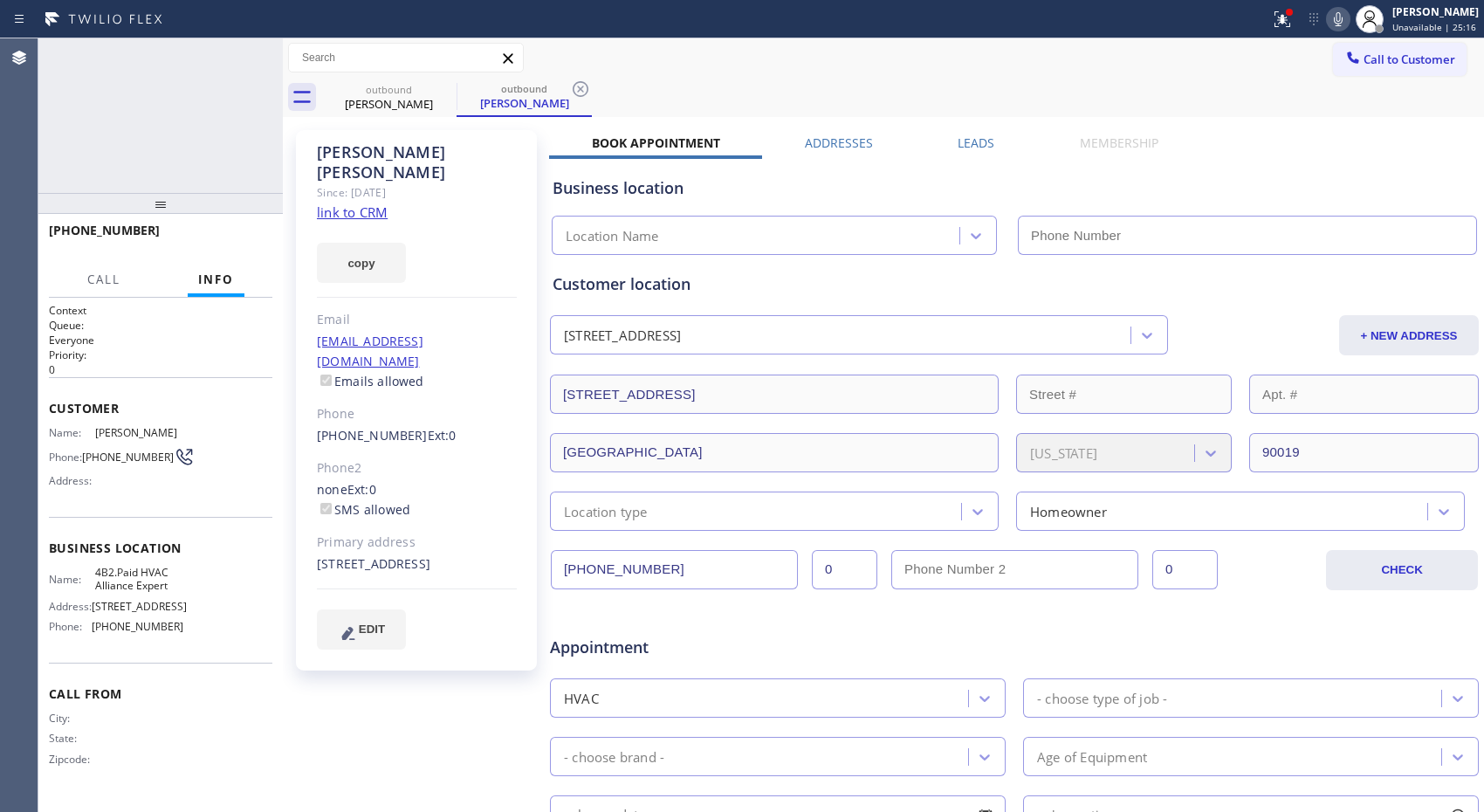
type input "[PHONE_NUMBER]"
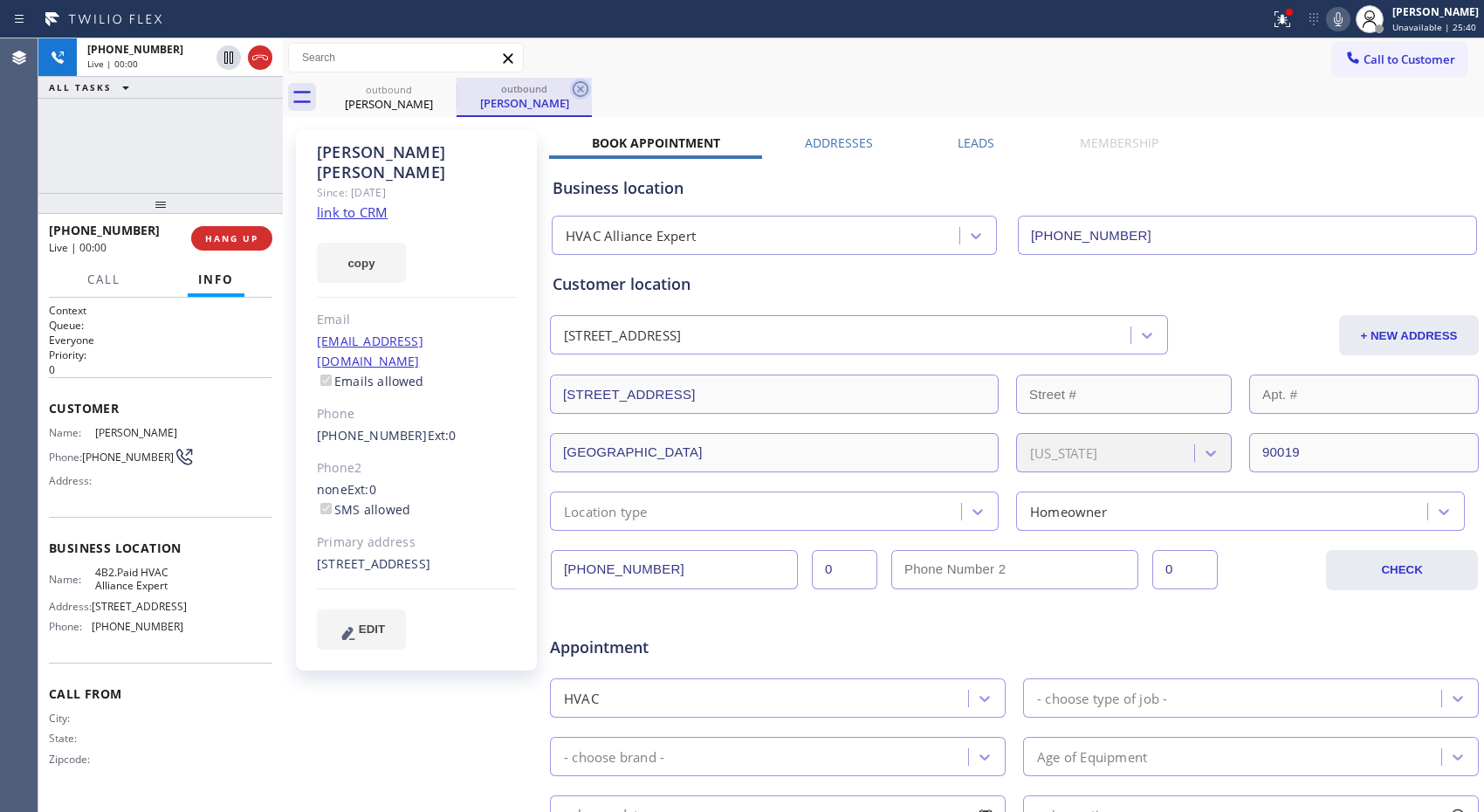
click at [574, 91] on icon at bounding box center [581, 89] width 16 height 16
drag, startPoint x: 160, startPoint y: 207, endPoint x: 161, endPoint y: 142, distance: 65.0
click at [161, 142] on div "[PHONE_NUMBER] Live | 01:39 ALL TASKS ALL TASKS ACTIVE TASKS TASKS IN WRAP UP […" at bounding box center [160, 425] width 244 height 773
drag, startPoint x: 158, startPoint y: 194, endPoint x: 167, endPoint y: 110, distance: 84.5
click at [167, 110] on div "[PHONE_NUMBER] Live | 01:40 ALL TASKS ALL TASKS ACTIVE TASKS TASKS IN WRAP UP […" at bounding box center [160, 425] width 244 height 773
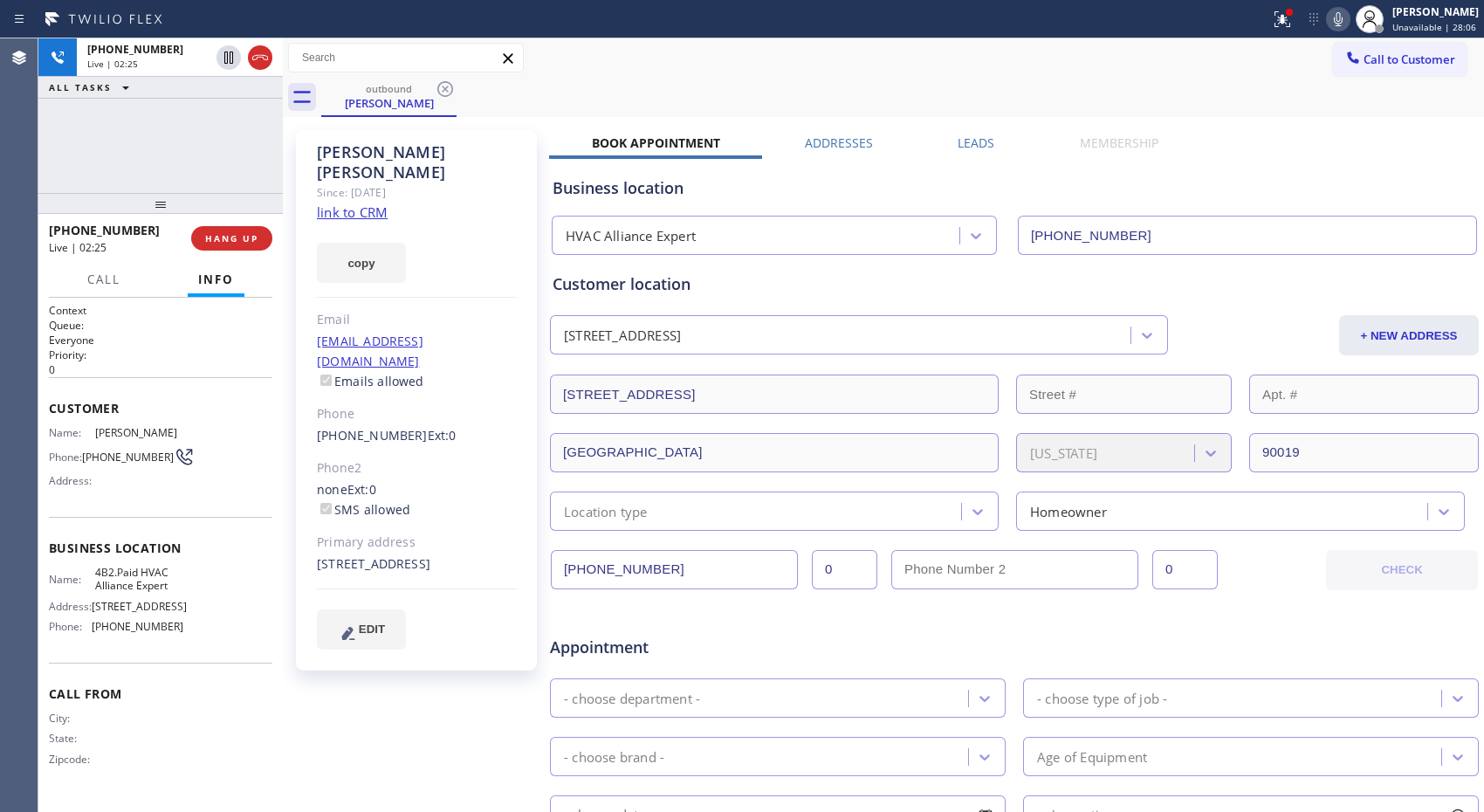
drag, startPoint x: 154, startPoint y: 213, endPoint x: 161, endPoint y: 159, distance: 54.5
click at [161, 159] on div "[PHONE_NUMBER] Live | 02:25 ALL TASKS ALL TASKS ACTIVE TASKS TASKS IN WRAP UP […" at bounding box center [160, 425] width 244 height 773
click at [893, 134] on div "Addresses" at bounding box center [839, 146] width 153 height 24
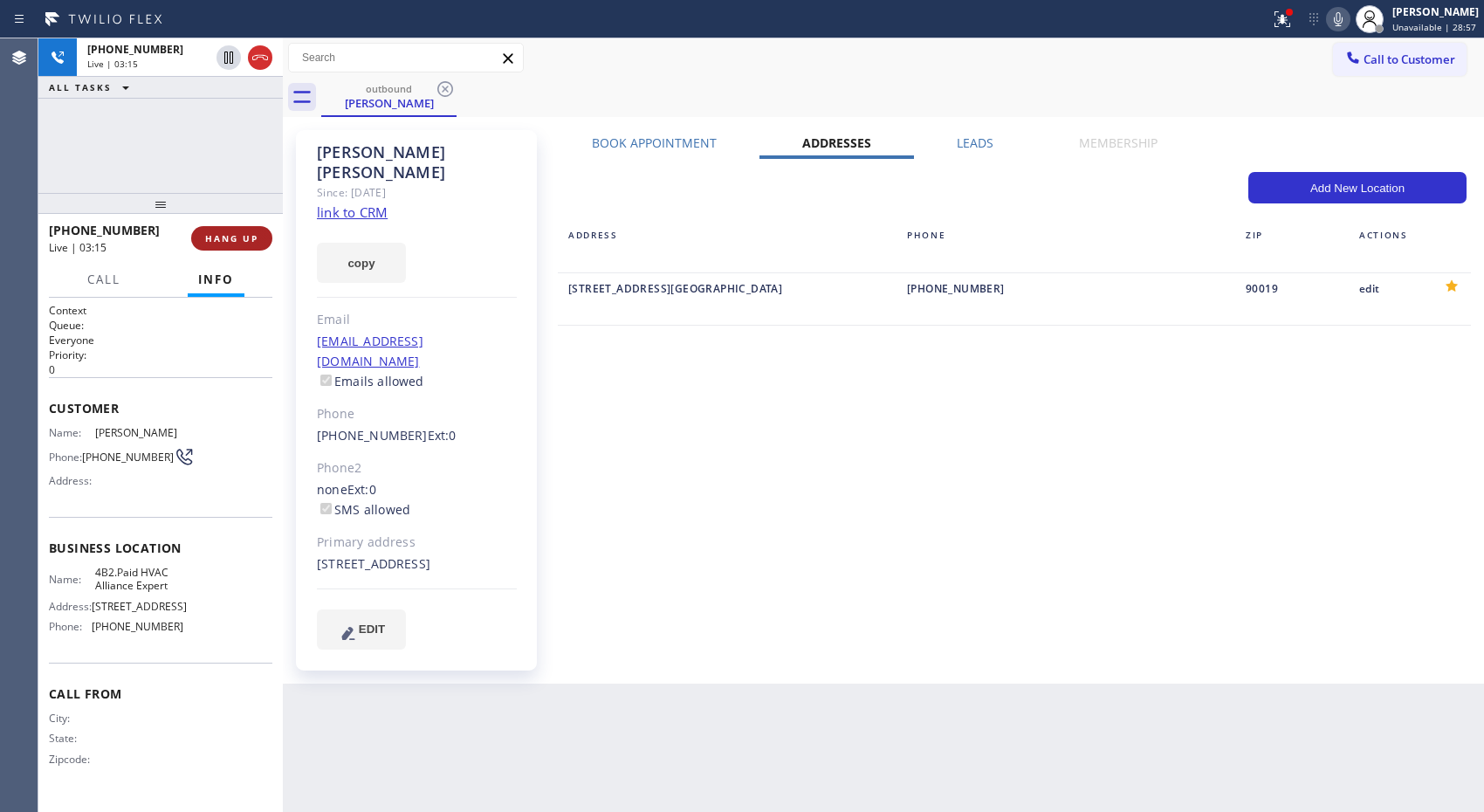
click at [239, 240] on span "HANG UP" at bounding box center [232, 239] width 53 height 12
click at [251, 237] on span "COMPLETE" at bounding box center [228, 239] width 61 height 12
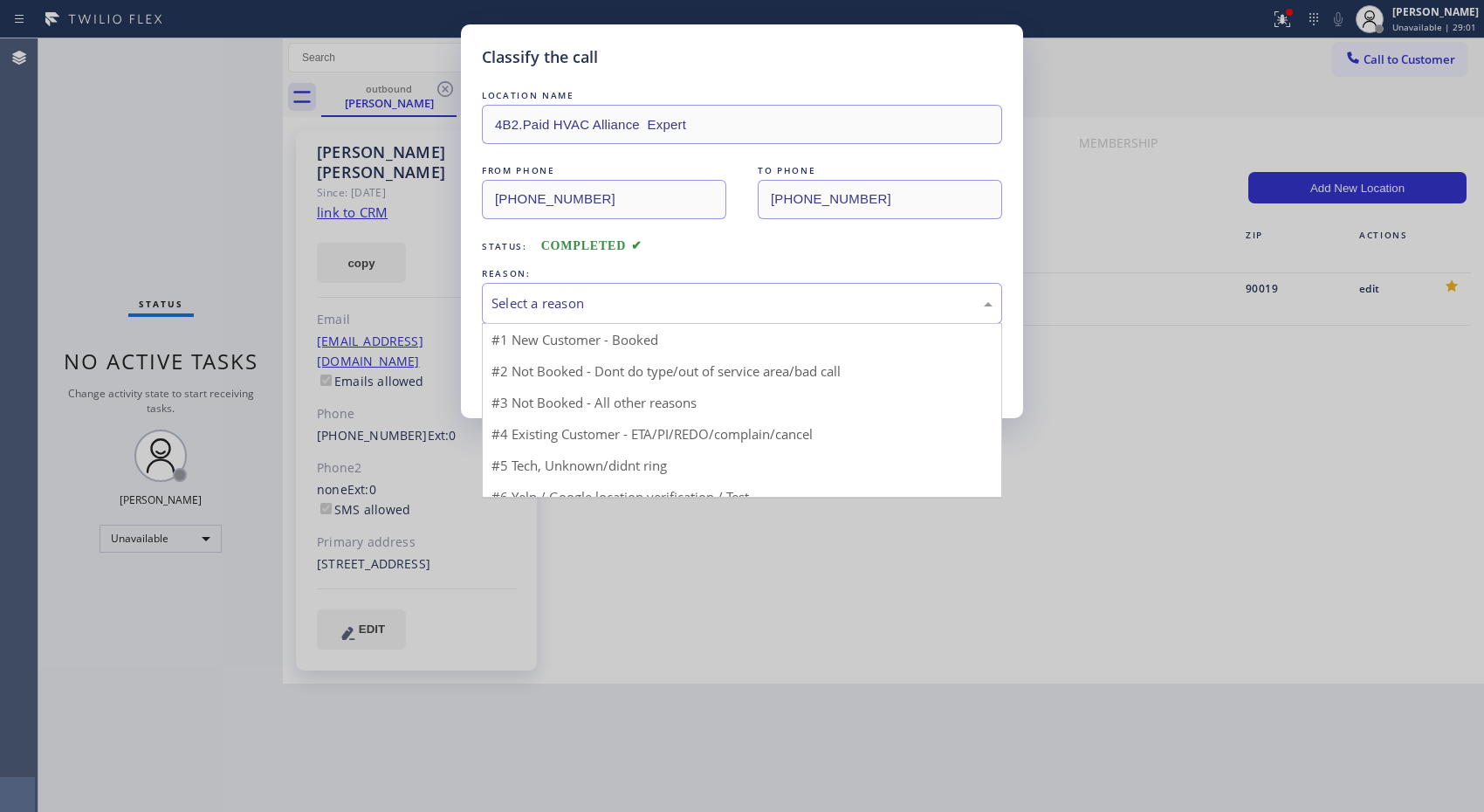
drag, startPoint x: 793, startPoint y: 302, endPoint x: 661, endPoint y: 345, distance: 138.8
click at [790, 302] on div "Select a reason" at bounding box center [742, 303] width 501 height 20
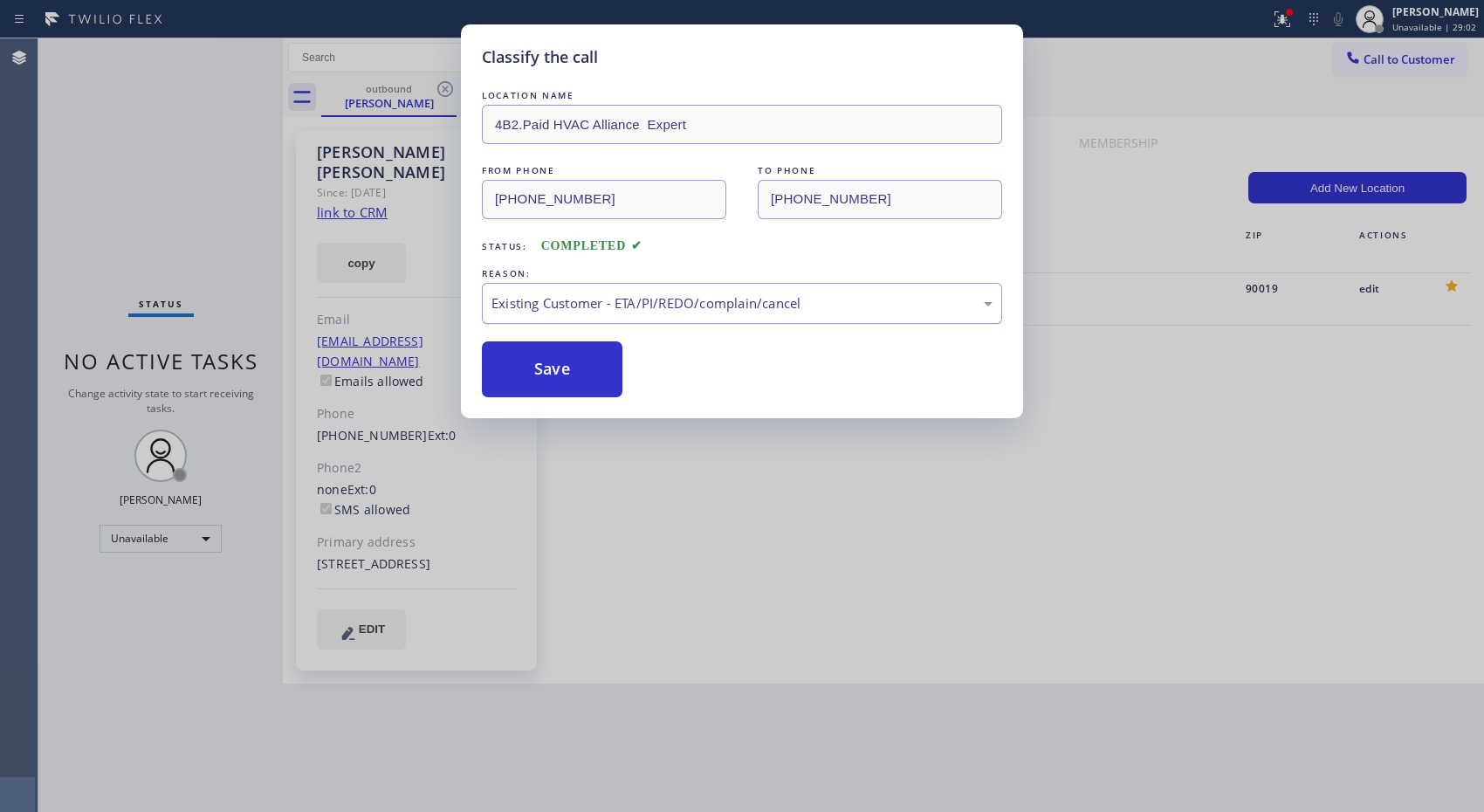
click at [568, 314] on div "Existing Customer - ETA/PI/REDO/complain/cancel" at bounding box center [742, 304] width 520 height 41
click at [563, 377] on button "Save" at bounding box center [552, 369] width 141 height 56
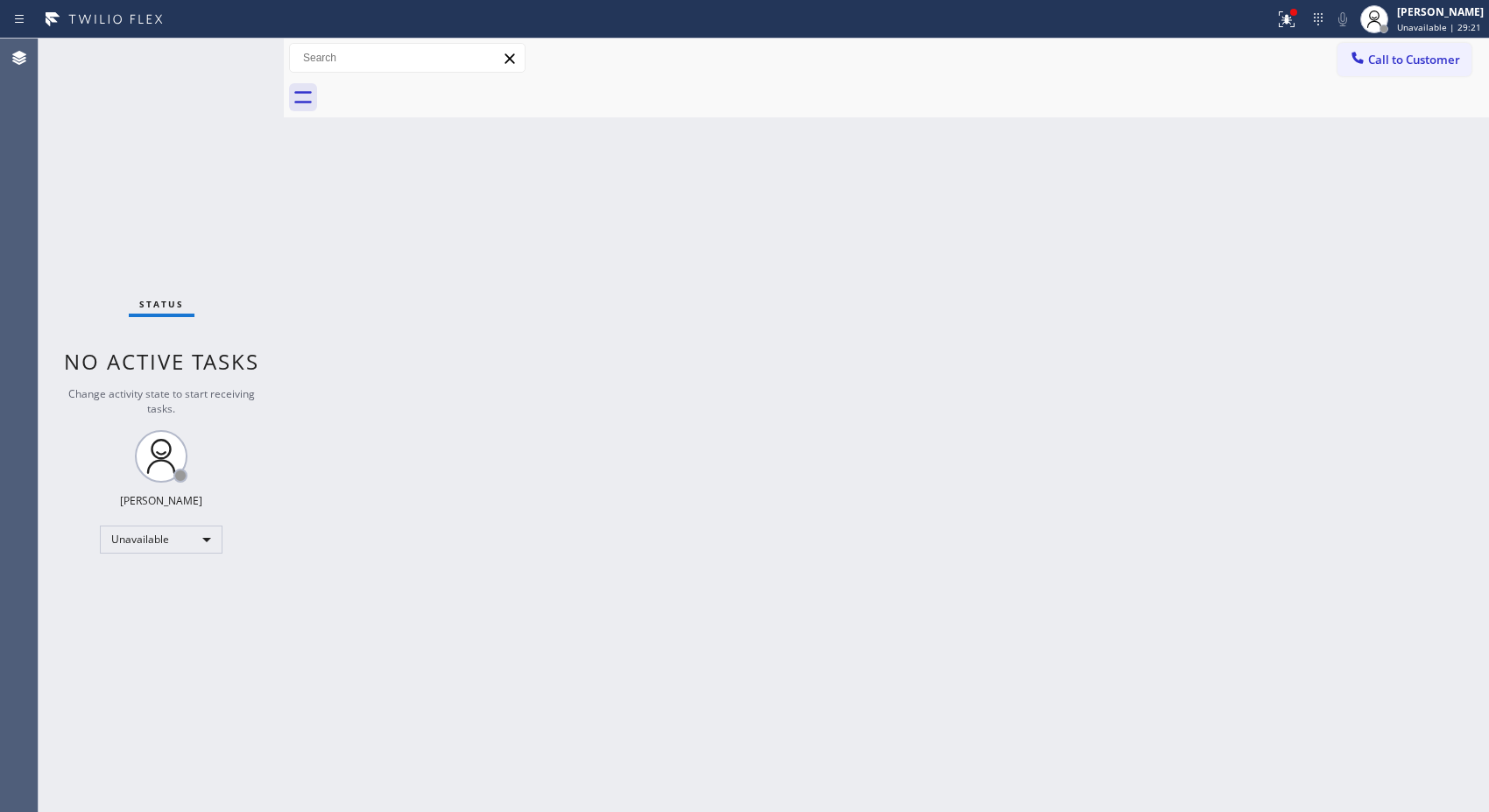
click at [740, 185] on div "Back to Dashboard Change Sender ID Customers Technicians Select a contact Outbo…" at bounding box center [887, 424] width 1206 height 773
click at [1421, 72] on button "Call to Customer" at bounding box center [1405, 59] width 134 height 33
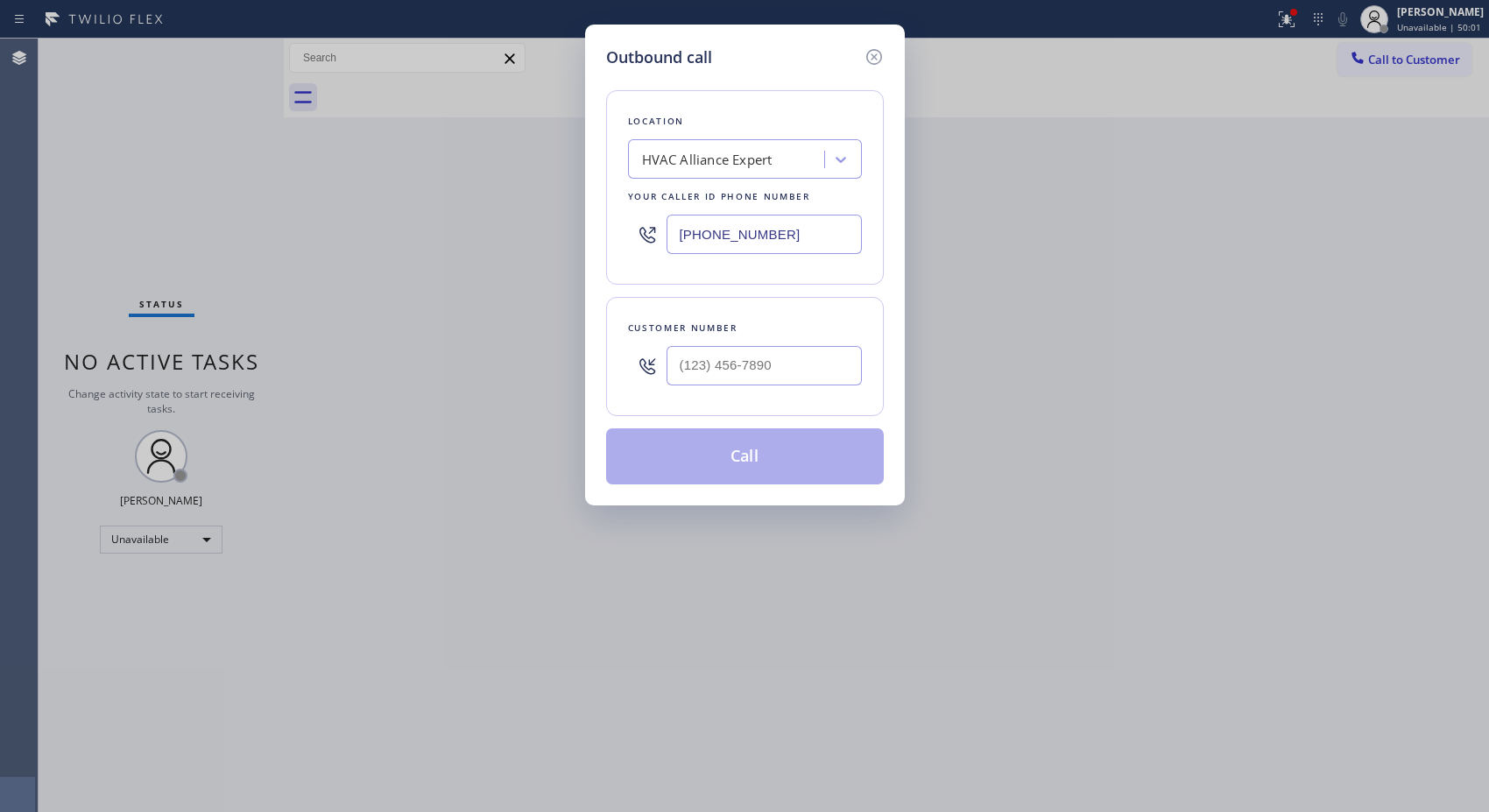
drag, startPoint x: 773, startPoint y: 230, endPoint x: 584, endPoint y: 208, distance: 190.3
click at [587, 213] on div "Outbound call Location HVAC Alliance Expert Your caller id phone number [PHONE_…" at bounding box center [745, 264] width 320 height 481
paste input "425) 441-3062"
type input "[PHONE_NUMBER]"
drag, startPoint x: 778, startPoint y: 376, endPoint x: 675, endPoint y: 372, distance: 103.1
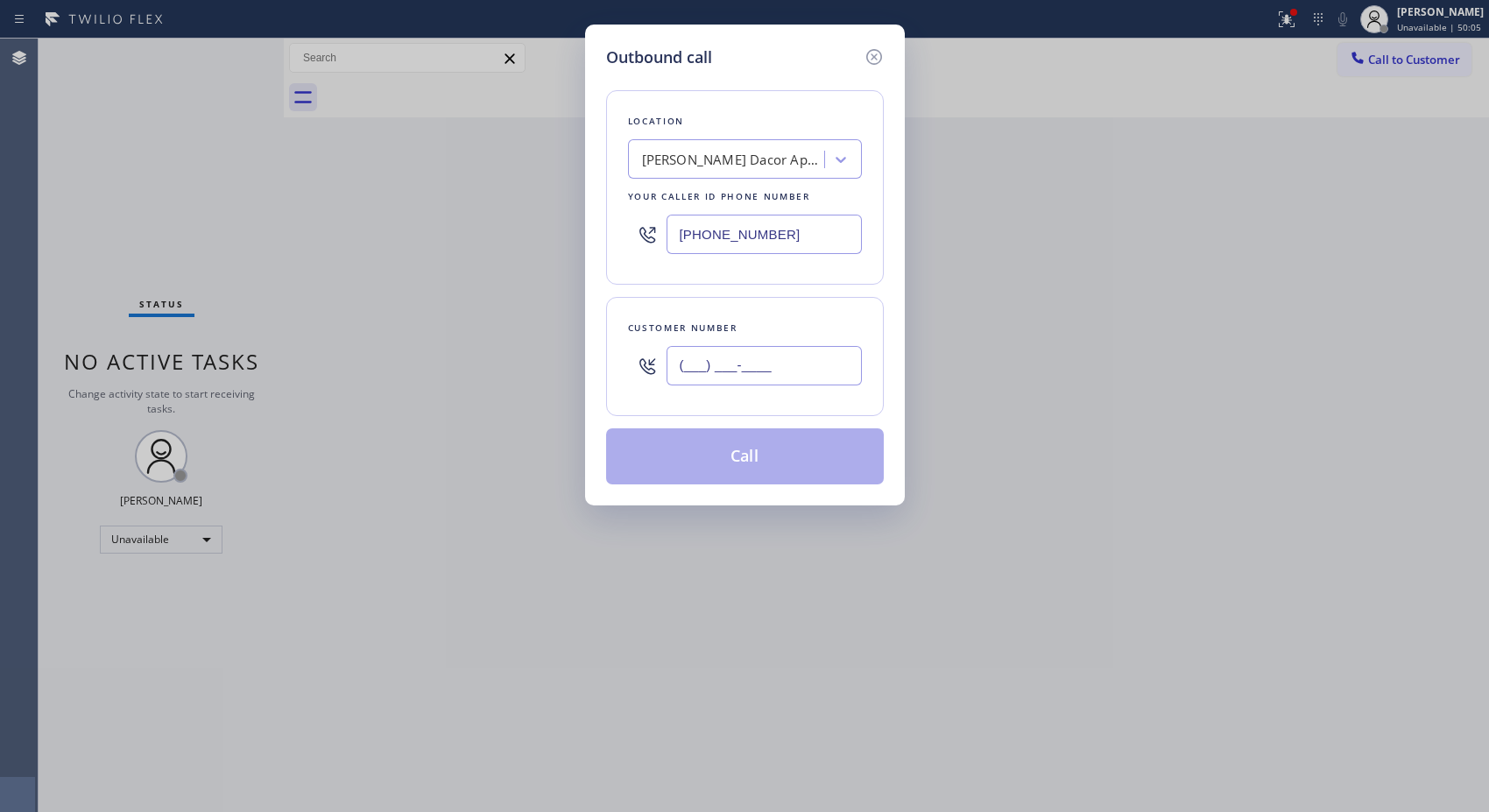
click at [675, 372] on input "(___) ___-____" at bounding box center [764, 365] width 196 height 39
paste input "206) 303-8047"
type input "[PHONE_NUMBER]"
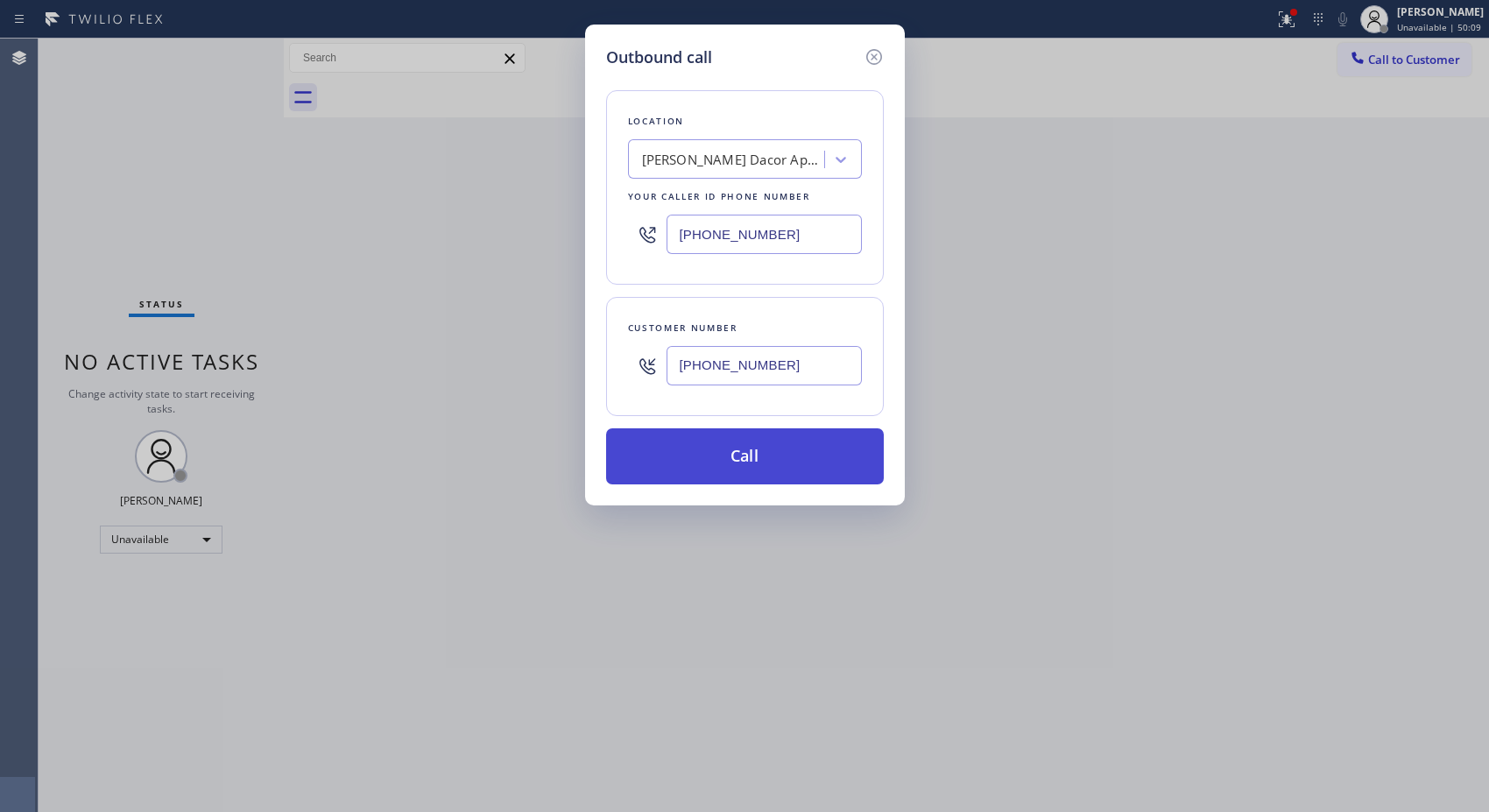
click at [787, 460] on button "Call" at bounding box center [744, 456] width 278 height 56
click at [766, 457] on button "Call" at bounding box center [744, 456] width 278 height 56
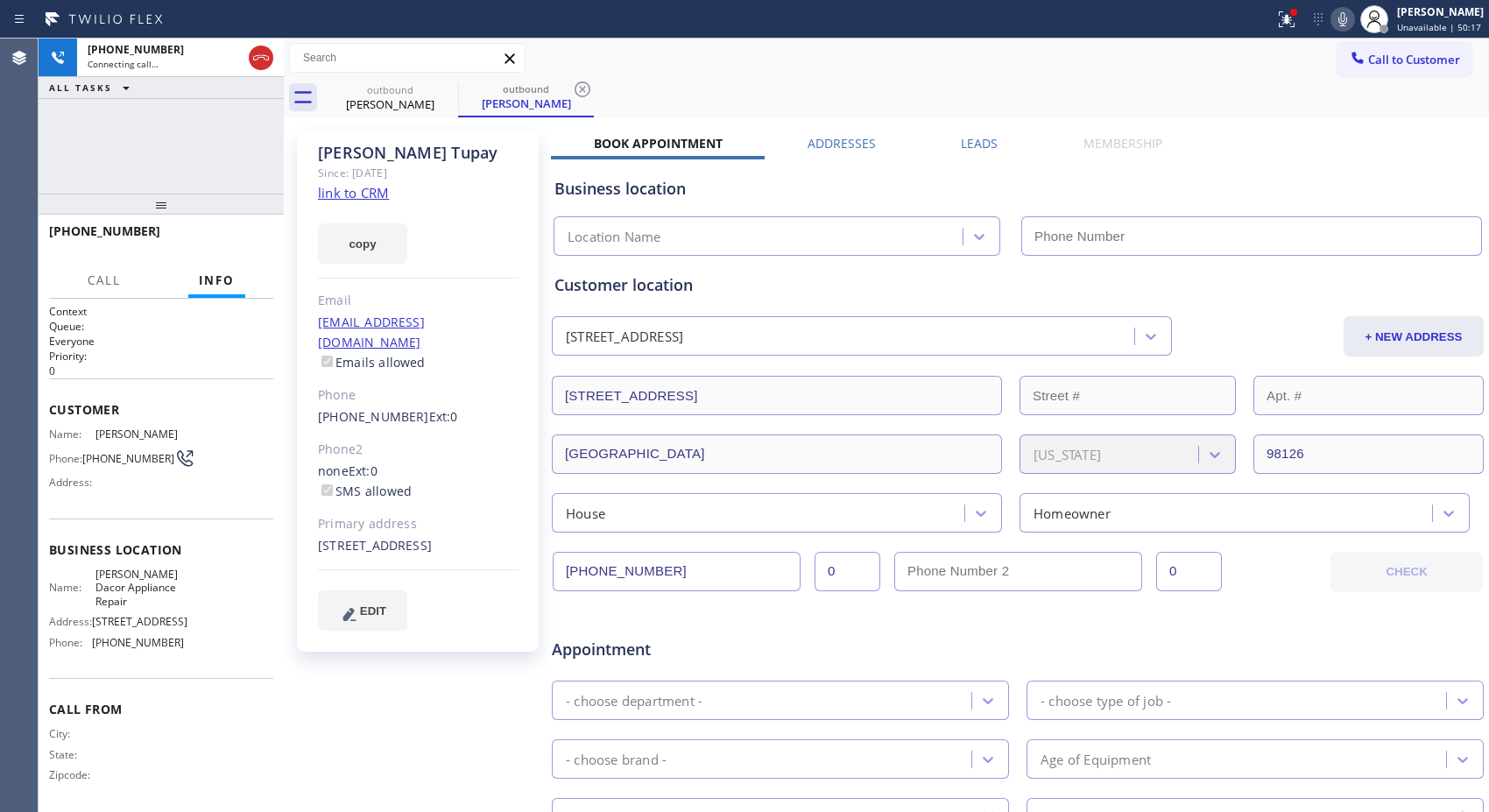
type input "[PHONE_NUMBER]"
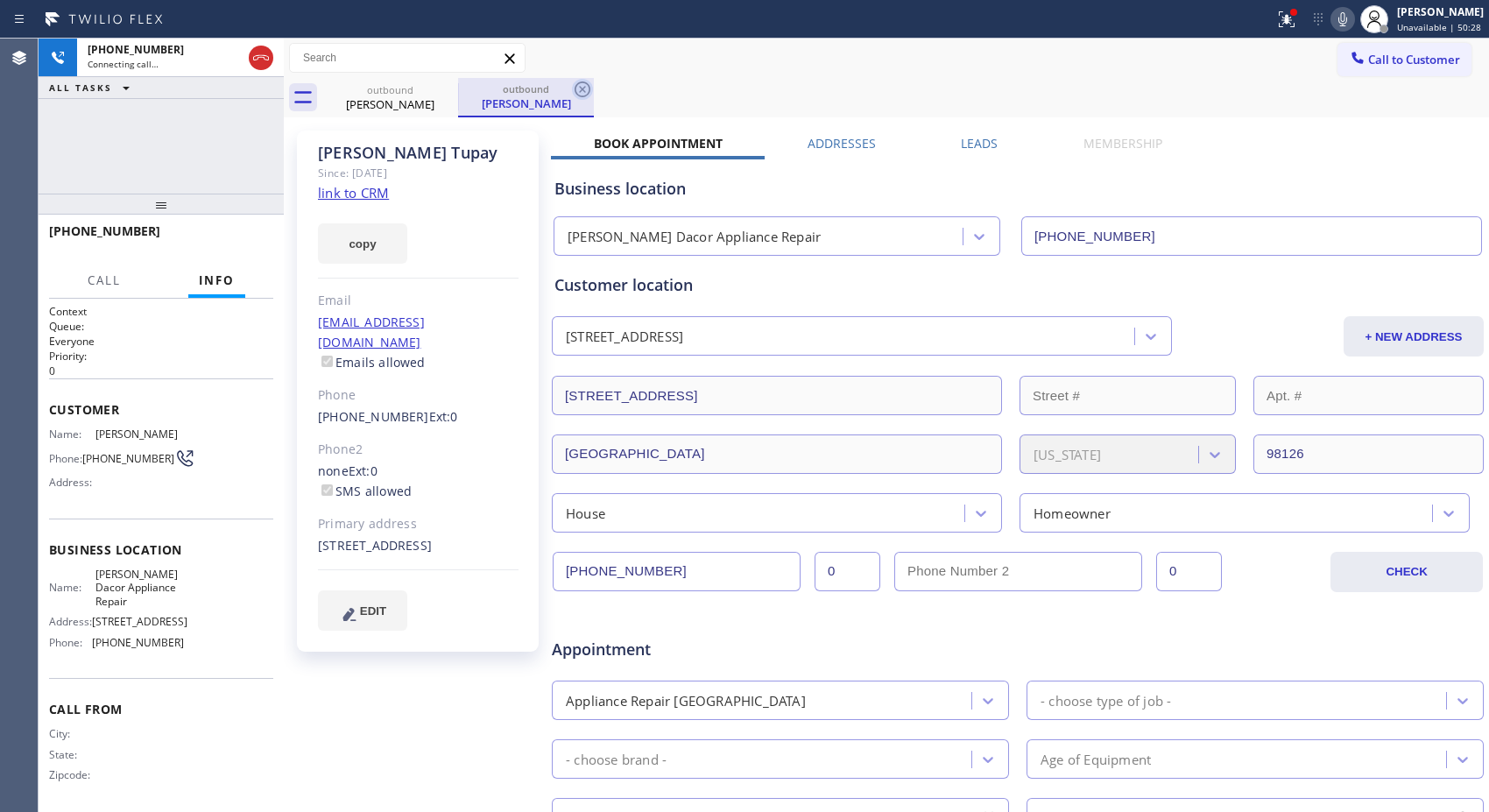
click at [590, 81] on icon at bounding box center [583, 89] width 21 height 21
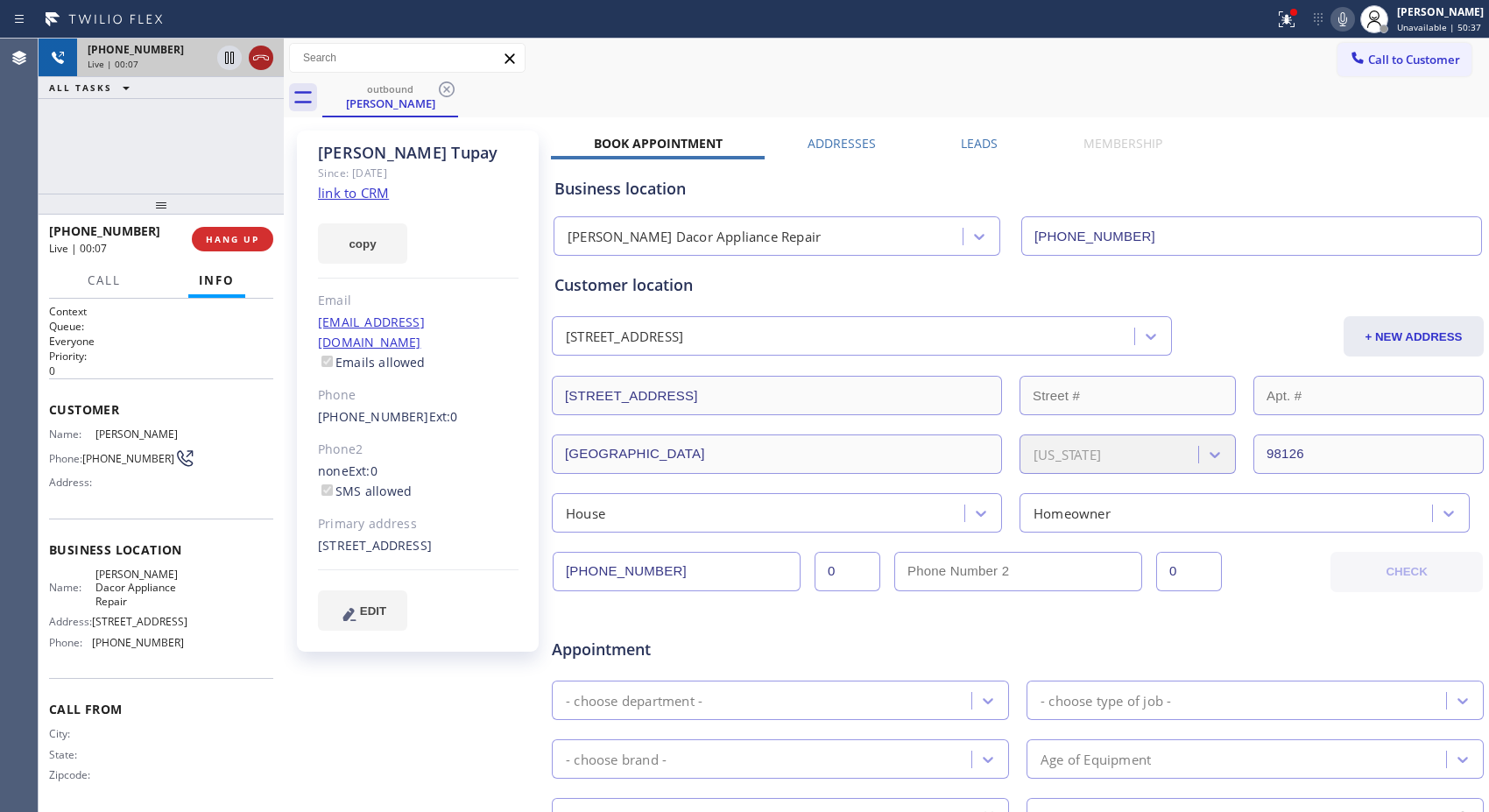
click at [257, 60] on icon at bounding box center [261, 58] width 21 height 21
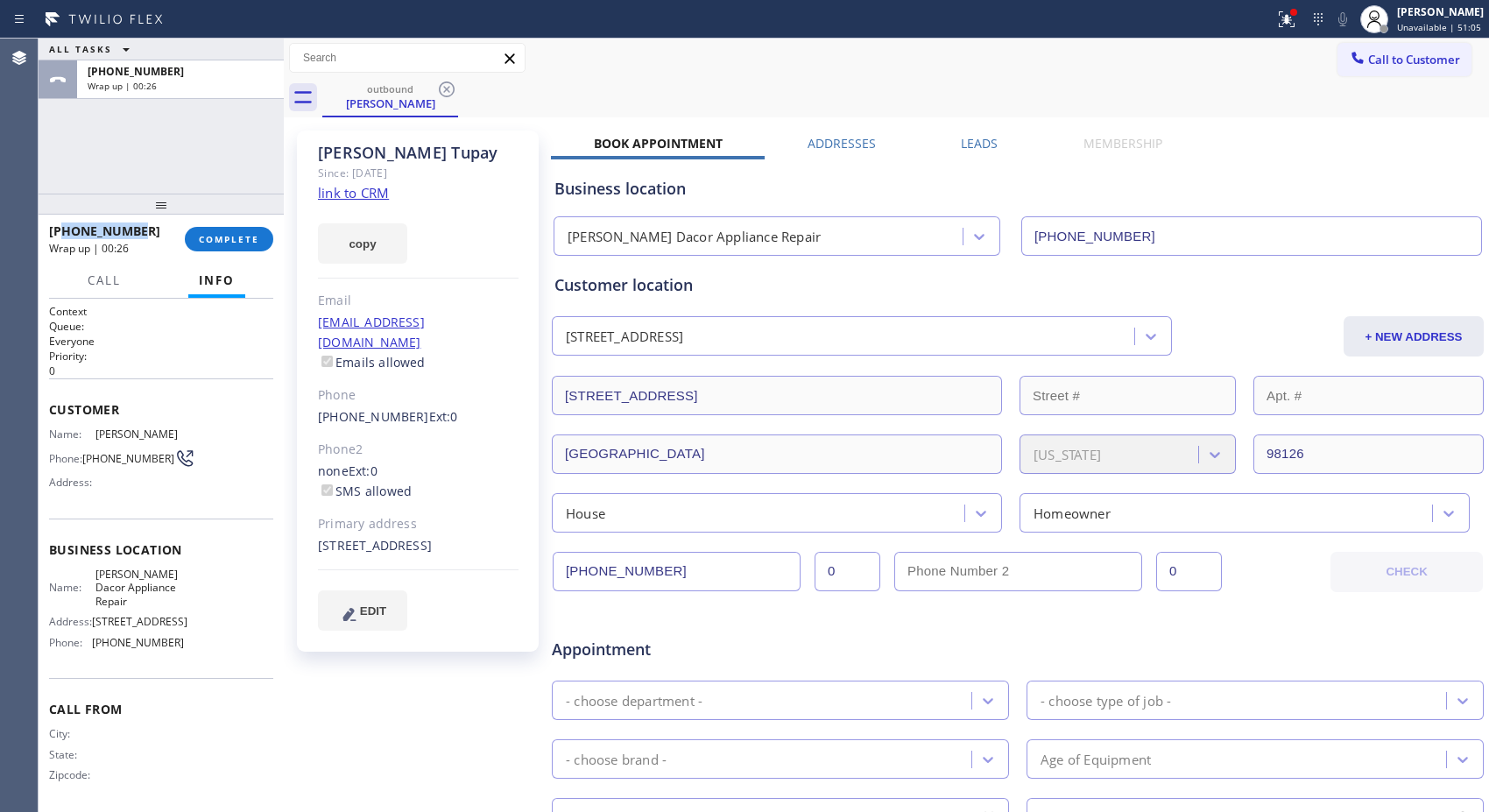
copy span "2063038047"
drag, startPoint x: 153, startPoint y: 230, endPoint x: 62, endPoint y: 230, distance: 91.0
click at [62, 230] on div "[PHONE_NUMBER]" at bounding box center [111, 230] width 123 height 17
click at [1394, 62] on span "Call to Customer" at bounding box center [1414, 60] width 92 height 16
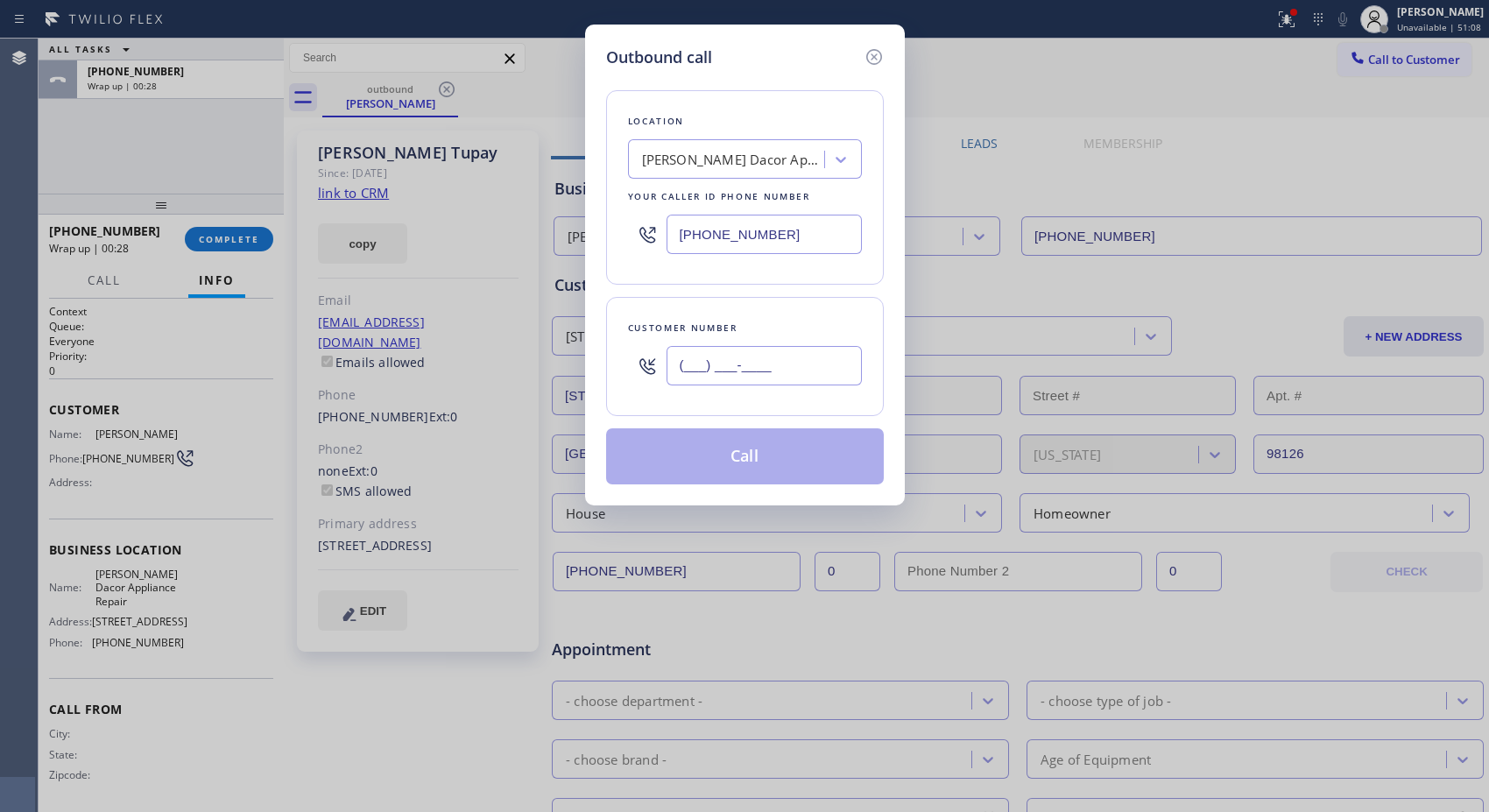
drag, startPoint x: 798, startPoint y: 373, endPoint x: 550, endPoint y: 359, distance: 248.4
click at [550, 359] on div "Outbound call Location [PERSON_NAME] Dacor Appliance Repair Your caller id phon…" at bounding box center [744, 406] width 1489 height 812
paste input "206) 303-8047"
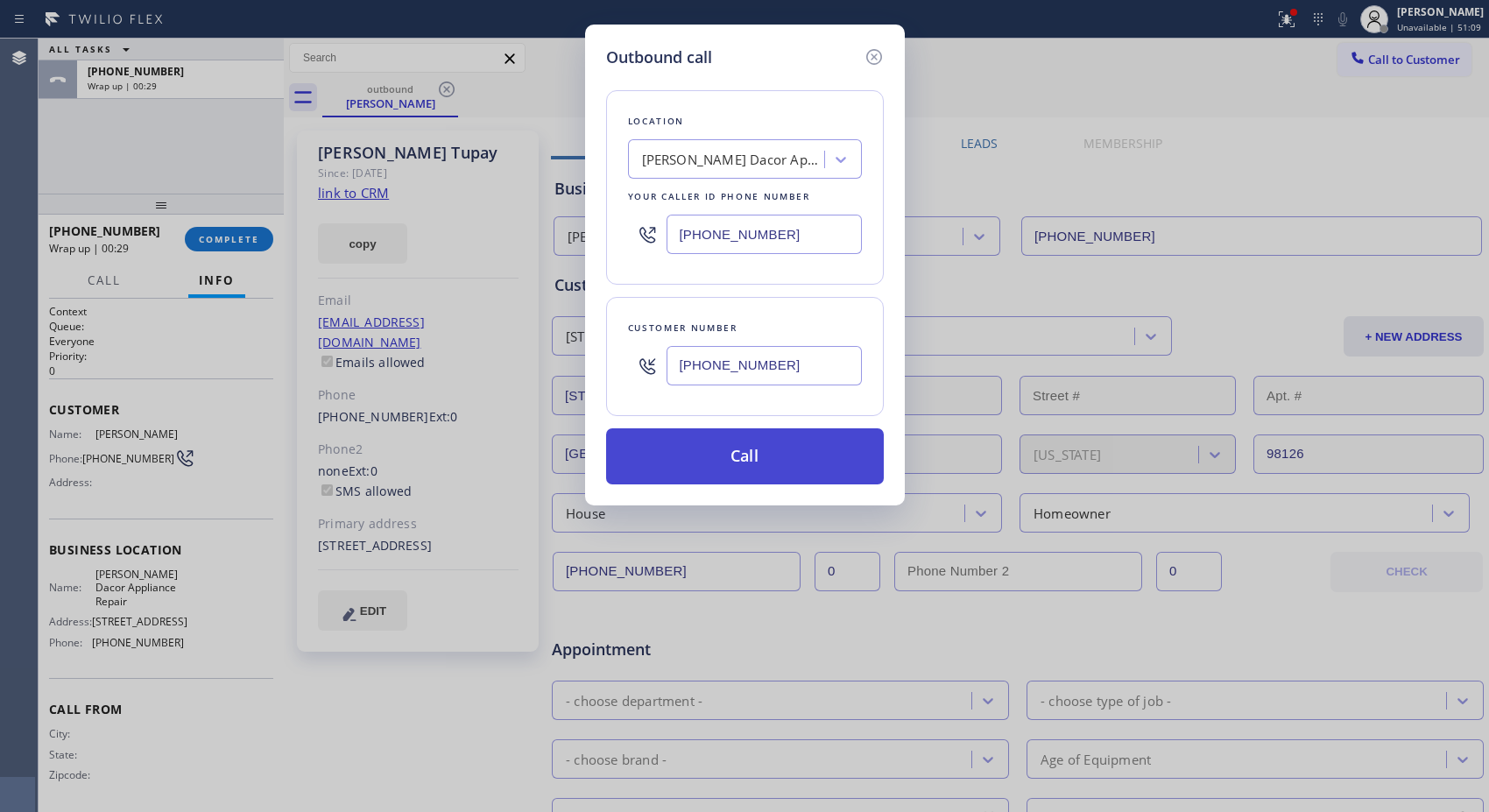
type input "[PHONE_NUMBER]"
click at [792, 460] on button "Call" at bounding box center [744, 456] width 278 height 56
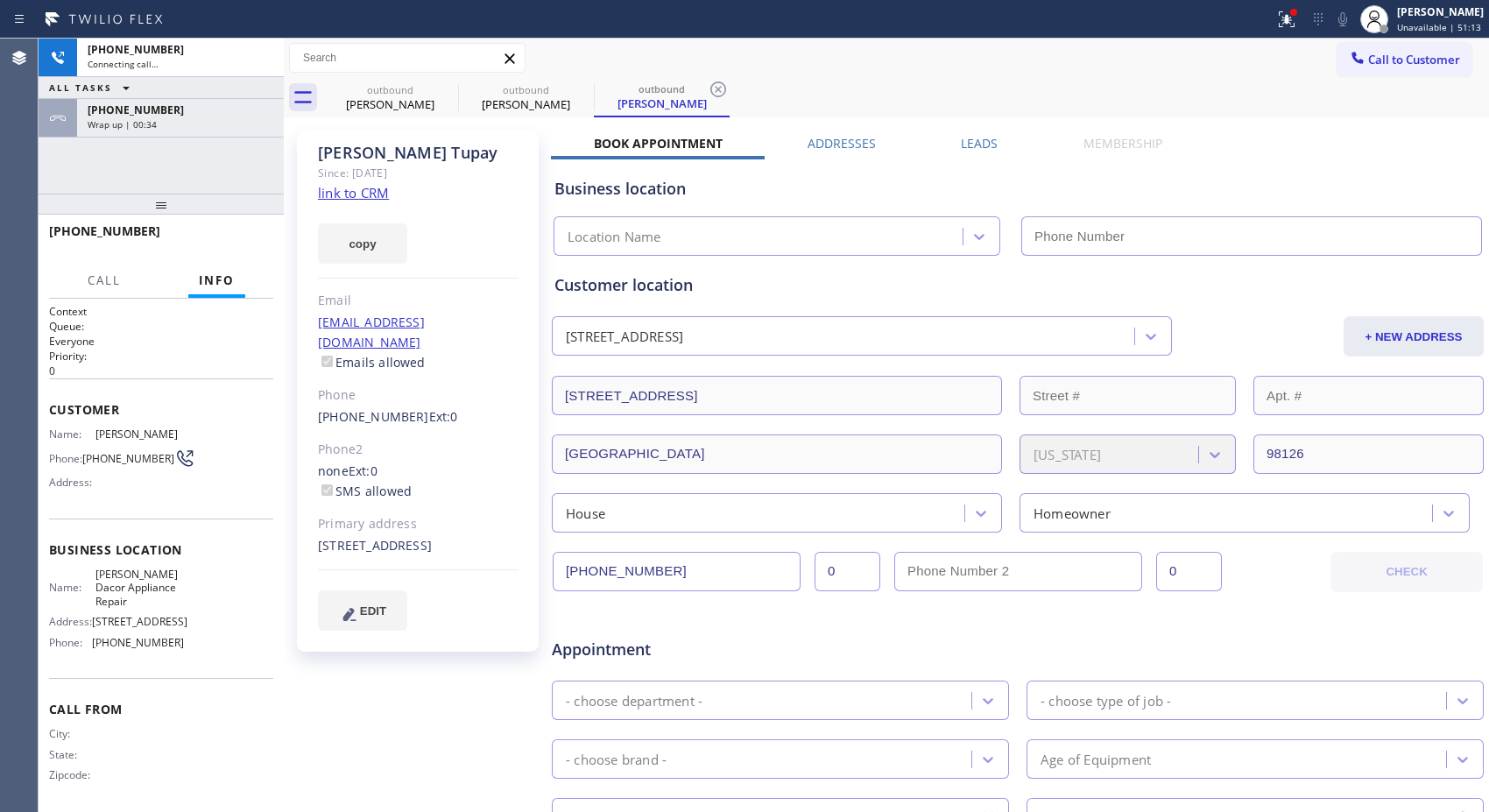
type input "[PHONE_NUMBER]"
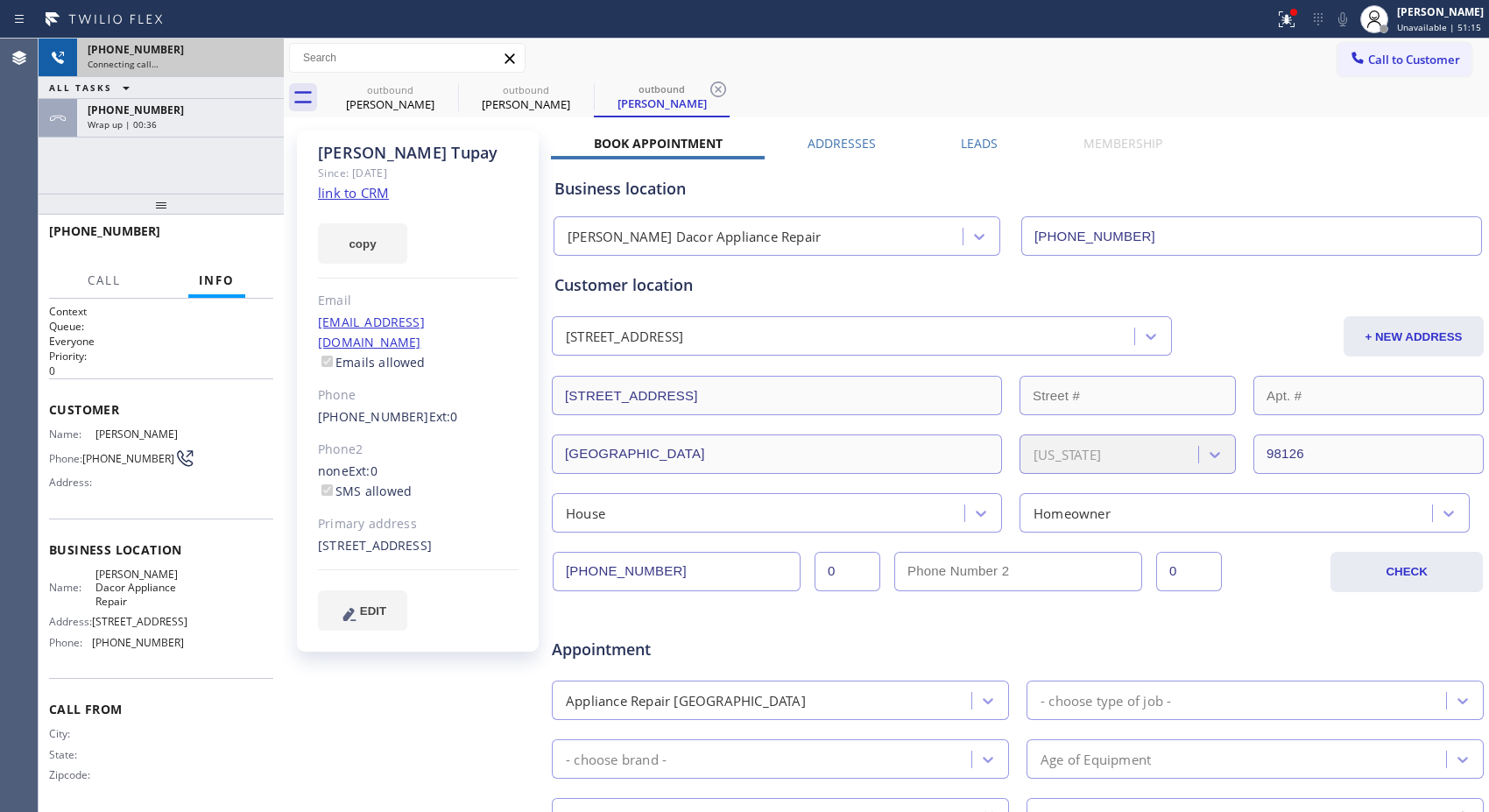
click at [238, 56] on div "[PHONE_NUMBER]" at bounding box center [181, 49] width 186 height 15
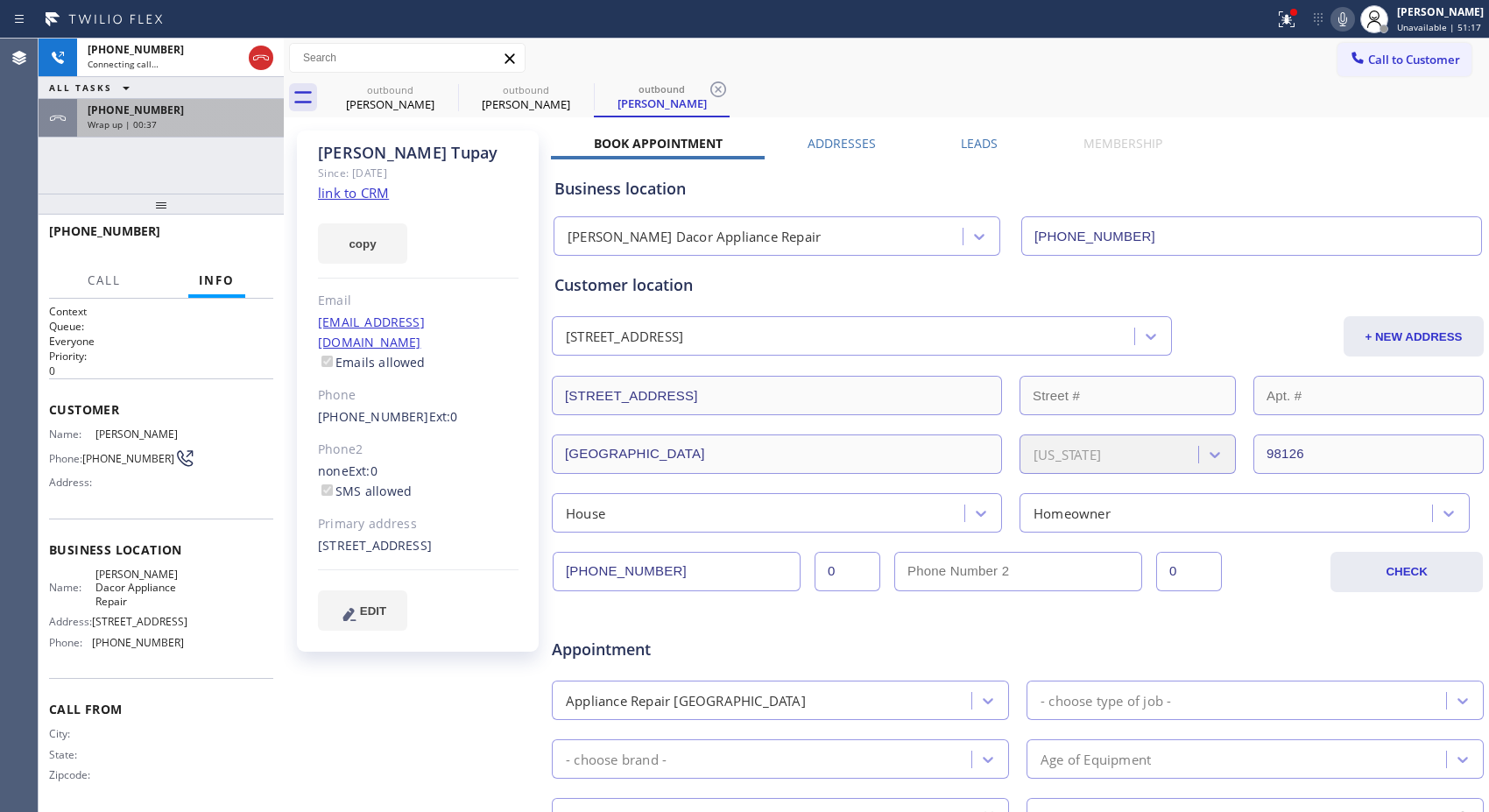
click at [231, 127] on div "Wrap up | 00:37" at bounding box center [181, 124] width 186 height 13
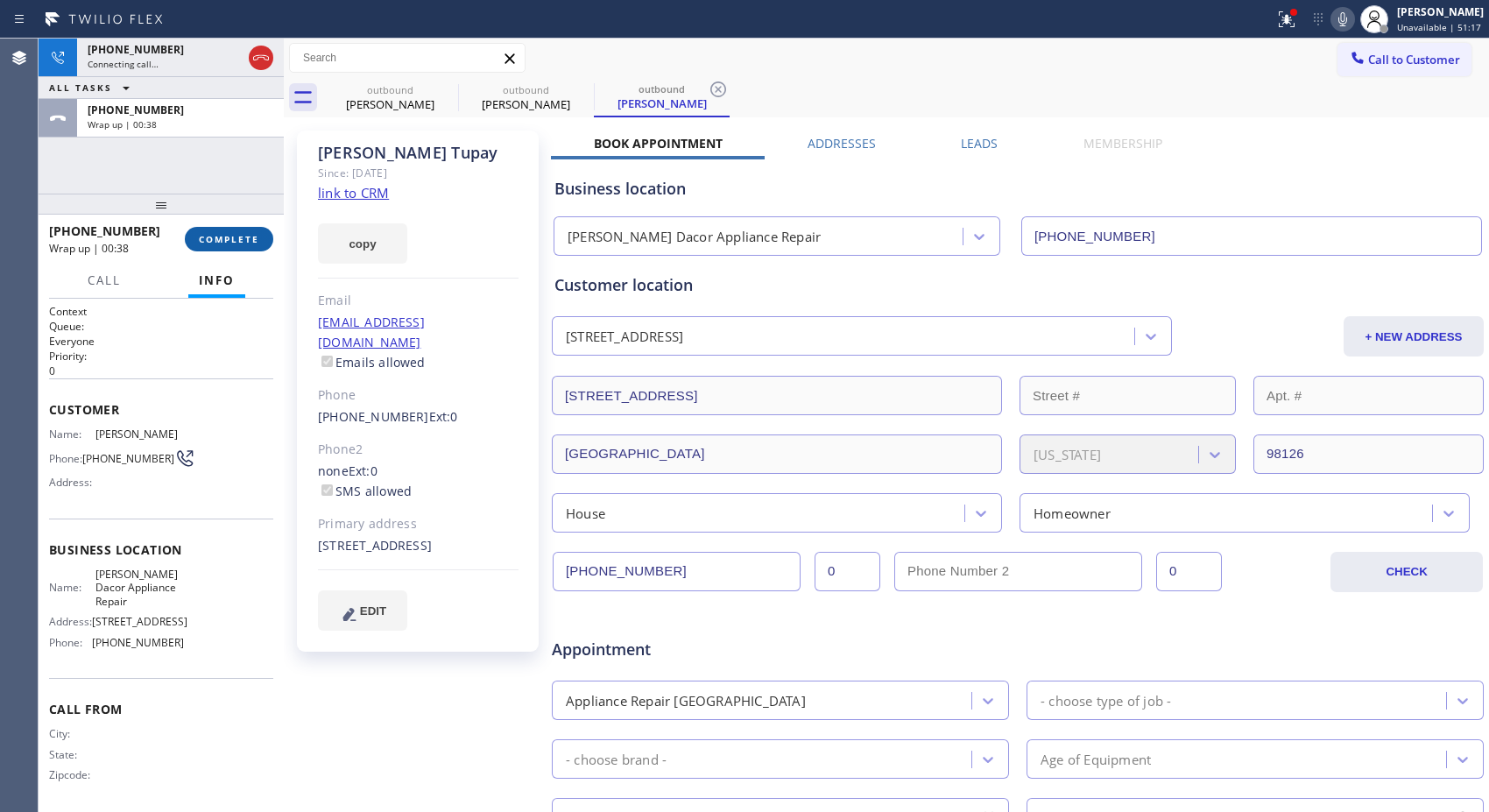
click at [238, 231] on button "COMPLETE" at bounding box center [229, 239] width 88 height 24
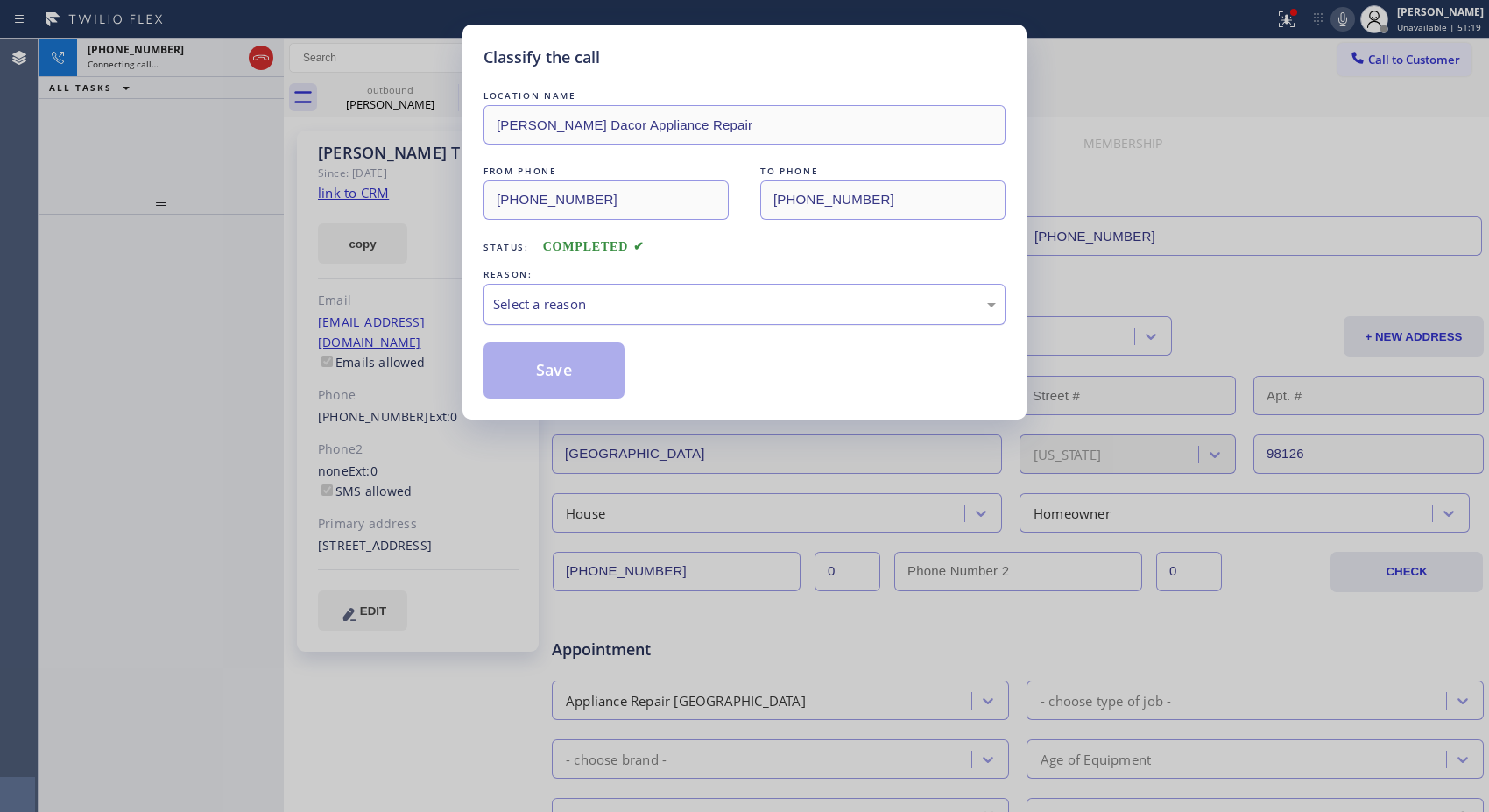
click at [721, 311] on div "Select a reason" at bounding box center [744, 304] width 503 height 21
click at [600, 374] on button "Save" at bounding box center [554, 370] width 141 height 56
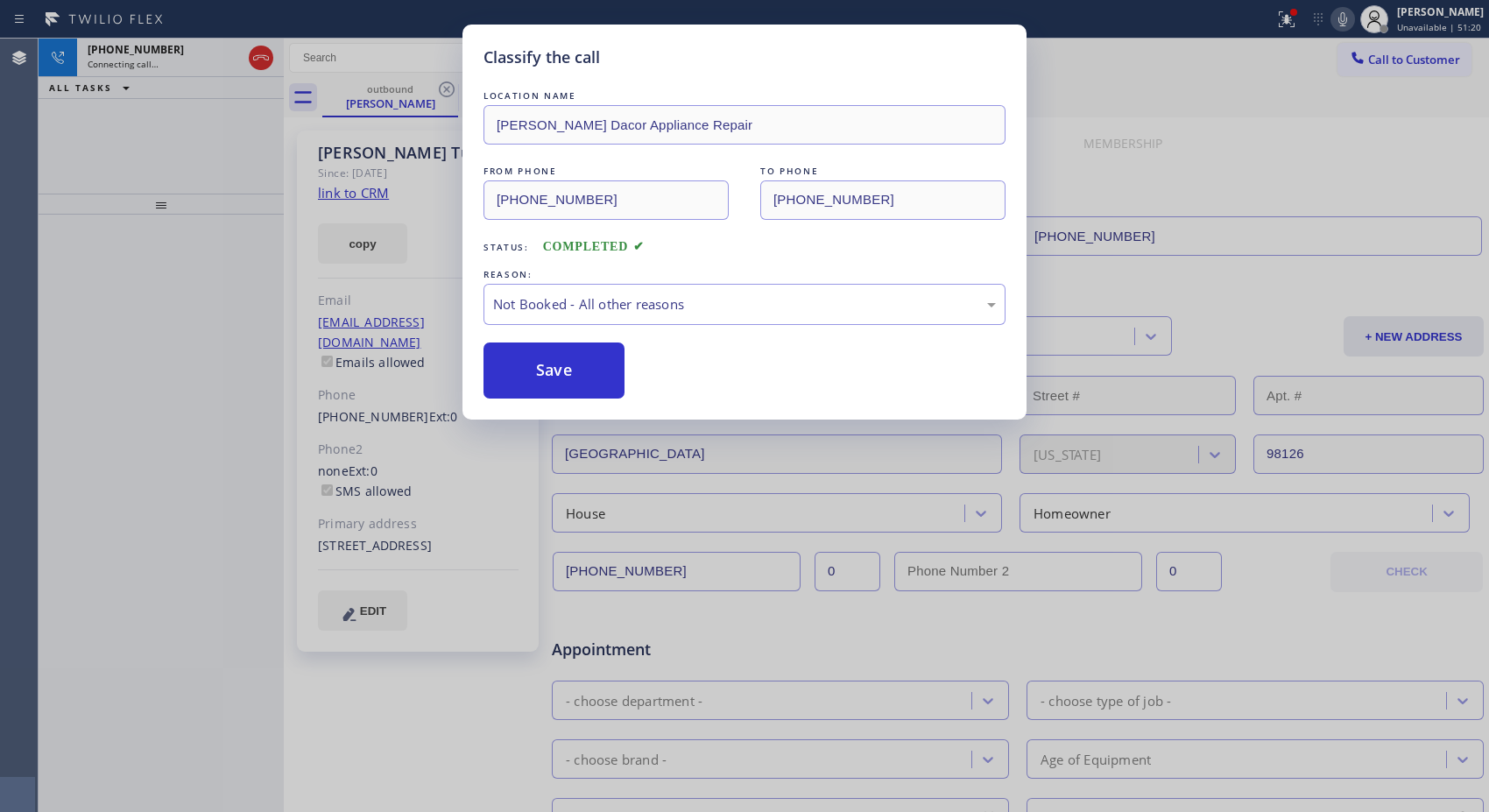
click at [392, 104] on div "Classify the call LOCATION NAME [PERSON_NAME] Dacor Appliance Repair FROM PHONE…" at bounding box center [744, 406] width 1489 height 812
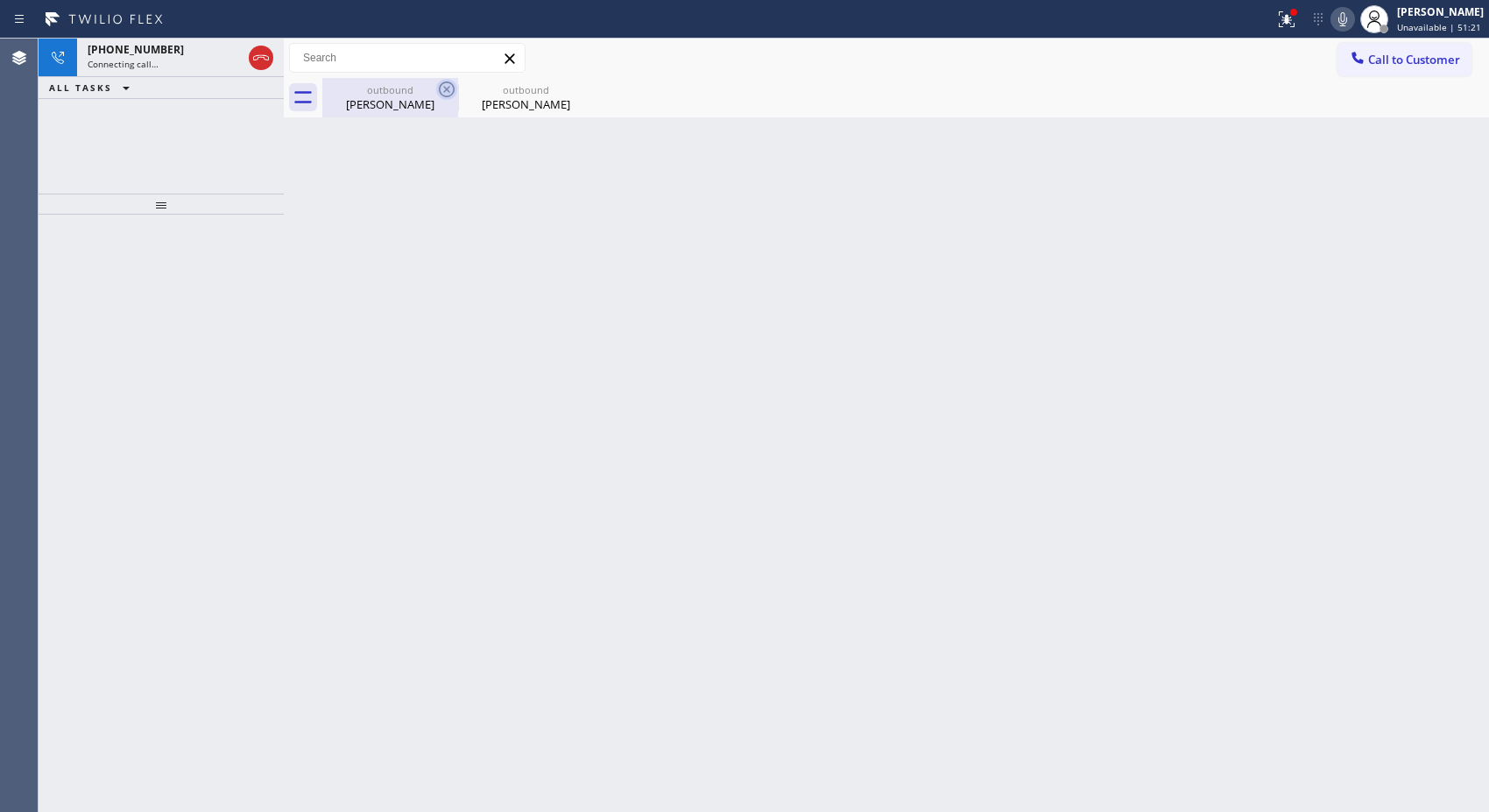
click at [438, 90] on icon at bounding box center [447, 89] width 21 height 21
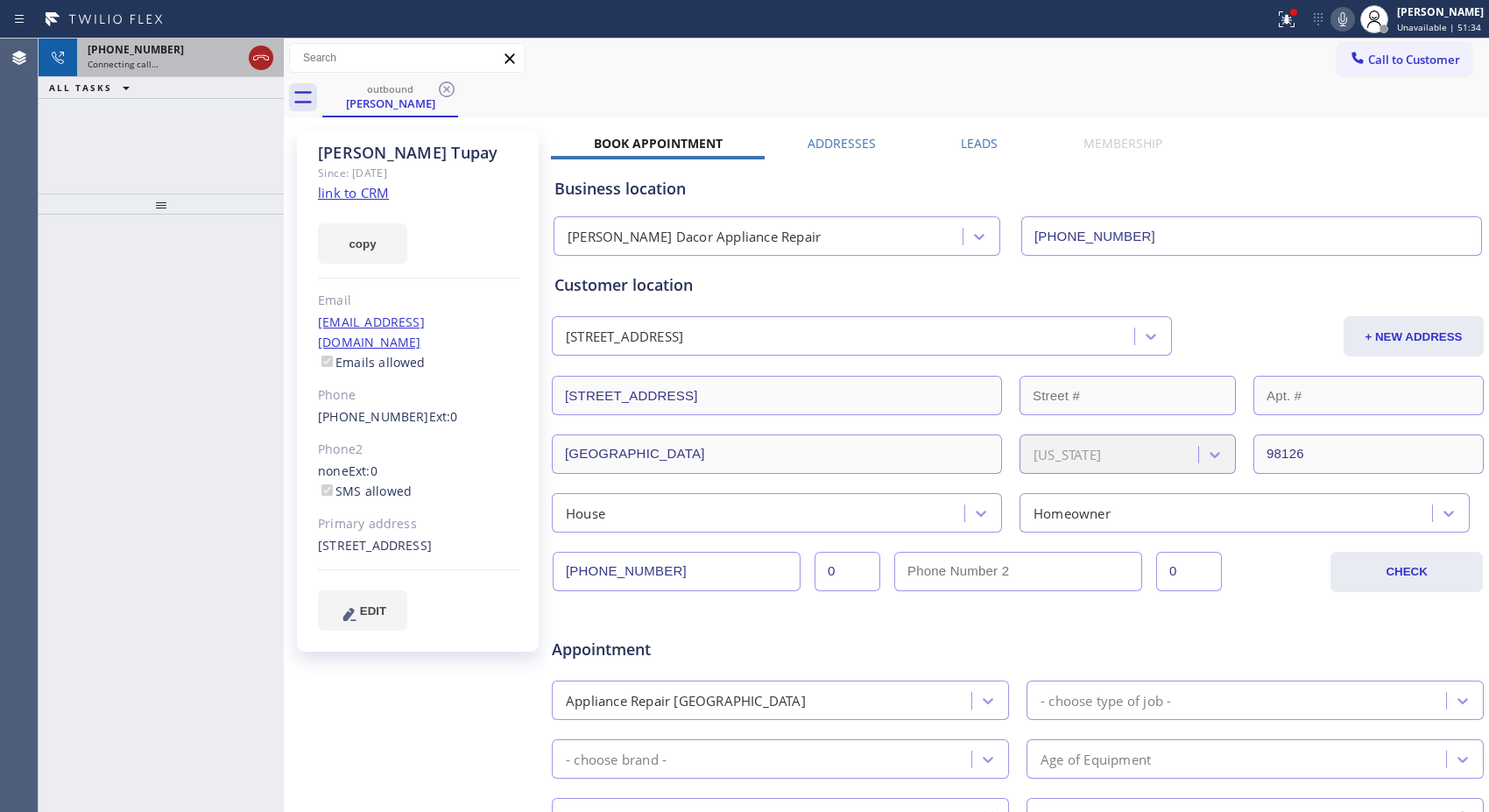
click at [248, 46] on div at bounding box center [260, 57] width 31 height 38
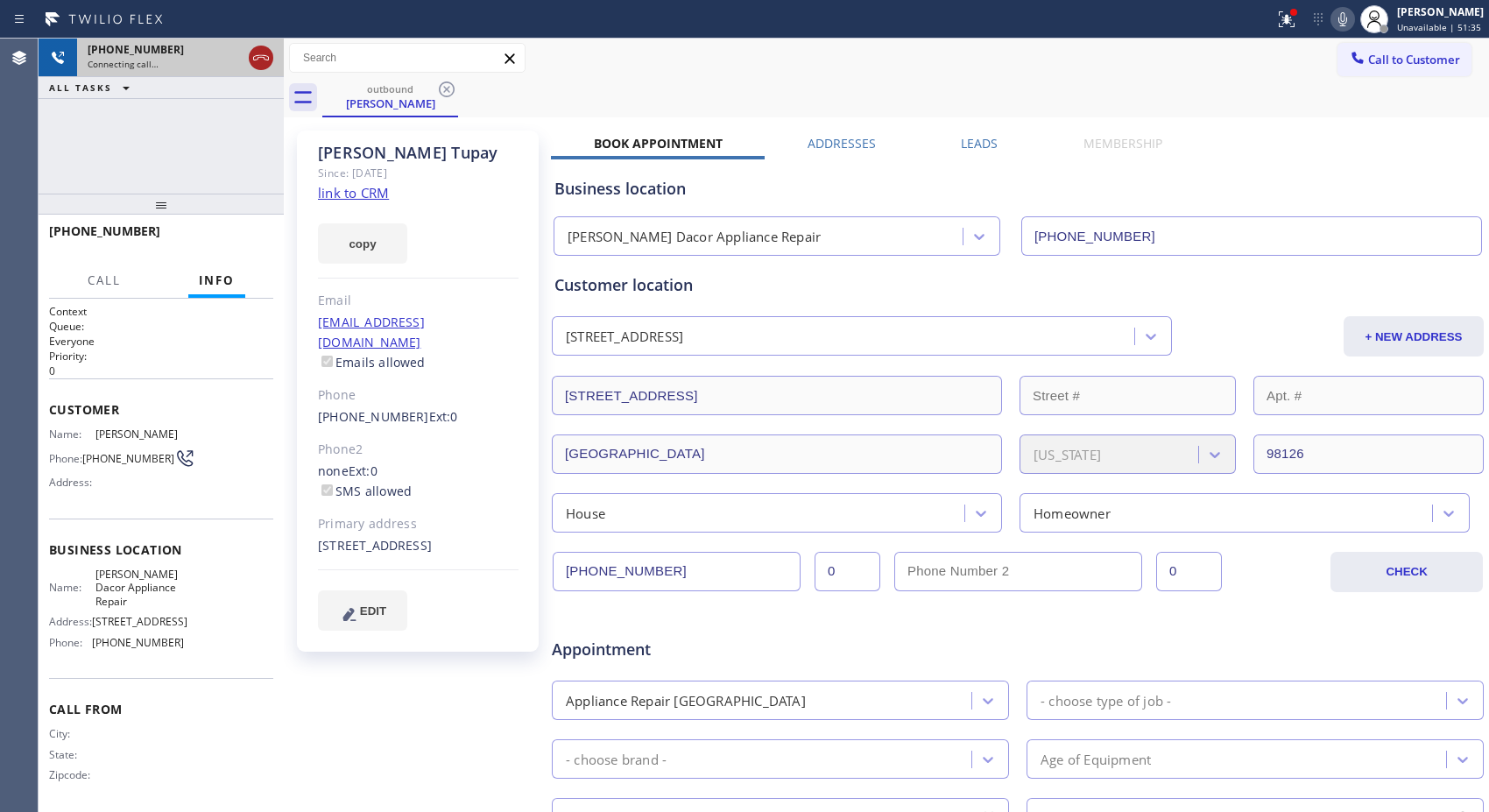
click at [257, 54] on icon at bounding box center [261, 58] width 21 height 21
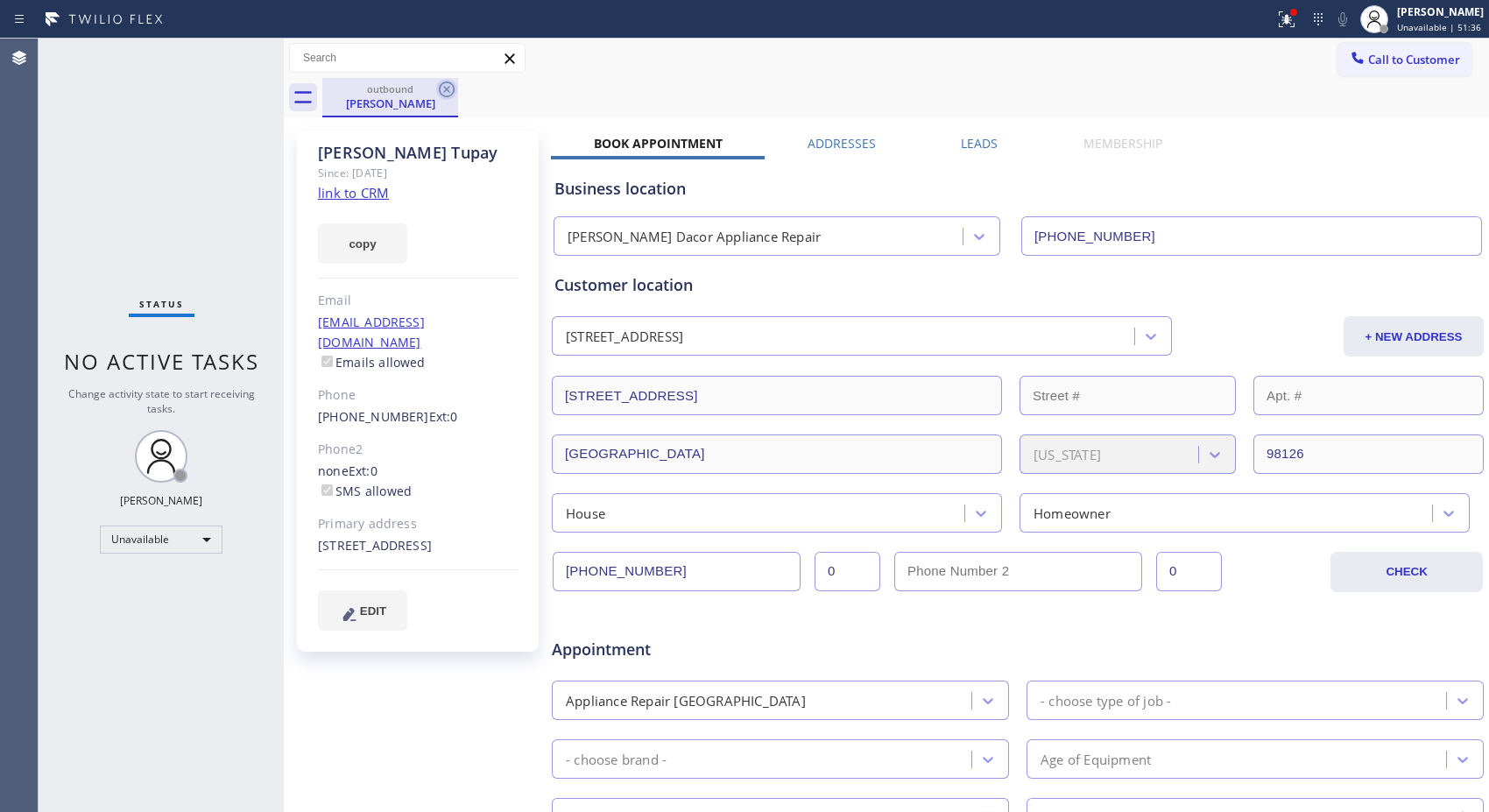
click at [448, 90] on icon at bounding box center [447, 89] width 16 height 16
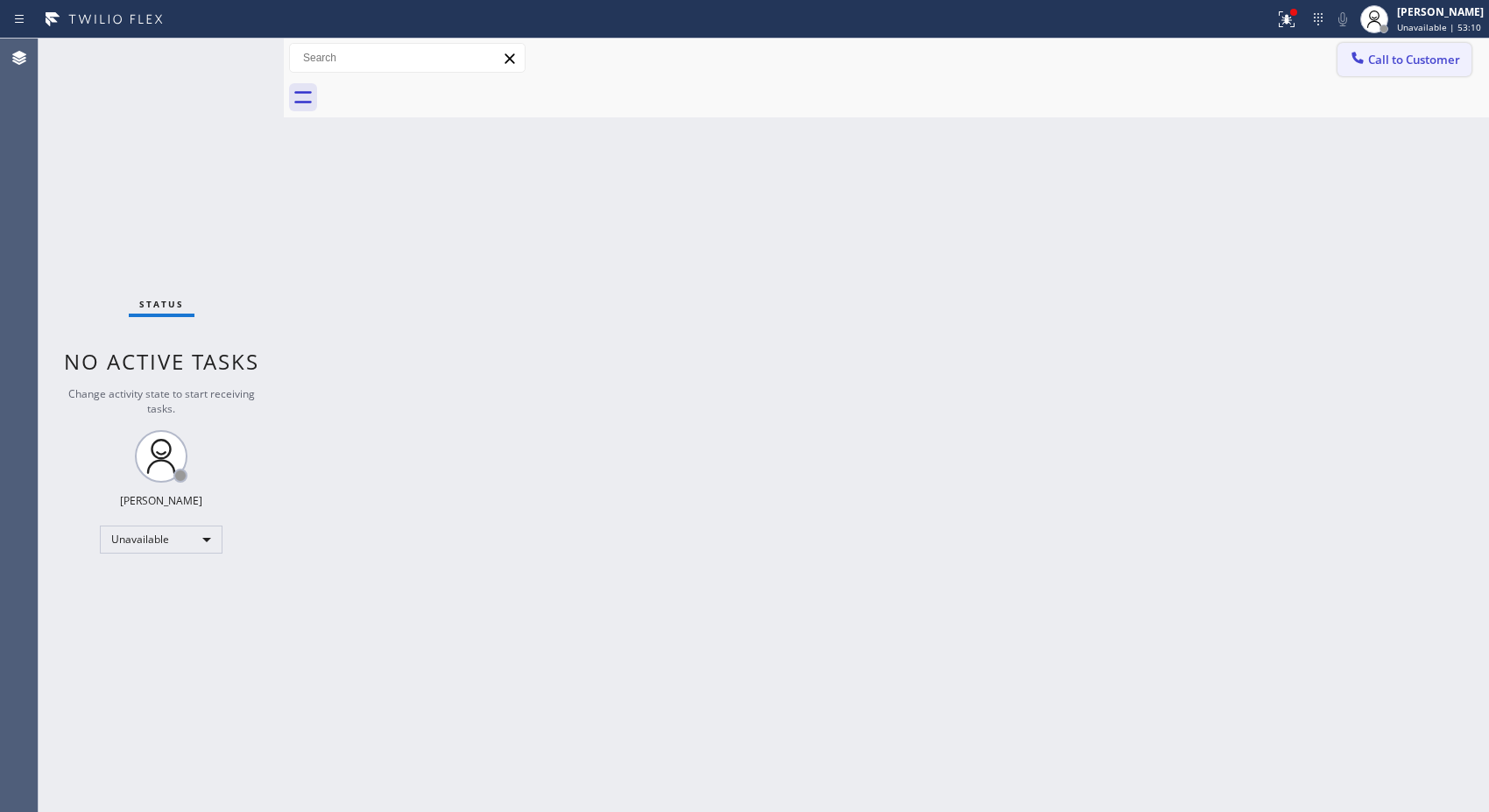
click at [1421, 47] on button "Call to Customer" at bounding box center [1405, 59] width 134 height 33
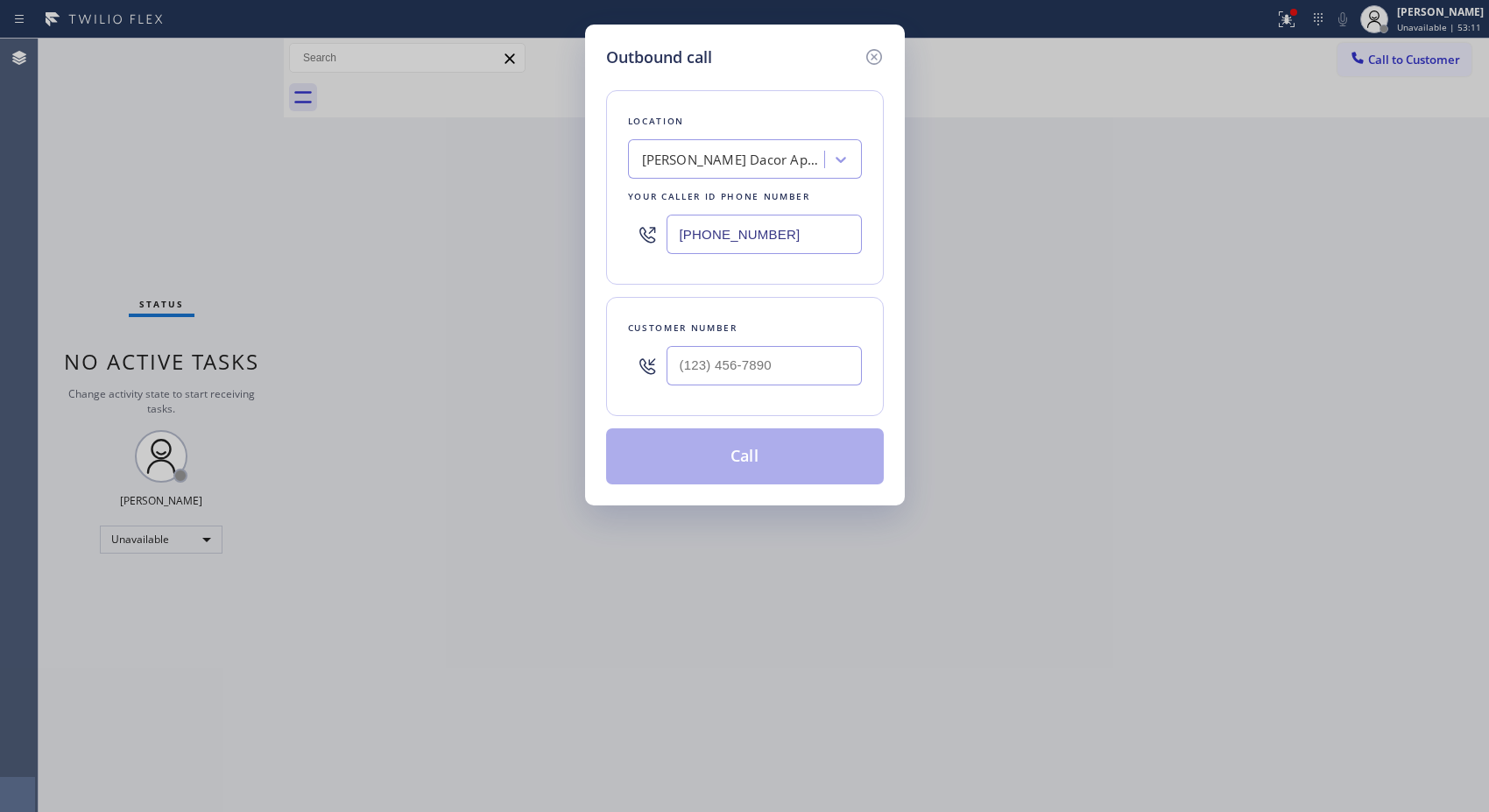
drag, startPoint x: 702, startPoint y: 213, endPoint x: 598, endPoint y: 185, distance: 107.7
click at [602, 205] on div "Outbound call Location [PERSON_NAME] Dacor Appliance Repair Your caller id phon…" at bounding box center [745, 264] width 320 height 481
paste input "855) 999-4417"
type input "[PHONE_NUMBER]"
click at [797, 376] on input "(___) ___-____" at bounding box center [764, 365] width 196 height 39
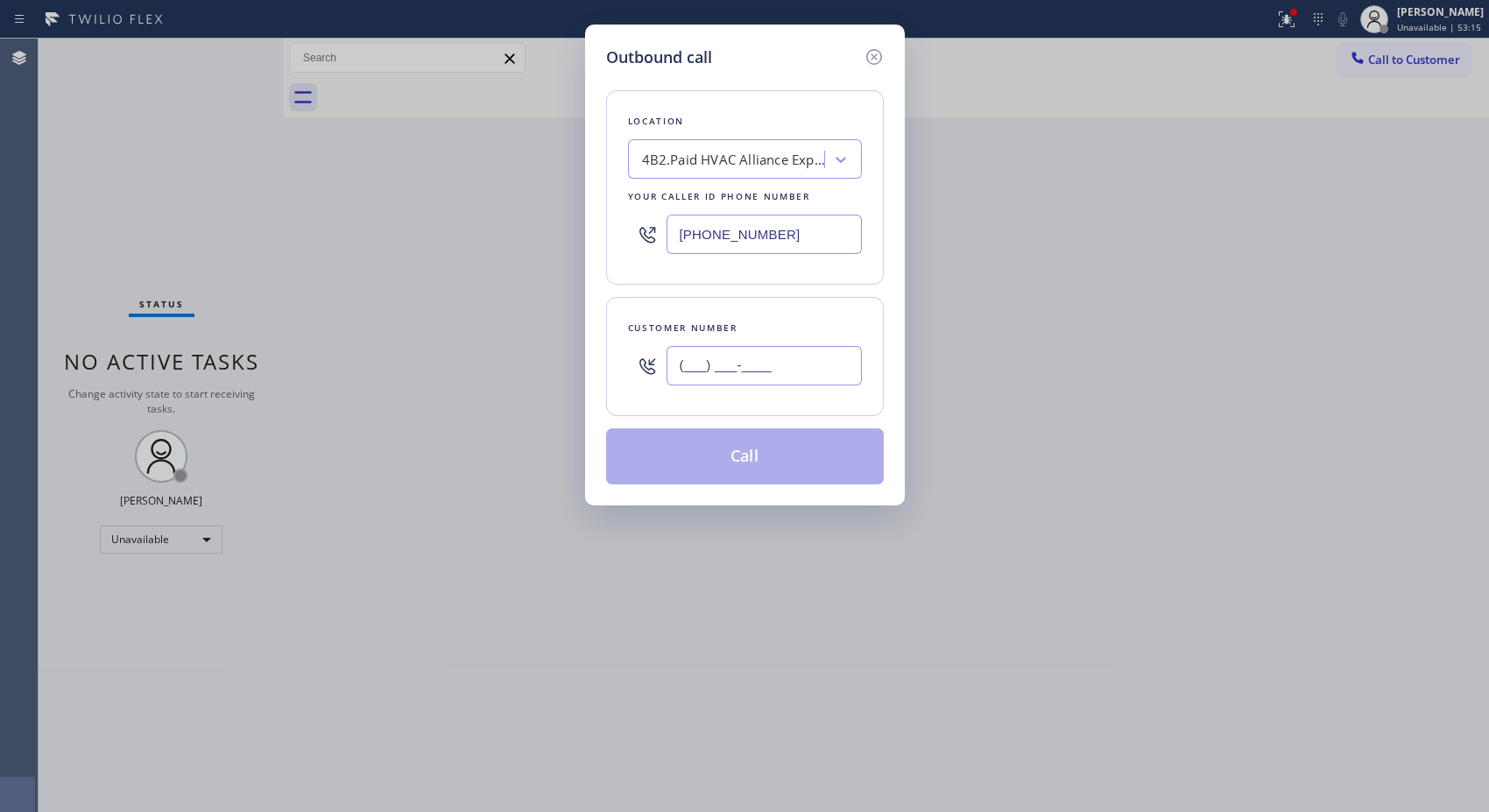
paste input "562) 844-2060"
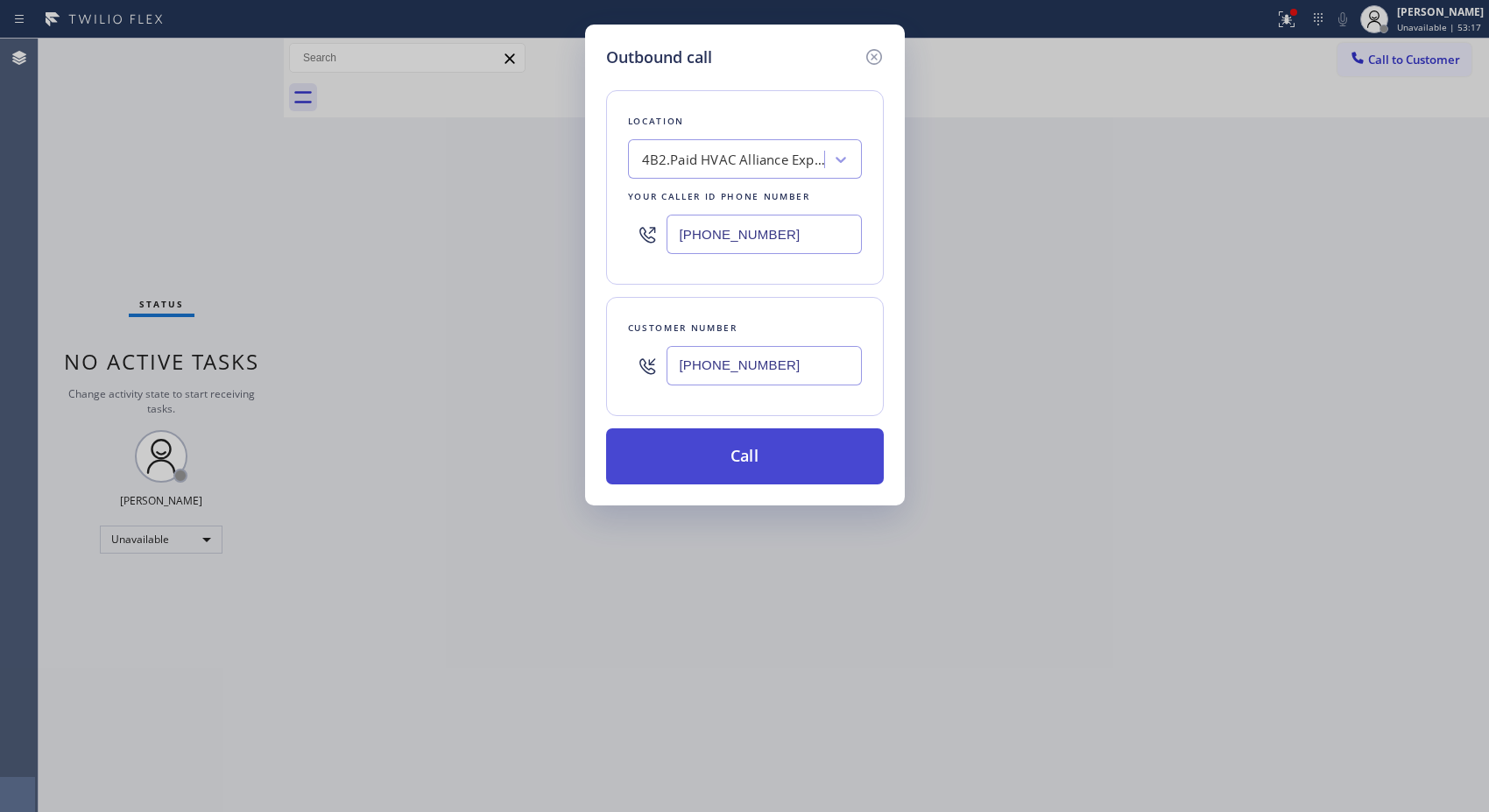
type input "[PHONE_NUMBER]"
click at [784, 466] on button "Call" at bounding box center [744, 456] width 278 height 56
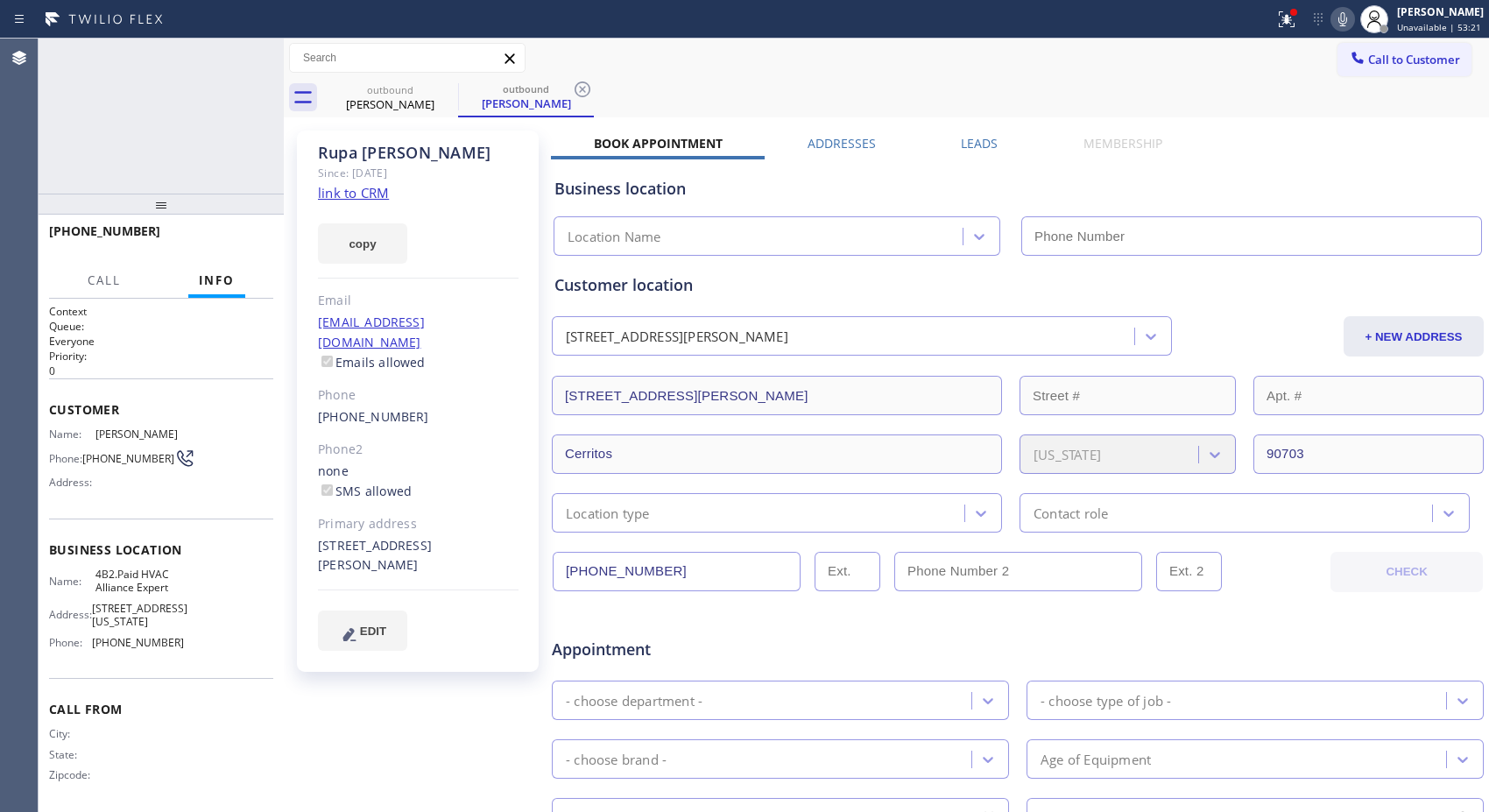
type input "[PHONE_NUMBER]"
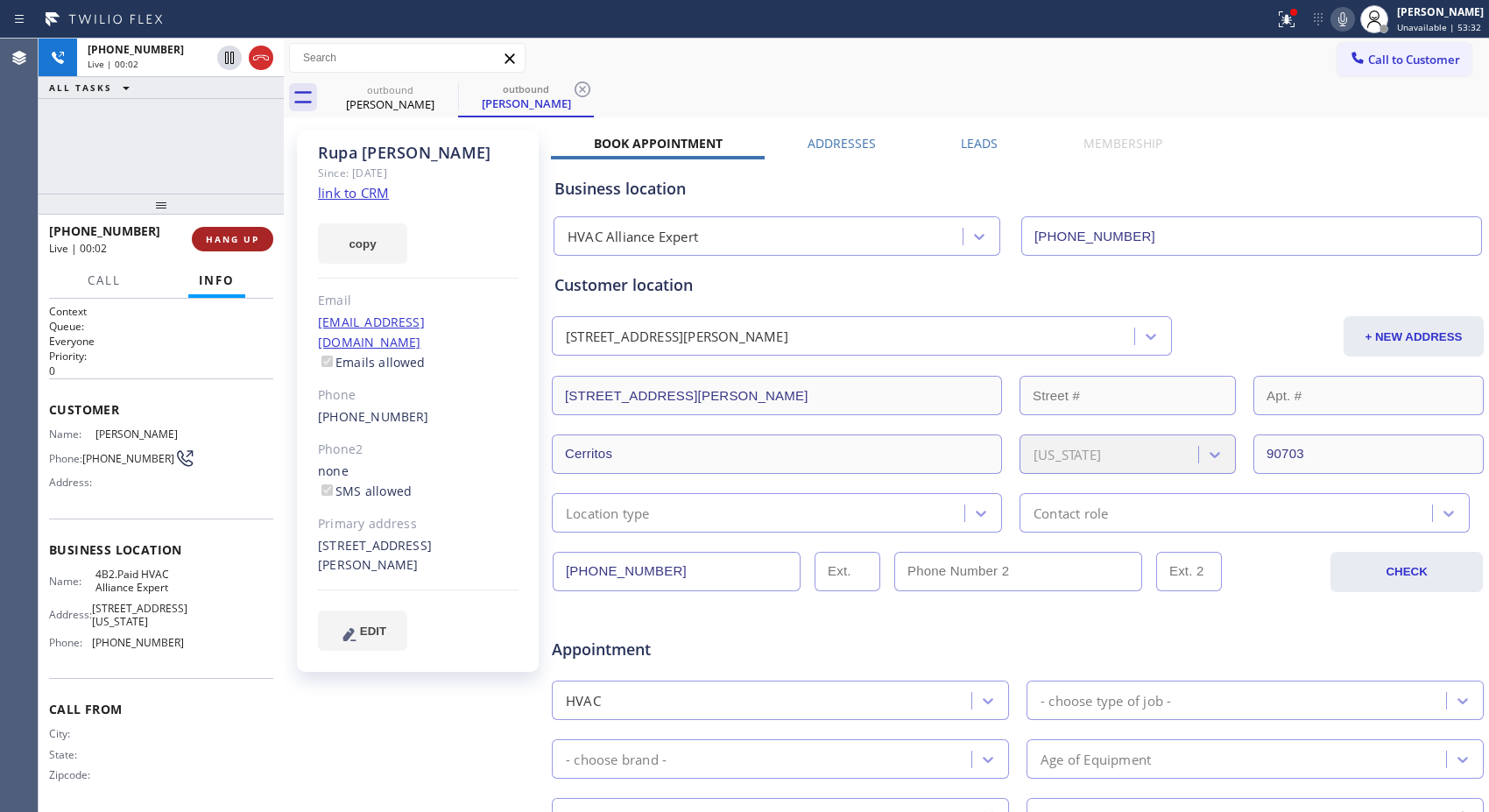
click at [247, 231] on button "HANG UP" at bounding box center [232, 239] width 81 height 24
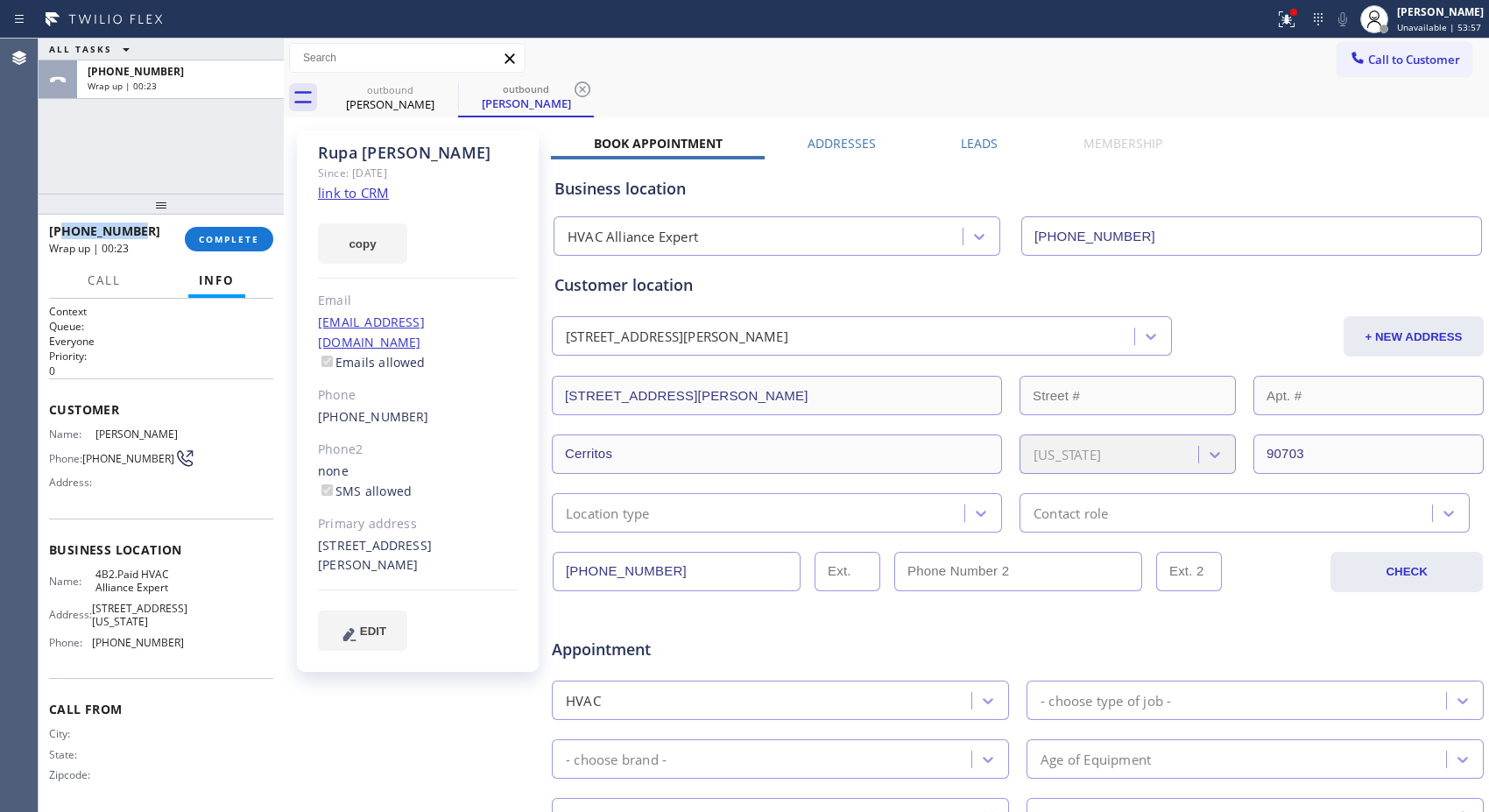
drag, startPoint x: 155, startPoint y: 228, endPoint x: 60, endPoint y: 234, distance: 95.2
click at [60, 234] on div "[PHONE_NUMBER]" at bounding box center [111, 230] width 123 height 17
copy span "5628442060"
click at [1413, 64] on span "Call to Customer" at bounding box center [1414, 60] width 92 height 16
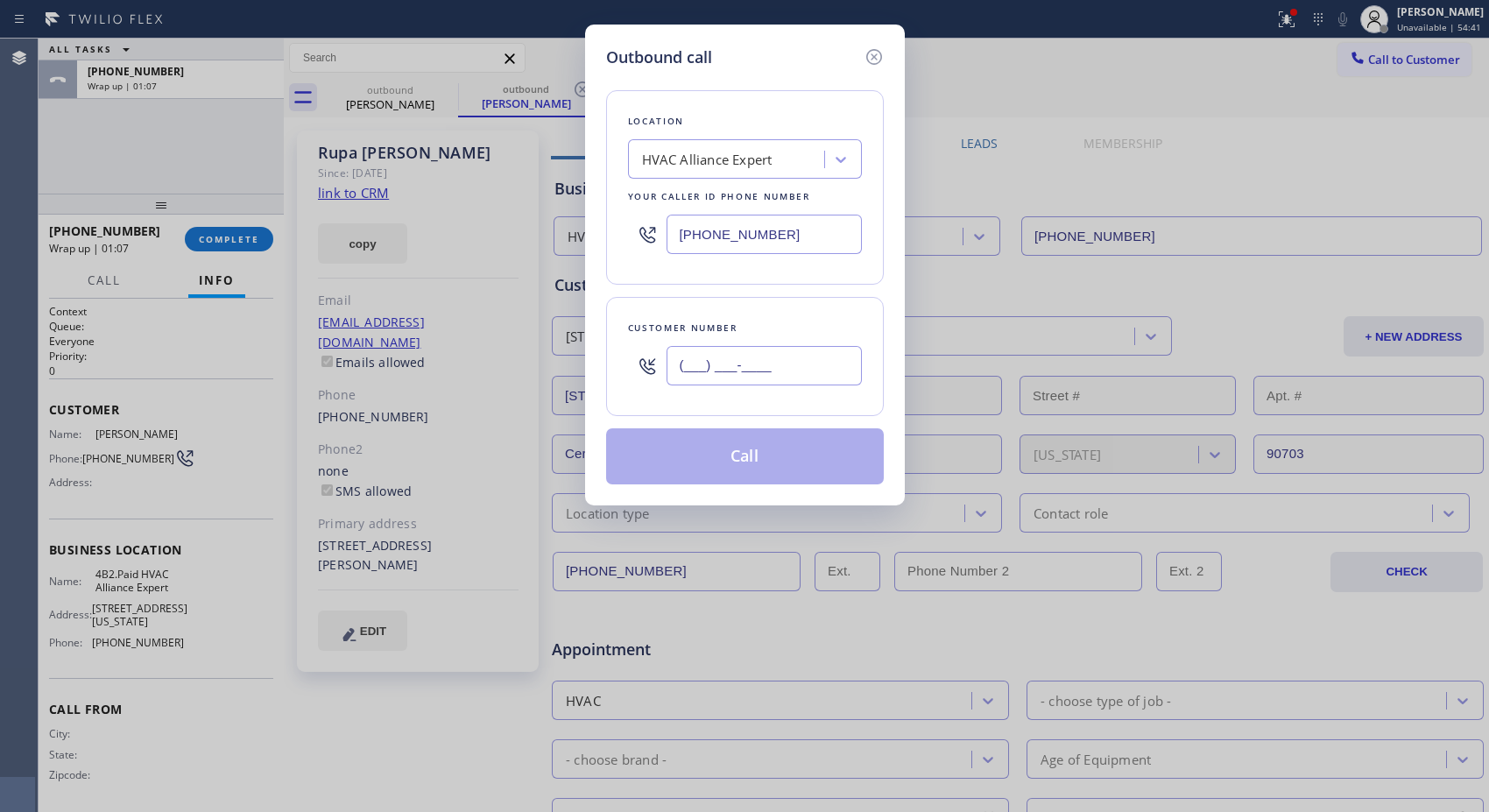
drag, startPoint x: 771, startPoint y: 369, endPoint x: 662, endPoint y: 376, distance: 109.2
click at [669, 377] on input "(___) ___-____" at bounding box center [764, 365] width 196 height 39
paste input "562) 844-2060"
type input "[PHONE_NUMBER]"
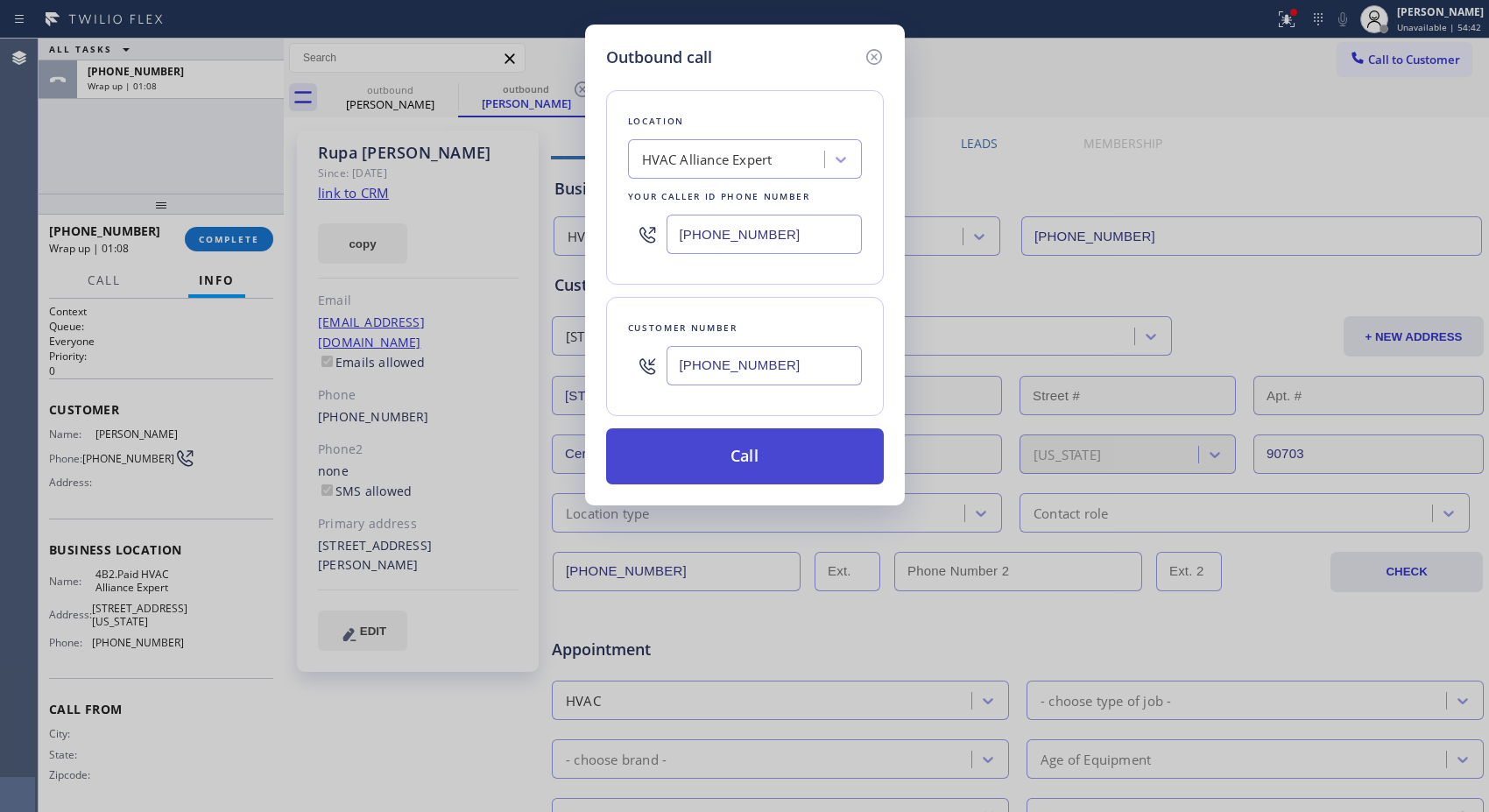
click at [798, 463] on button "Call" at bounding box center [744, 456] width 278 height 56
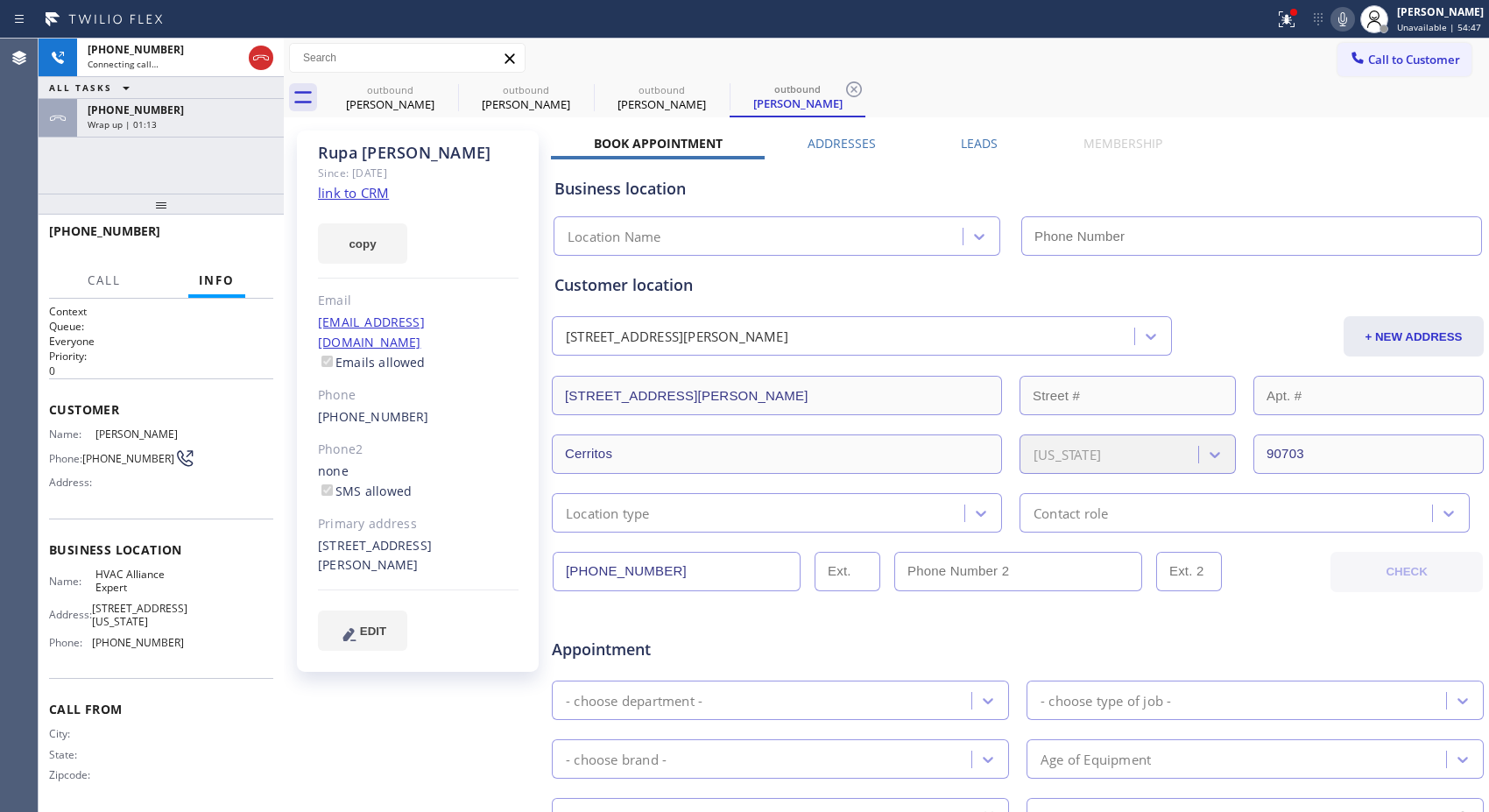
type input "[PHONE_NUMBER]"
click at [686, 83] on div "outbound" at bounding box center [661, 89] width 132 height 13
click at [713, 88] on icon at bounding box center [719, 89] width 21 height 21
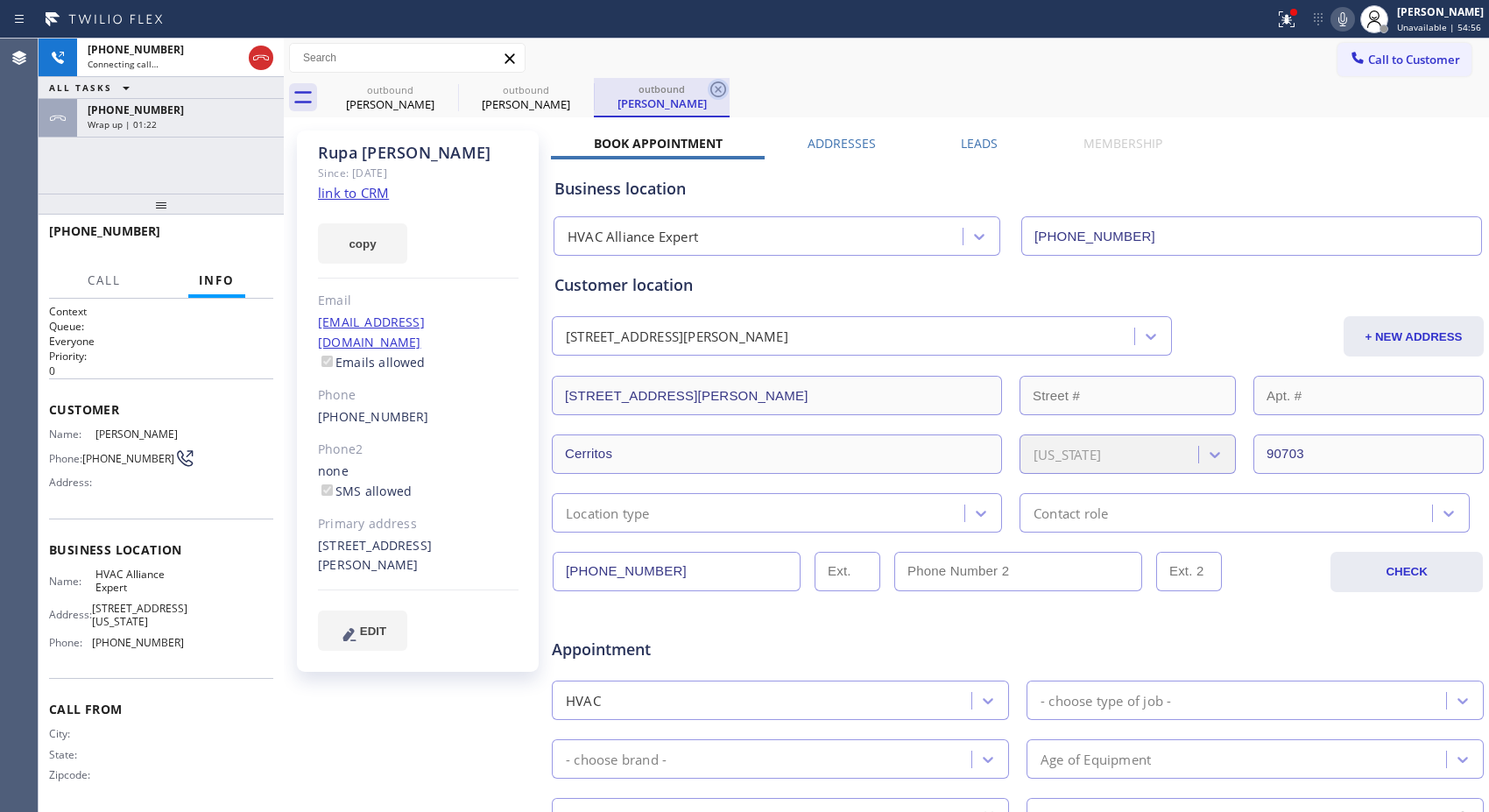
click at [713, 88] on icon at bounding box center [719, 89] width 21 height 21
click at [713, 88] on div "outbound [PERSON_NAME] outbound [PERSON_NAME]" at bounding box center [906, 97] width 1167 height 39
click at [579, 100] on div at bounding box center [583, 89] width 21 height 21
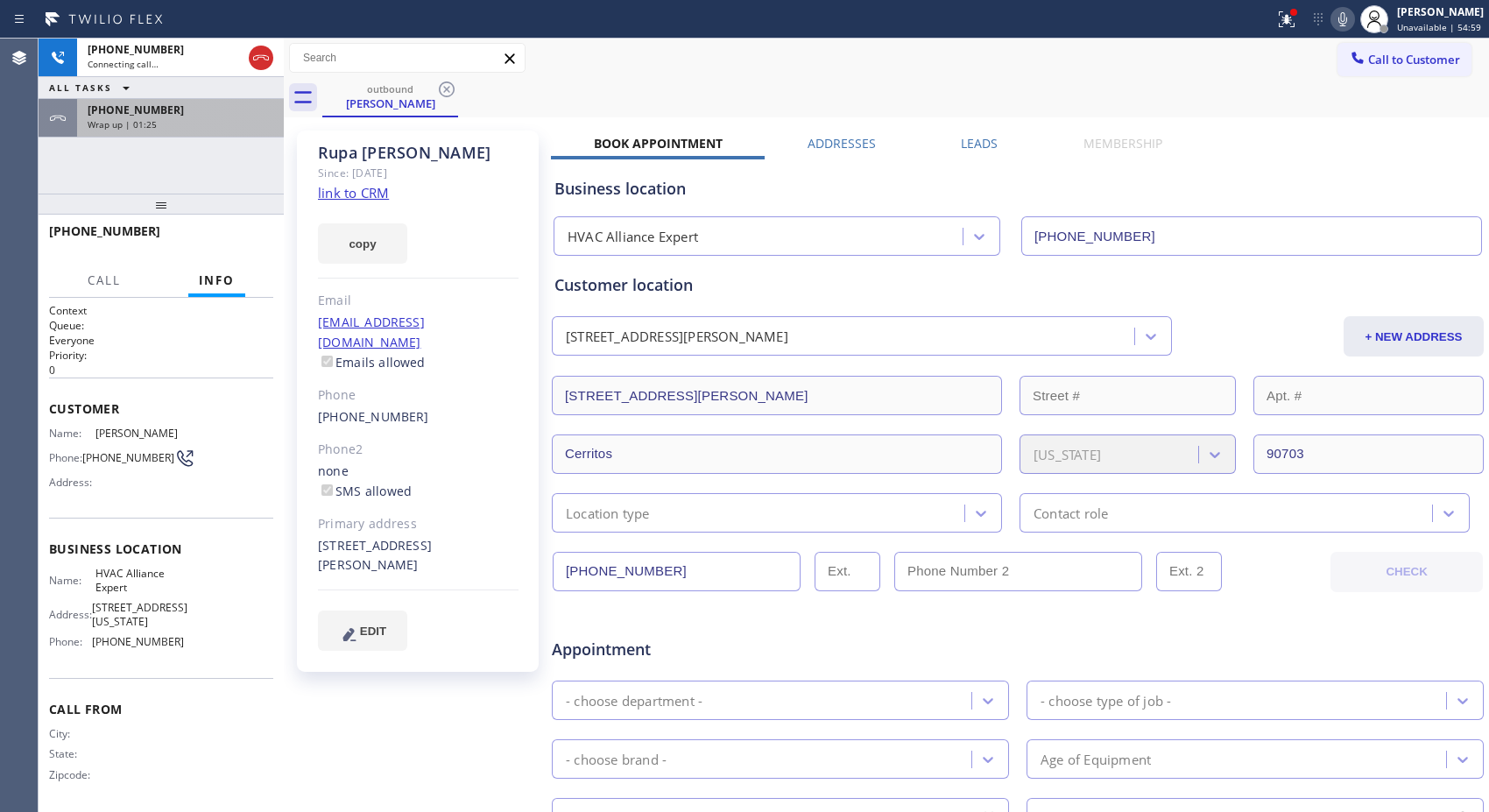
drag, startPoint x: 151, startPoint y: 212, endPoint x: 164, endPoint y: 130, distance: 83.0
click at [164, 130] on div "[PHONE_NUMBER] Connecting call… ALL TASKS ALL TASKS ACTIVE TASKS TASKS IN WRAP …" at bounding box center [161, 424] width 245 height 773
click at [175, 116] on div "[PHONE_NUMBER]" at bounding box center [181, 110] width 186 height 15
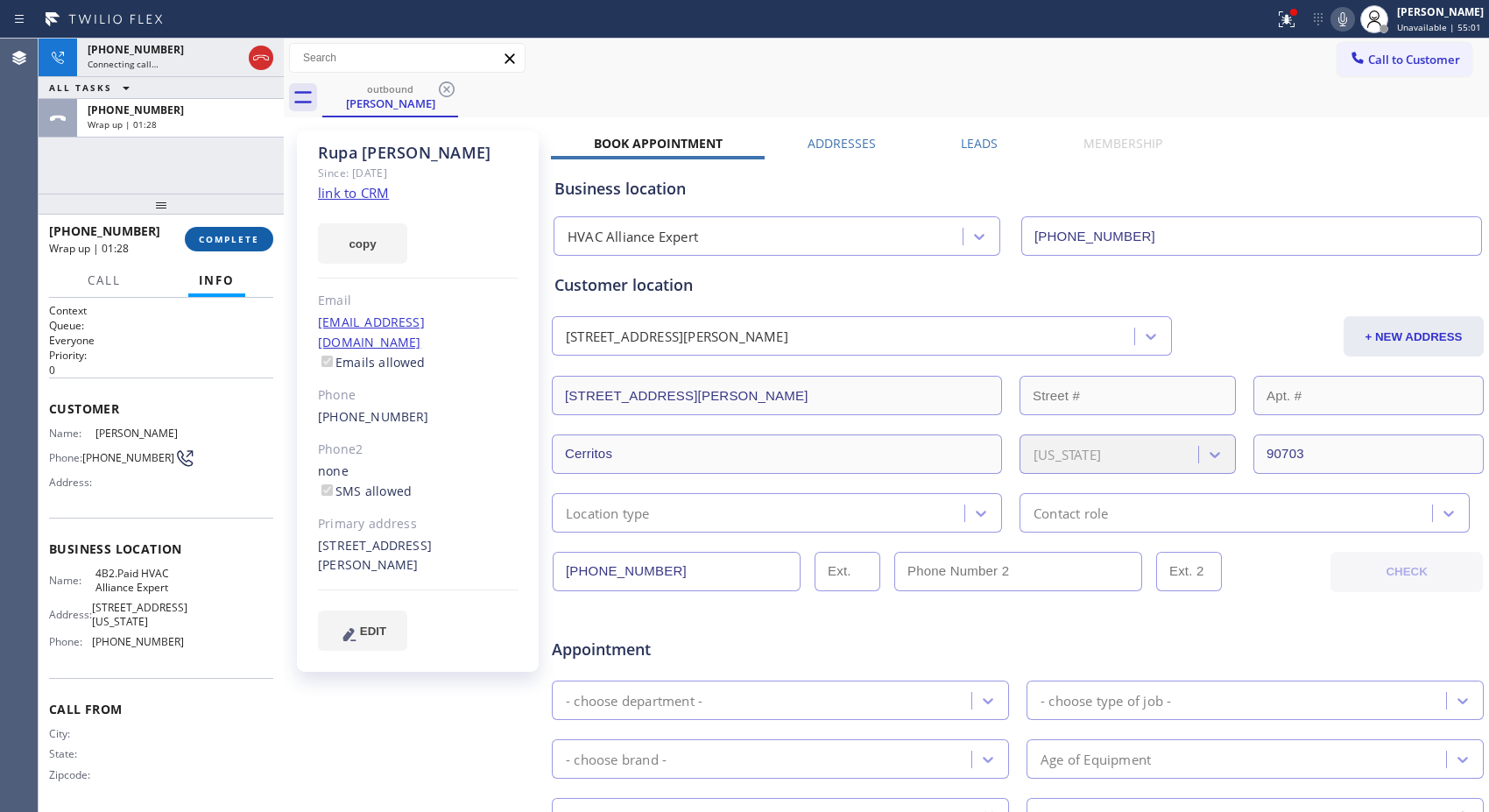
click at [242, 234] on span "COMPLETE" at bounding box center [229, 239] width 61 height 13
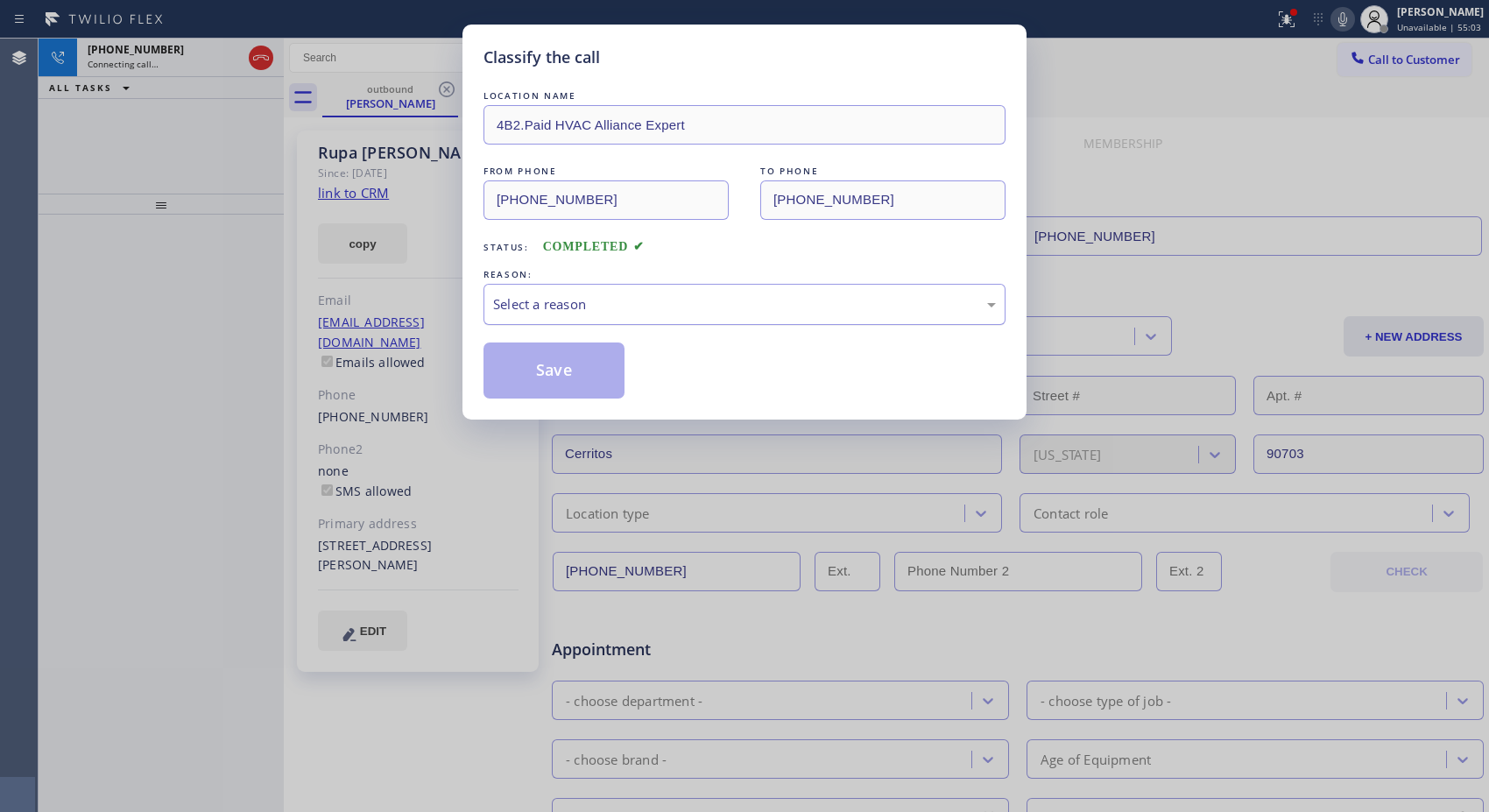
click at [658, 315] on div "Select a reason" at bounding box center [744, 305] width 522 height 41
click at [584, 374] on button "Save" at bounding box center [554, 370] width 141 height 56
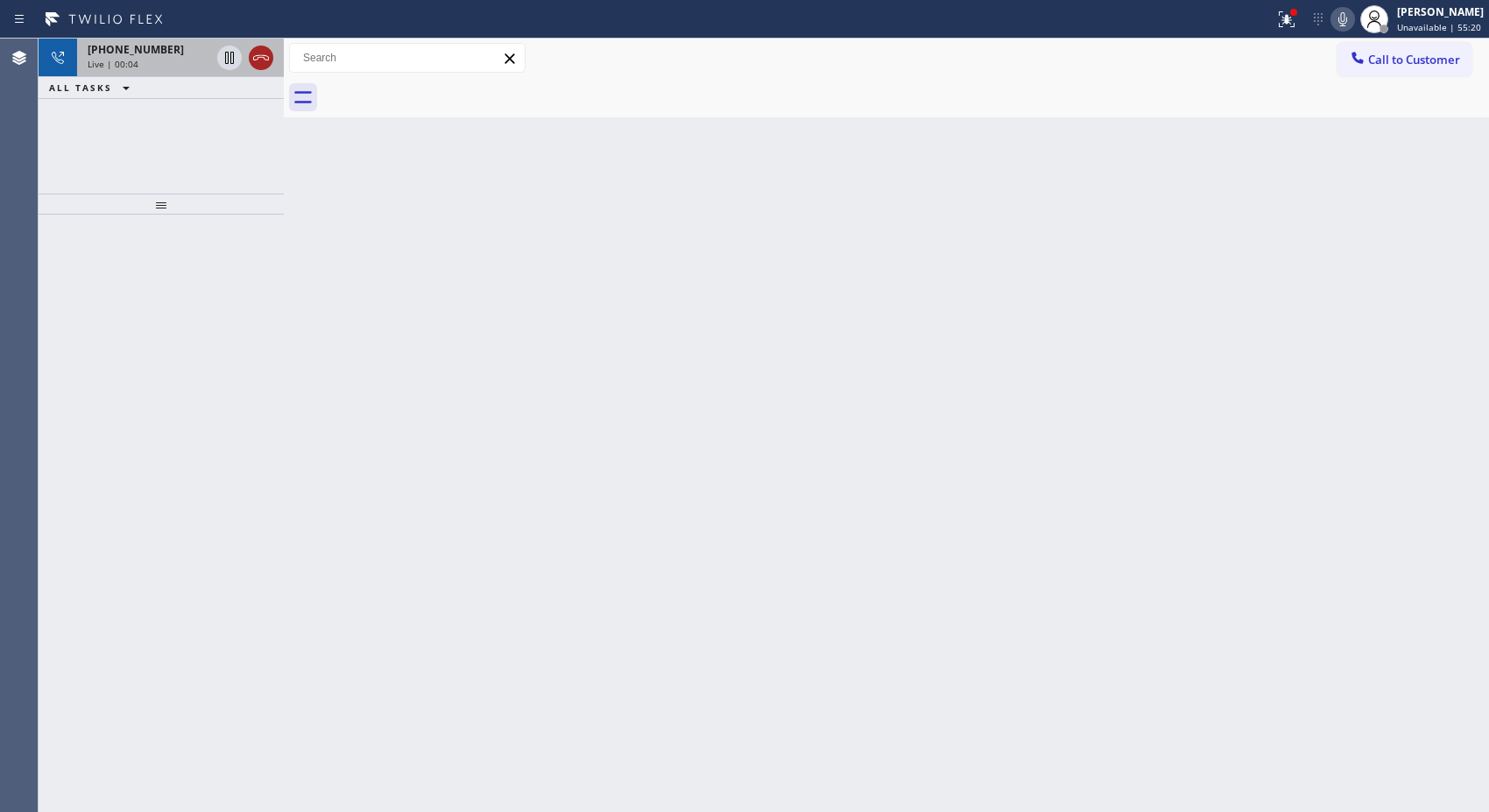
click at [258, 54] on icon at bounding box center [261, 58] width 21 height 21
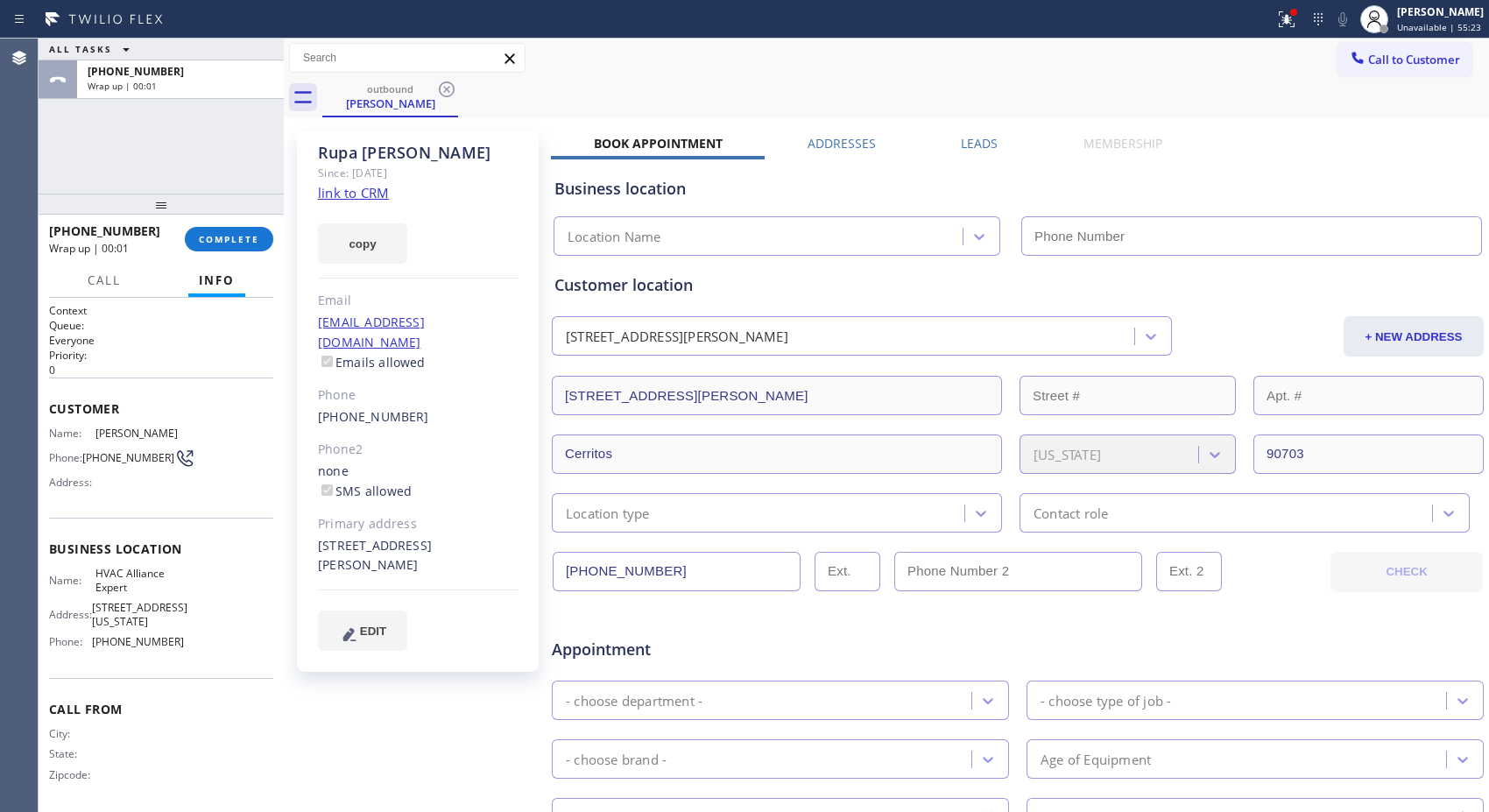
type input "[PHONE_NUMBER]"
drag, startPoint x: 137, startPoint y: 232, endPoint x: 48, endPoint y: 237, distance: 89.1
click at [49, 237] on div "[PHONE_NUMBER]" at bounding box center [111, 230] width 123 height 17
copy span "[PHONE_NUMBER]"
click at [221, 240] on span "COMPLETE" at bounding box center [229, 239] width 61 height 13
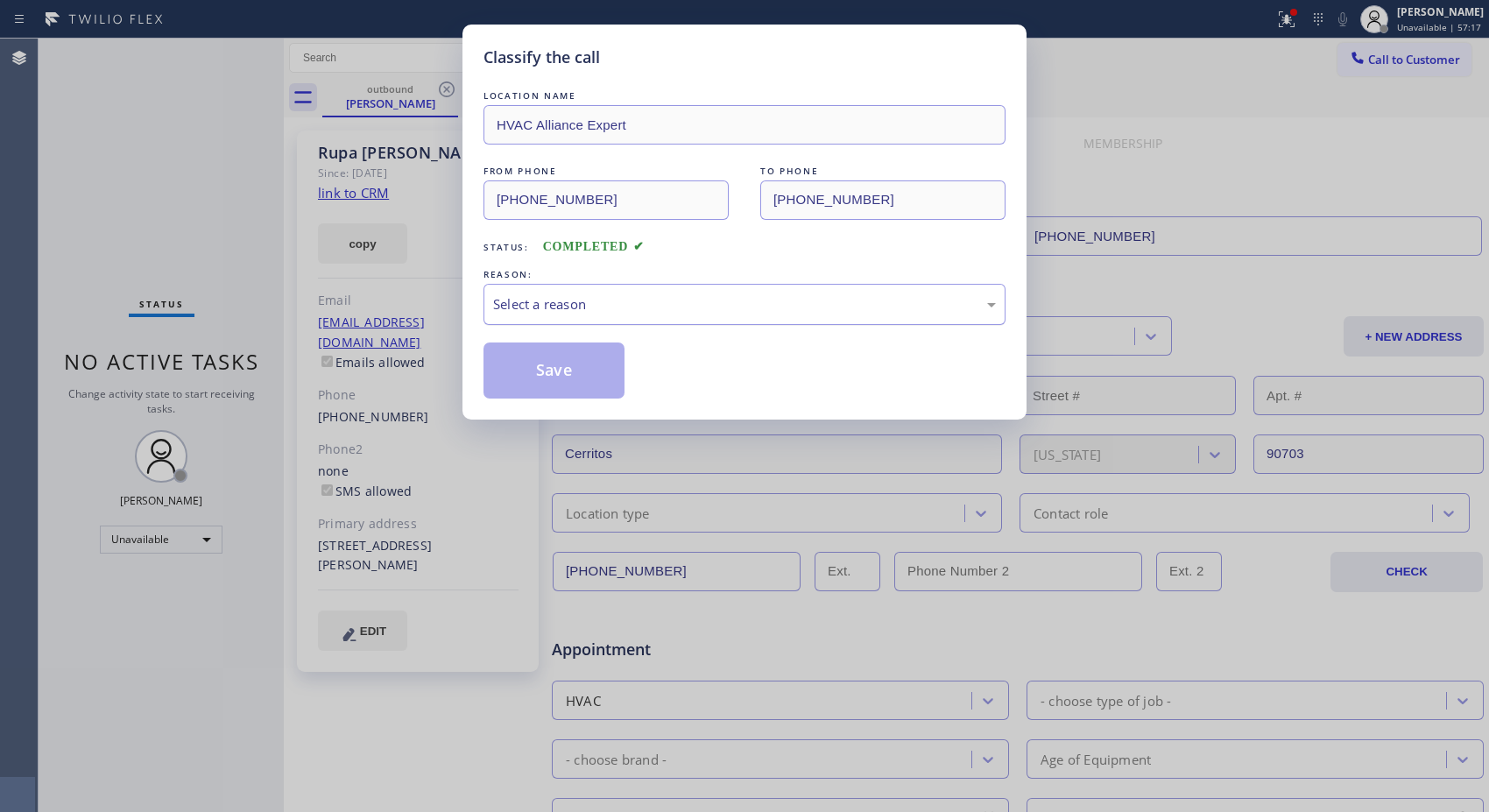
click at [710, 310] on div "Select a reason" at bounding box center [744, 304] width 503 height 21
click at [564, 368] on button "Save" at bounding box center [554, 370] width 141 height 56
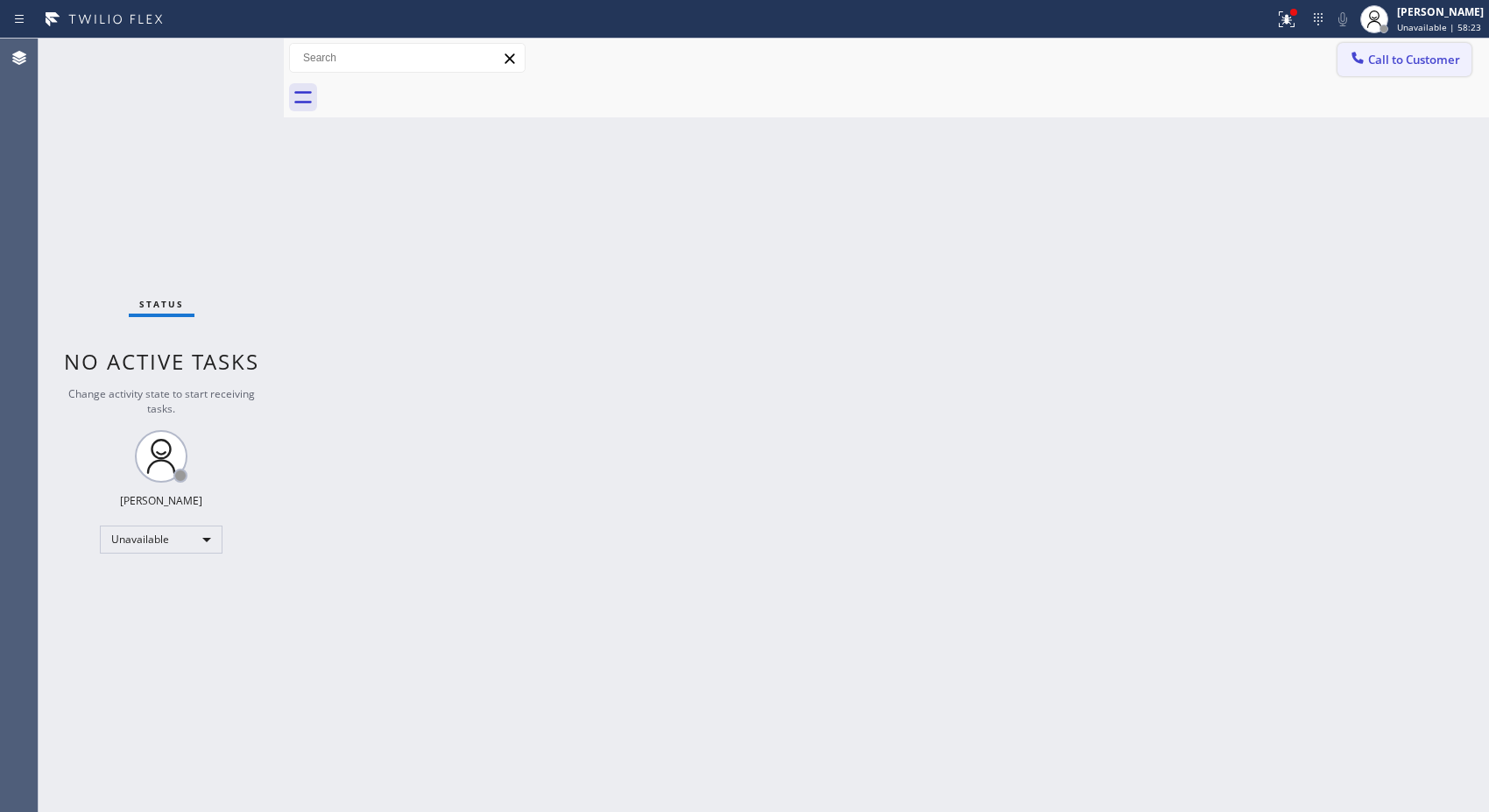
click at [1406, 71] on button "Call to Customer" at bounding box center [1405, 59] width 134 height 33
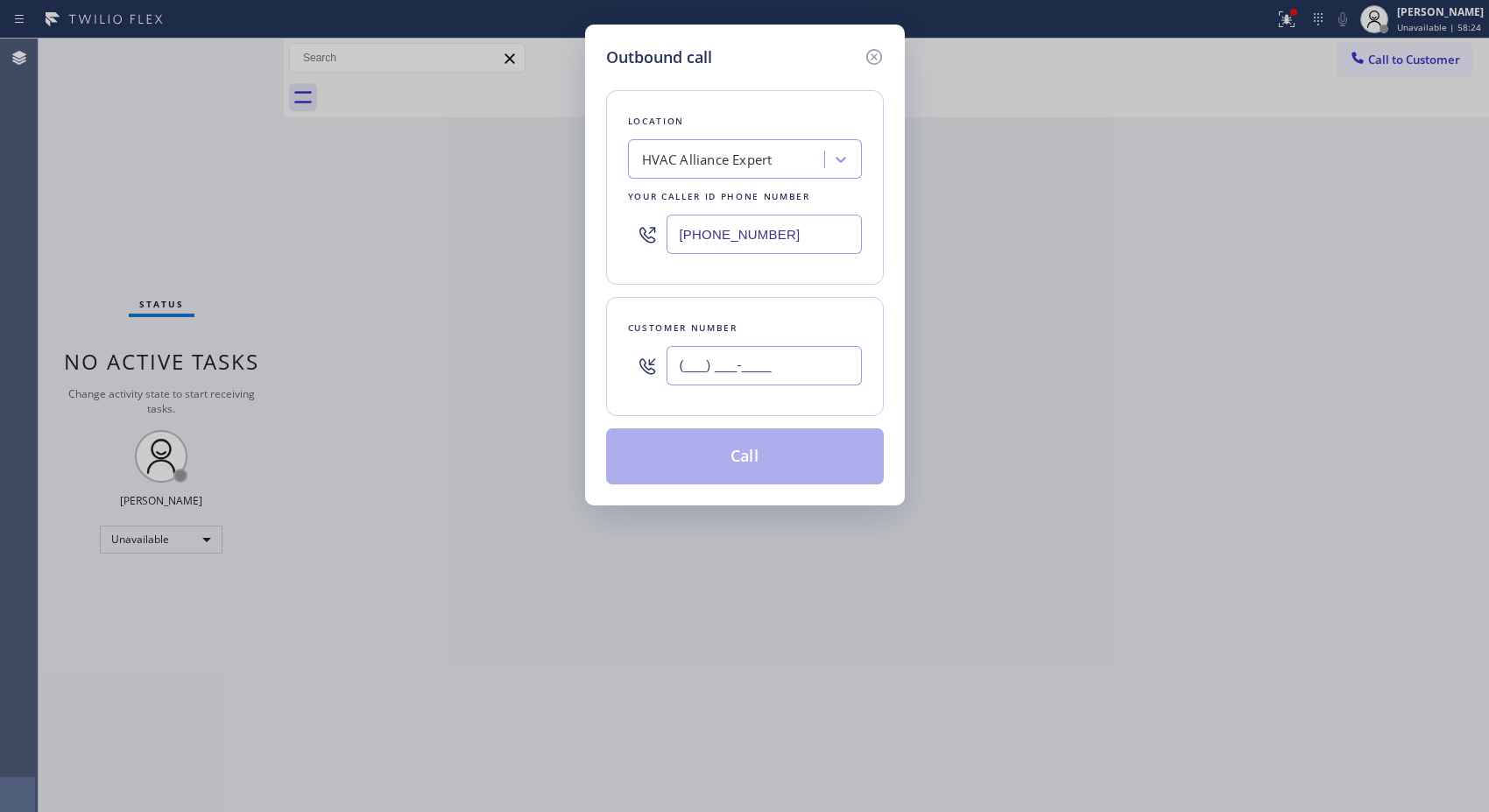
drag, startPoint x: 775, startPoint y: 351, endPoint x: 636, endPoint y: 274, distance: 158.9
click at [644, 312] on div "Customer number (___) ___-____" at bounding box center [744, 356] width 278 height 119
paste input "562) 844-2060"
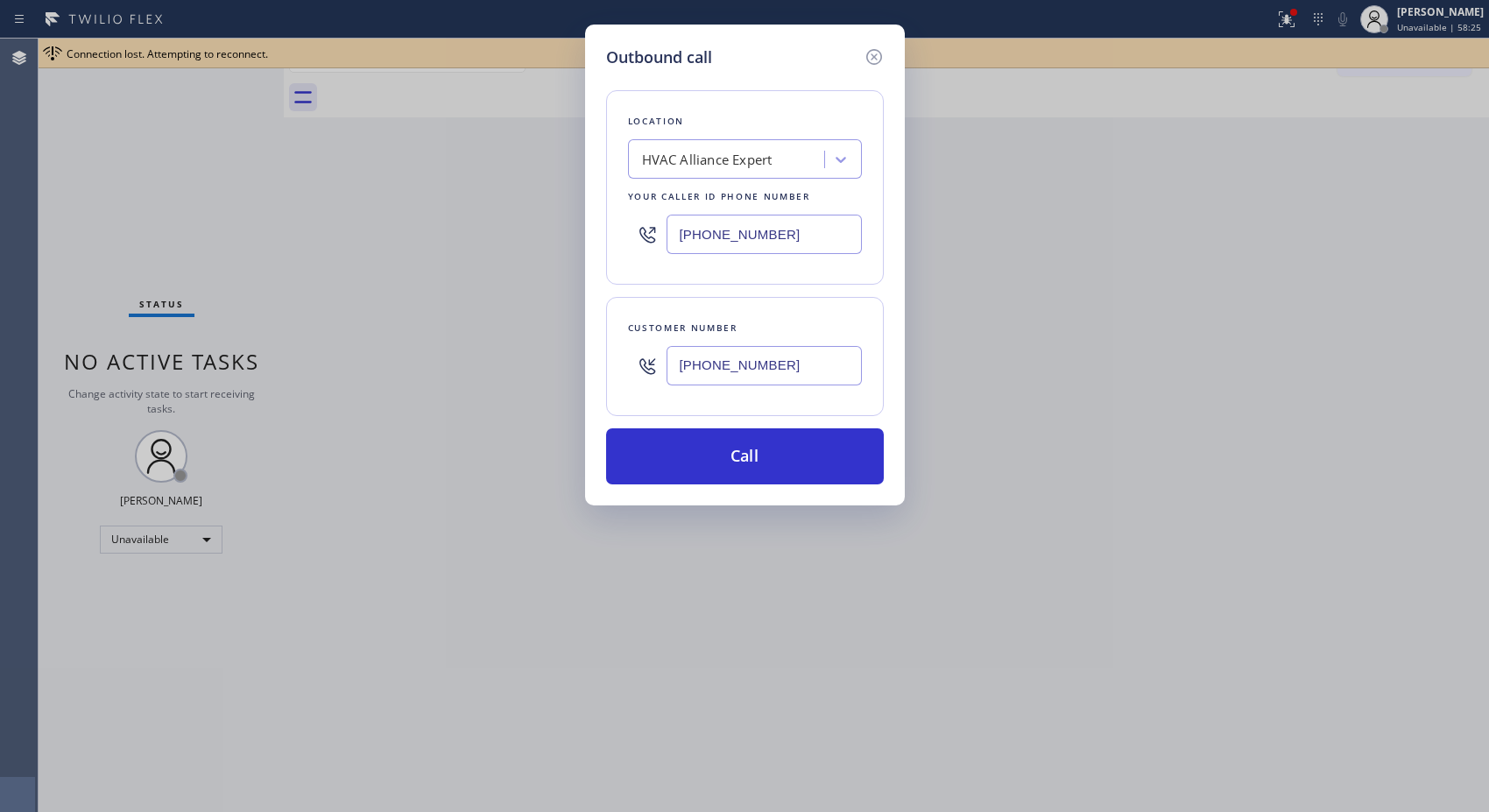
type input "[PHONE_NUMBER]"
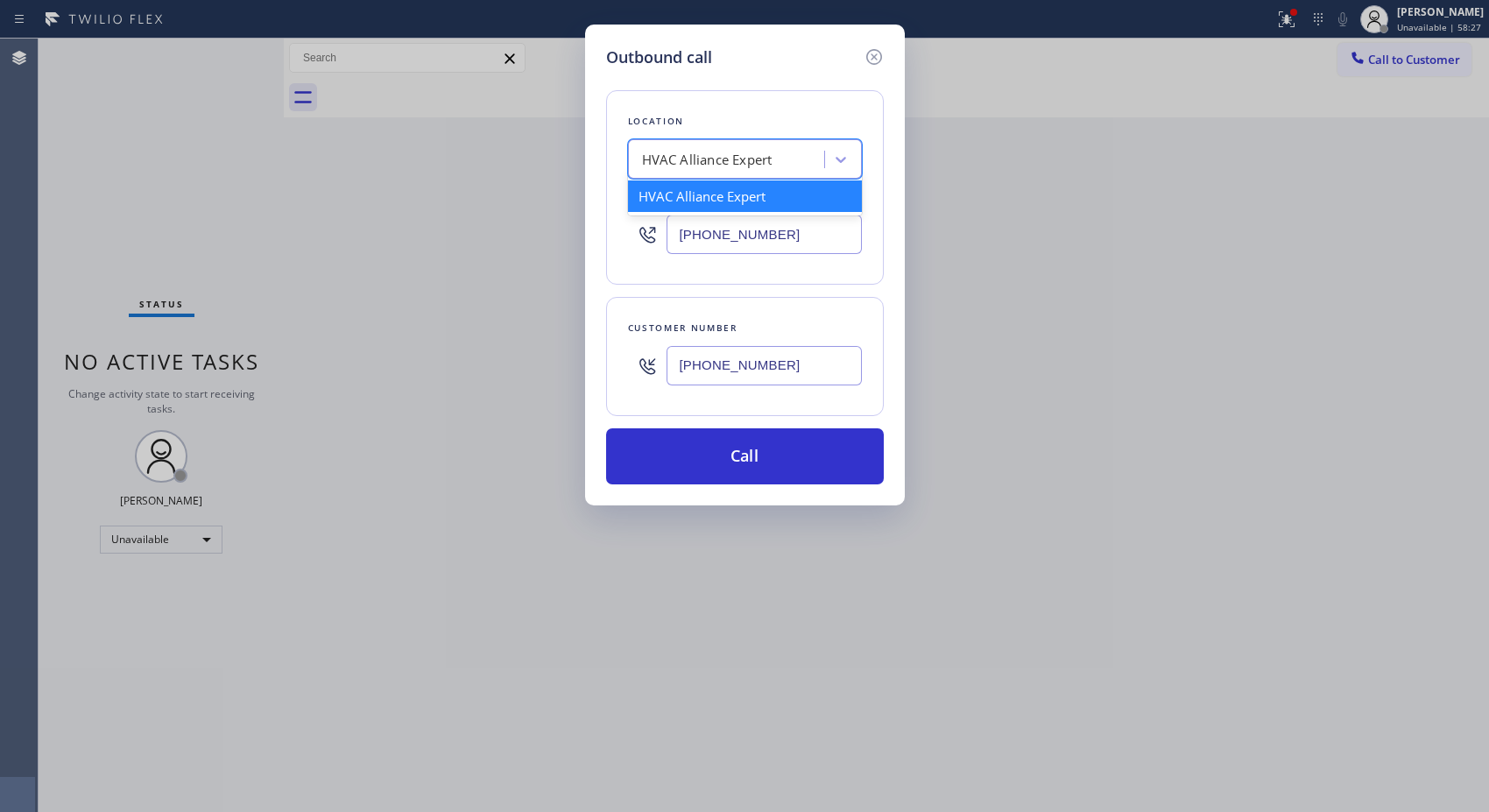
click at [728, 151] on div "HVAC Alliance Expert" at bounding box center [707, 160] width 130 height 21
click at [797, 153] on input "HVAC Alliance Expert Cerritos" at bounding box center [727, 160] width 178 height 15
click at [792, 163] on input "HVAC Alliance Expert Cerritos" at bounding box center [727, 160] width 178 height 15
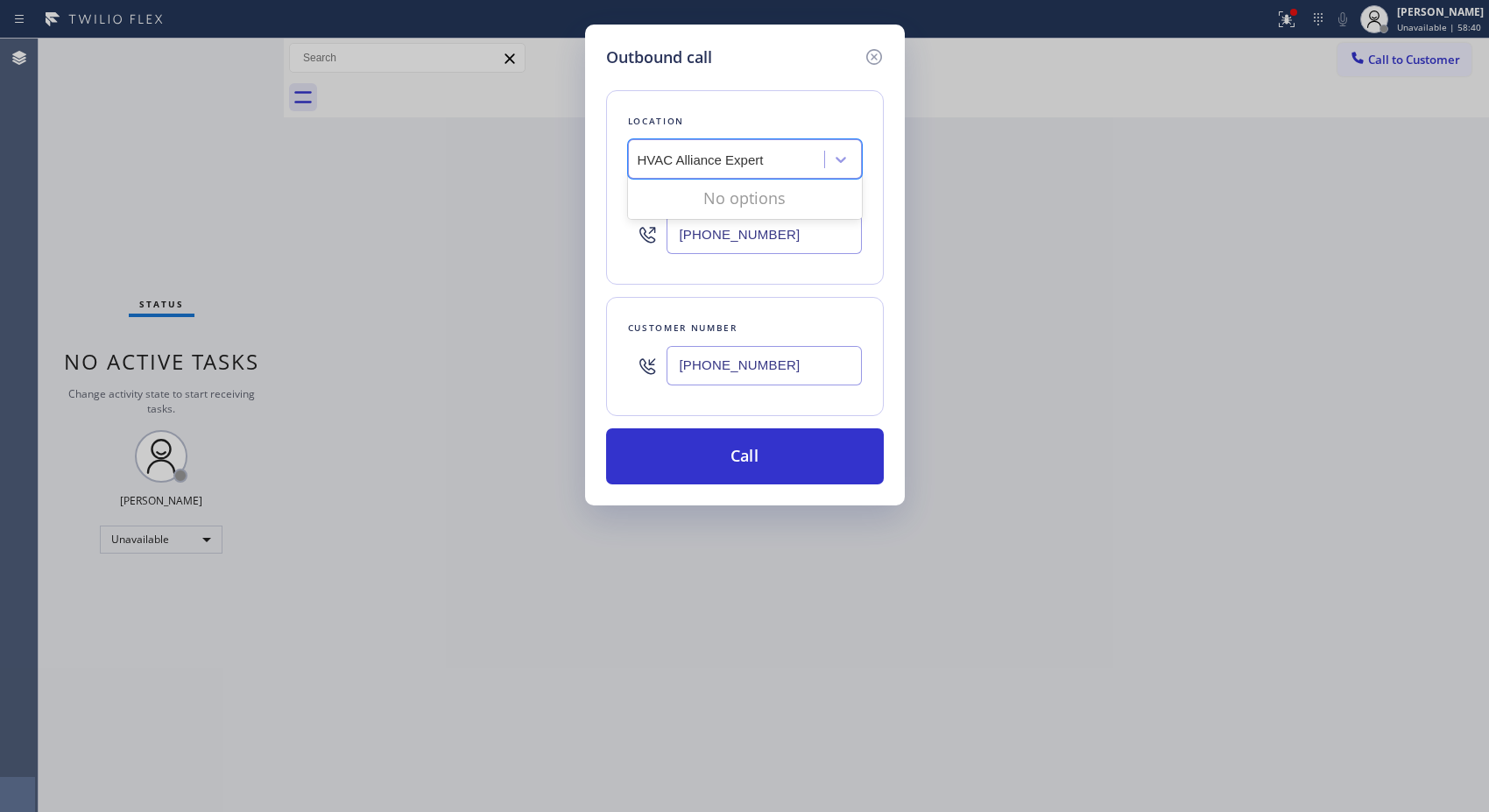
scroll to position [0, 0]
type input "HVAC Alliance Expert"
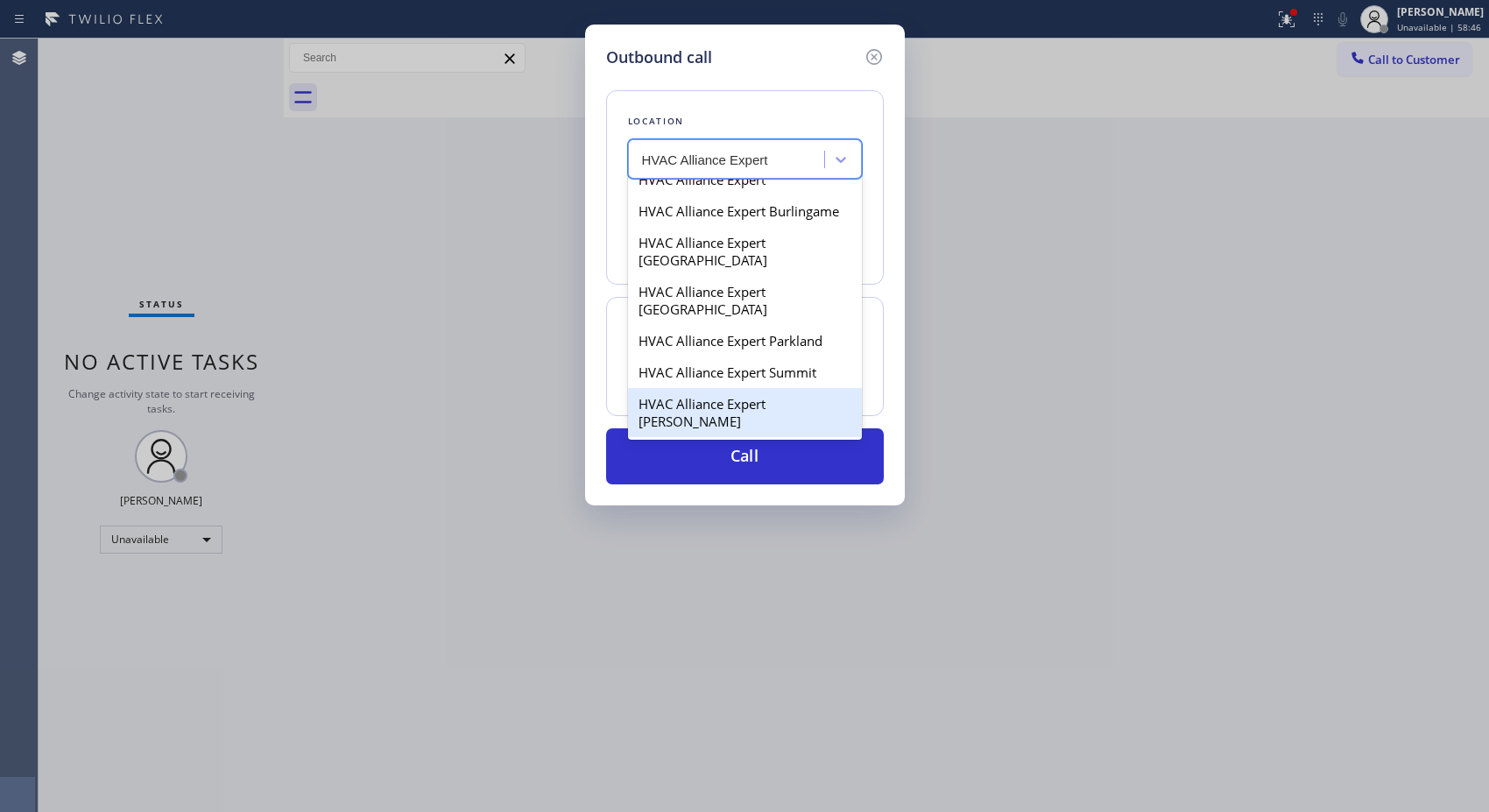
scroll to position [291, 0]
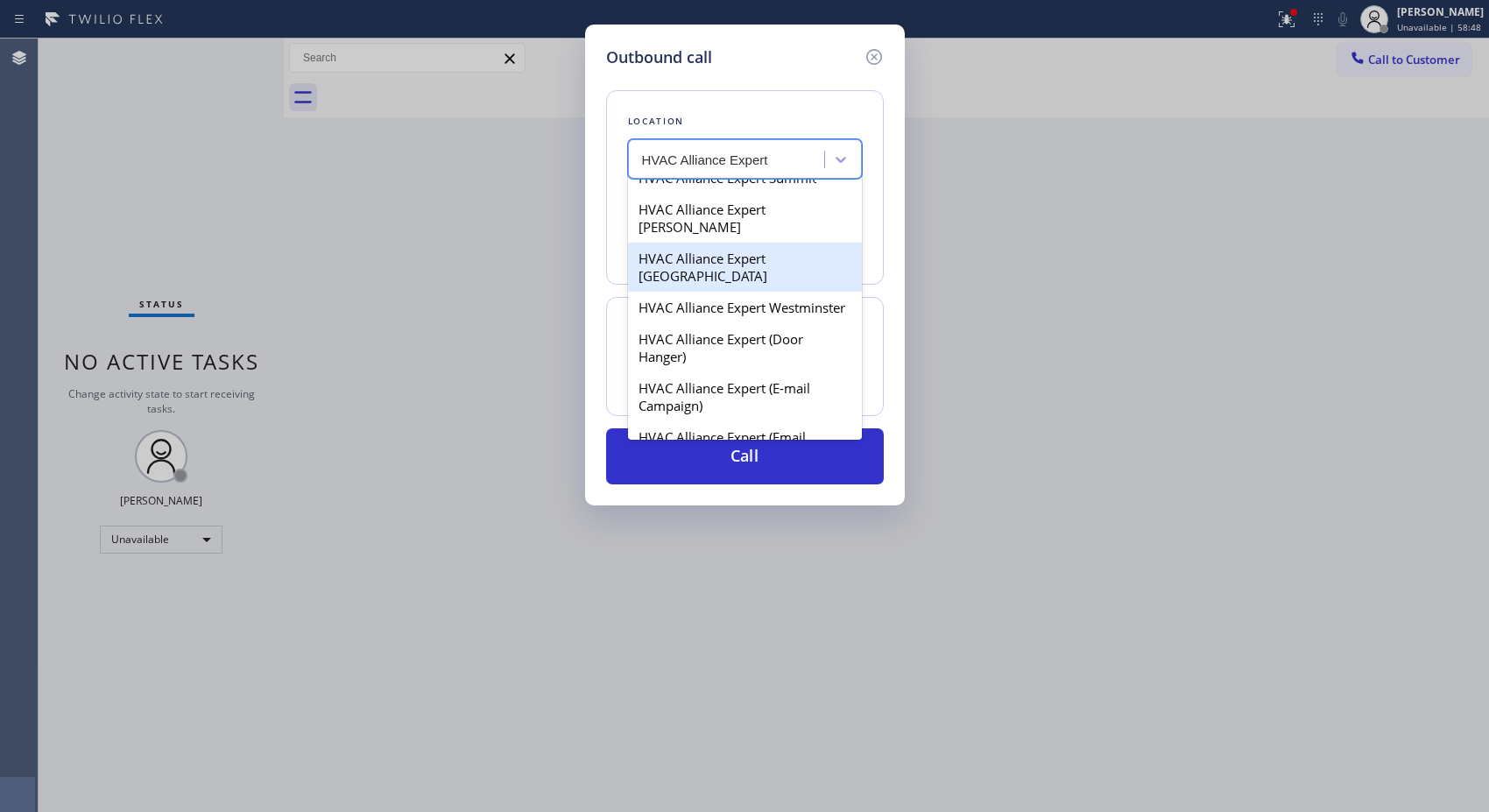
click at [728, 242] on div "HVAC Alliance Expert [GEOGRAPHIC_DATA]" at bounding box center [745, 266] width 234 height 49
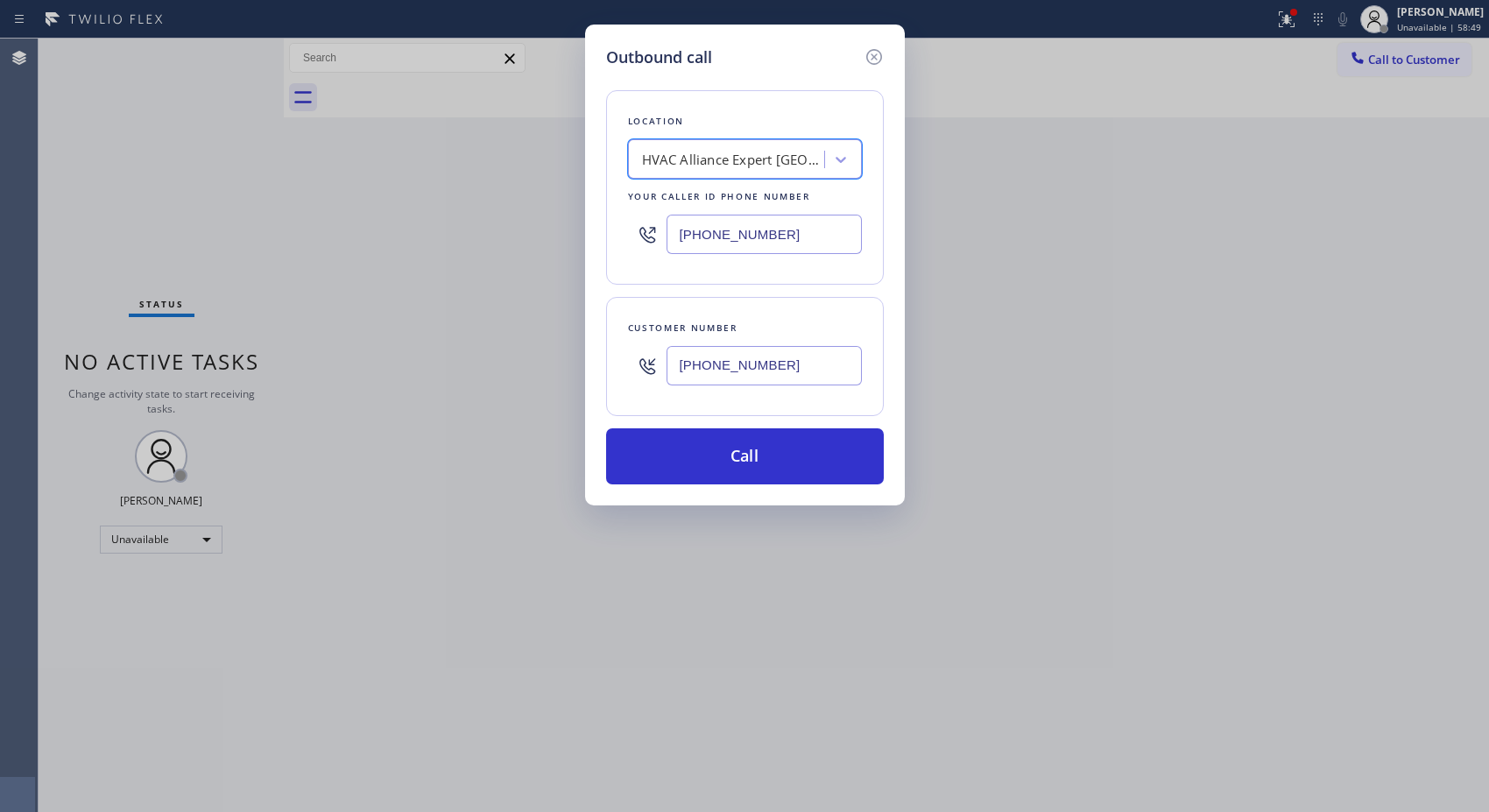
click at [751, 152] on div "HVAC Alliance Expert [GEOGRAPHIC_DATA]" at bounding box center [734, 160] width 184 height 21
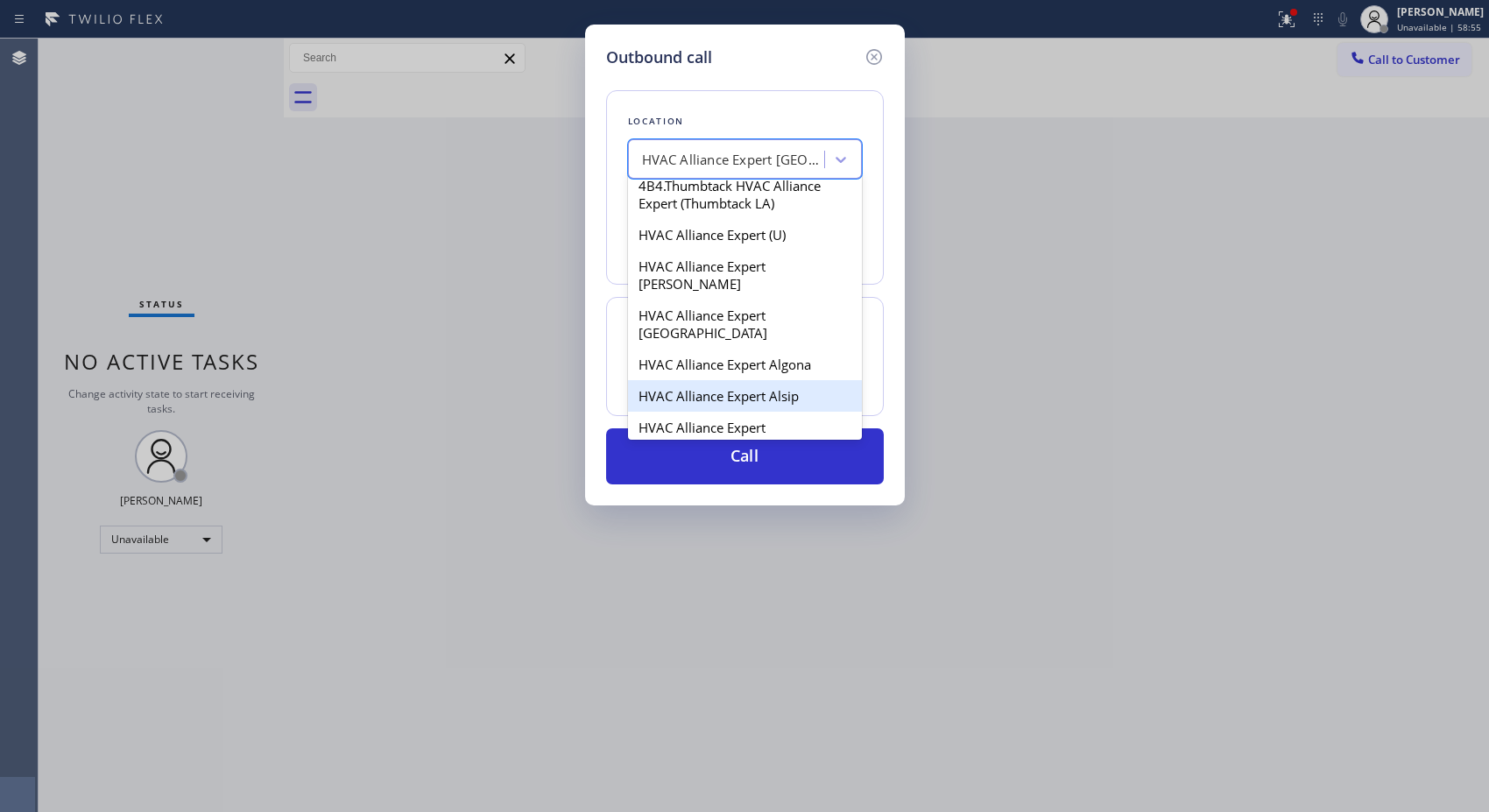
scroll to position [885, 0]
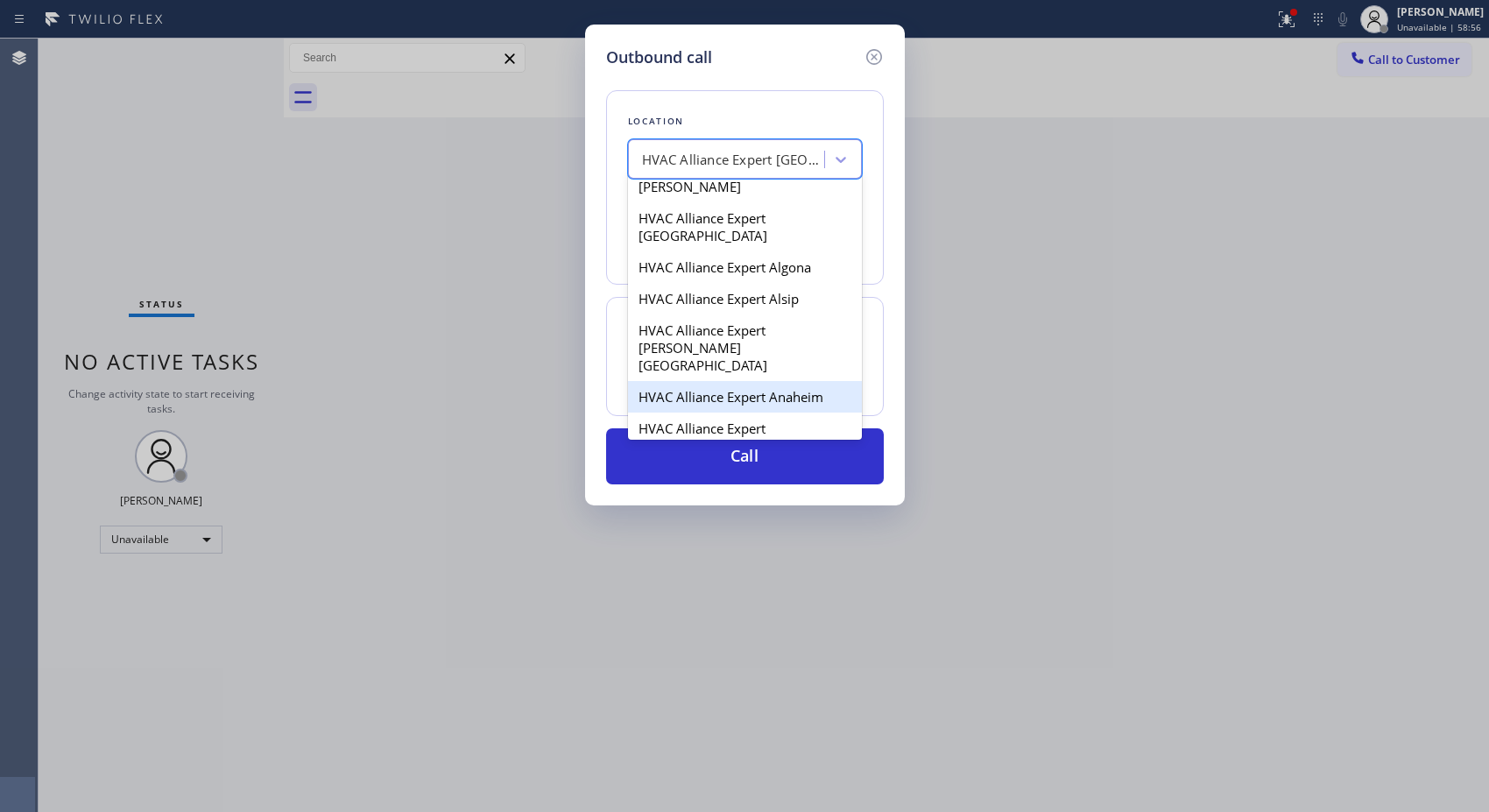
click at [754, 381] on div "HVAC Alliance Expert Anaheim" at bounding box center [745, 396] width 234 height 31
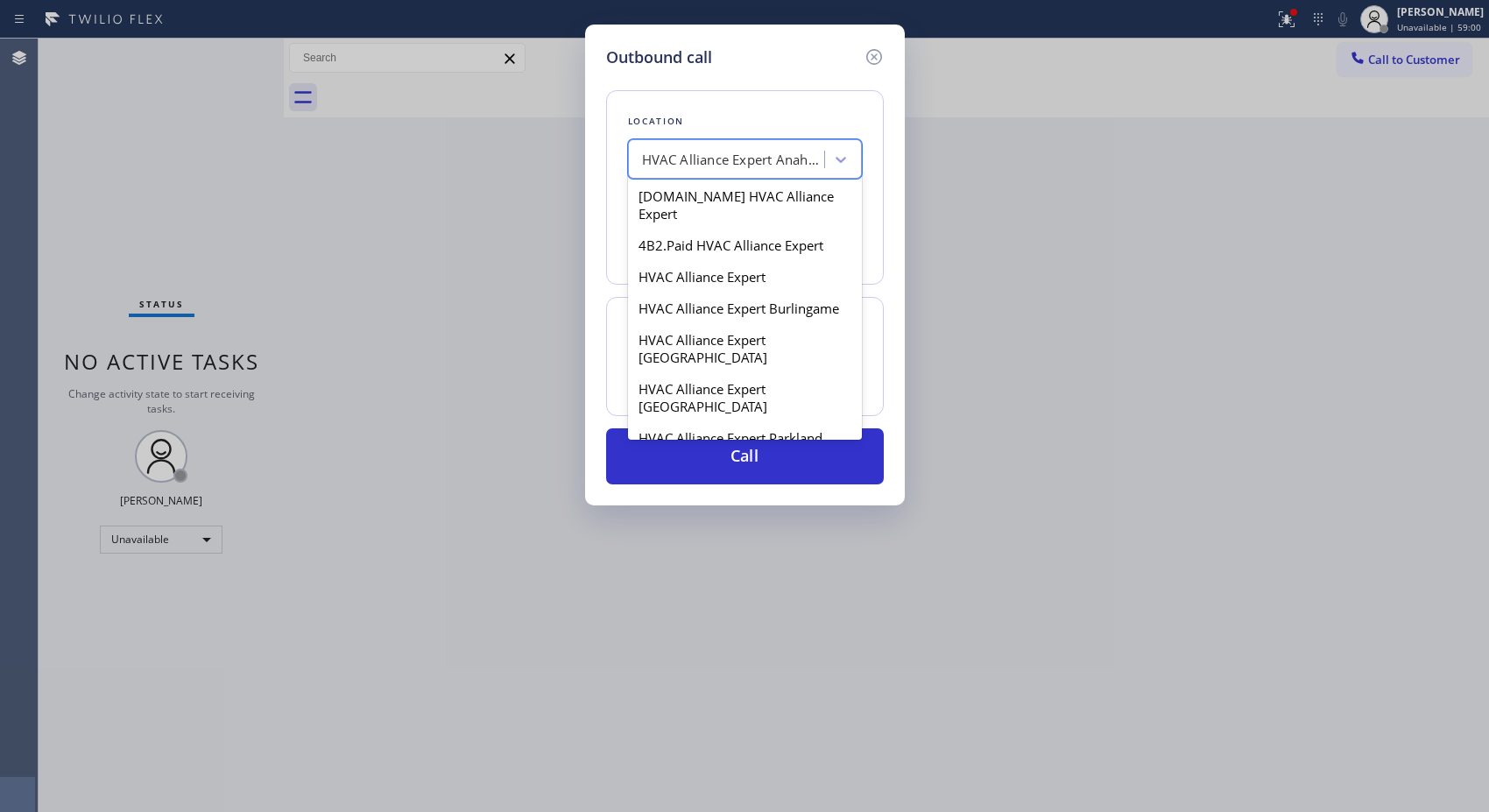
click at [769, 160] on div "HVAC Alliance Expert Anaheim" at bounding box center [734, 160] width 184 height 21
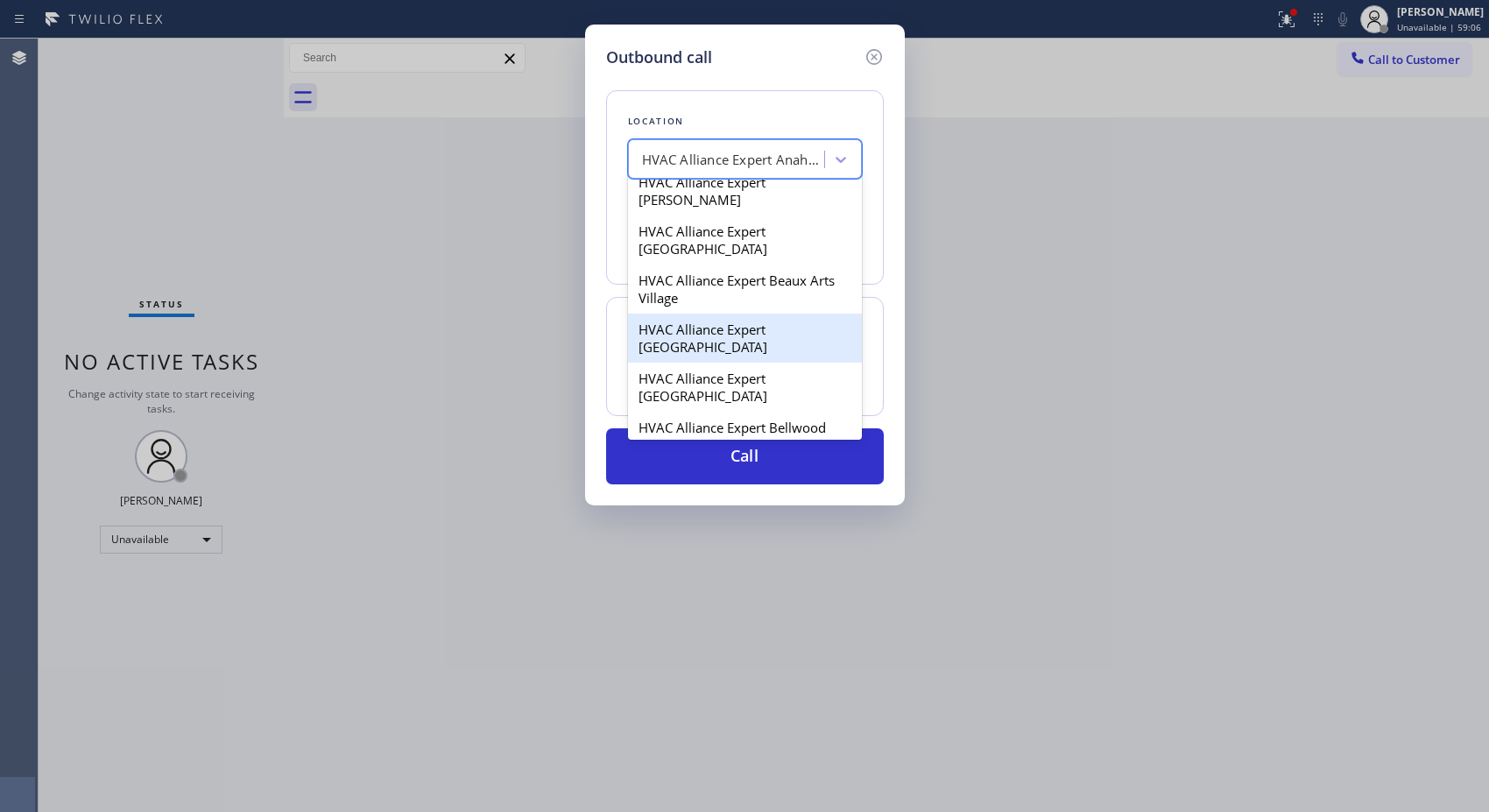
scroll to position [1832, 0]
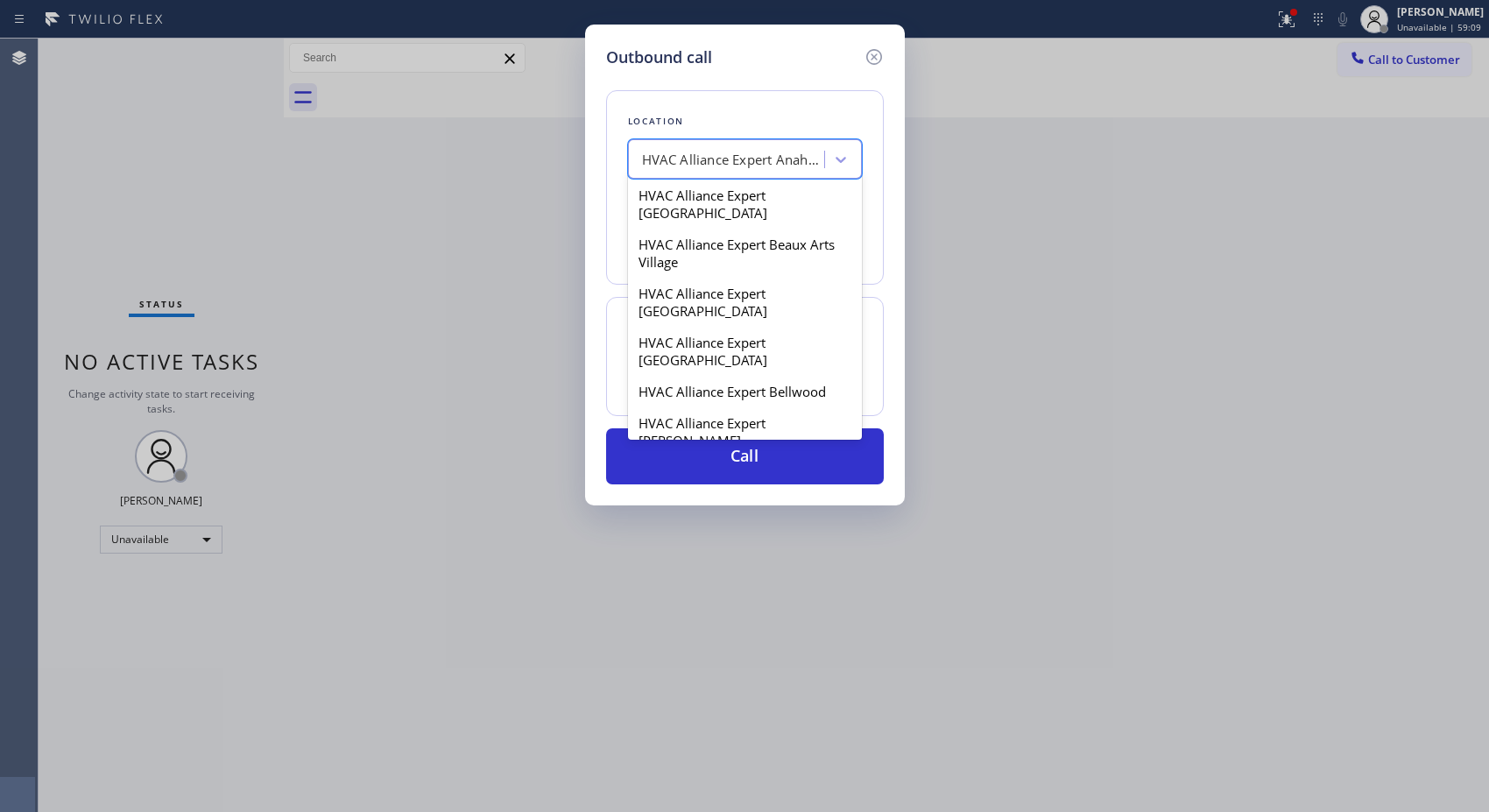
click at [769, 519] on div "HVAC Alliance Expert [PERSON_NAME][GEOGRAPHIC_DATA]" at bounding box center [745, 552] width 234 height 66
type input "[PHONE_NUMBER]"
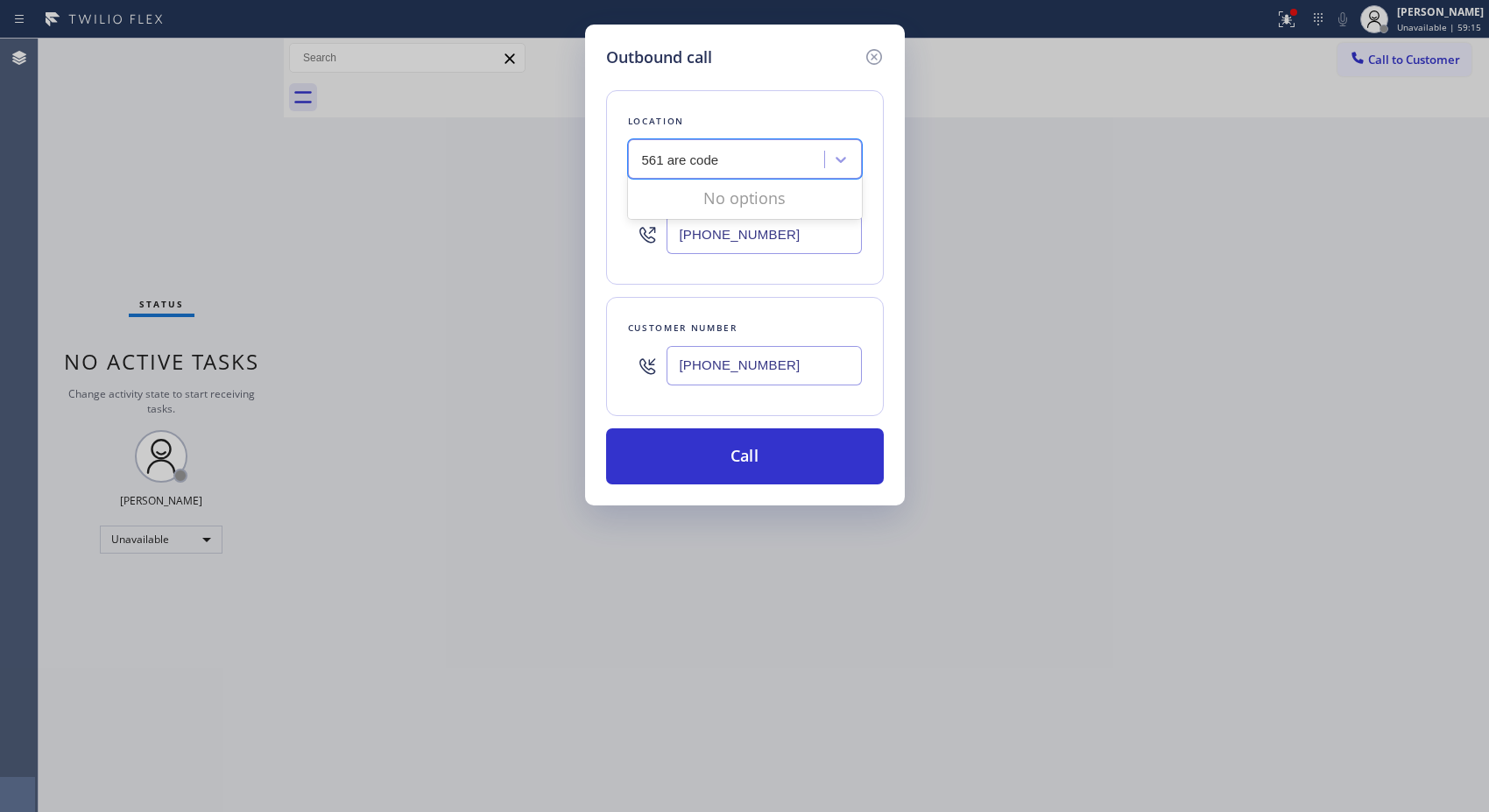
type input "561 are code"
click at [763, 171] on div "HVAC Alliance Expert [PERSON_NAME][GEOGRAPHIC_DATA]" at bounding box center [729, 160] width 191 height 30
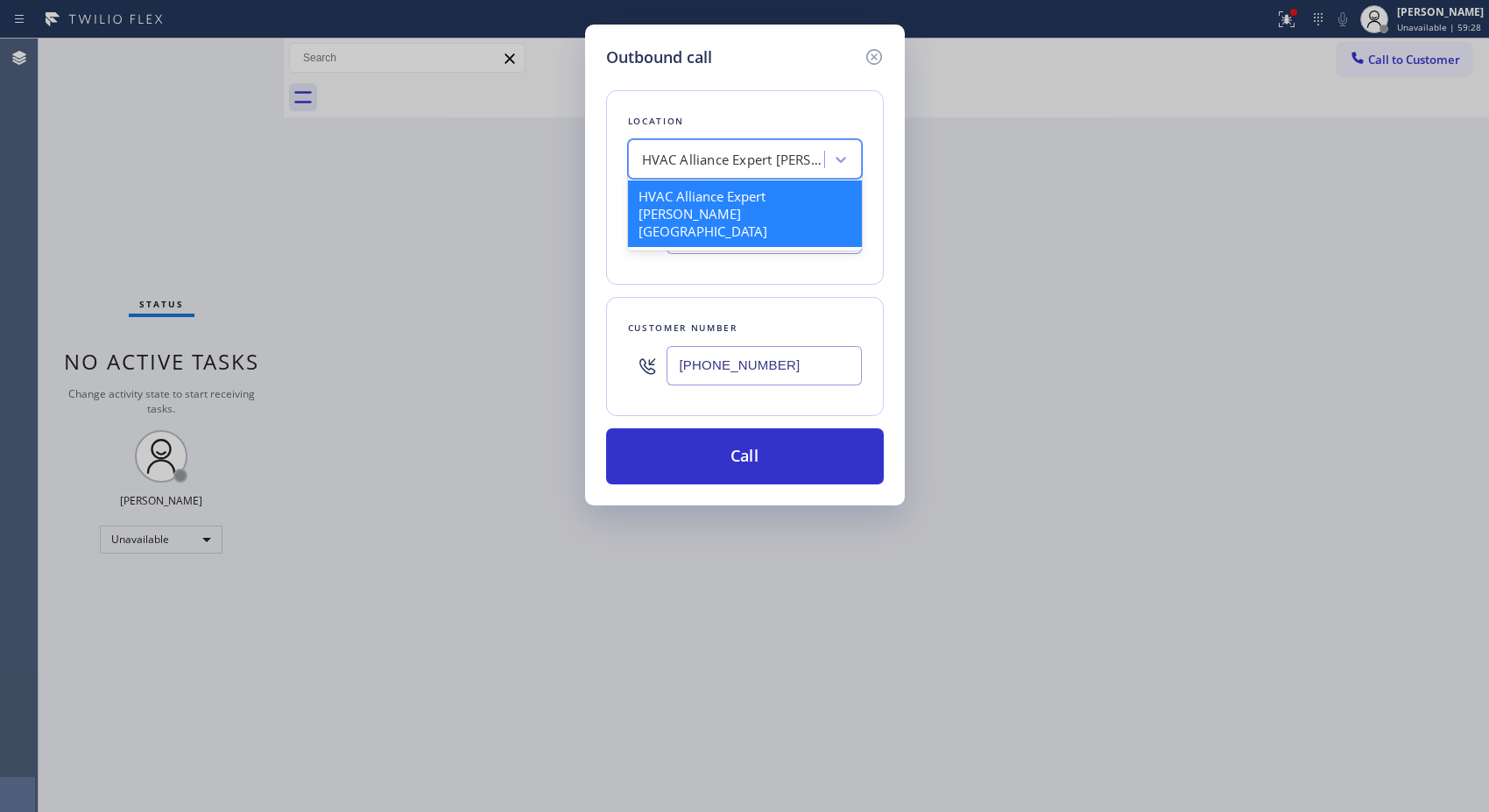
click at [754, 208] on div "HVAC Alliance Expert [PERSON_NAME][GEOGRAPHIC_DATA]" at bounding box center [745, 213] width 234 height 66
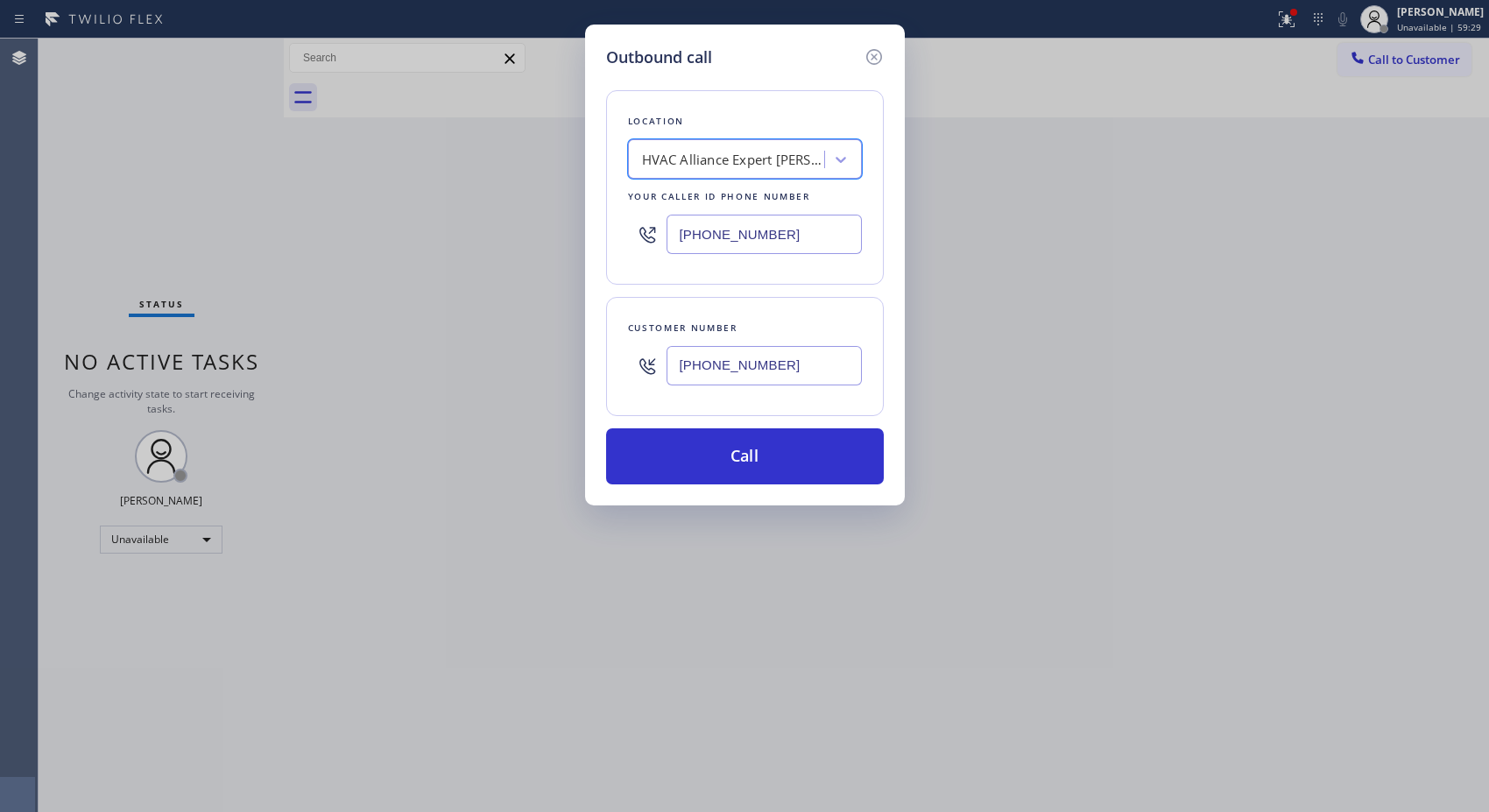
click at [775, 178] on div "HVAC Alliance Expert [PERSON_NAME][GEOGRAPHIC_DATA]" at bounding box center [745, 159] width 234 height 39
type input "HVAC Alliance Expert or"
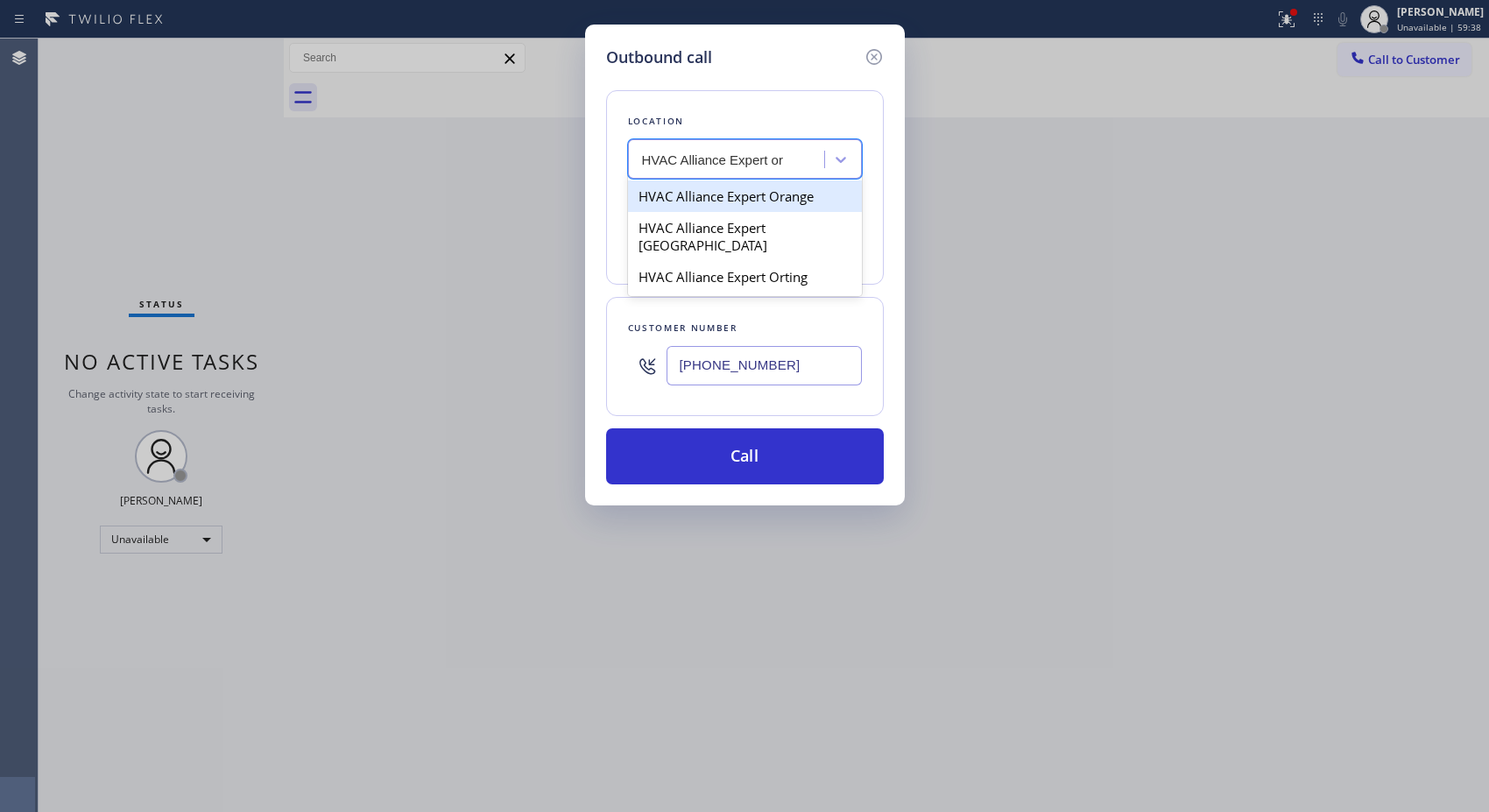
click at [754, 198] on div "HVAC Alliance Expert Orange" at bounding box center [745, 196] width 234 height 31
type input "[PHONE_NUMBER]"
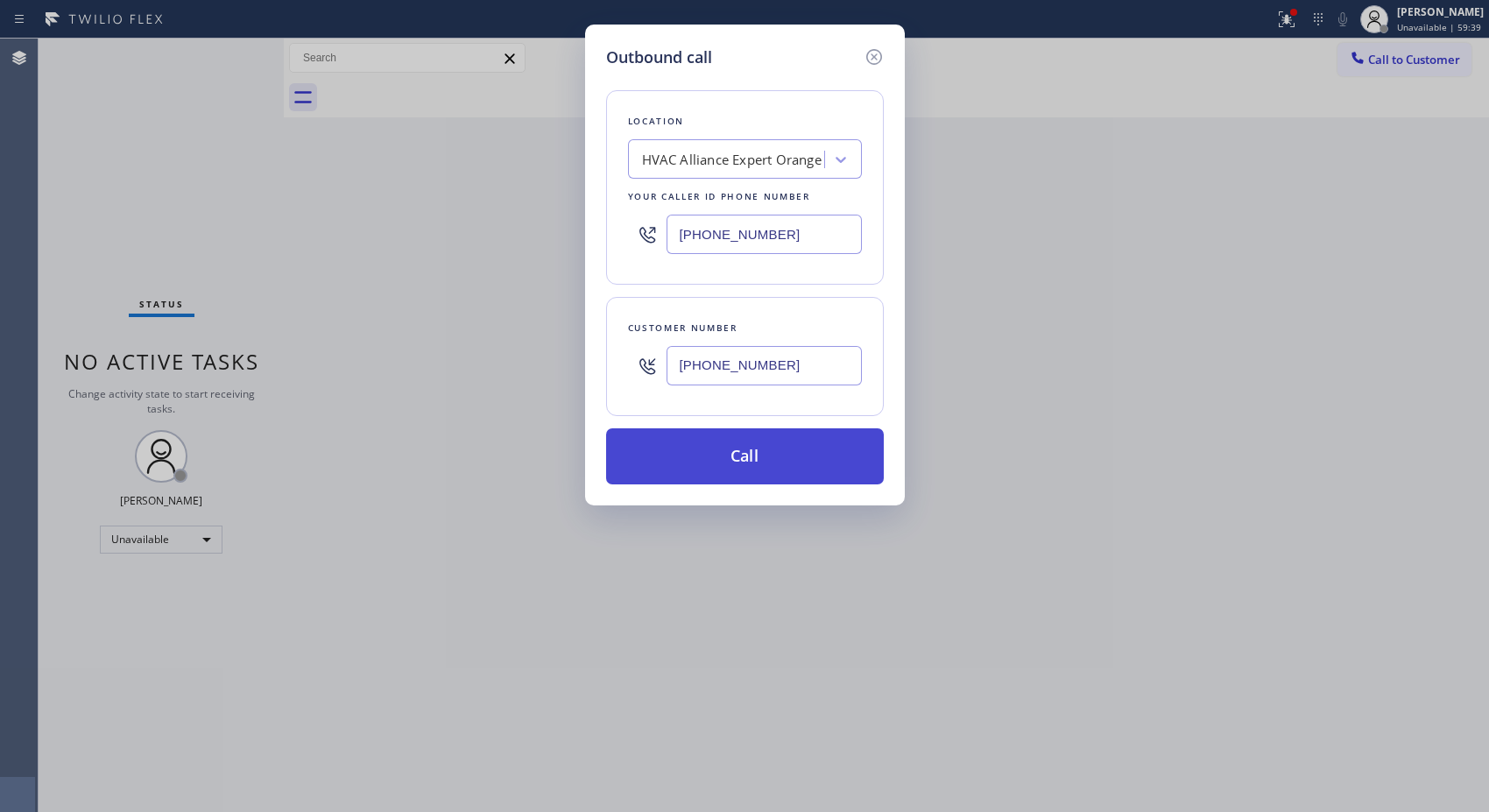
click at [771, 468] on button "Call" at bounding box center [744, 456] width 278 height 56
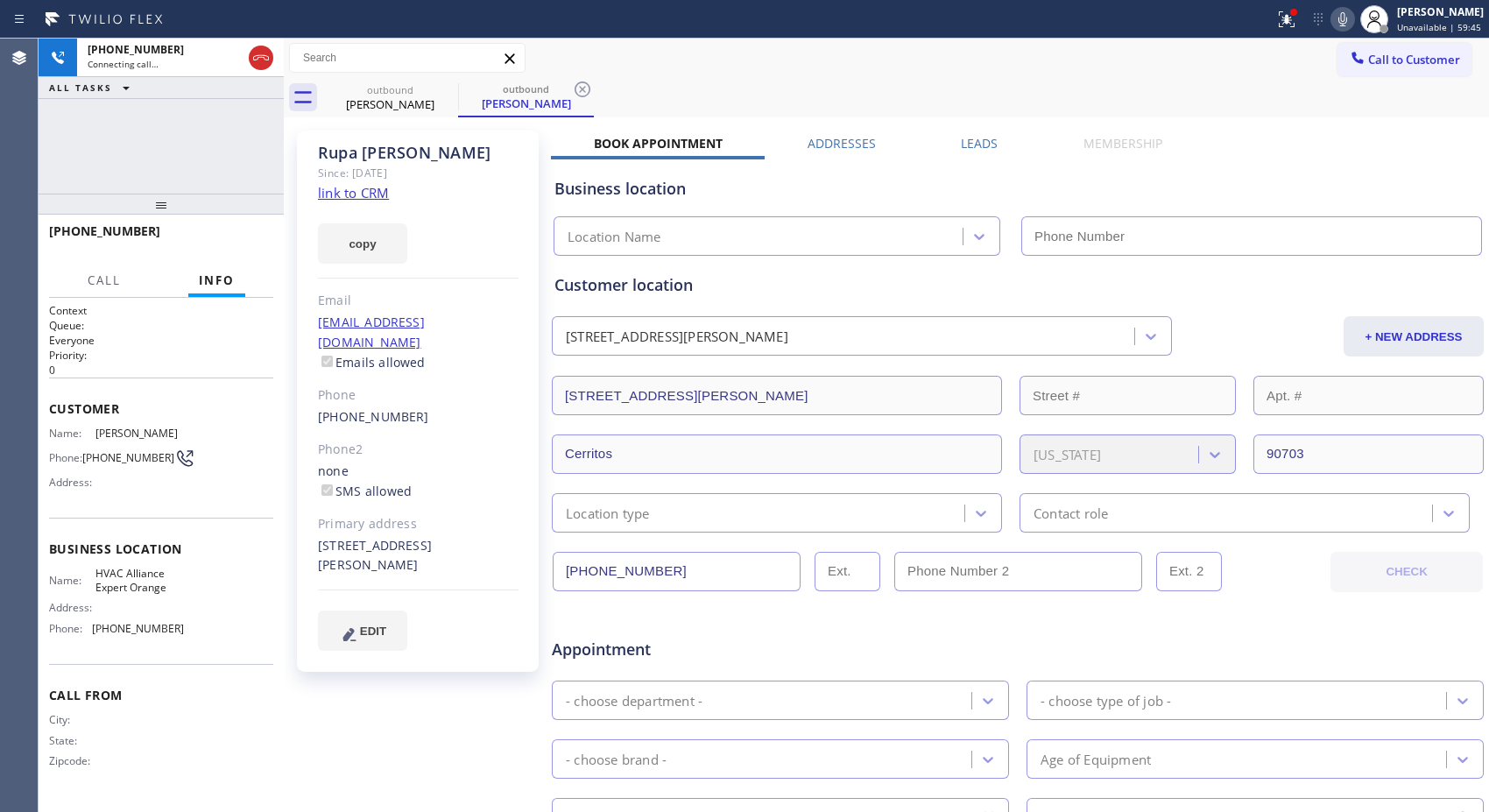
type input "[PHONE_NUMBER]"
click at [686, 79] on div "outbound [PERSON_NAME] outbound [PERSON_NAME]" at bounding box center [906, 97] width 1167 height 39
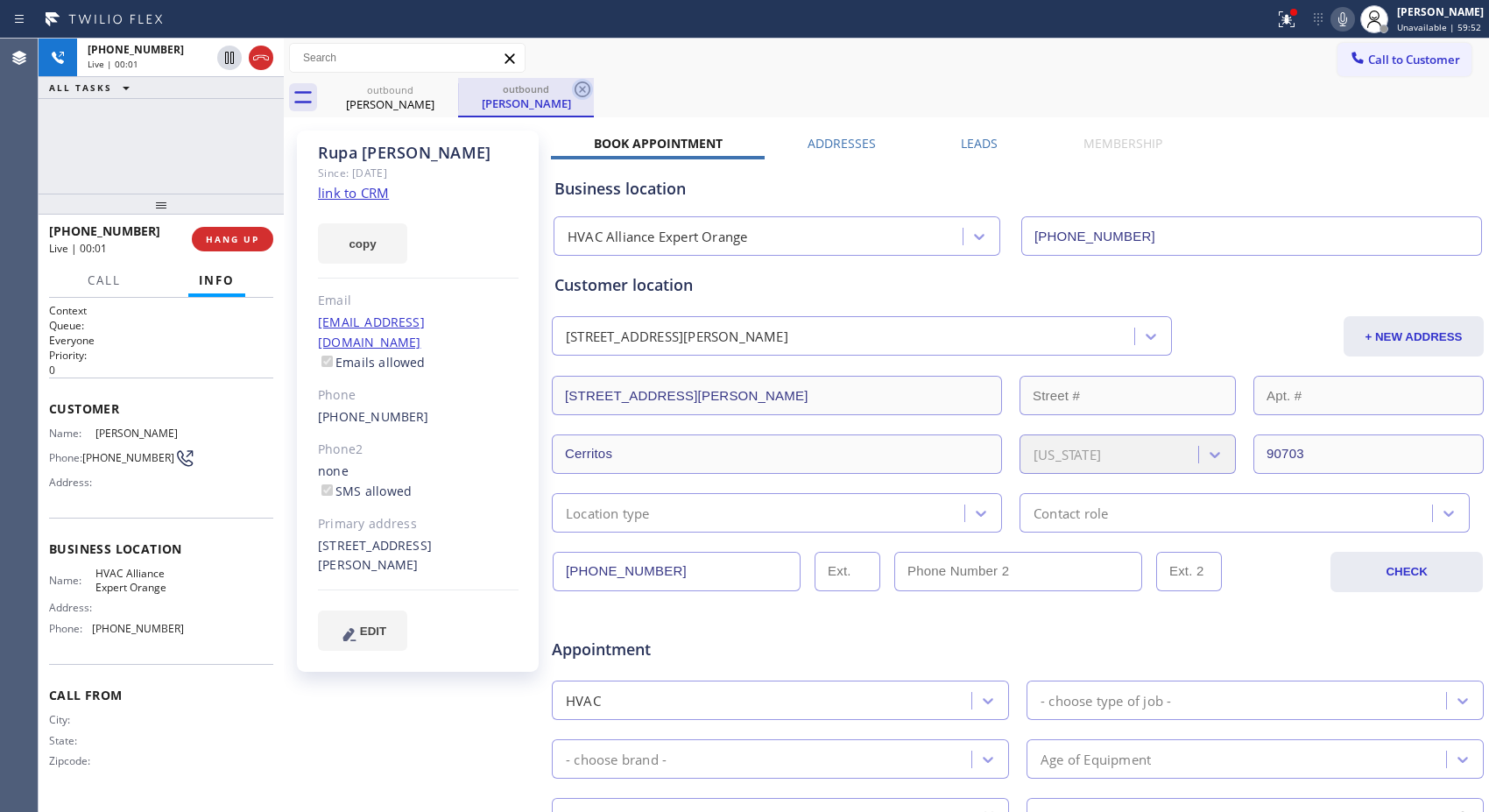
click at [583, 91] on icon at bounding box center [583, 89] width 21 height 21
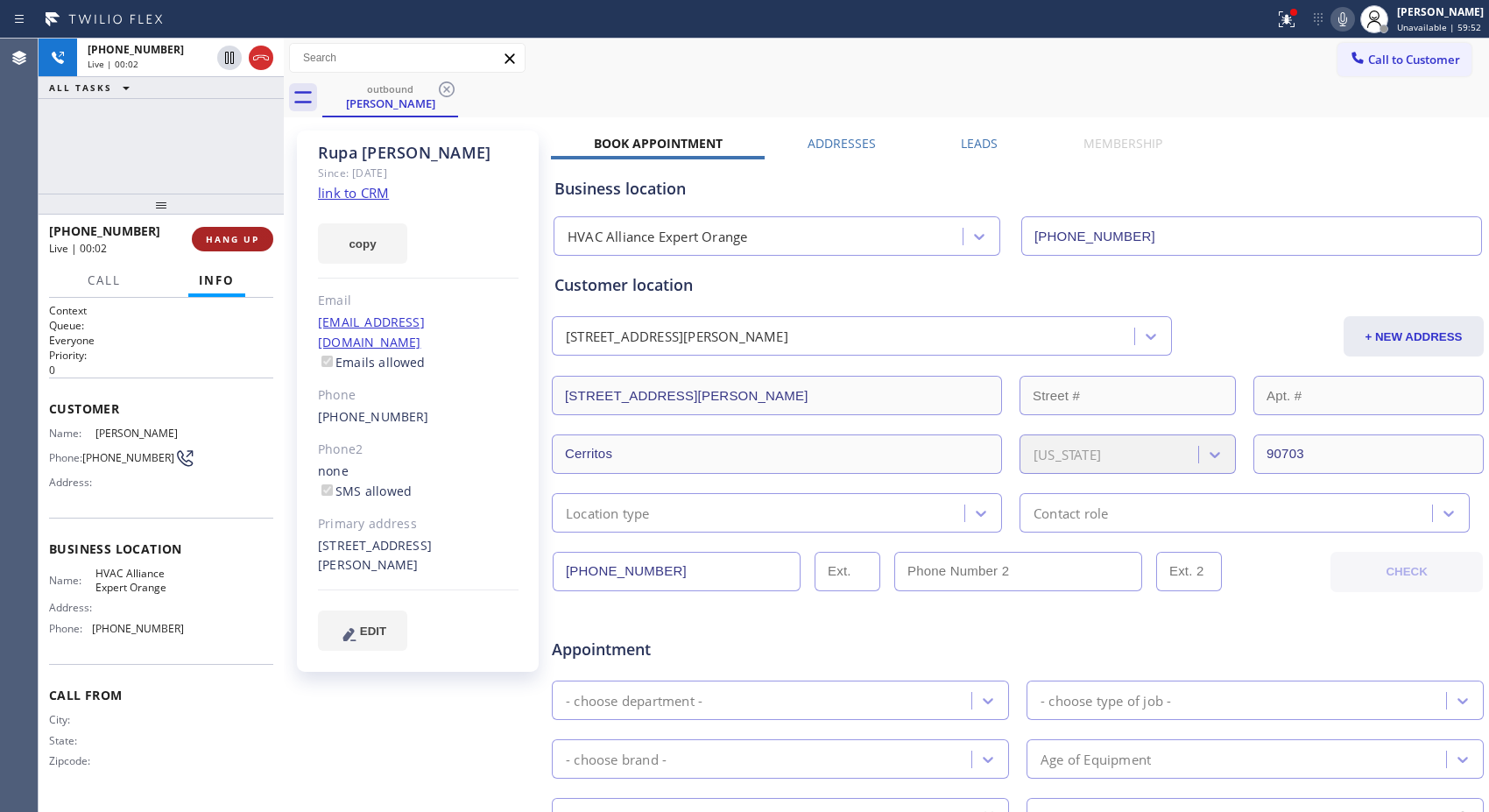
click at [265, 246] on button "HANG UP" at bounding box center [232, 239] width 81 height 24
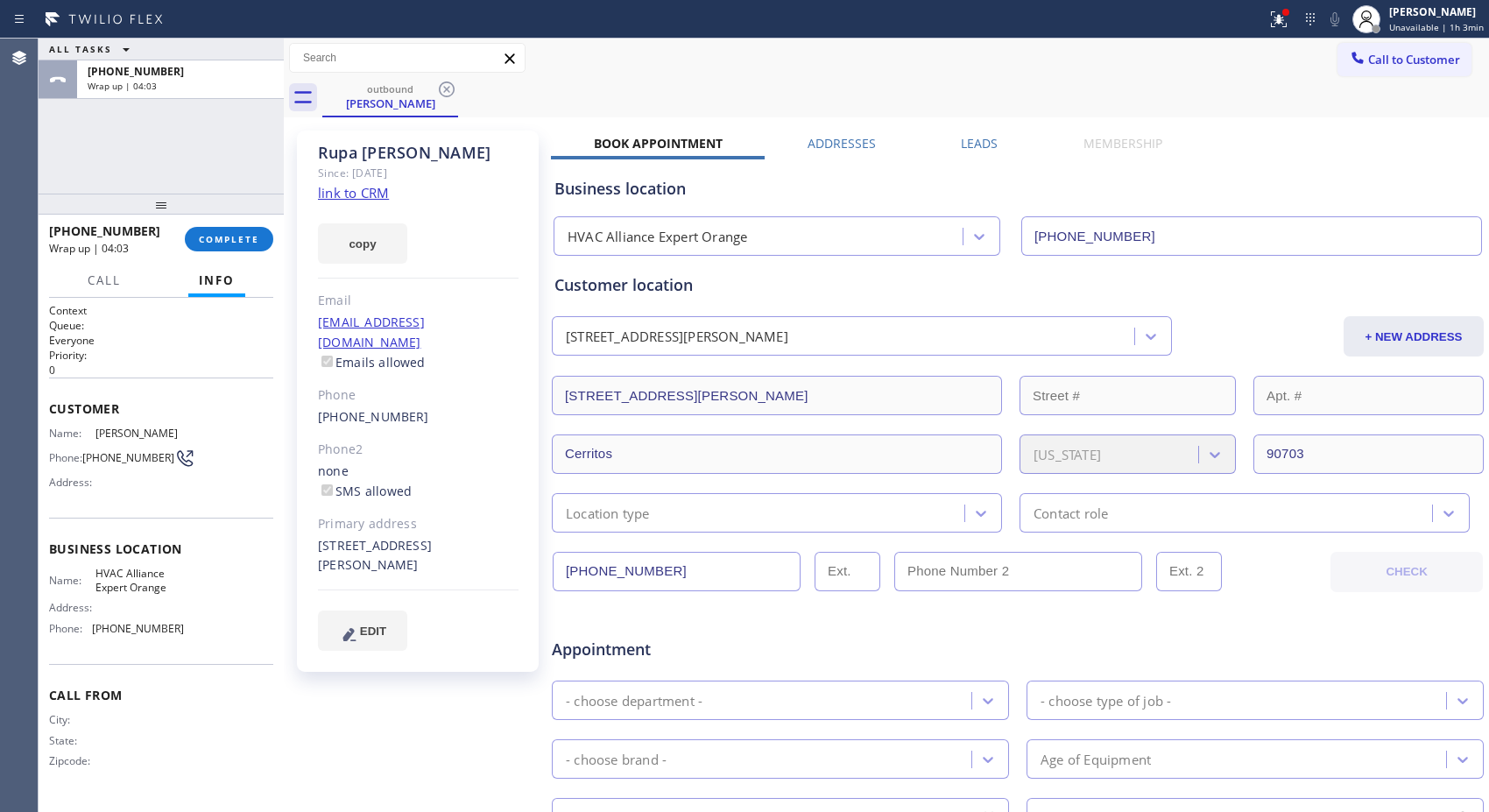
drag, startPoint x: 909, startPoint y: 93, endPoint x: 715, endPoint y: 88, distance: 194.1
click at [908, 93] on div "outbound [PERSON_NAME]" at bounding box center [906, 97] width 1167 height 39
click at [238, 233] on span "COMPLETE" at bounding box center [229, 239] width 61 height 13
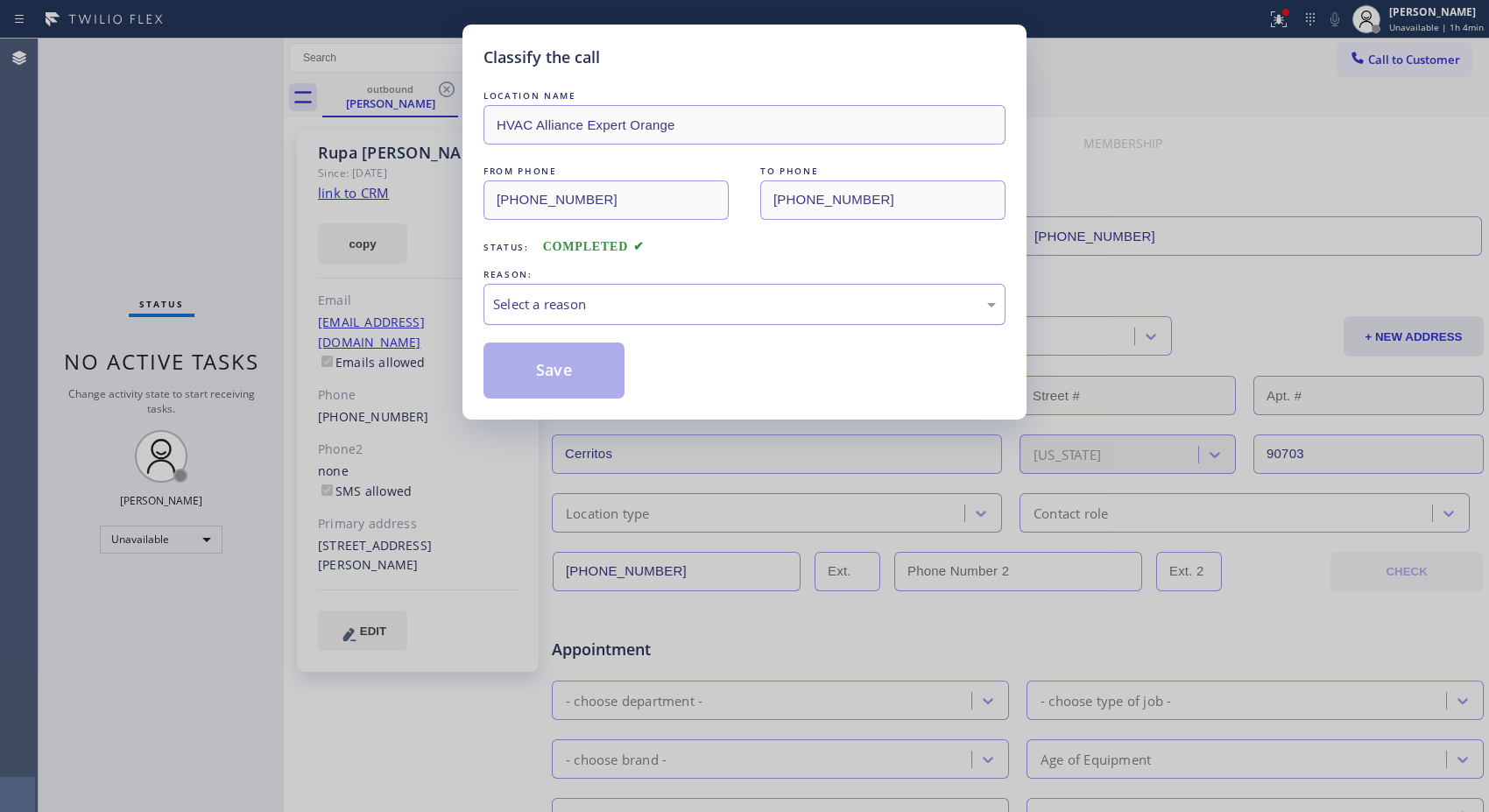
click at [618, 305] on div "Select a reason" at bounding box center [744, 304] width 503 height 21
click at [588, 376] on button "Save" at bounding box center [554, 370] width 141 height 56
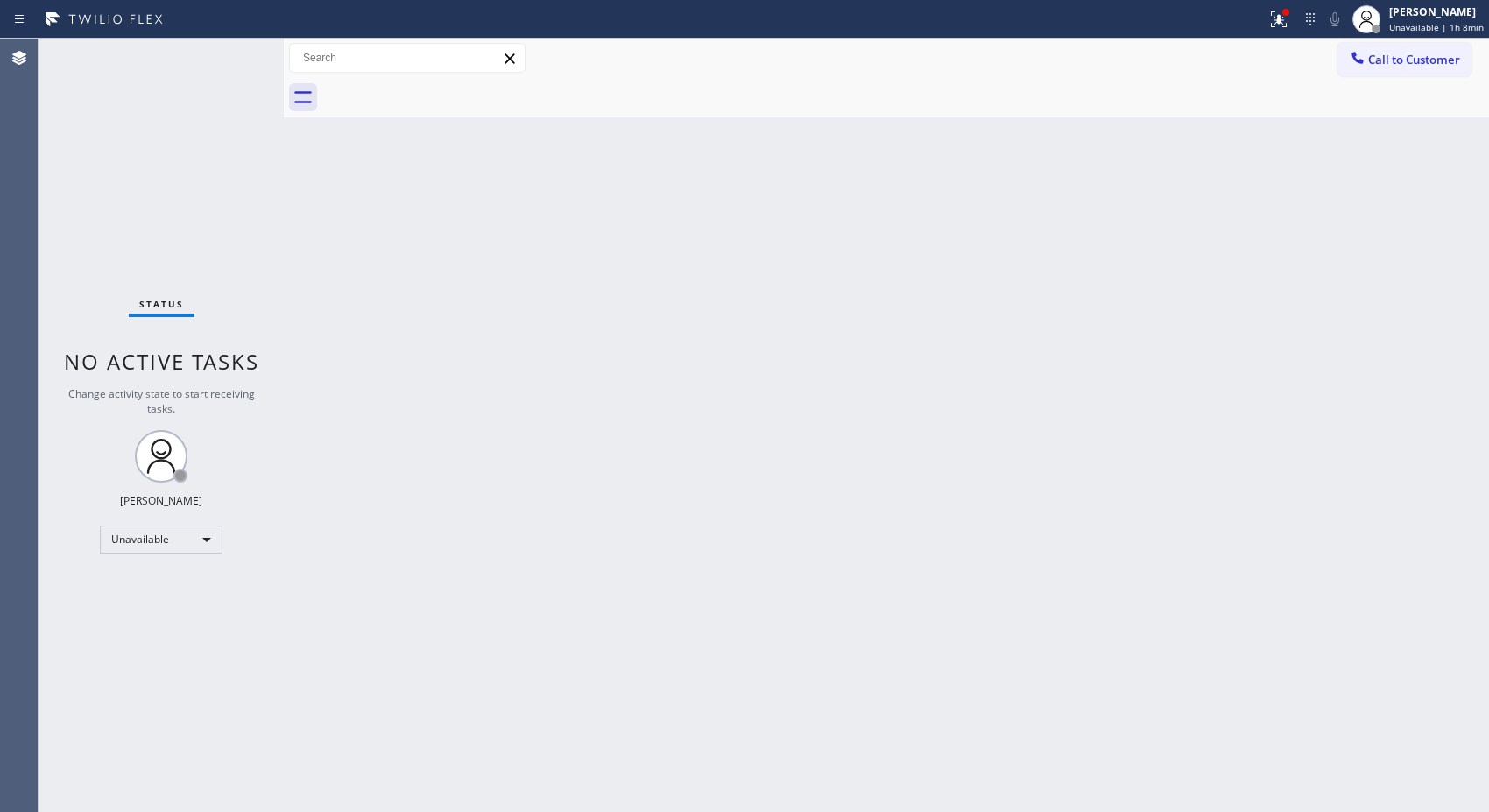
click at [698, 390] on div "Back to Dashboard Change Sender ID Customers Technicians Select a contact Outbo…" at bounding box center [887, 424] width 1206 height 773
click at [987, 486] on div "Back to Dashboard Change Sender ID Customers Technicians Select a contact Outbo…" at bounding box center [887, 424] width 1206 height 773
click at [180, 549] on div "Unavailable" at bounding box center [161, 539] width 122 height 28
click at [1425, 28] on div at bounding box center [744, 406] width 1489 height 812
click at [1417, 26] on span "Unavailable | 1h 18min" at bounding box center [1434, 28] width 100 height 13
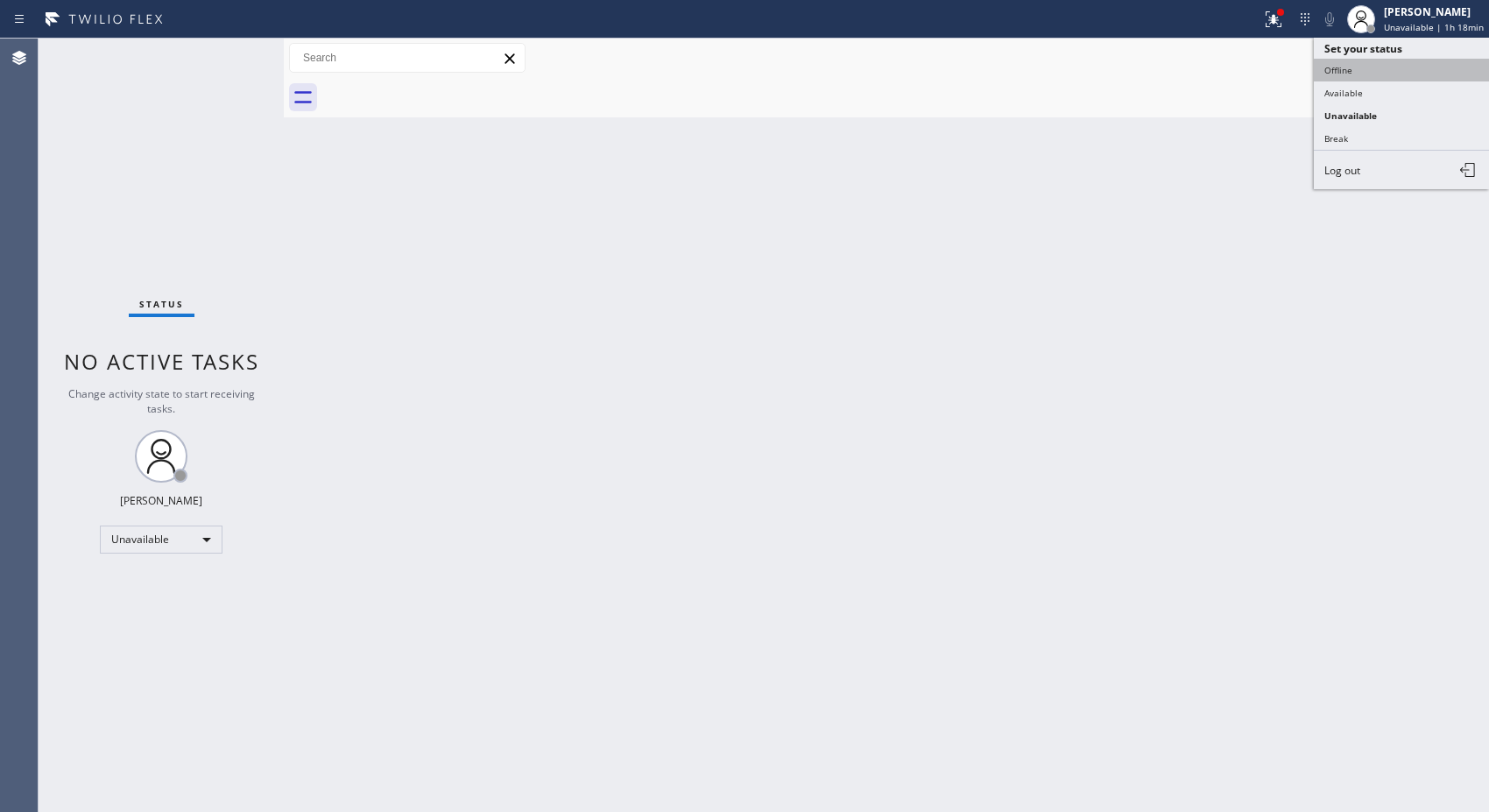
click at [1382, 66] on button "Offline" at bounding box center [1401, 70] width 175 height 22
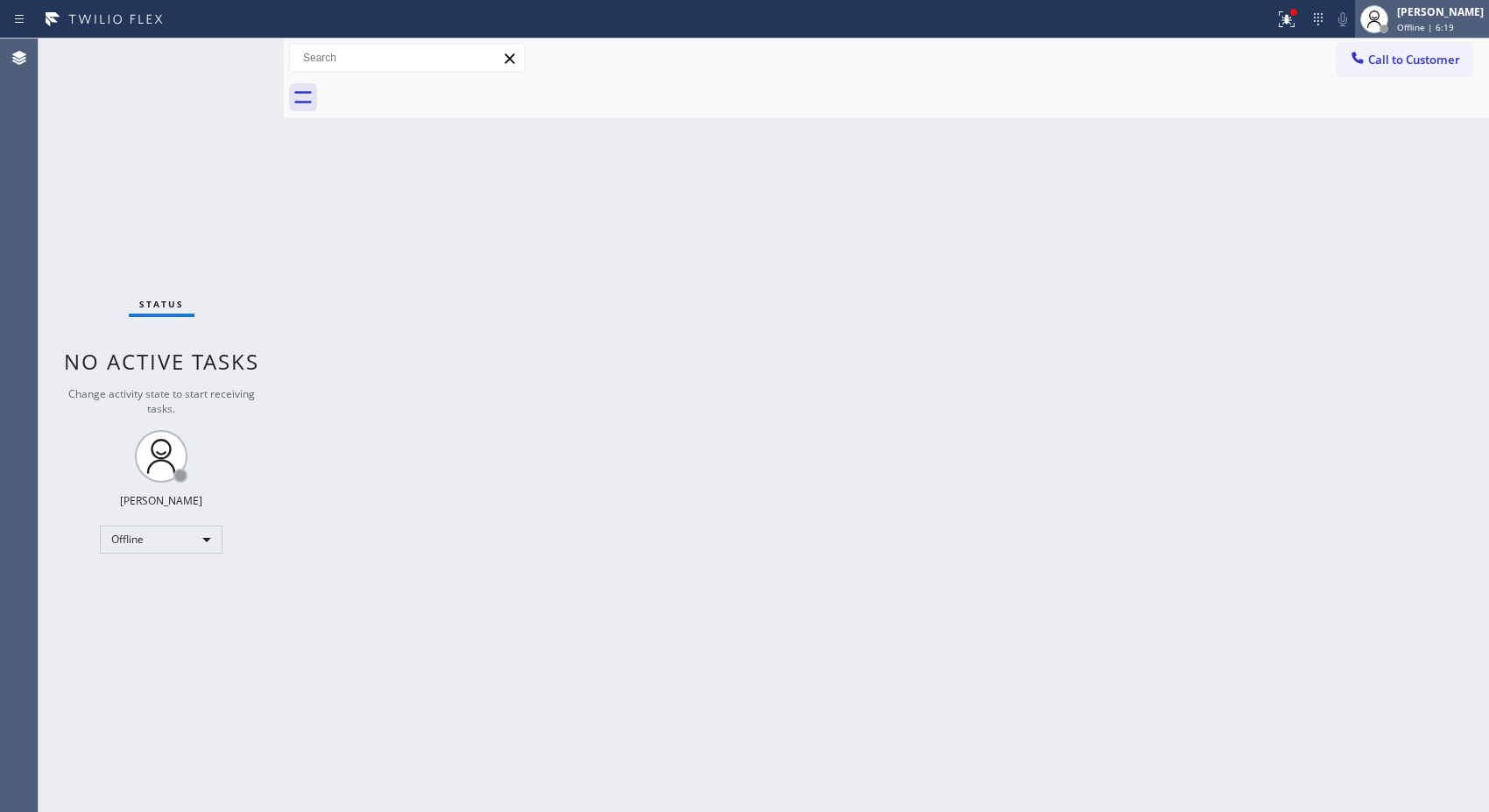
click at [1446, 15] on div "[PERSON_NAME]" at bounding box center [1440, 12] width 87 height 15
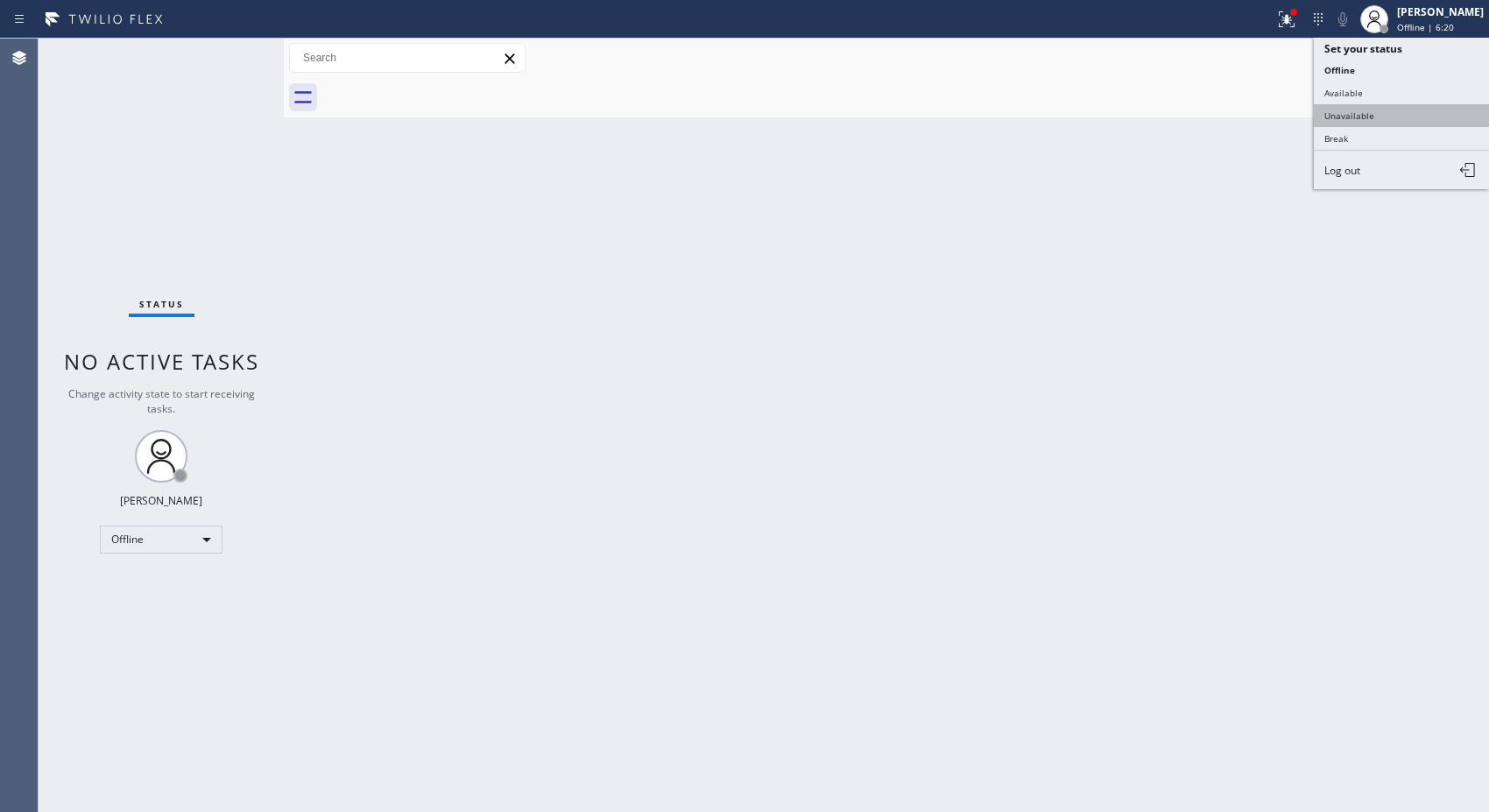
click at [1365, 115] on button "Unavailable" at bounding box center [1401, 115] width 175 height 22
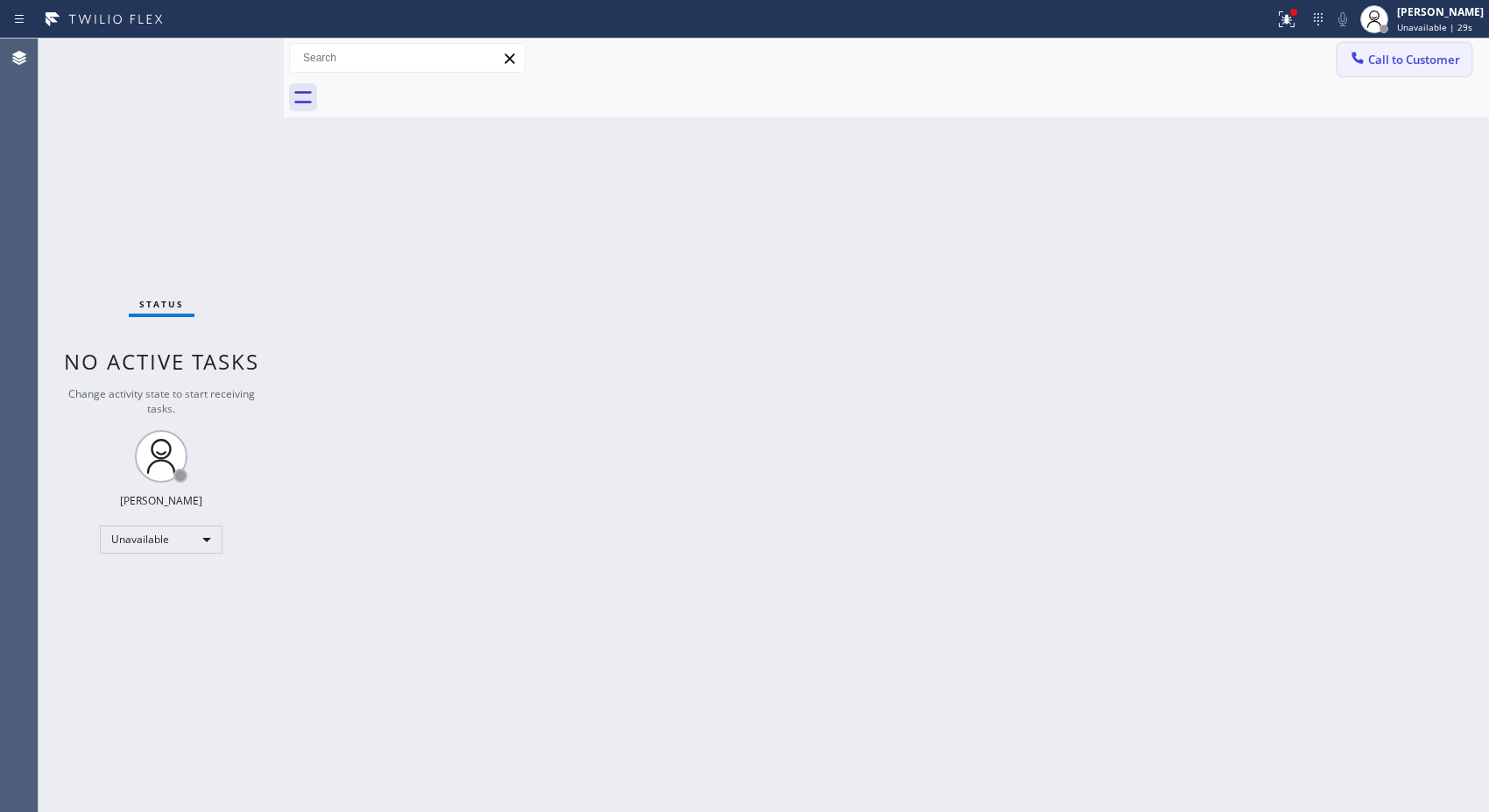
click at [1458, 47] on button "Call to Customer" at bounding box center [1405, 59] width 134 height 33
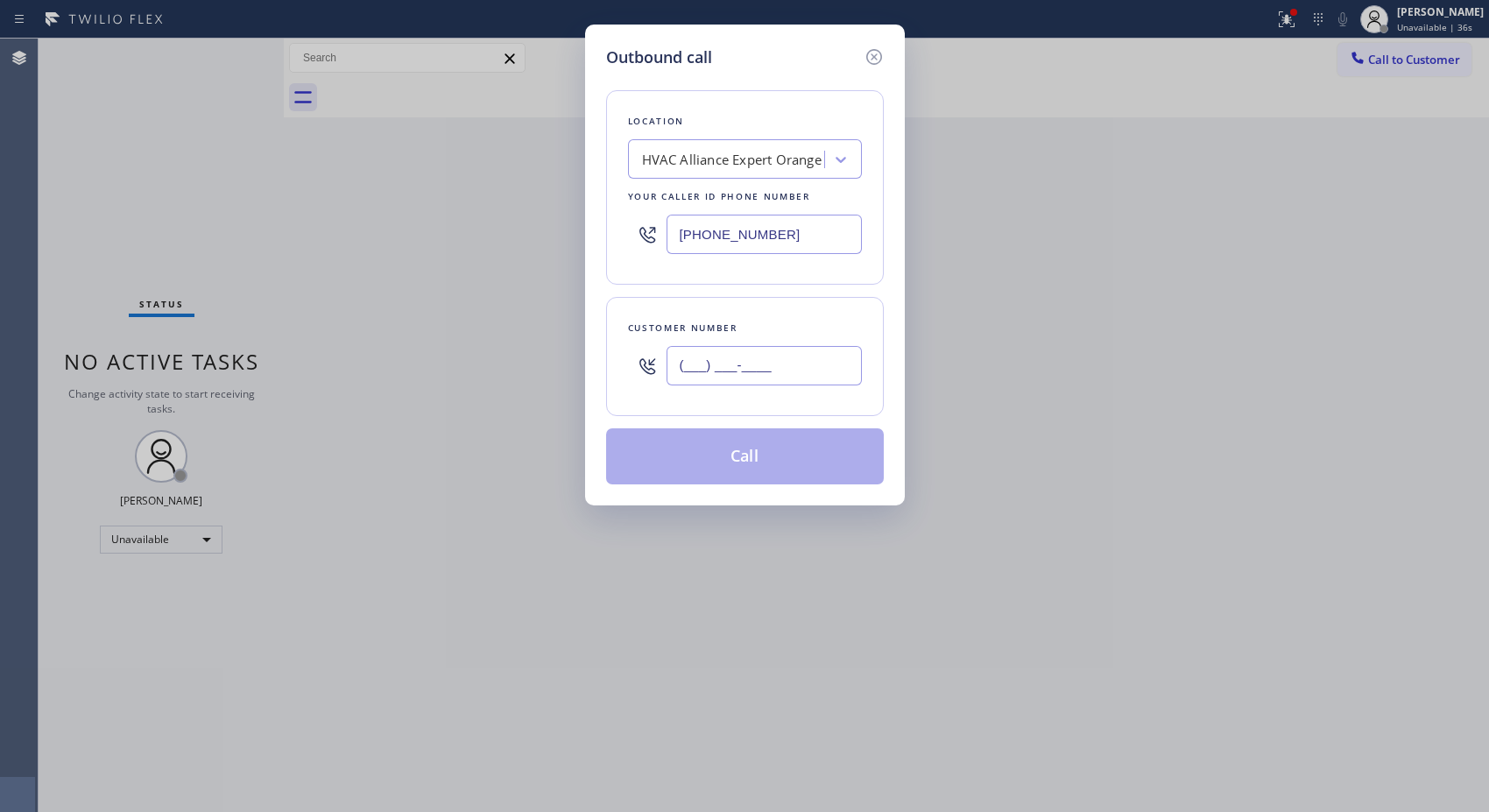
drag, startPoint x: 783, startPoint y: 374, endPoint x: 649, endPoint y: 382, distance: 134.2
click at [649, 382] on div "(___) ___-____" at bounding box center [745, 365] width 234 height 57
paste input "562) 844-2060"
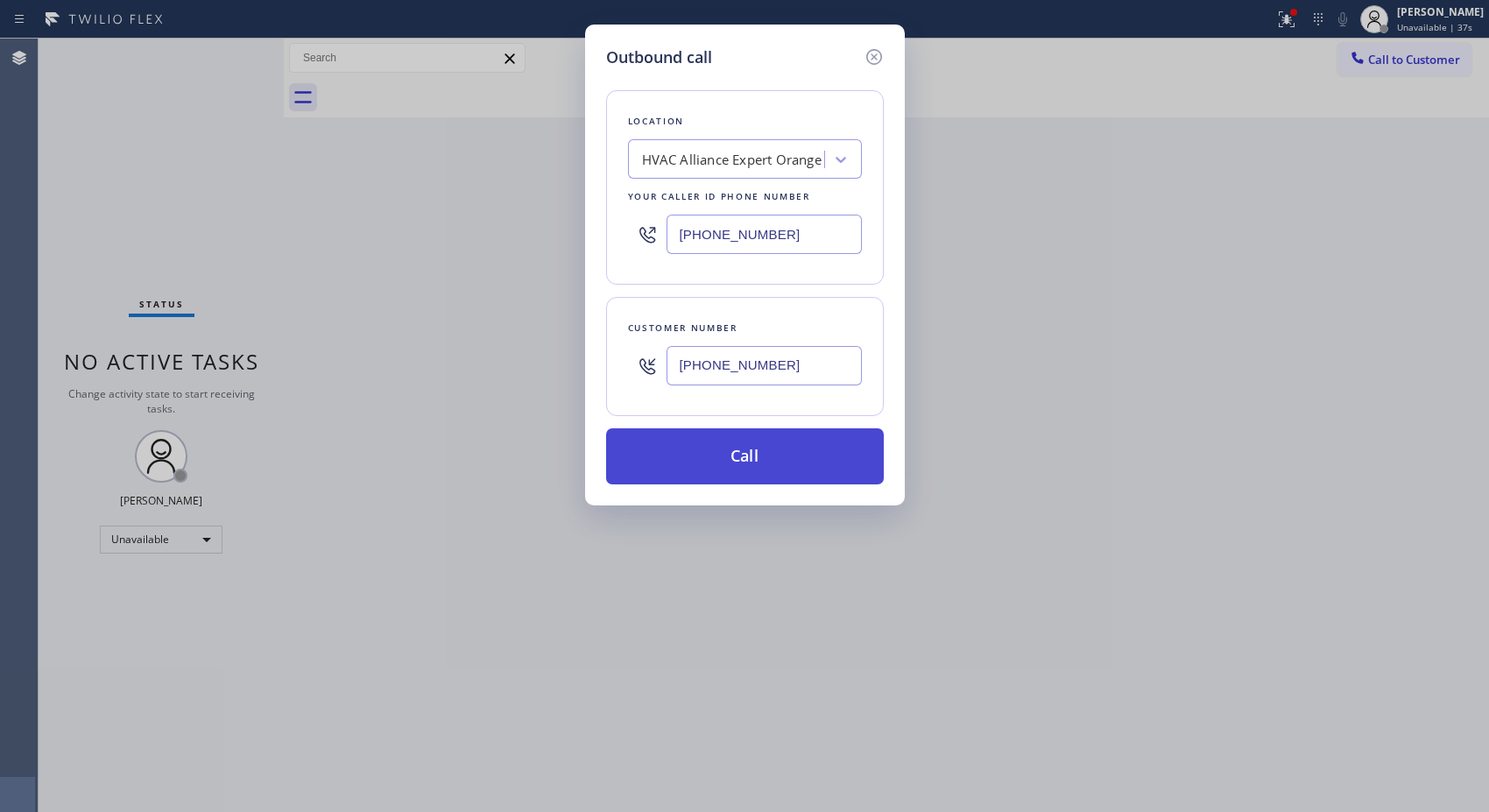
type input "[PHONE_NUMBER]"
click at [781, 456] on button "Call" at bounding box center [744, 456] width 278 height 56
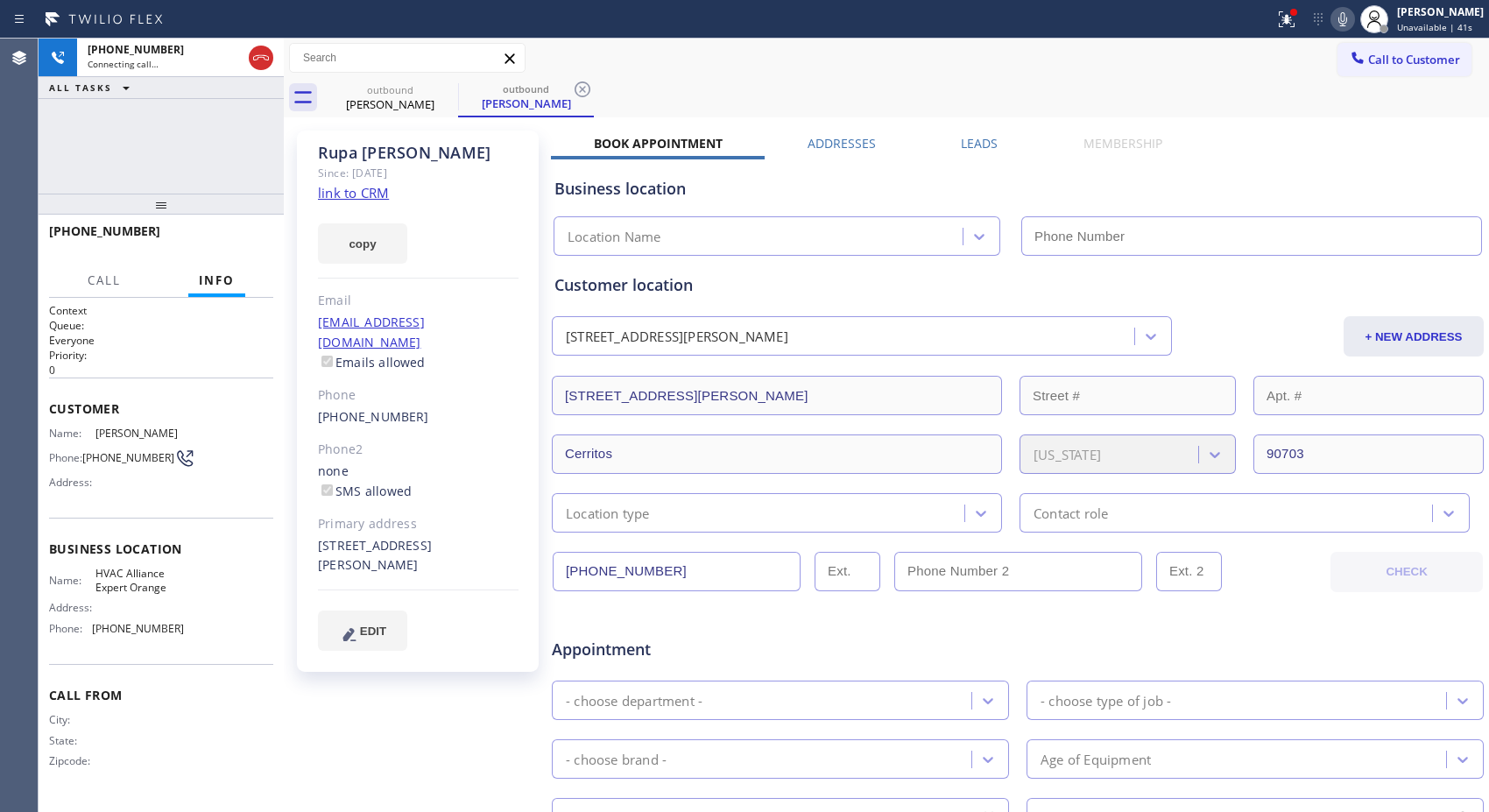
type input "[PHONE_NUMBER]"
click at [591, 84] on icon at bounding box center [583, 89] width 21 height 21
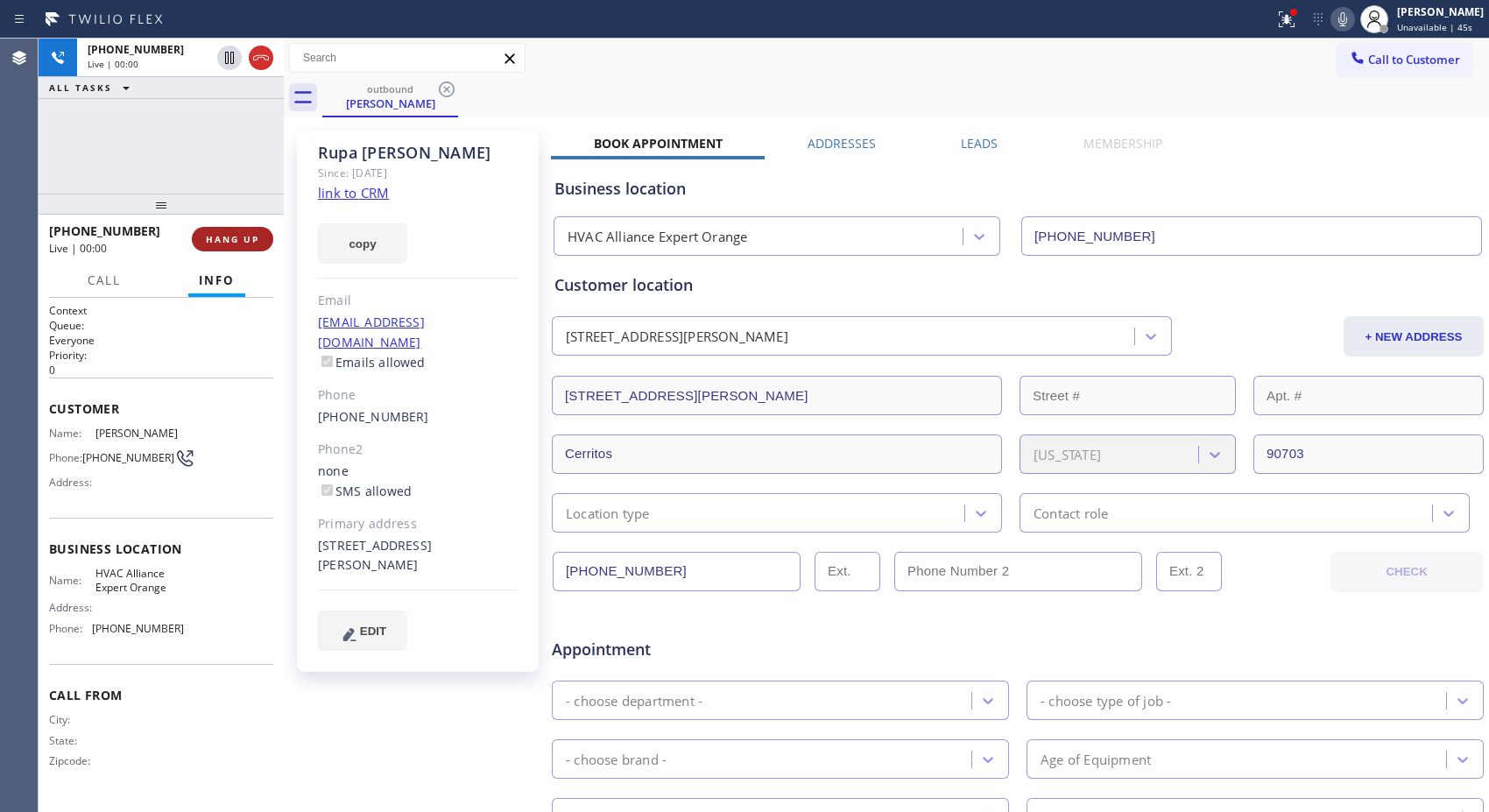
click at [240, 239] on span "HANG UP" at bounding box center [232, 239] width 54 height 13
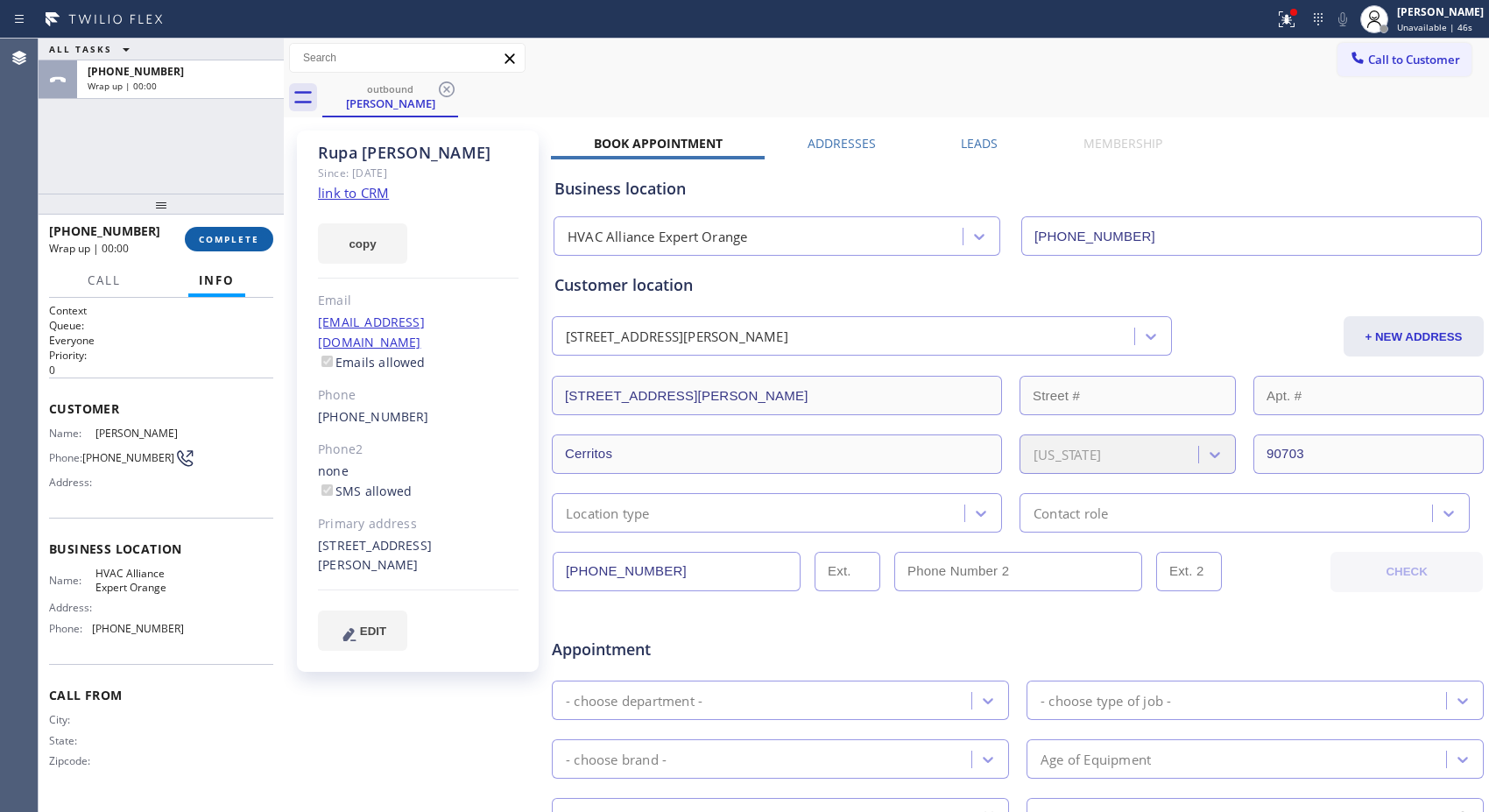
click at [240, 239] on span "COMPLETE" at bounding box center [229, 239] width 61 height 13
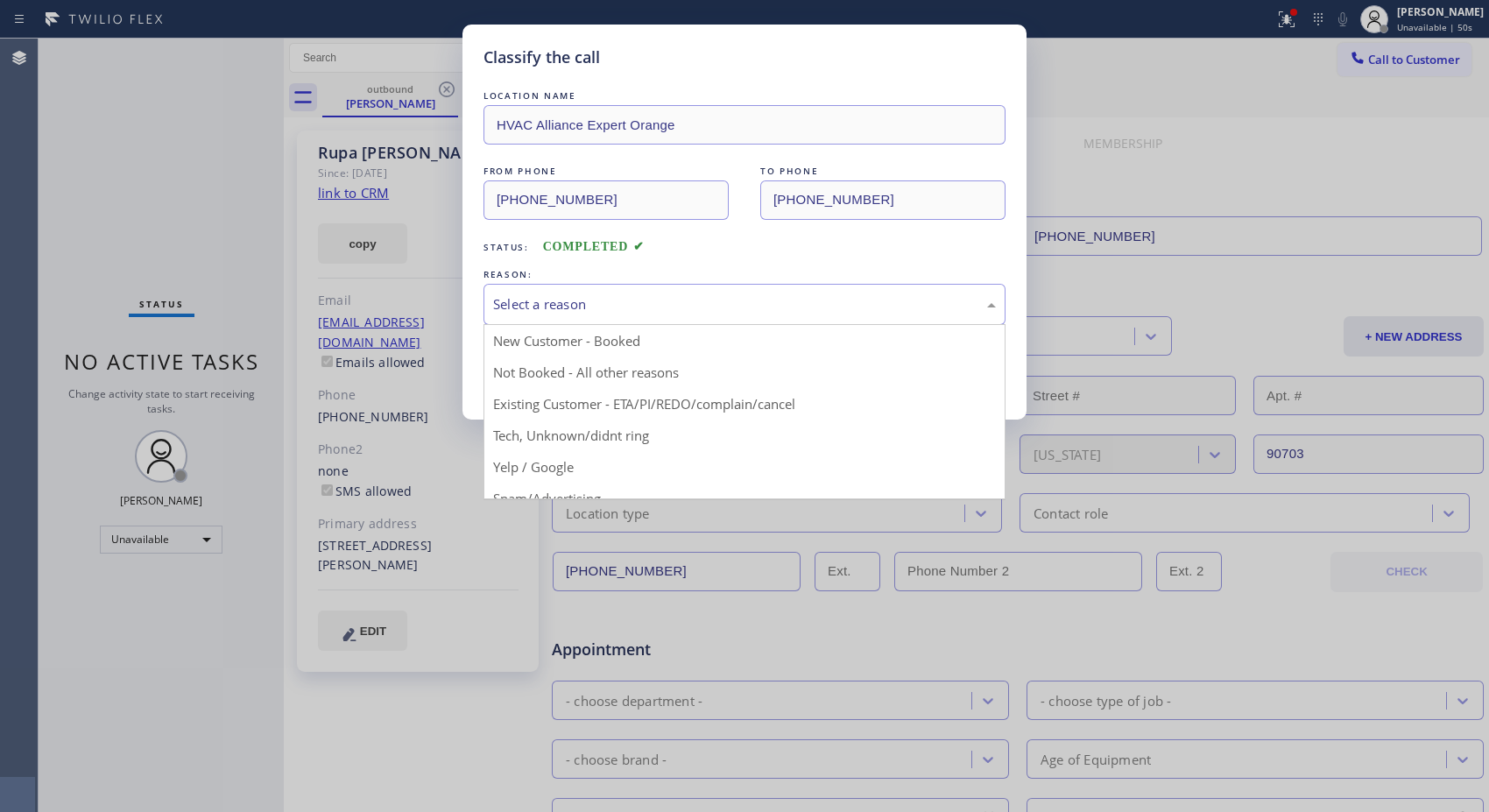
click at [628, 315] on div "Select a reason" at bounding box center [744, 305] width 522 height 41
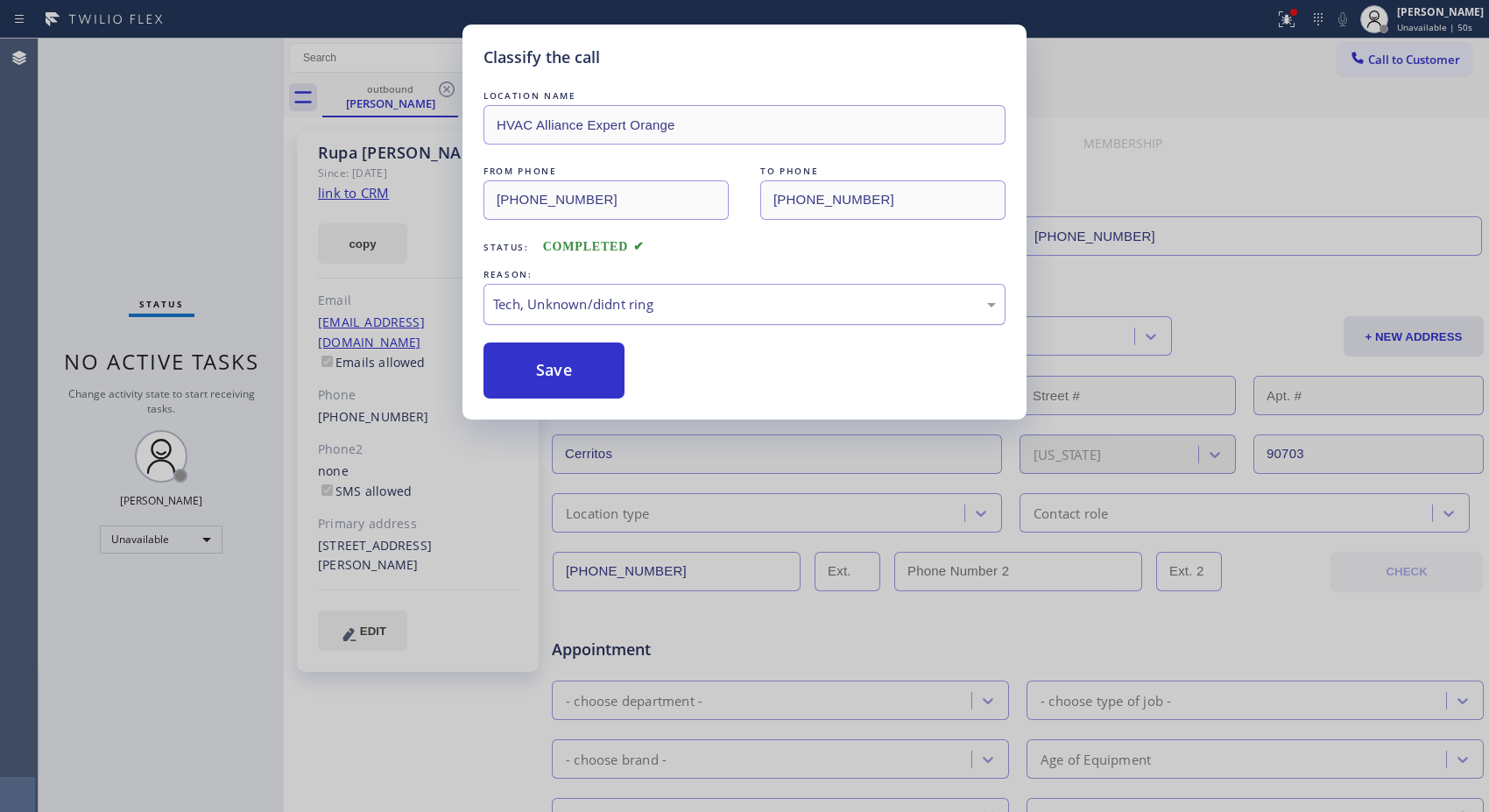
click at [584, 318] on div "Tech, Unknown/didnt ring" at bounding box center [744, 305] width 522 height 41
click at [567, 383] on button "Save" at bounding box center [554, 370] width 141 height 56
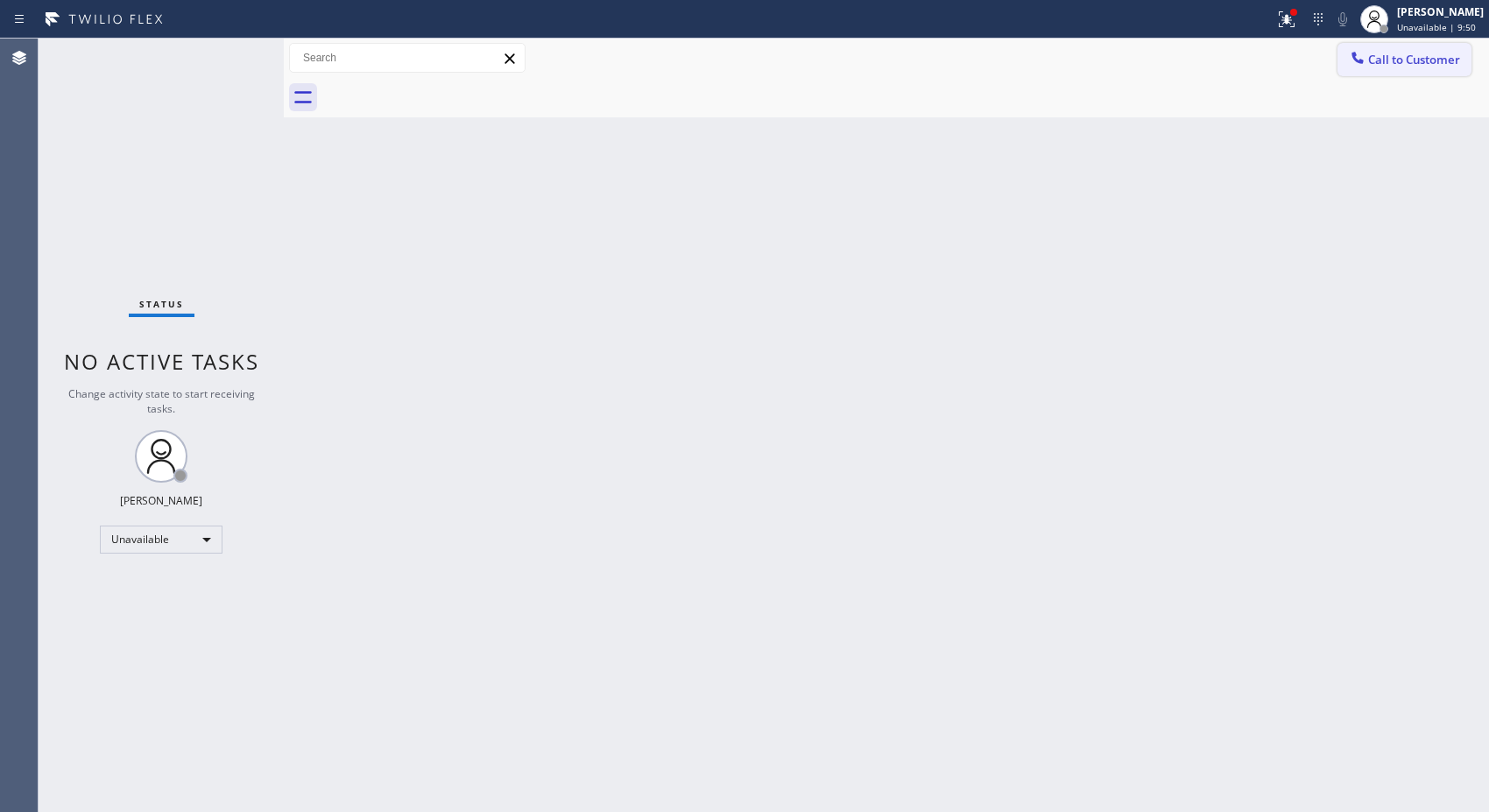
click at [1431, 49] on button "Call to Customer" at bounding box center [1405, 59] width 134 height 33
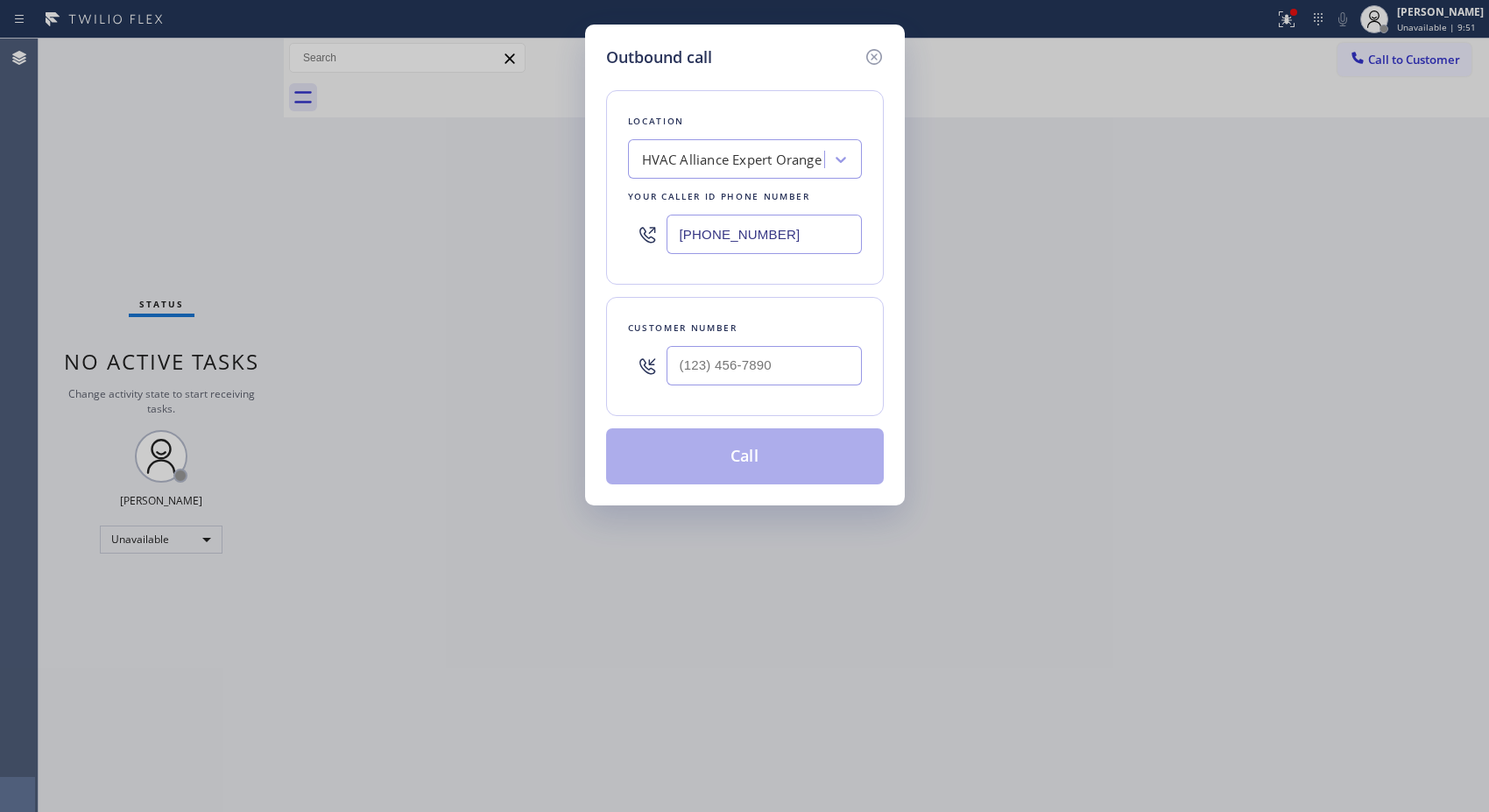
type input "(___) ___-____"
click at [809, 372] on input "(___) ___-____" at bounding box center [764, 365] width 196 height 39
click at [808, 351] on input "(___) ___-____" at bounding box center [764, 365] width 196 height 39
paste input "text"
type input "(___) ___-____"
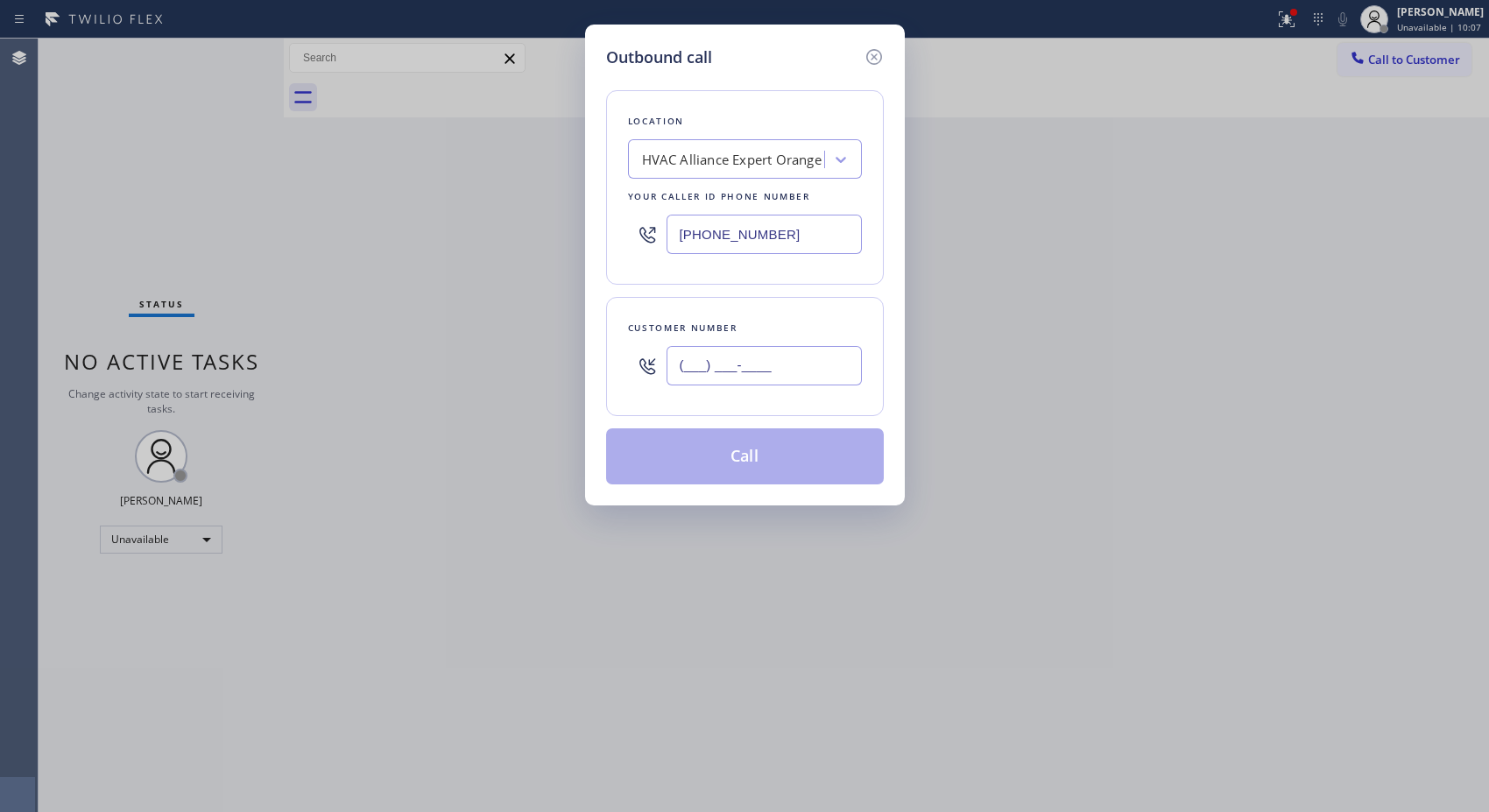
click at [744, 365] on input "(___) ___-____" at bounding box center [764, 365] width 196 height 39
paste input "562) 242-2423"
type input "[PHONE_NUMBER]"
click at [737, 157] on div "HVAC Alliance Expert Orange" at bounding box center [731, 160] width 180 height 21
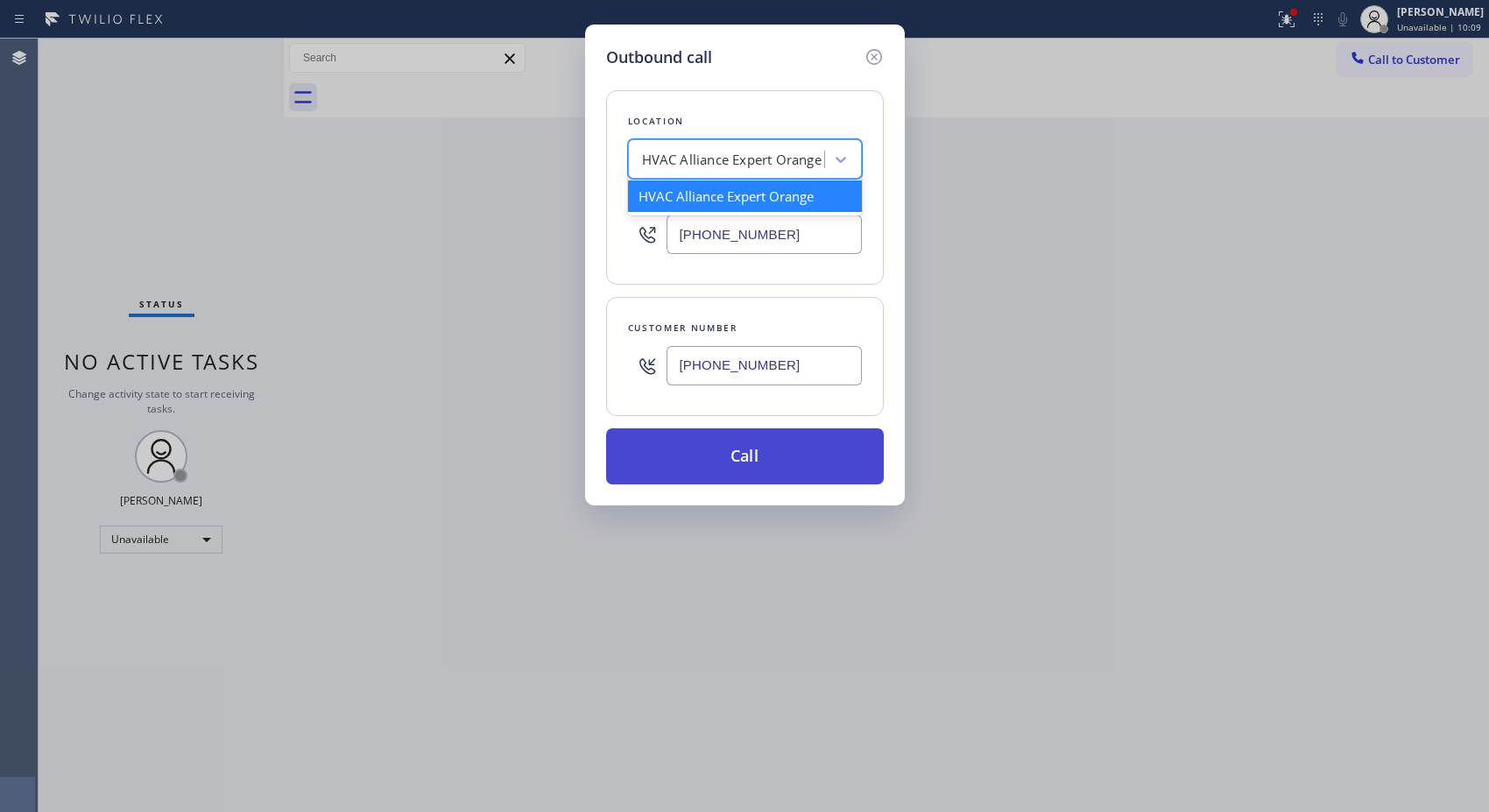
click at [756, 457] on button "Call" at bounding box center [744, 456] width 278 height 56
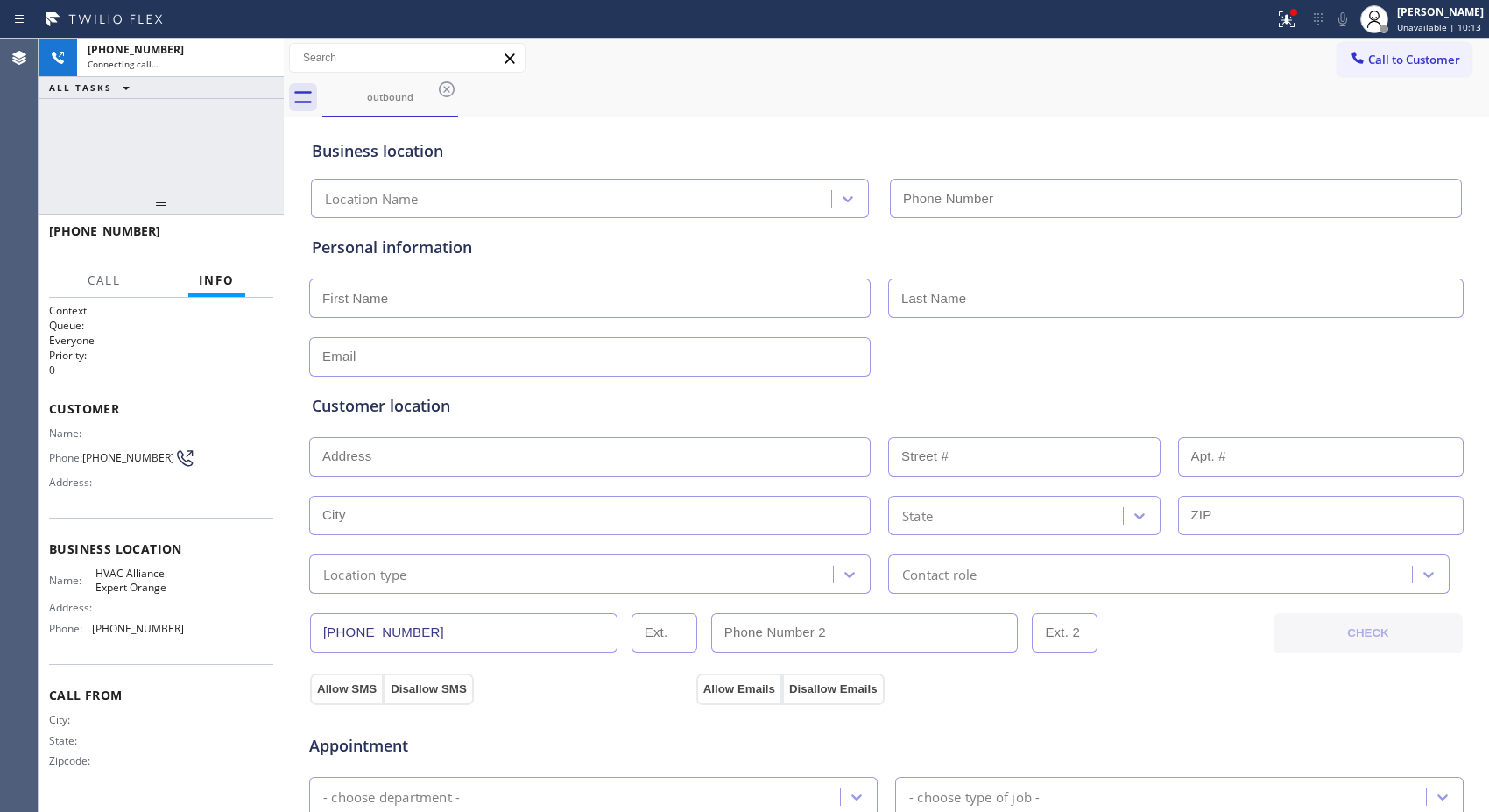
type input "[PHONE_NUMBER]"
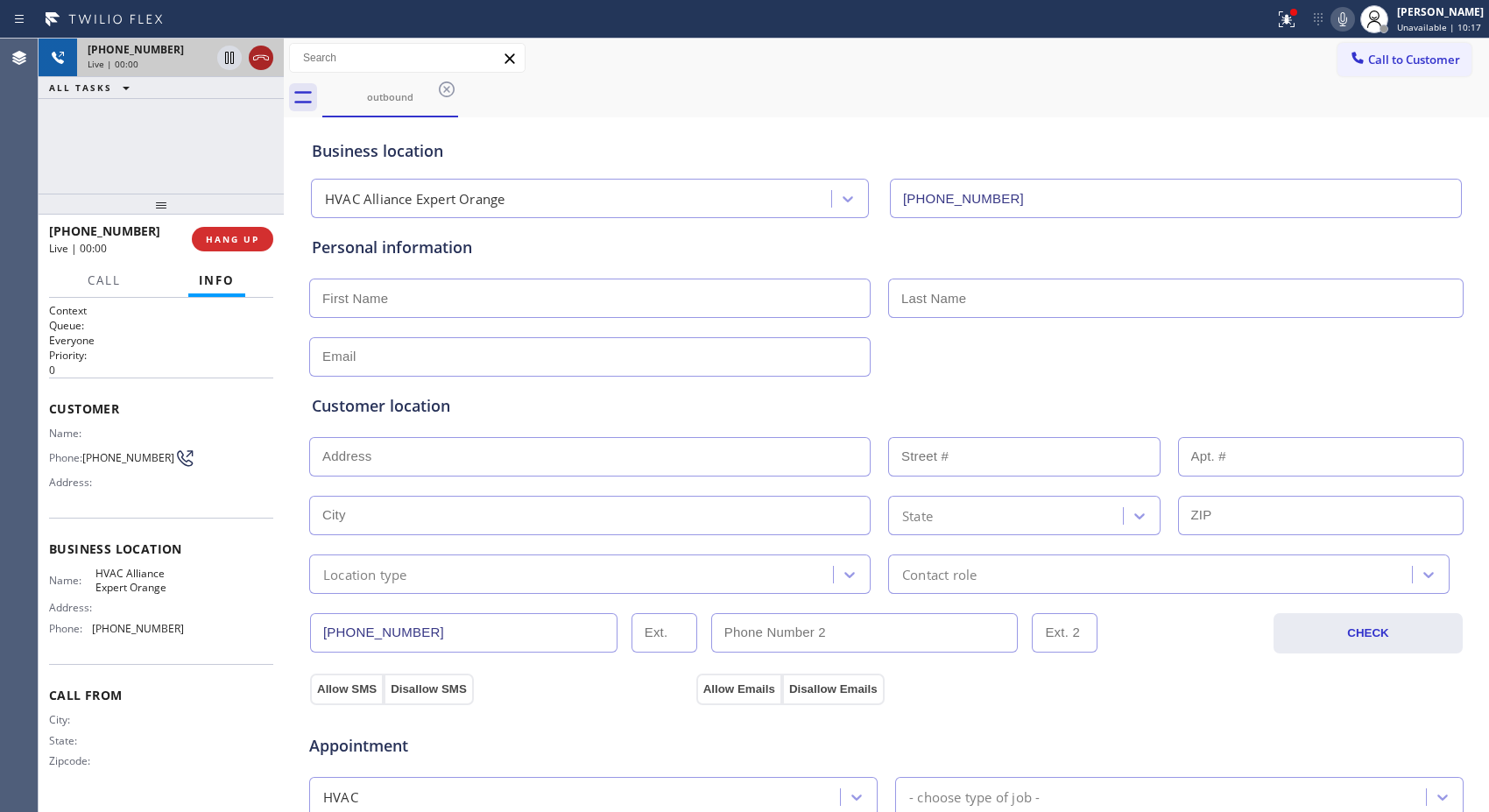
click at [256, 54] on icon at bounding box center [261, 58] width 21 height 21
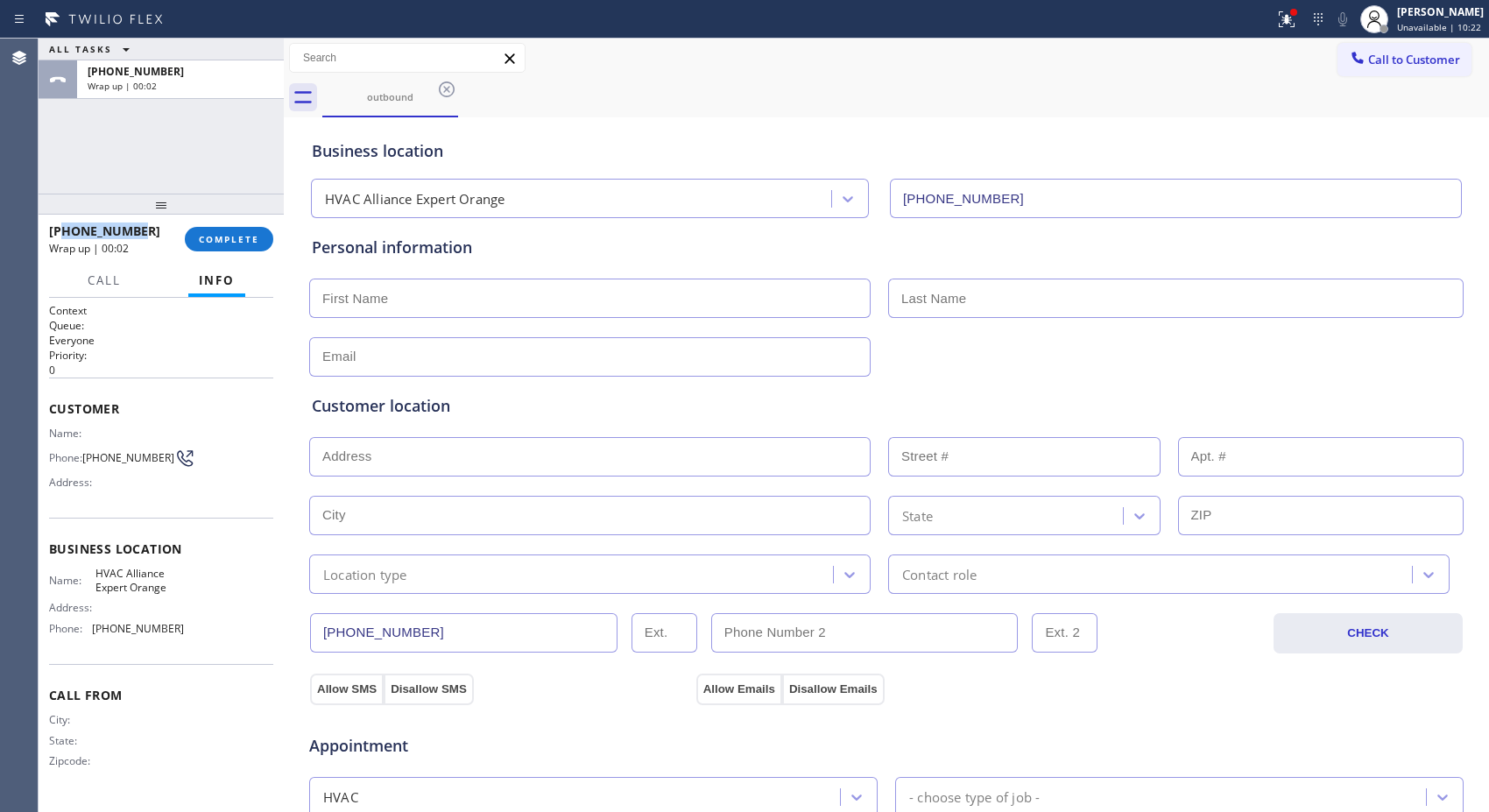
drag, startPoint x: 151, startPoint y: 230, endPoint x: 63, endPoint y: 230, distance: 88.0
click at [63, 230] on div "[PHONE_NUMBER]" at bounding box center [111, 230] width 123 height 17
copy span "5622422423"
click at [242, 233] on span "COMPLETE" at bounding box center [229, 239] width 61 height 13
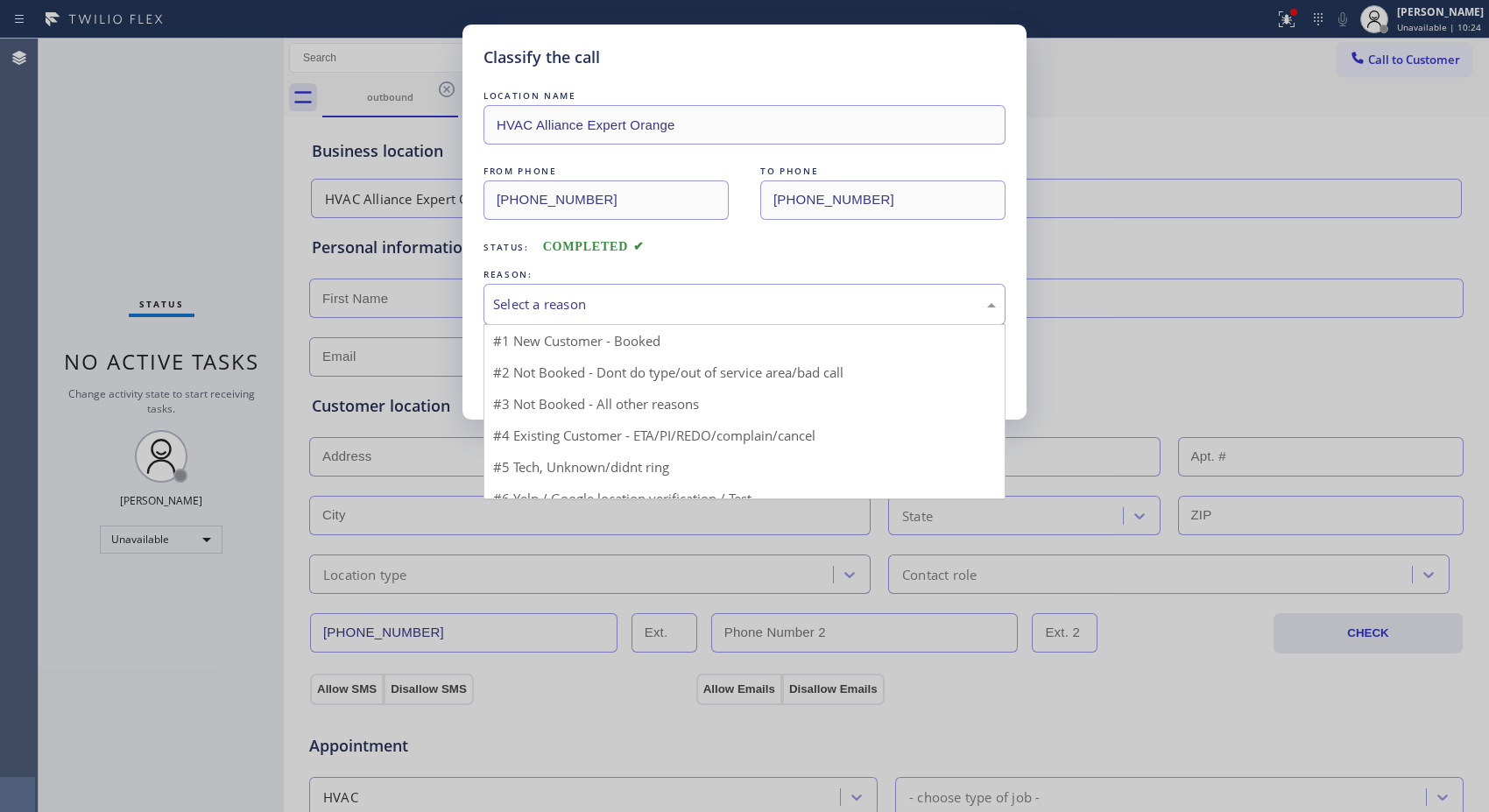
click at [783, 308] on div "Select a reason" at bounding box center [744, 304] width 503 height 21
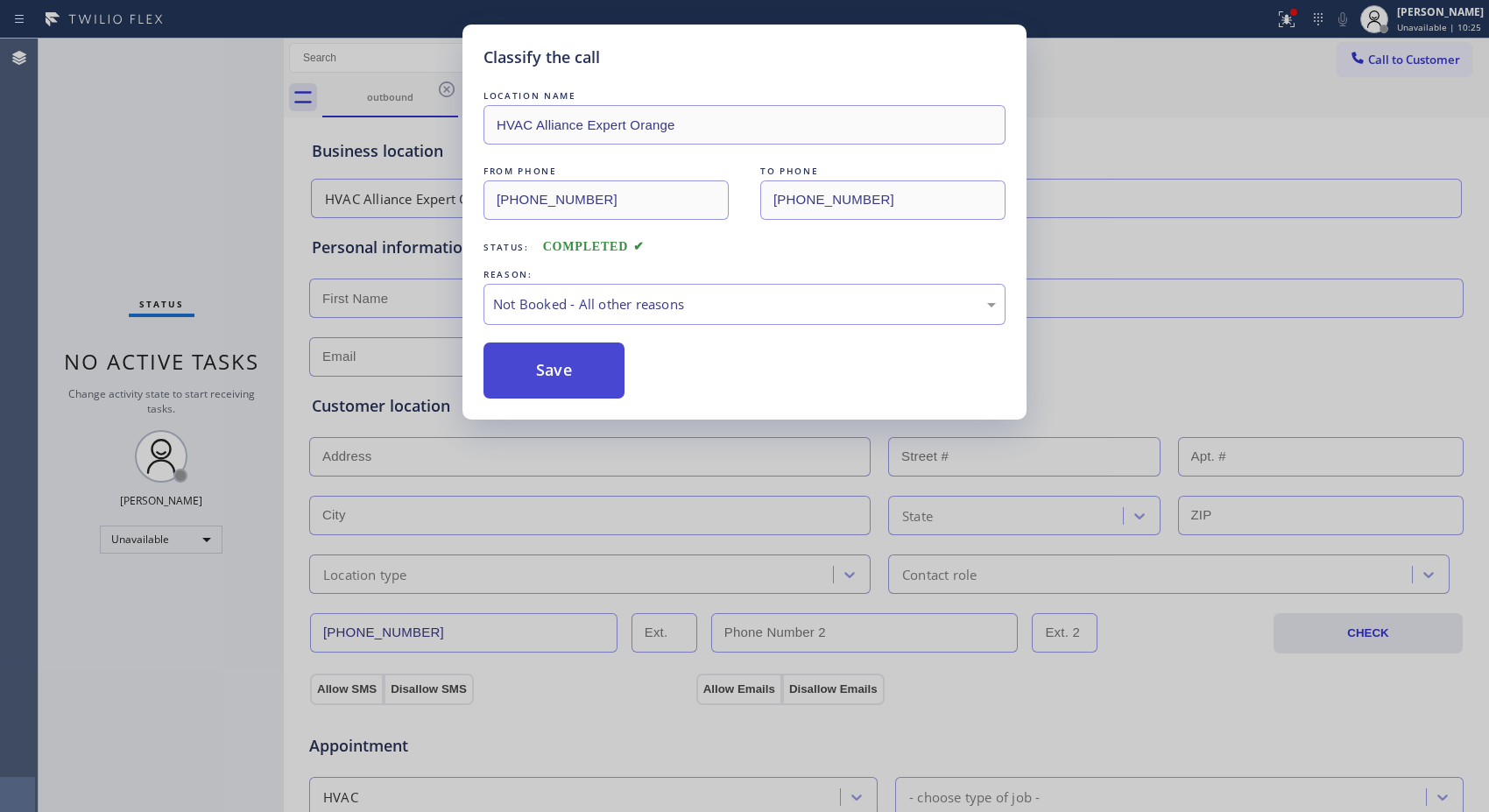
click at [581, 371] on button "Save" at bounding box center [554, 370] width 141 height 56
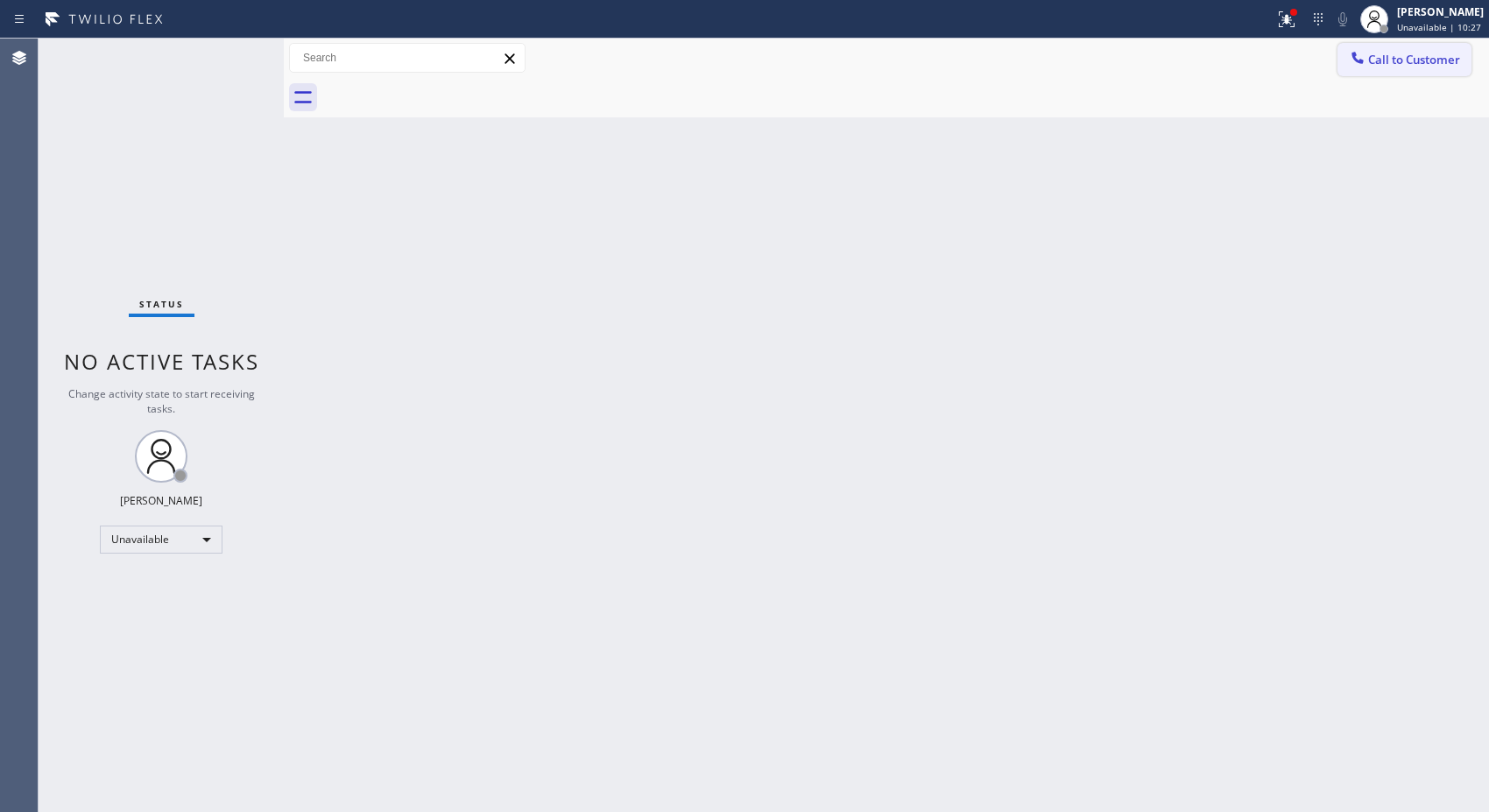
click at [1411, 67] on button "Call to Customer" at bounding box center [1405, 59] width 134 height 33
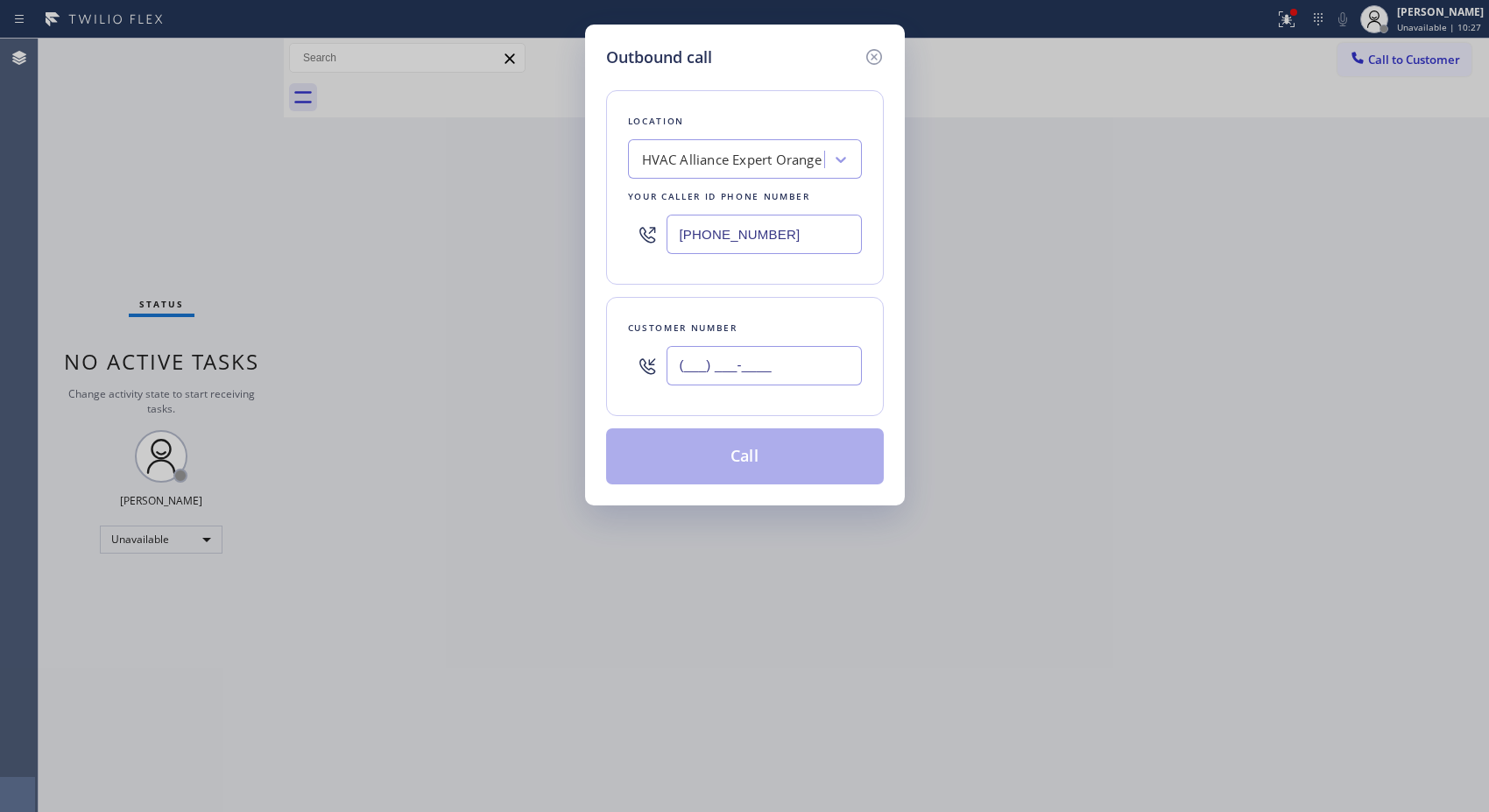
drag, startPoint x: 676, startPoint y: 364, endPoint x: 597, endPoint y: 364, distance: 79.0
click at [597, 364] on div "Outbound call Location HVAC Alliance Expert Orange Your caller id phone number …" at bounding box center [745, 264] width 320 height 481
paste input "562) 242-2423"
type input "[PHONE_NUMBER]"
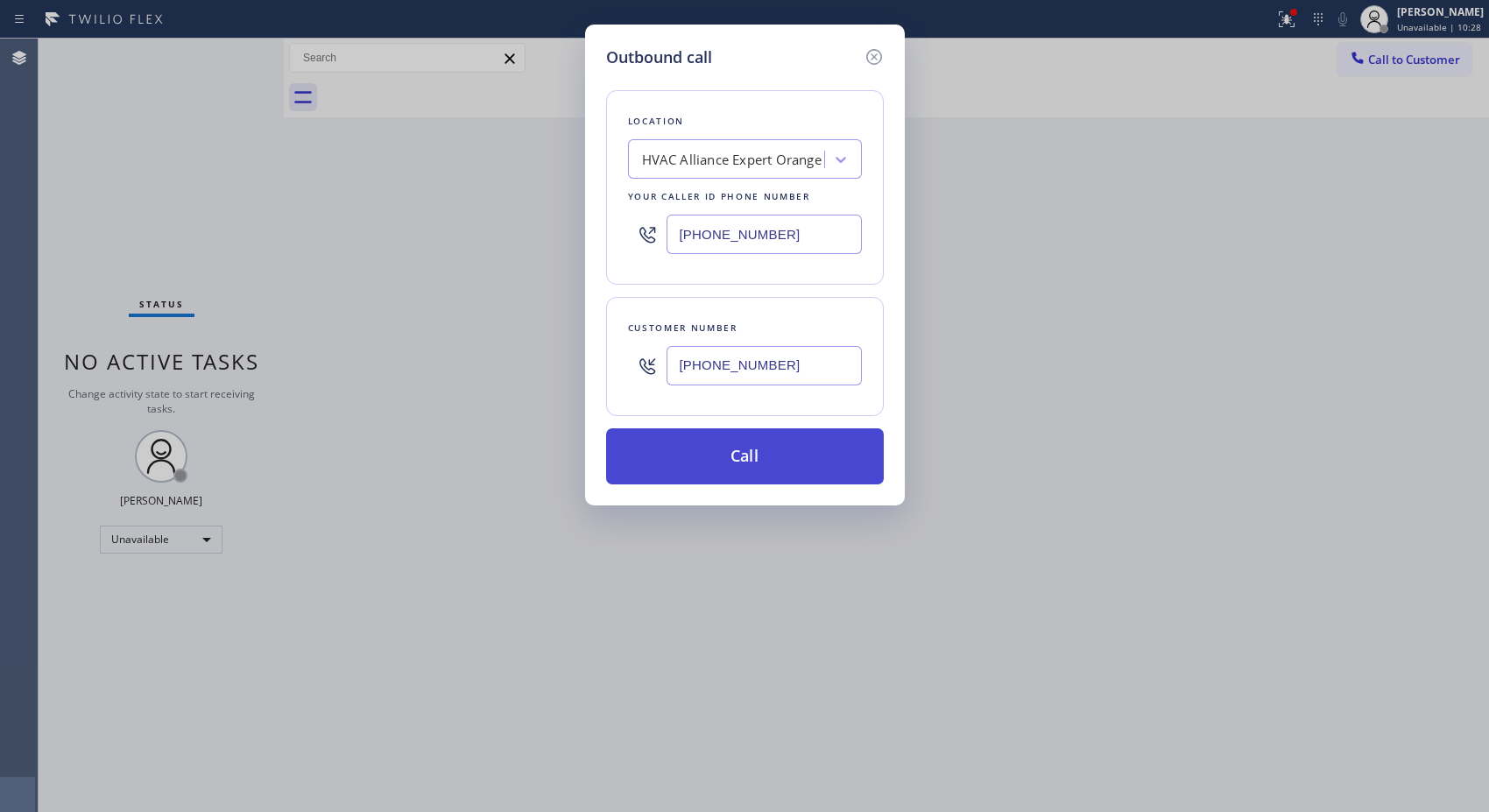
click at [774, 457] on button "Call" at bounding box center [744, 456] width 278 height 56
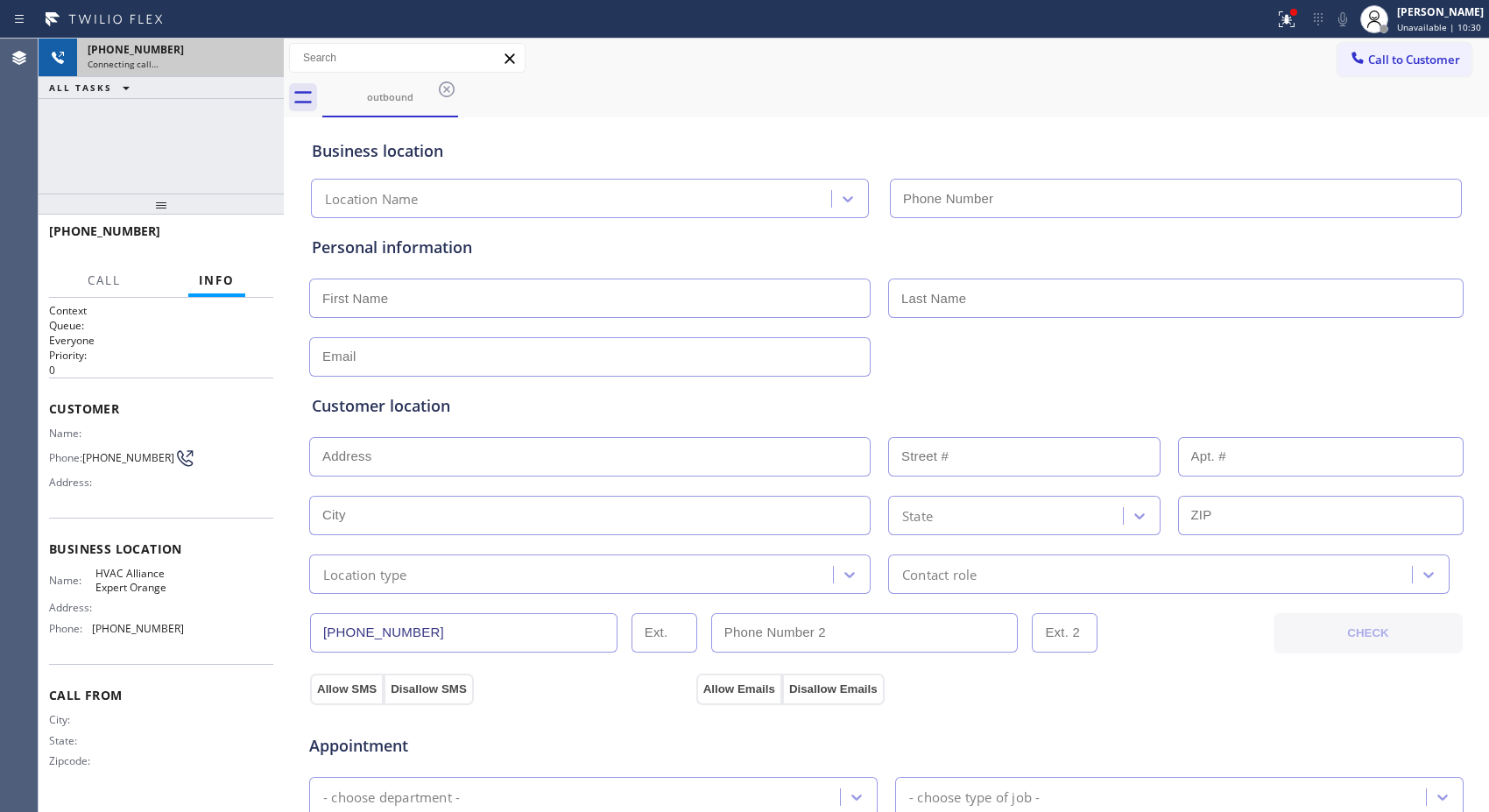
type input "[PHONE_NUMBER]"
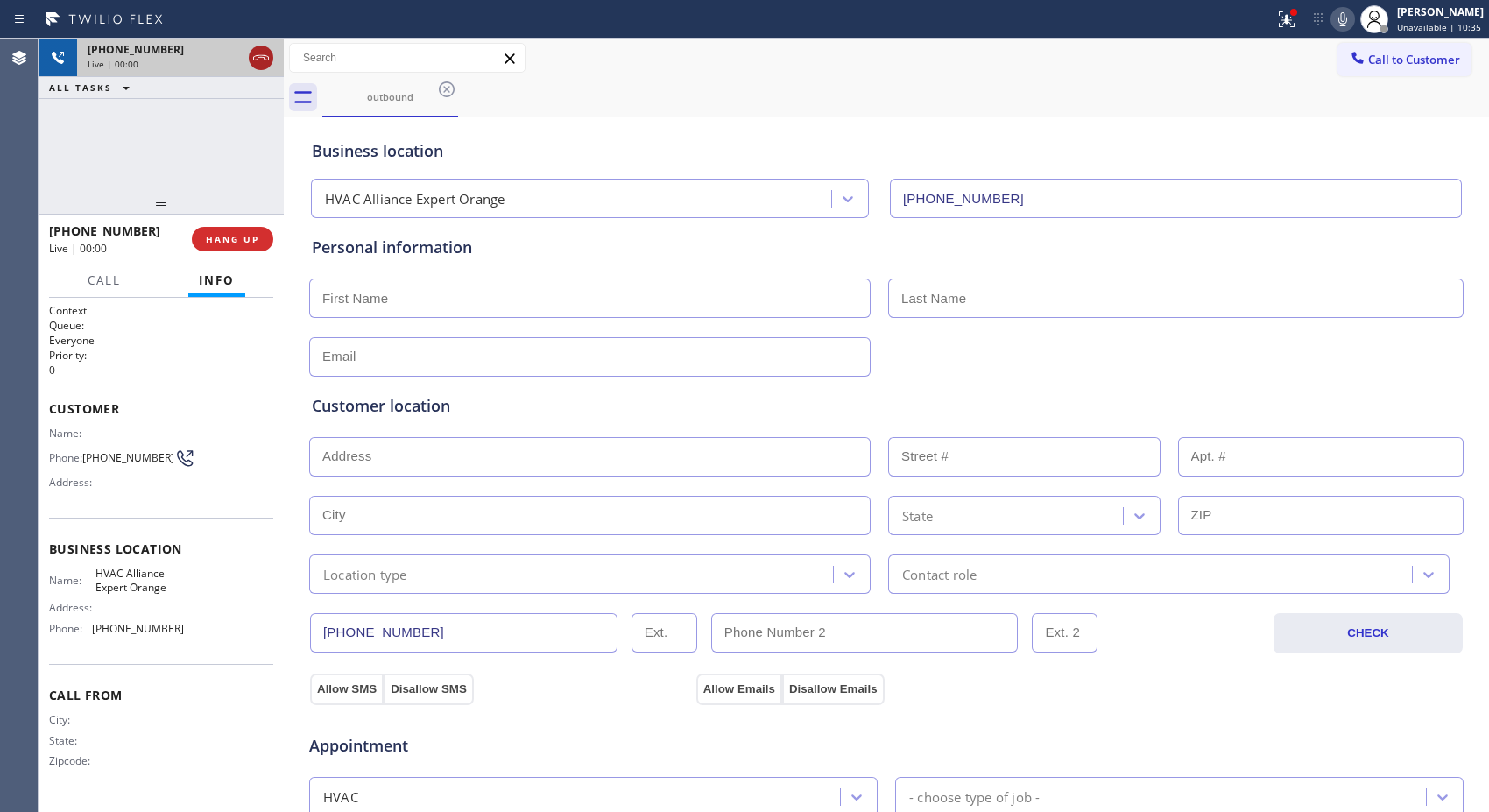
click at [259, 57] on icon at bounding box center [261, 58] width 16 height 5
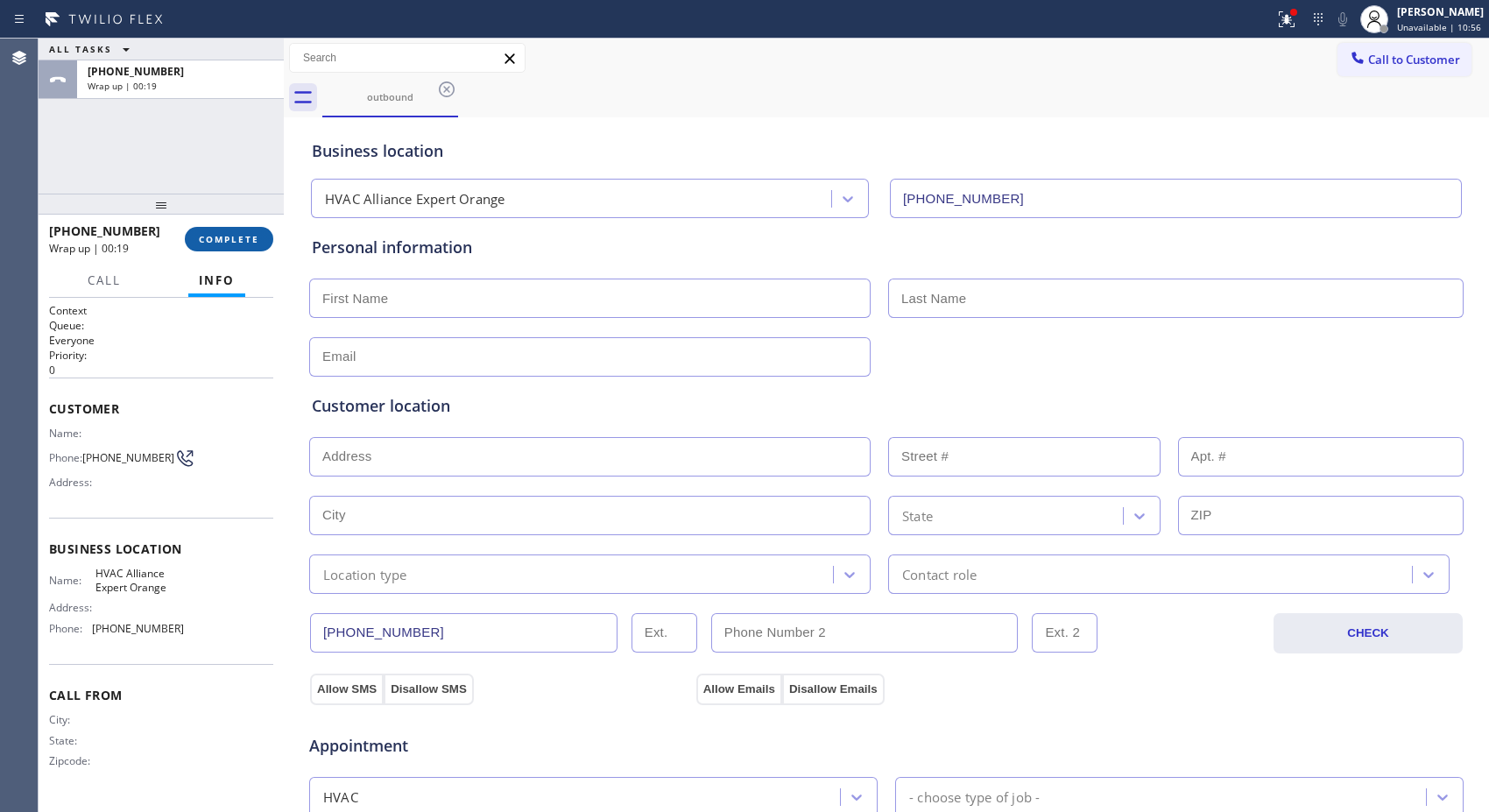
click at [219, 233] on span "COMPLETE" at bounding box center [229, 239] width 61 height 13
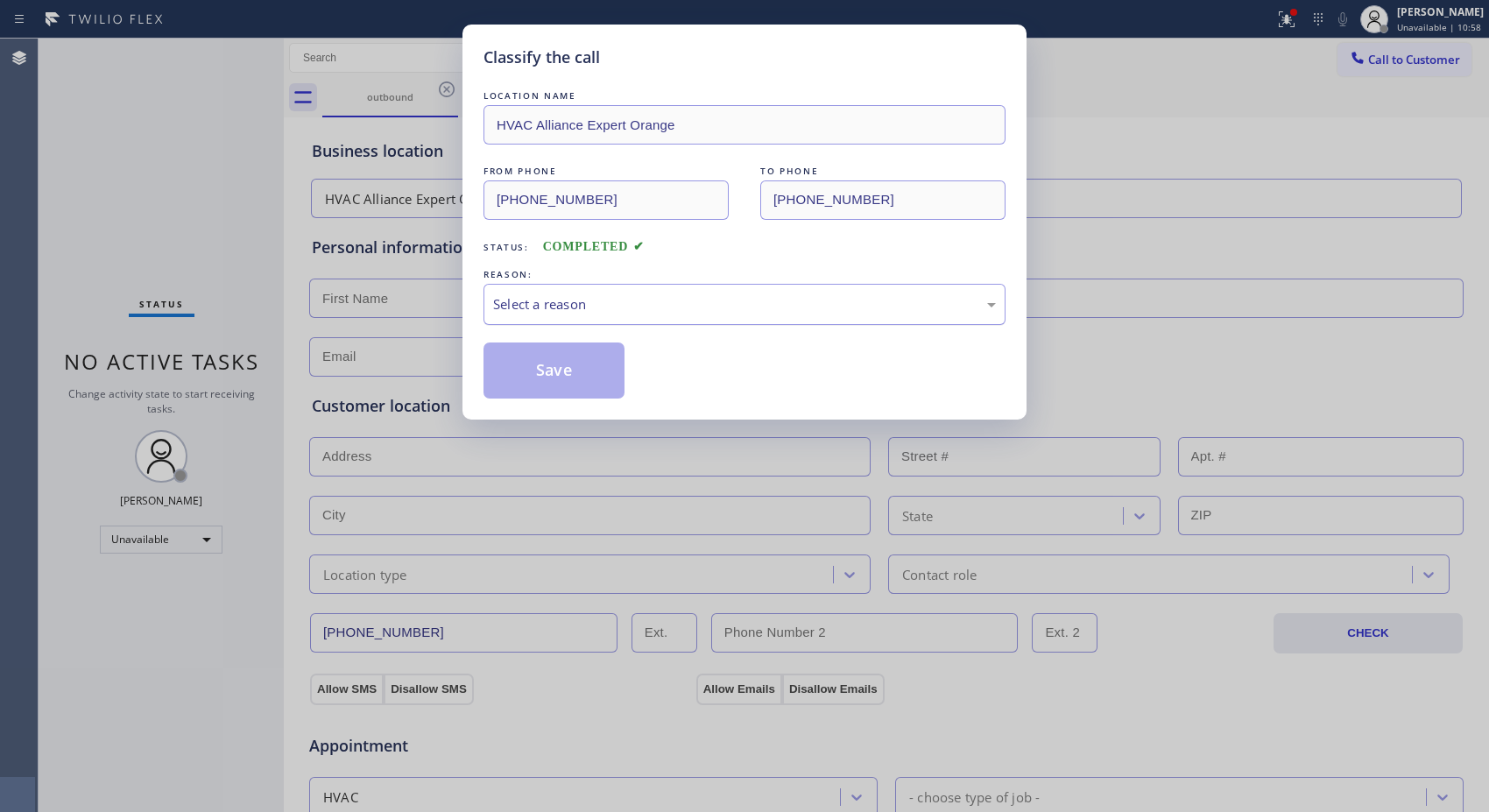
click at [626, 315] on div "Select a reason" at bounding box center [744, 305] width 522 height 41
click at [591, 363] on button "Save" at bounding box center [554, 370] width 141 height 56
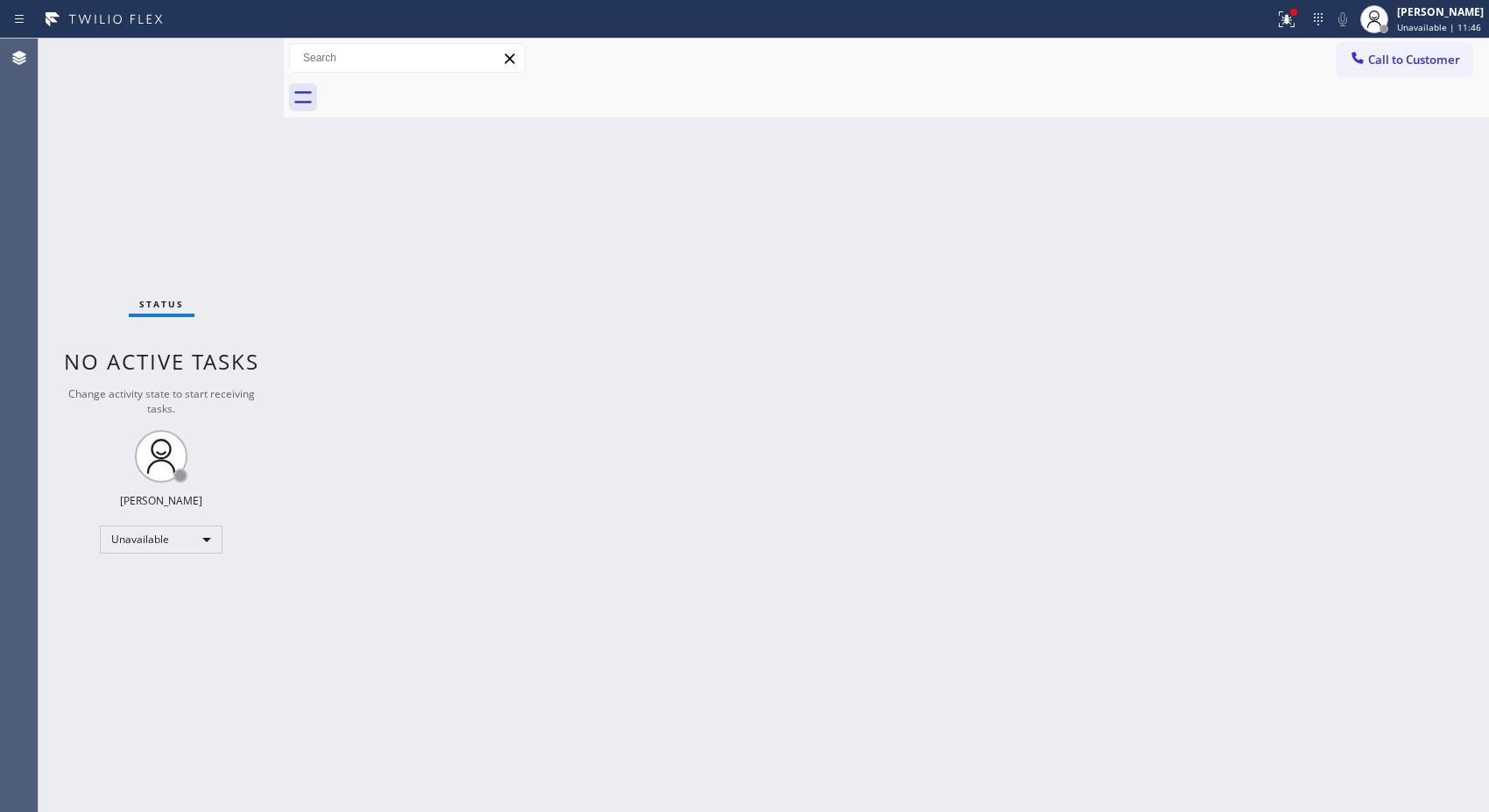
drag, startPoint x: 1476, startPoint y: 23, endPoint x: 1381, endPoint y: 71, distance: 106.4
click at [1476, 23] on span "Unavailable | 11:46" at bounding box center [1439, 28] width 84 height 13
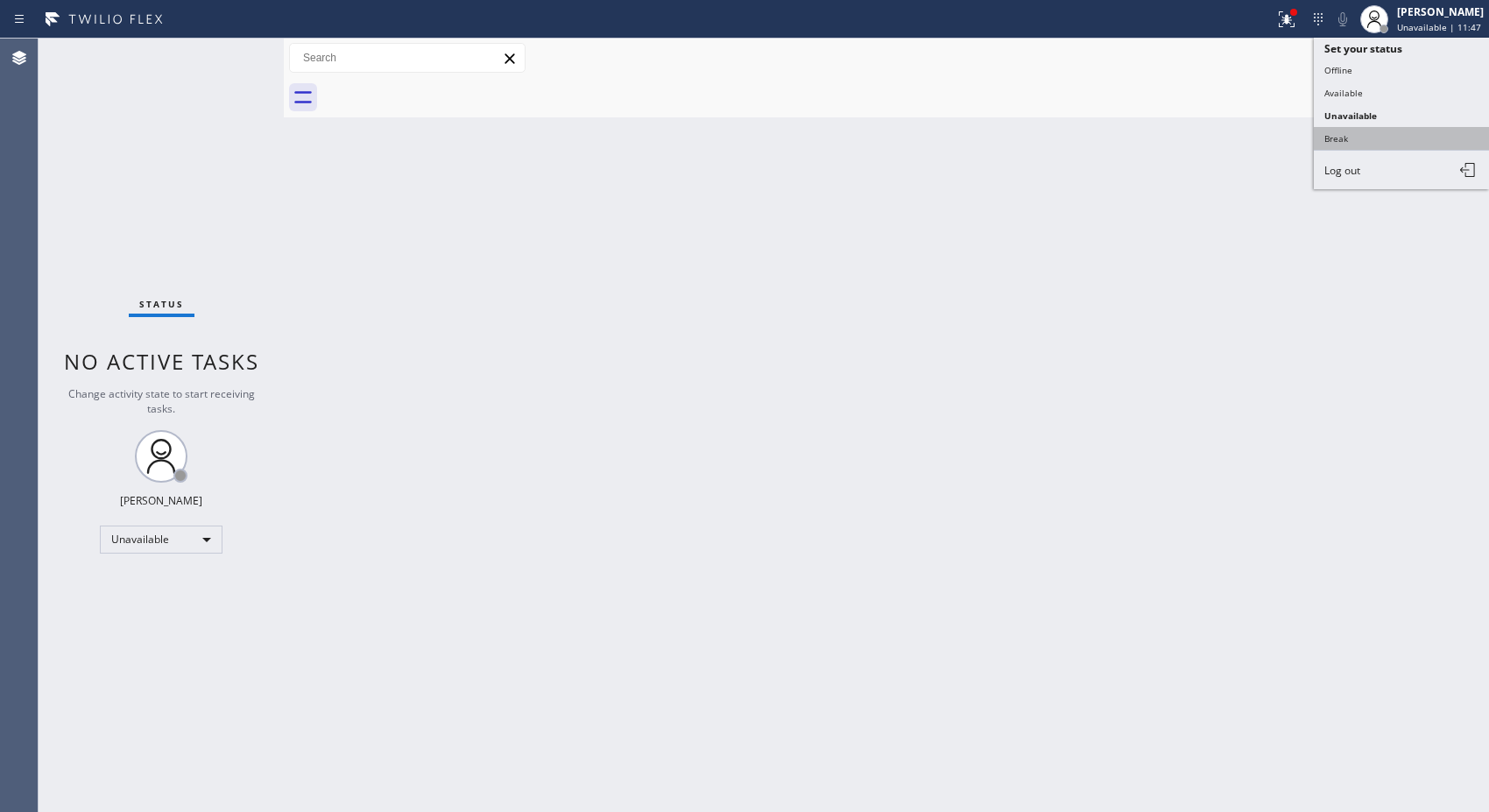
click at [1351, 135] on button "Break" at bounding box center [1401, 138] width 175 height 22
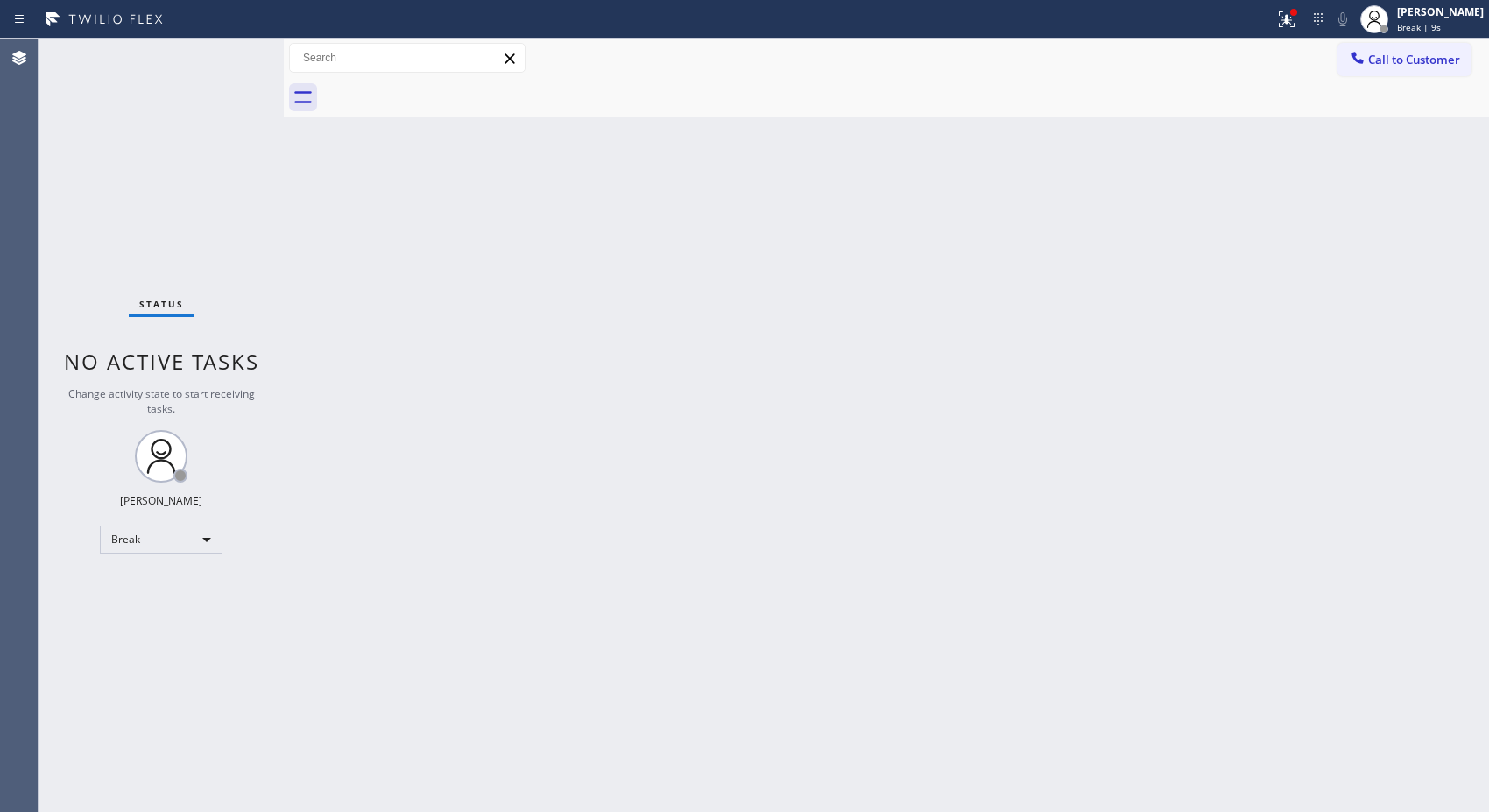
click at [826, 386] on div "Back to Dashboard Change Sender ID Customers Technicians Select a contact Outbo…" at bounding box center [887, 424] width 1206 height 773
click at [1023, 159] on div "Back to Dashboard Change Sender ID Customers Technicians Select a contact Outbo…" at bounding box center [887, 424] width 1206 height 773
click at [1434, 18] on div "[PERSON_NAME]" at bounding box center [1440, 12] width 87 height 15
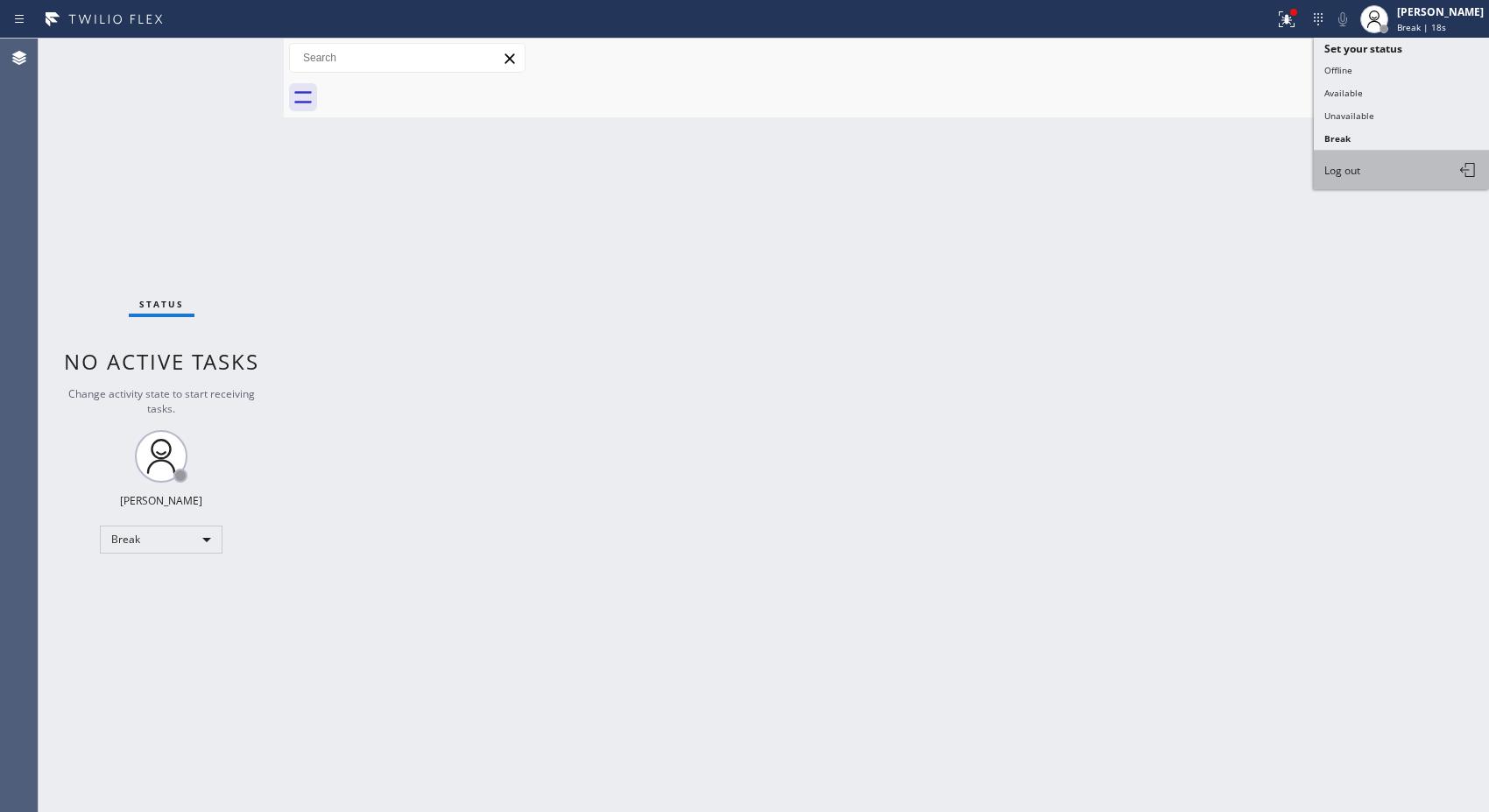
click at [1355, 167] on span "Log out" at bounding box center [1342, 170] width 36 height 15
